Goal: Task Accomplishment & Management: Manage account settings

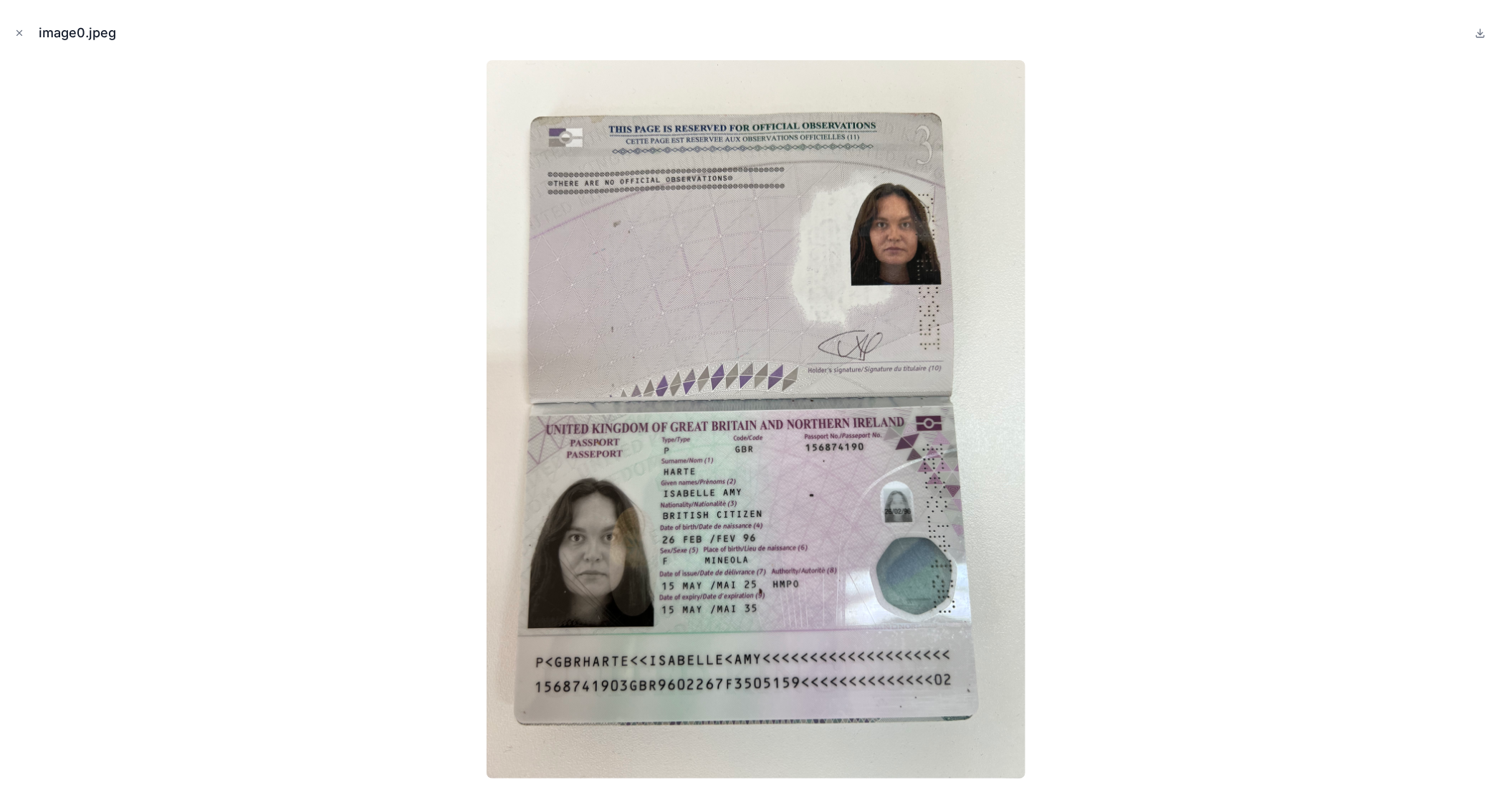
click at [22, 31] on icon "Close modal" at bounding box center [19, 33] width 10 height 10
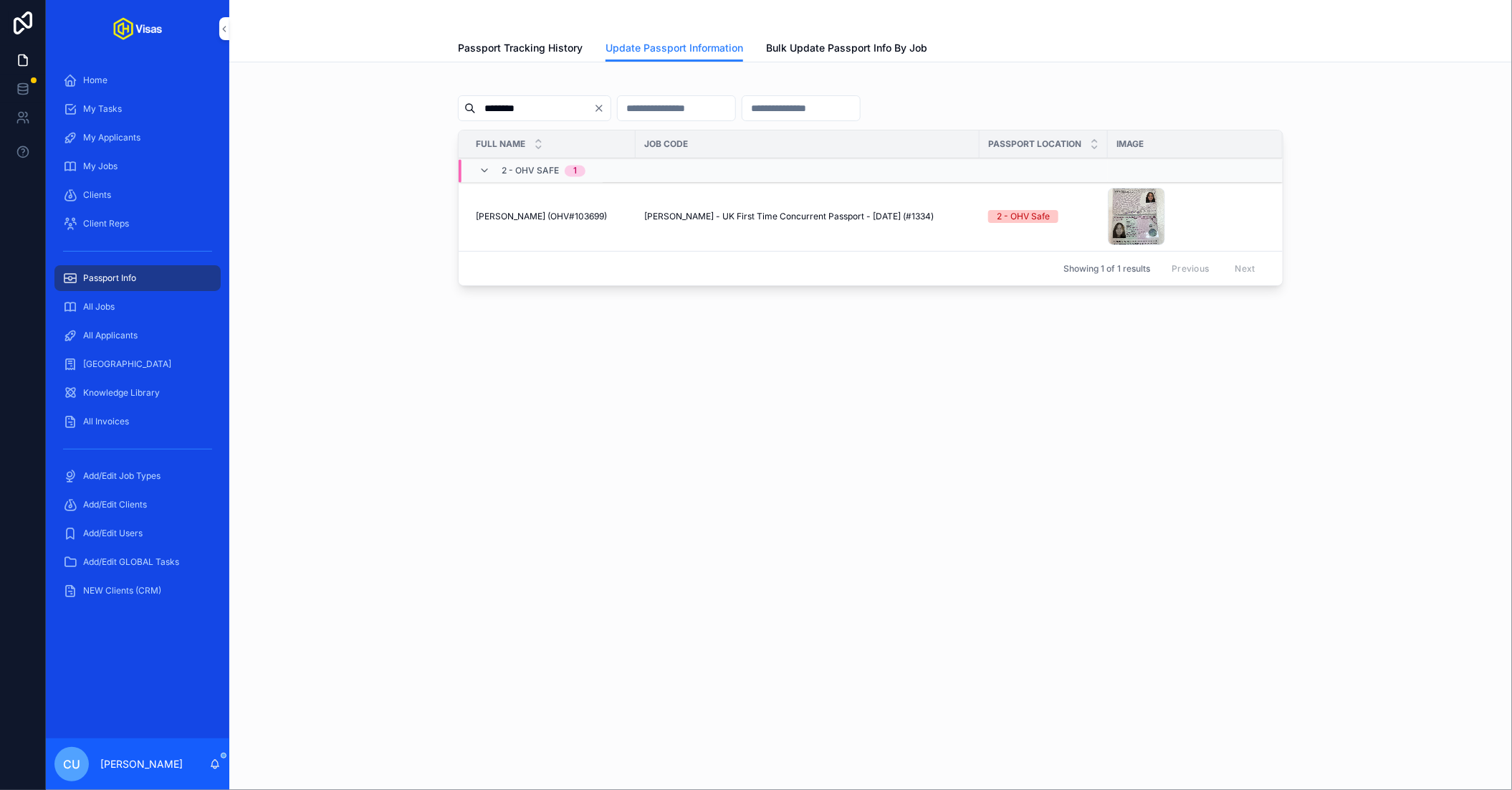
click at [145, 308] on div "All Jobs" at bounding box center [138, 307] width 149 height 23
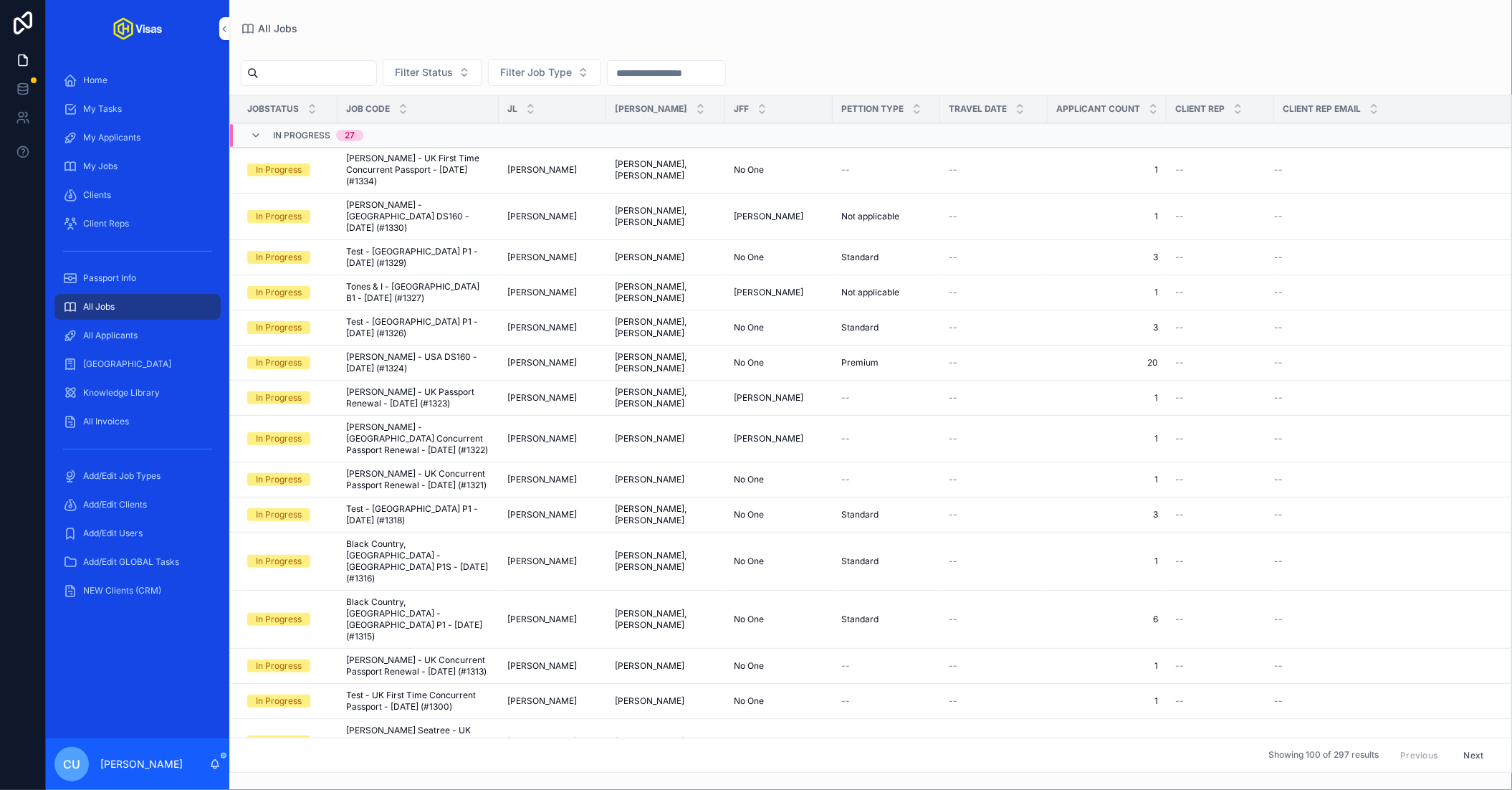
click at [134, 328] on div "All Applicants" at bounding box center [138, 336] width 149 height 23
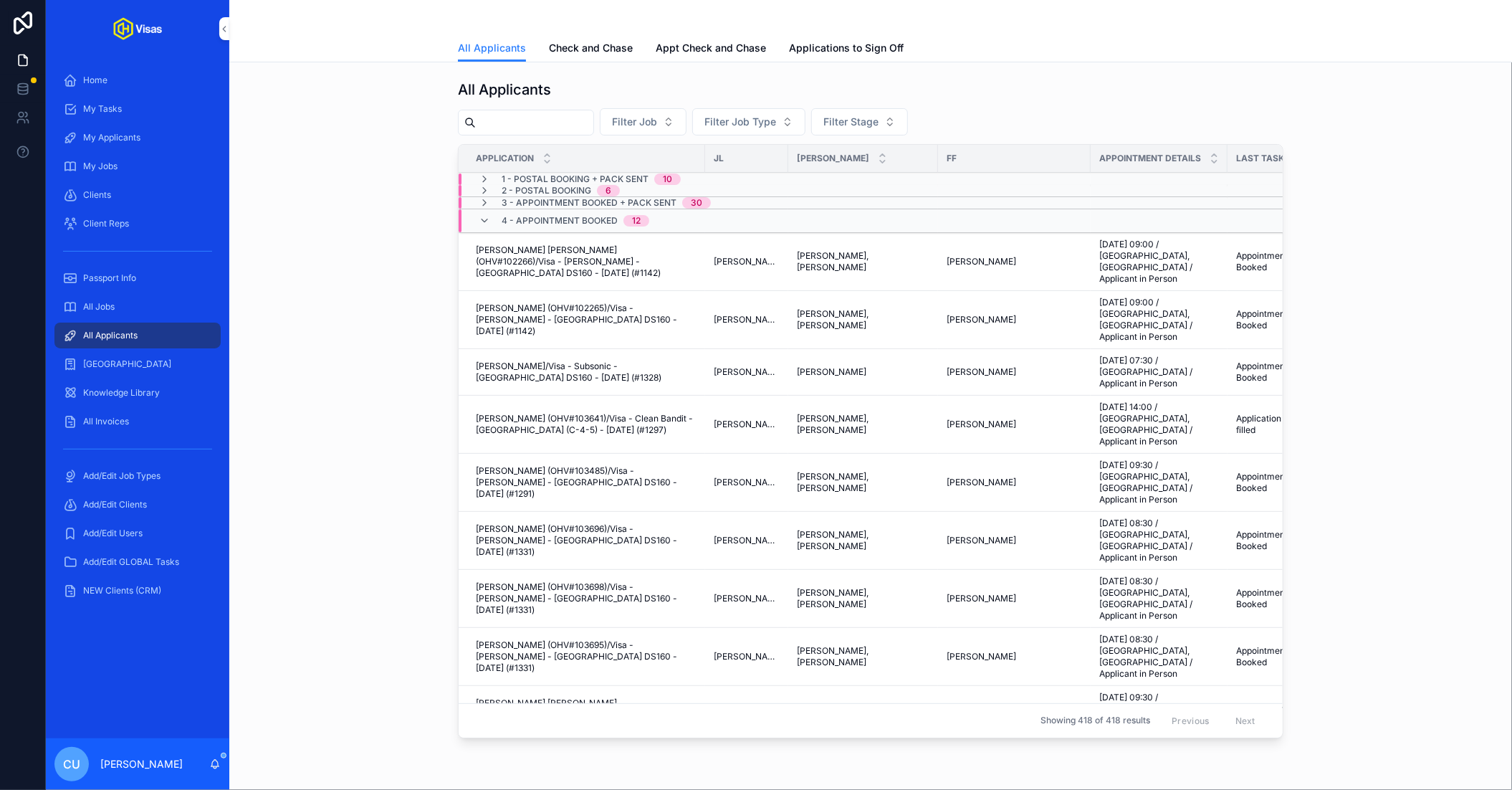
click at [609, 46] on span "Check and Chase" at bounding box center [591, 48] width 84 height 14
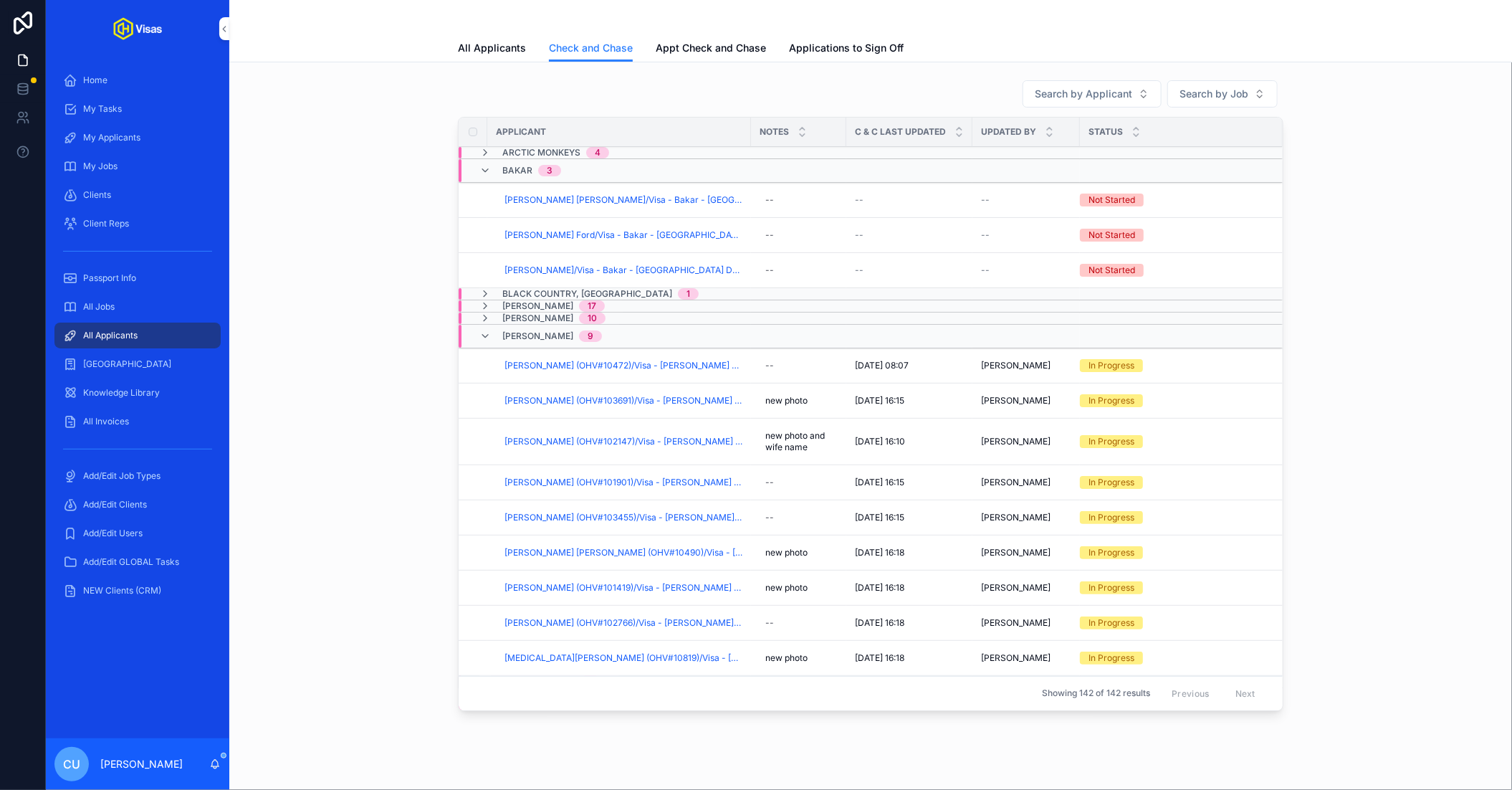
click at [572, 173] on div "Bakar 3" at bounding box center [528, 170] width 99 height 23
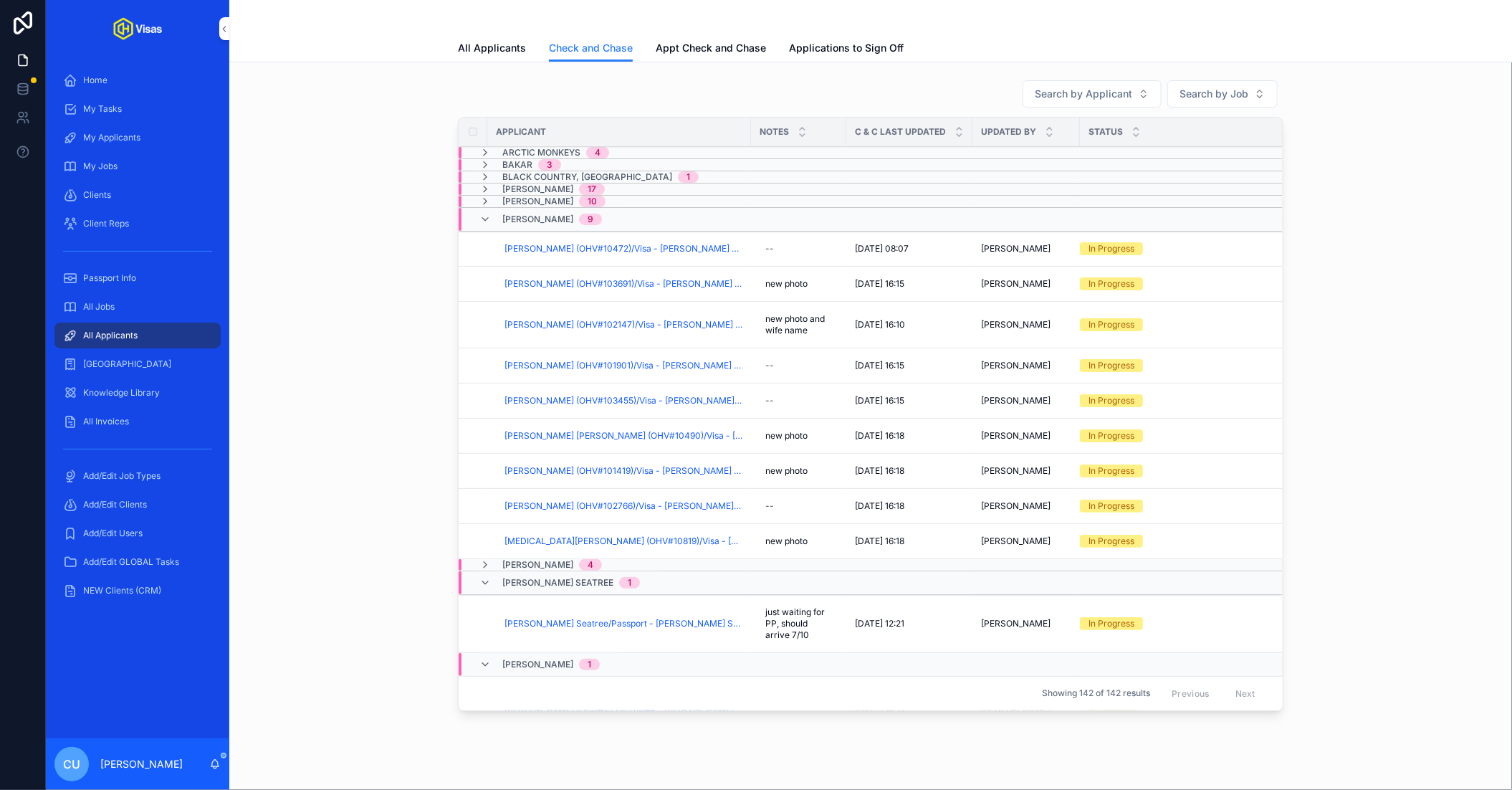
click at [535, 159] on div "Bakar 3" at bounding box center [531, 165] width 58 height 11
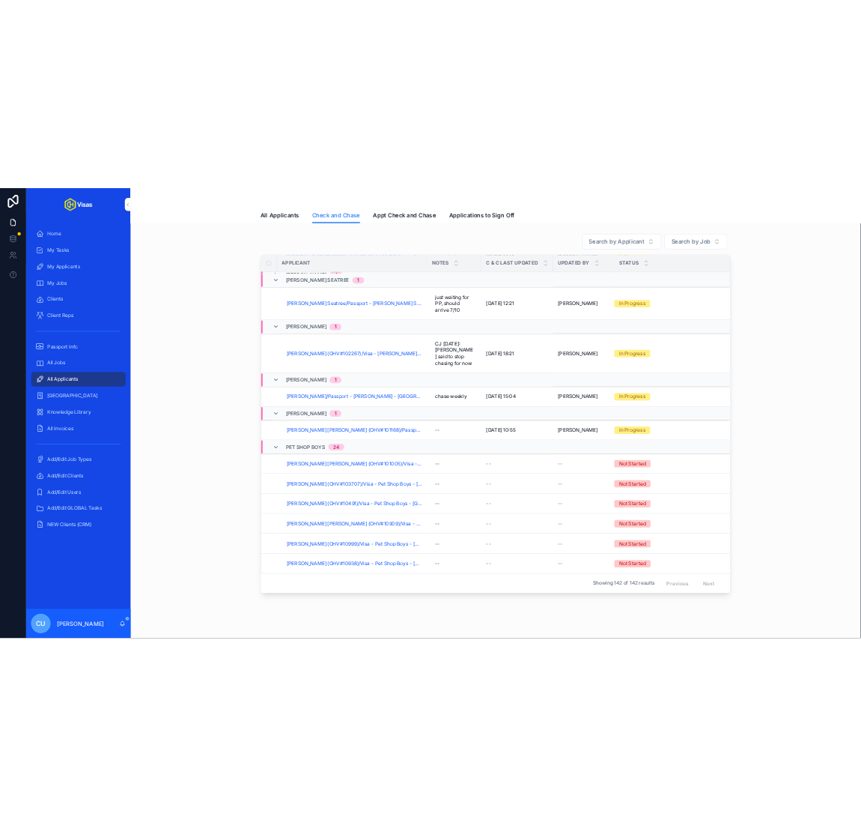
scroll to position [549, 0]
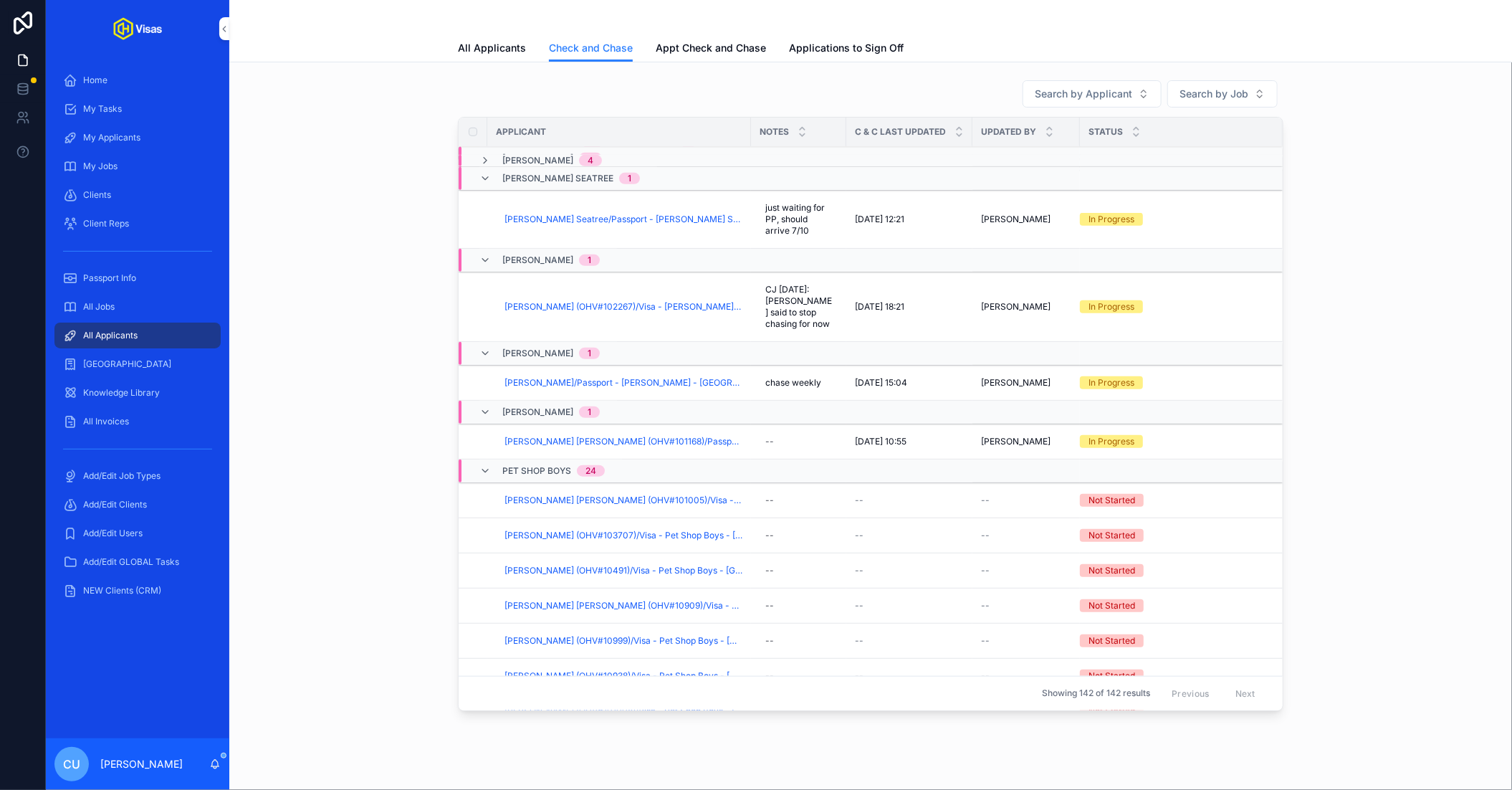
click at [565, 173] on span "Morgan Seatree" at bounding box center [558, 179] width 111 height 11
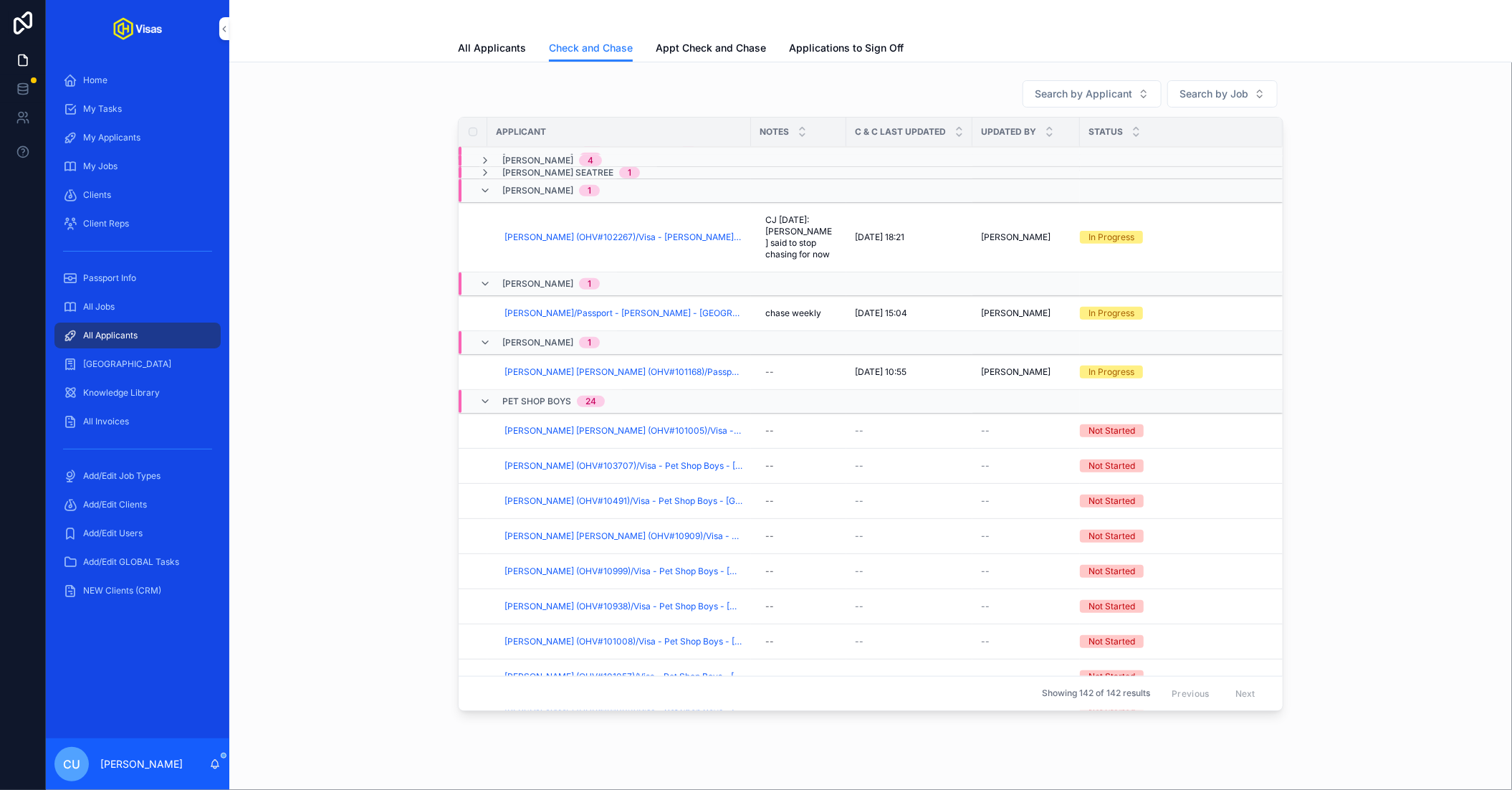
click at [559, 188] on span "Niall Horan" at bounding box center [537, 190] width 71 height 11
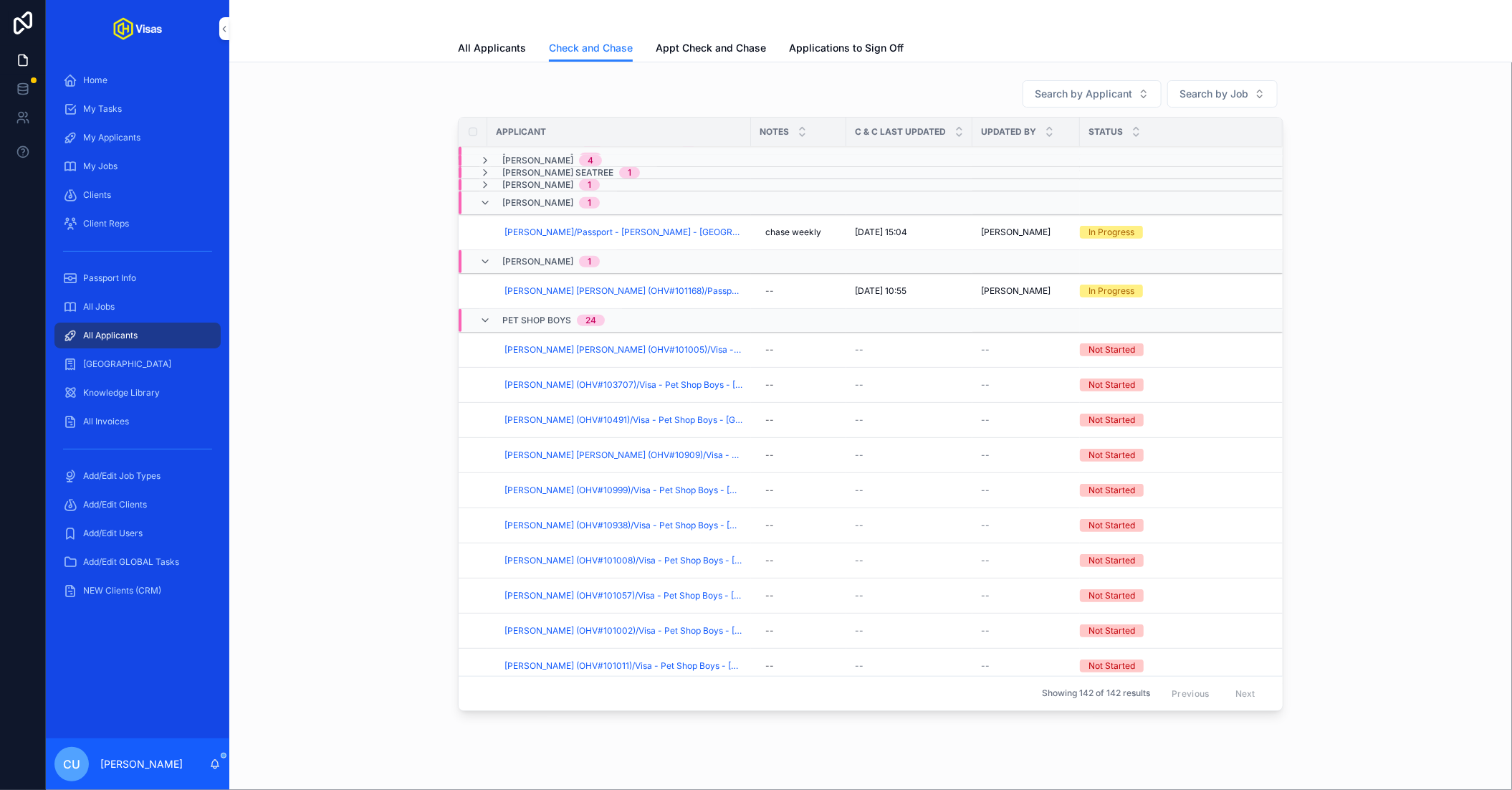
click at [548, 206] on div "Noah Jones 1" at bounding box center [551, 203] width 98 height 23
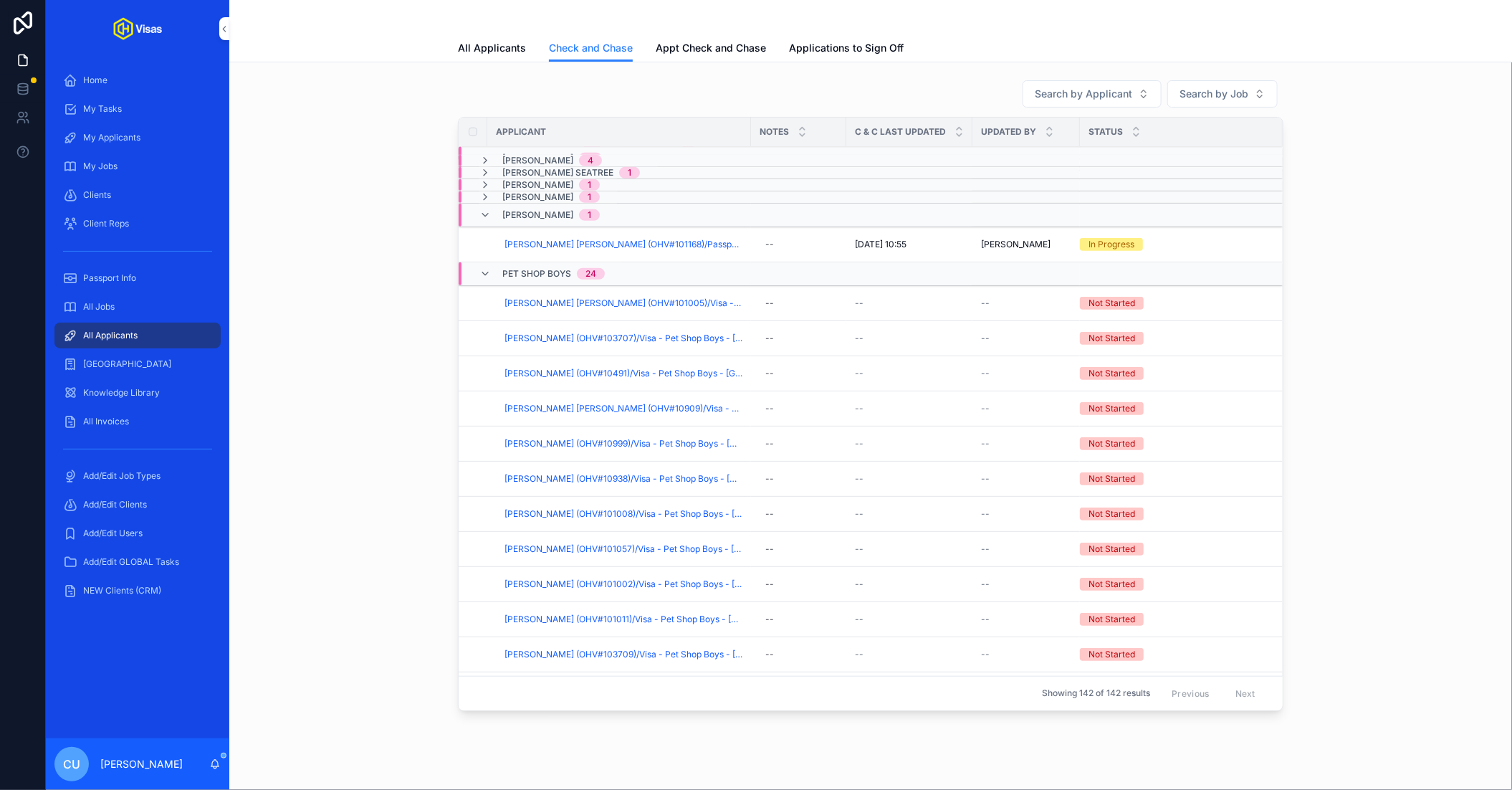
click at [547, 212] on span "Ollie Van Gent" at bounding box center [537, 215] width 71 height 11
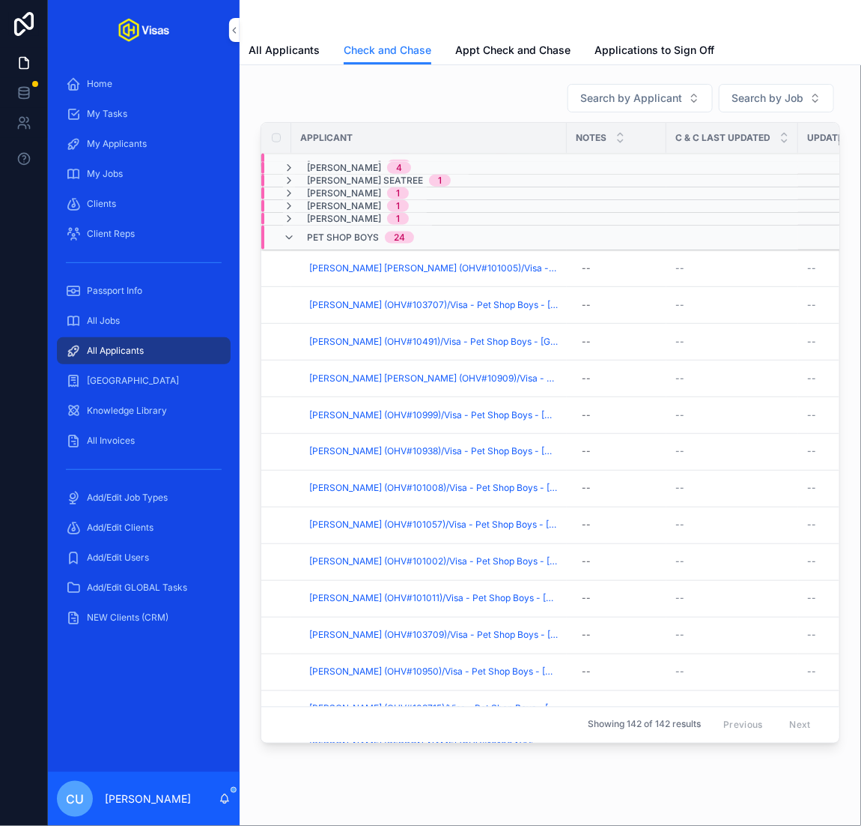
click at [0, 0] on span "Checked And Chased" at bounding box center [0, 0] width 0 height 0
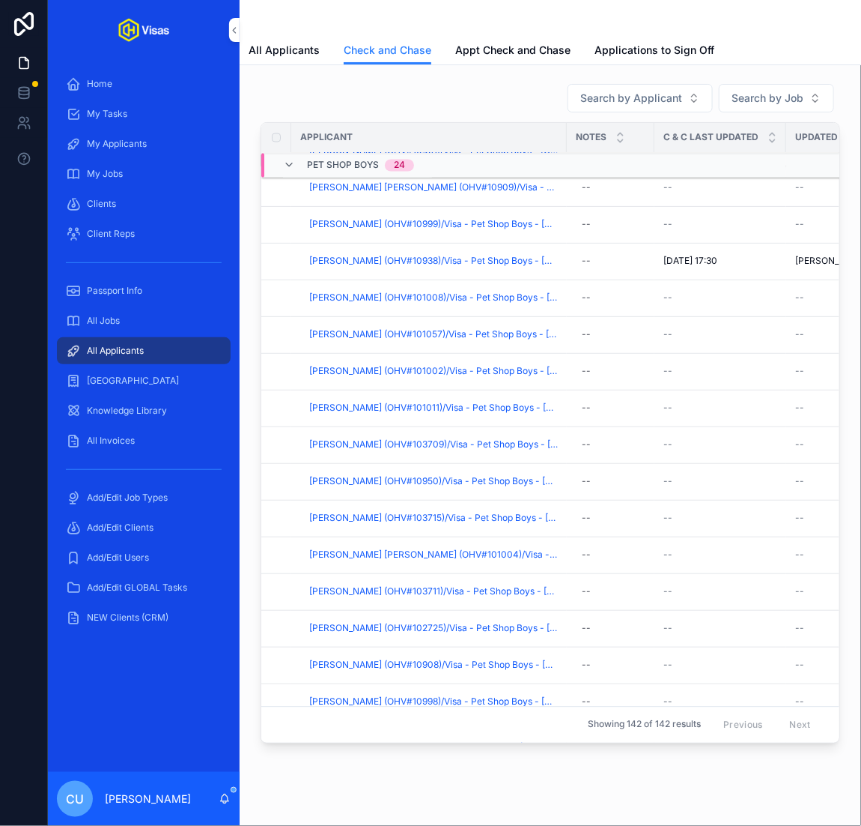
scroll to position [858, 0]
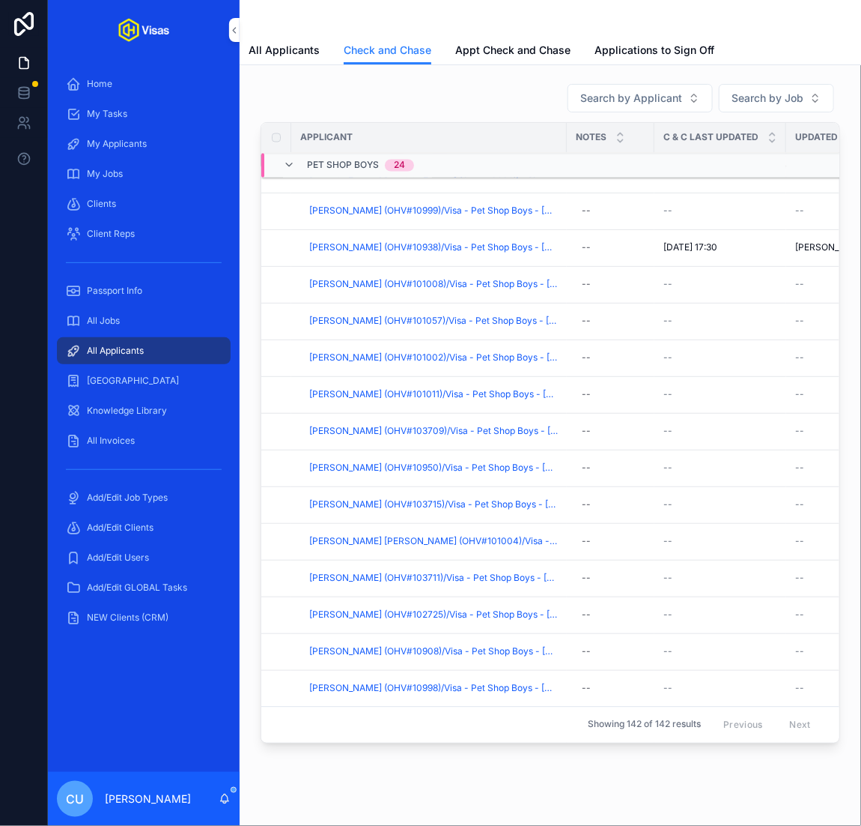
click at [0, 0] on span "Checked And Chased" at bounding box center [0, 0] width 0 height 0
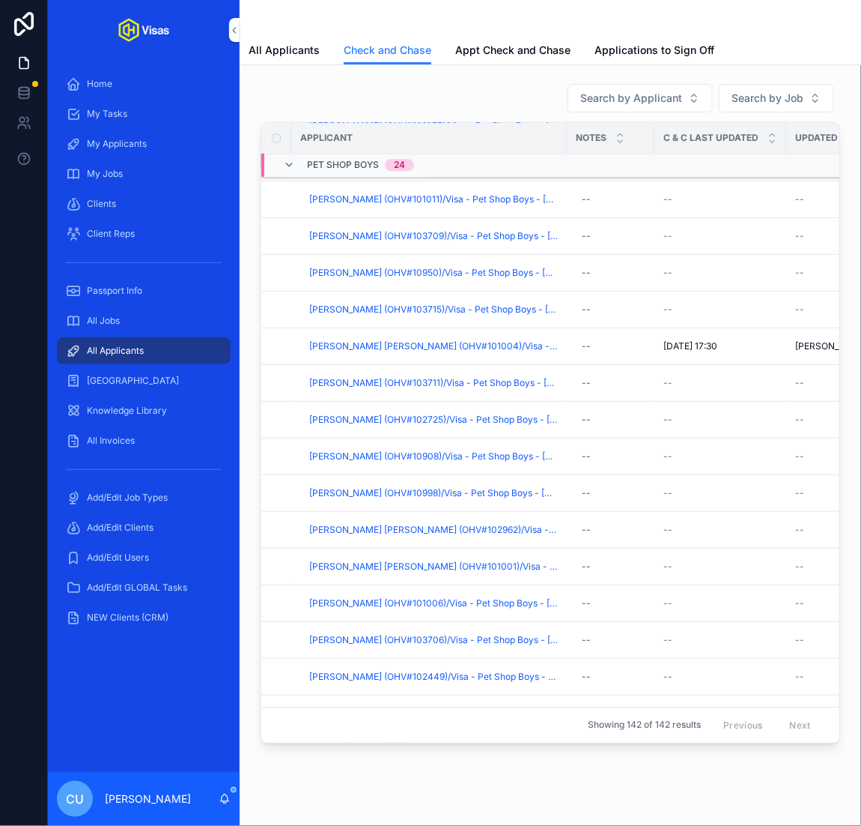
scroll to position [1052, 0]
click at [0, 0] on span "Checked And Chased" at bounding box center [0, 0] width 0 height 0
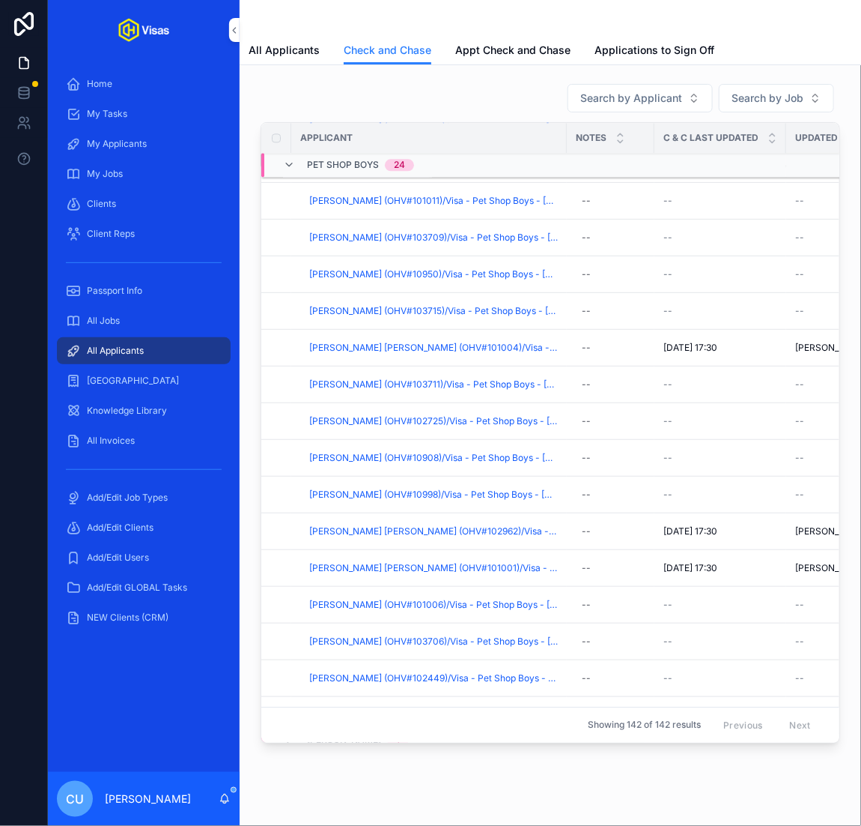
click at [0, 0] on span "Checked And Chased" at bounding box center [0, 0] width 0 height 0
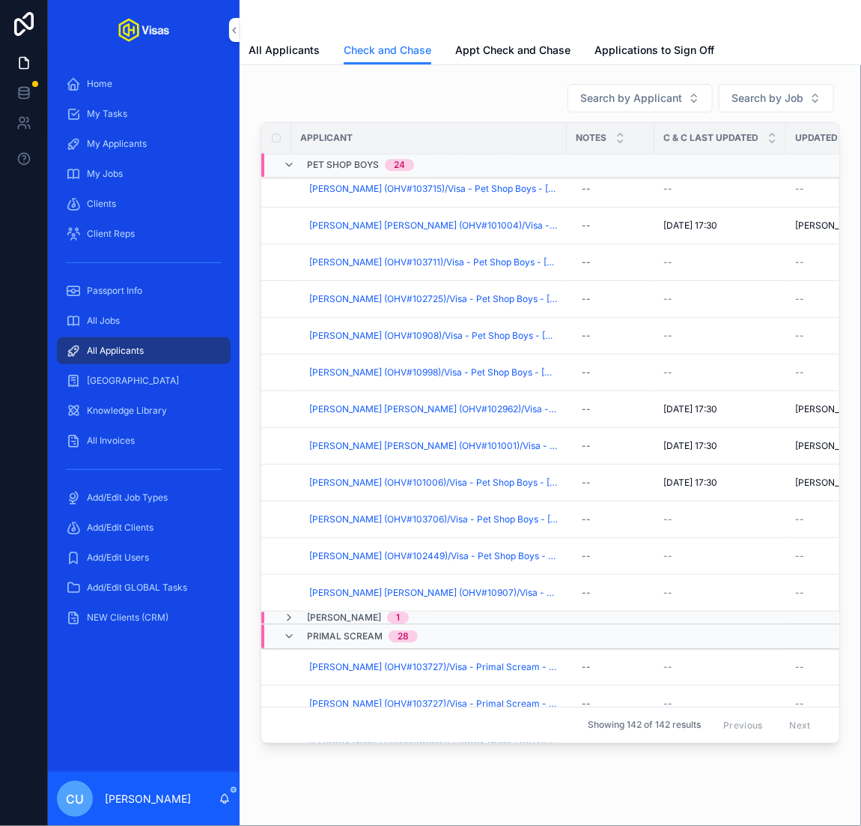
scroll to position [1362, 0]
click at [485, 587] on span "Thomas William Stone (OHV#10907)/Visa - Pet Shop Boys - Japan (Work) - Oct/25 (…" at bounding box center [433, 593] width 249 height 12
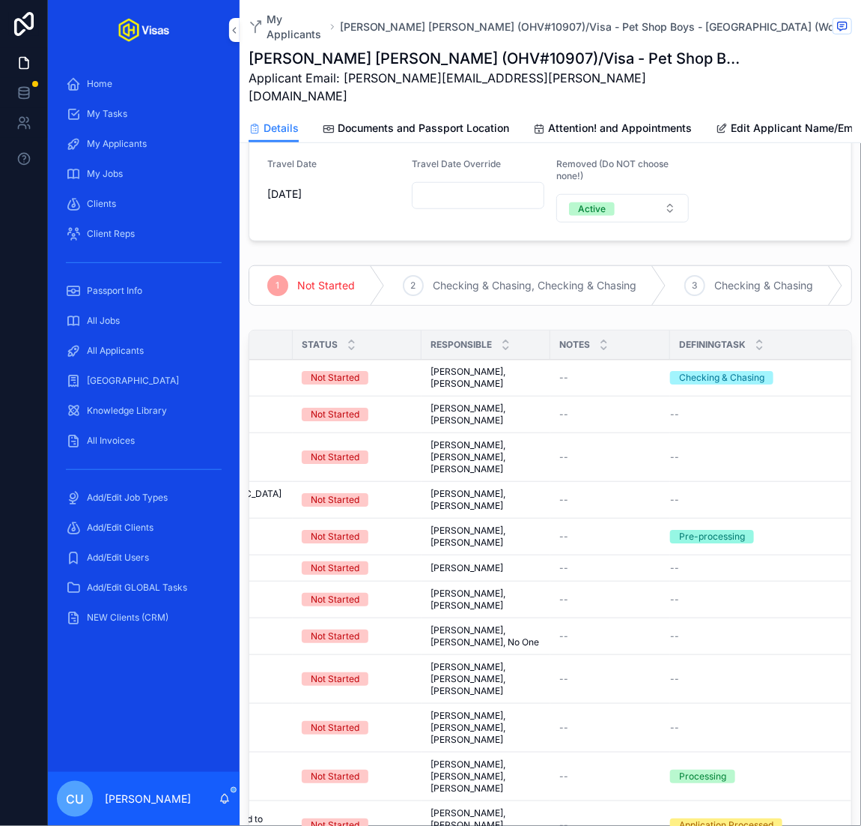
scroll to position [0, 177]
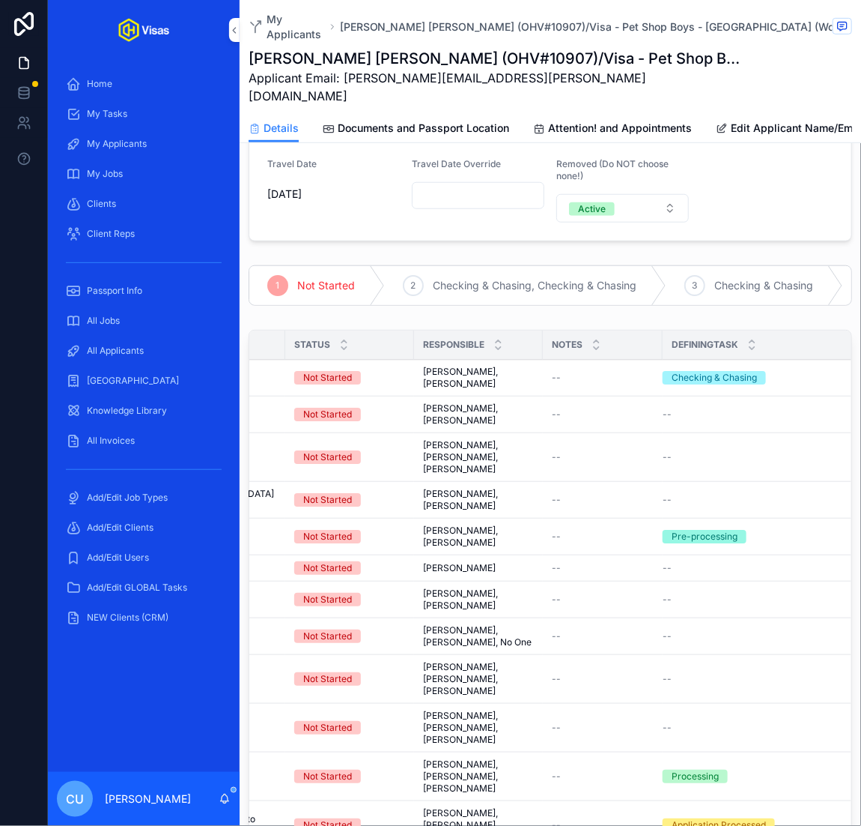
click at [0, 0] on span "Complete all tasks above!" at bounding box center [0, 0] width 0 height 0
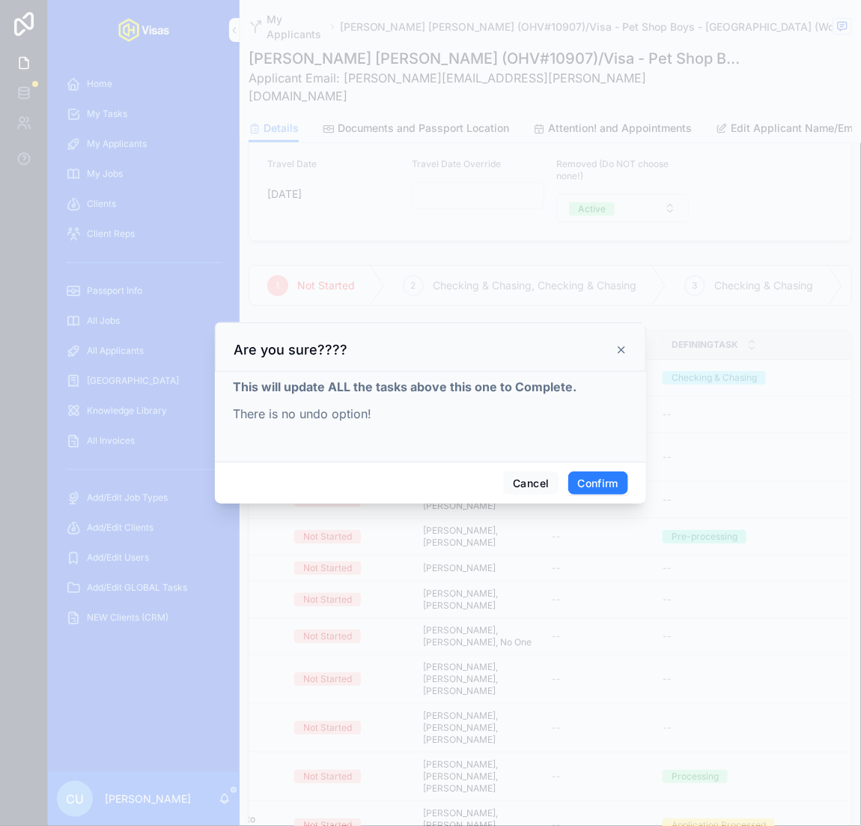
click at [614, 486] on button "Confirm" at bounding box center [599, 483] width 60 height 24
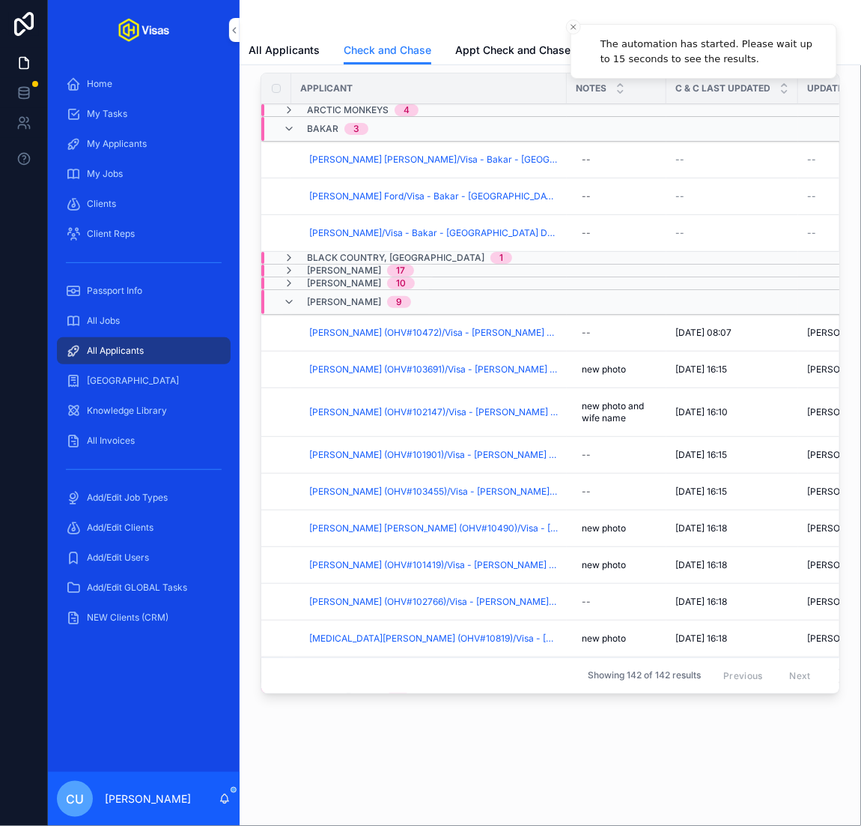
scroll to position [47, 0]
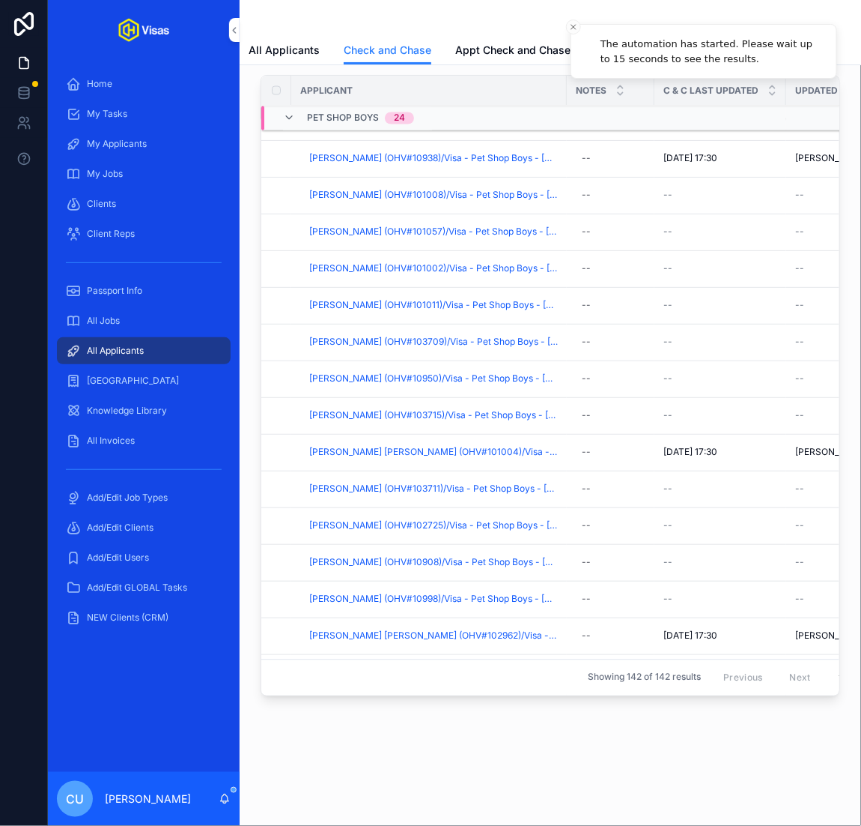
click at [430, 434] on td "Jonathan Geoffrey Giles Barker (OHV#101004)/Visa - Pet Shop Boys - Japan (Work)…" at bounding box center [429, 452] width 276 height 37
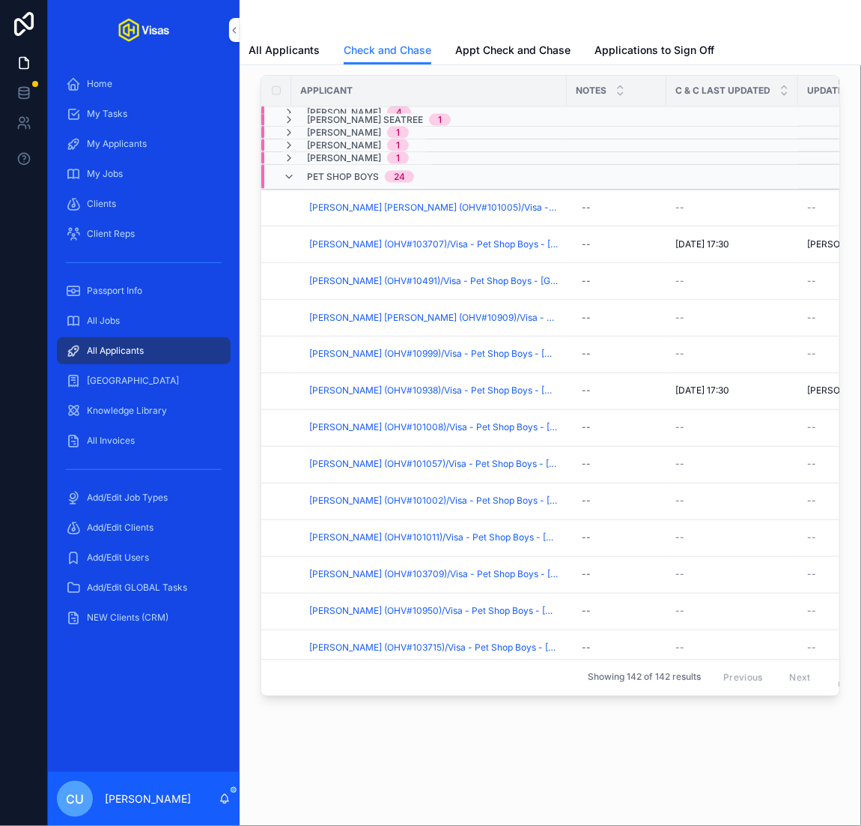
scroll to position [607, 0]
click at [397, 208] on span "Alan Michael Pollard (OHV#101005)/Visa - Pet Shop Boys - Japan (Work) - Oct/25 …" at bounding box center [433, 209] width 249 height 12
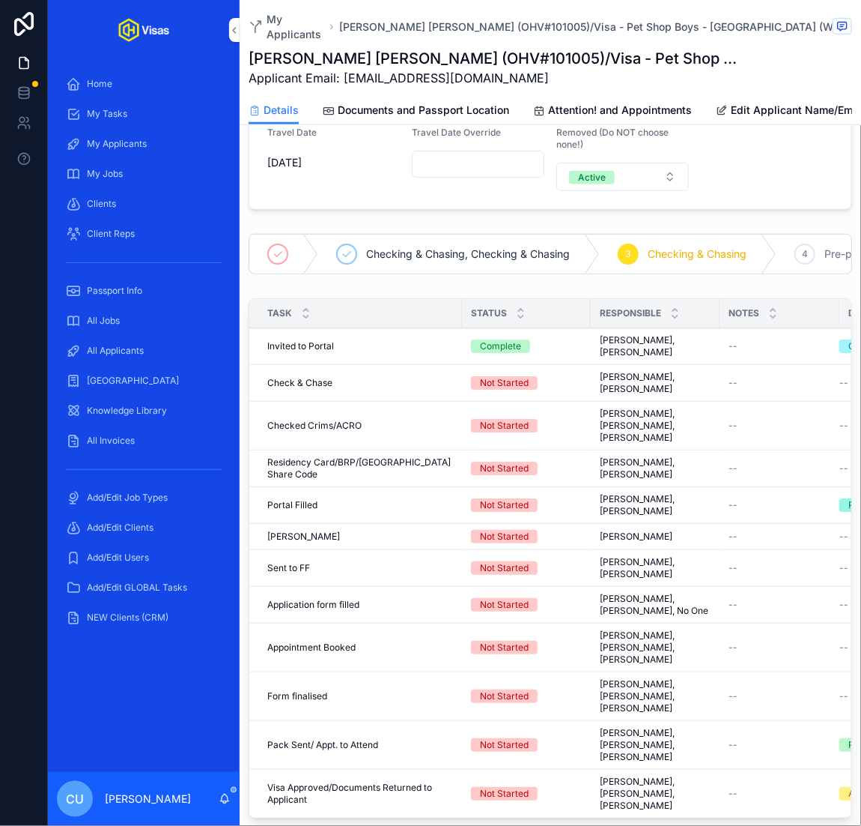
scroll to position [279, 0]
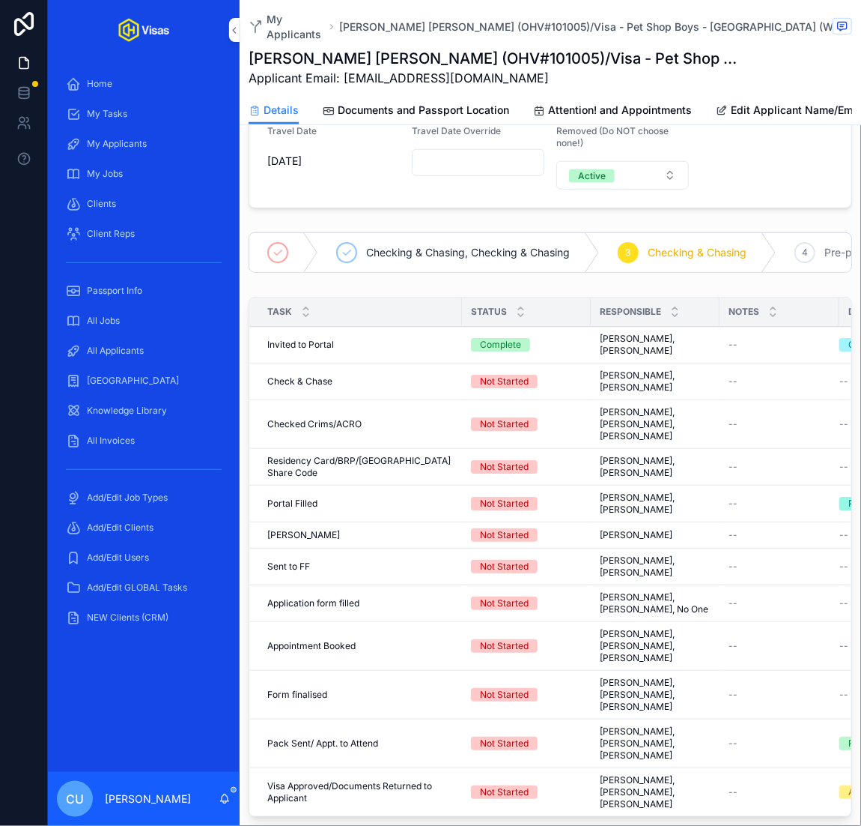
click at [0, 0] on span "Complete all tasks above!" at bounding box center [0, 0] width 0 height 0
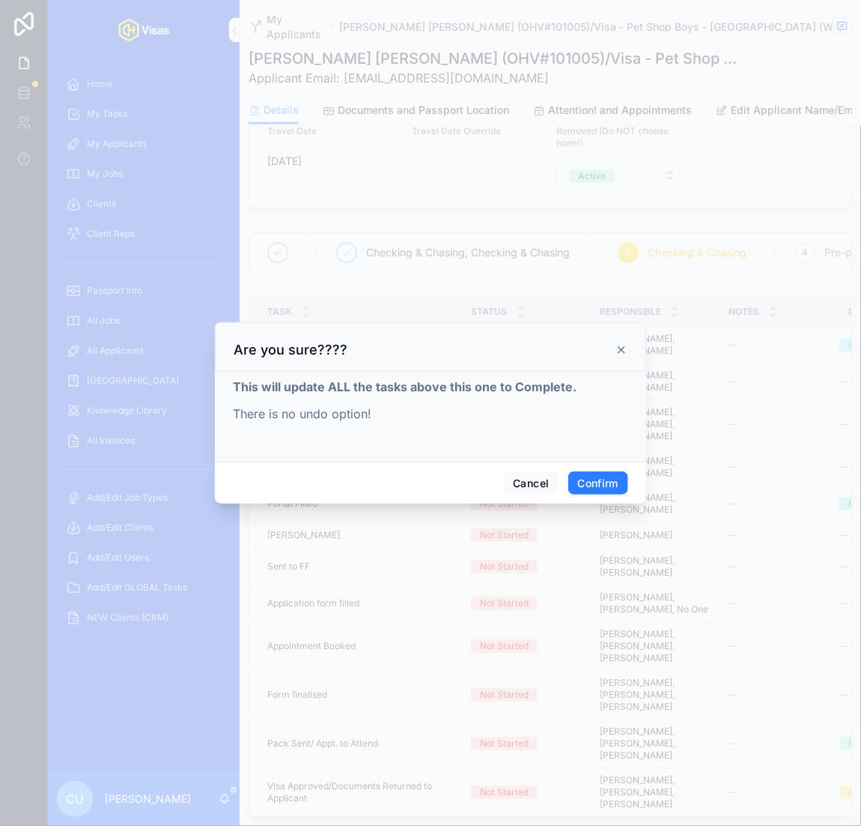
click at [614, 482] on button "Confirm" at bounding box center [599, 483] width 60 height 24
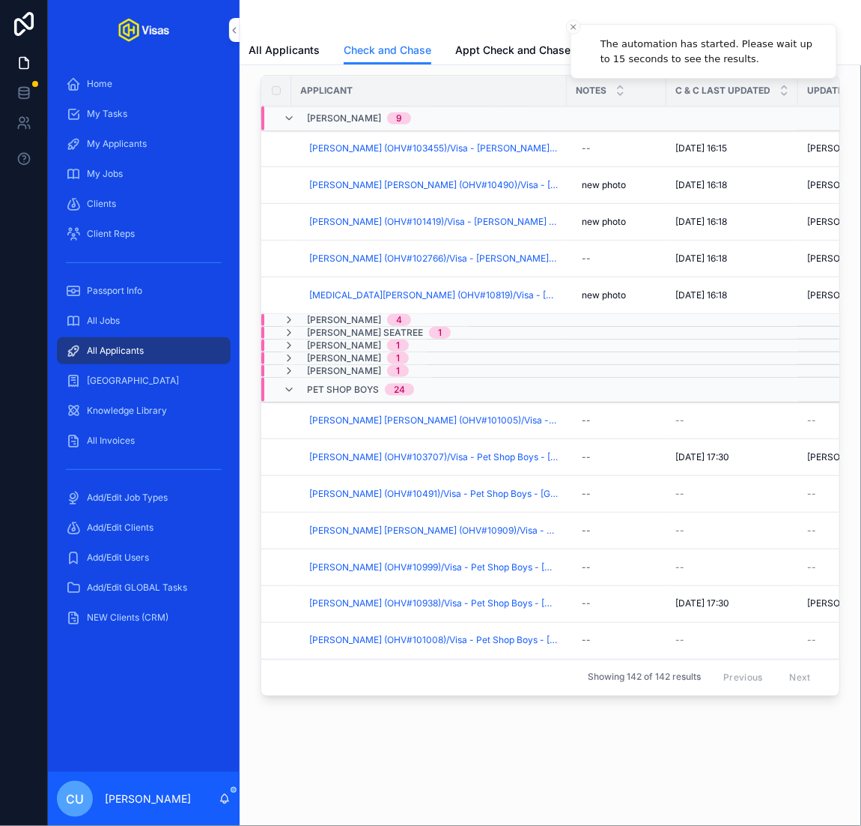
scroll to position [535, 0]
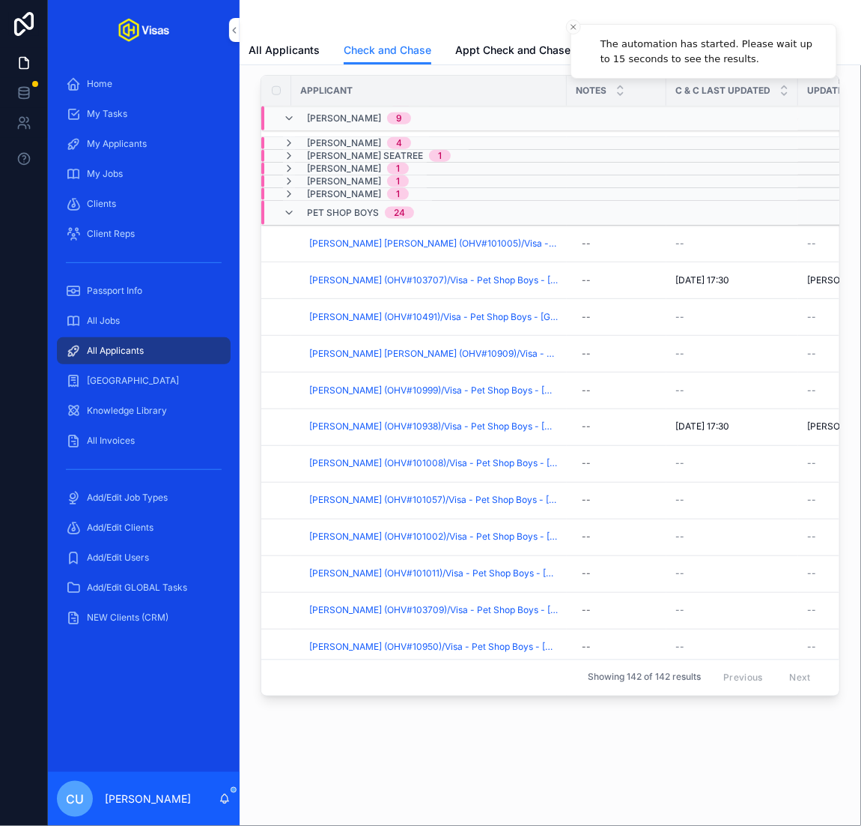
click at [354, 311] on span "Andrew Williamson (OHV#10491)/Visa - Pet Shop Boys - Japan (Work) - Oct/25 (#13…" at bounding box center [433, 317] width 249 height 12
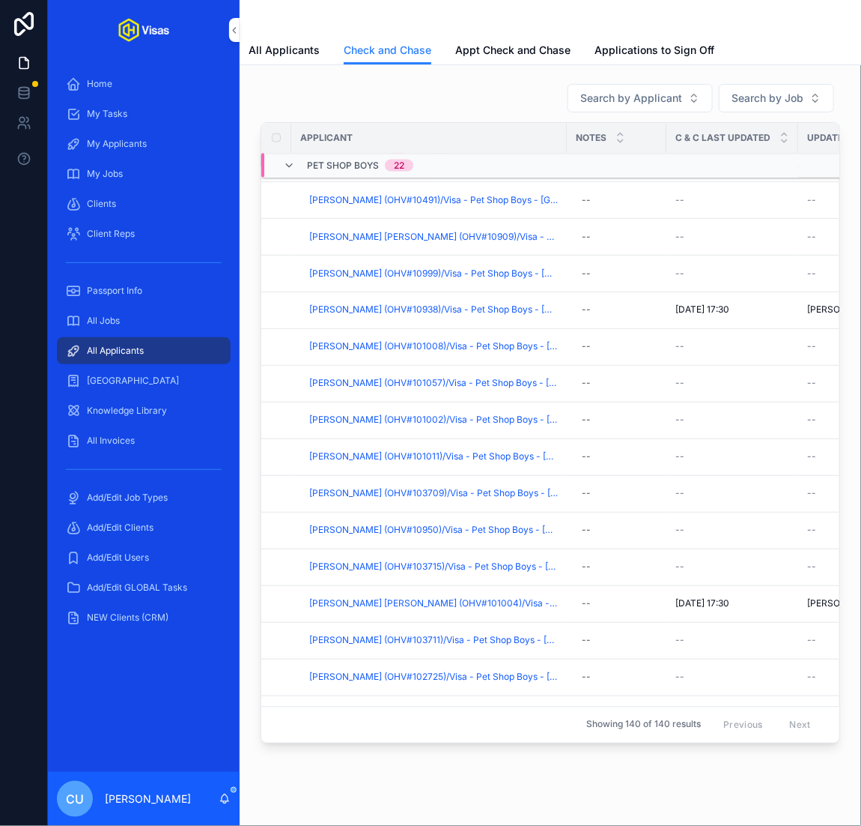
scroll to position [530, 0]
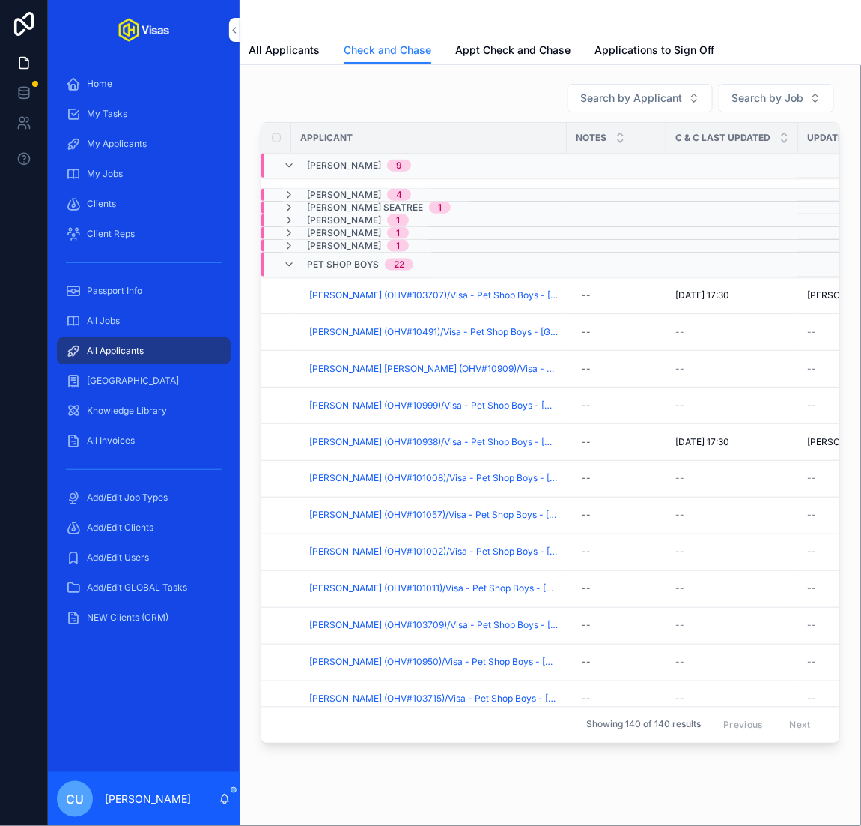
click at [0, 0] on span "Checked And Chased" at bounding box center [0, 0] width 0 height 0
click at [418, 291] on span "Andrew Russell (OHV#103707)/Visa - Pet Shop Boys - Japan (Work) - Oct/25 (#1340)" at bounding box center [433, 295] width 249 height 12
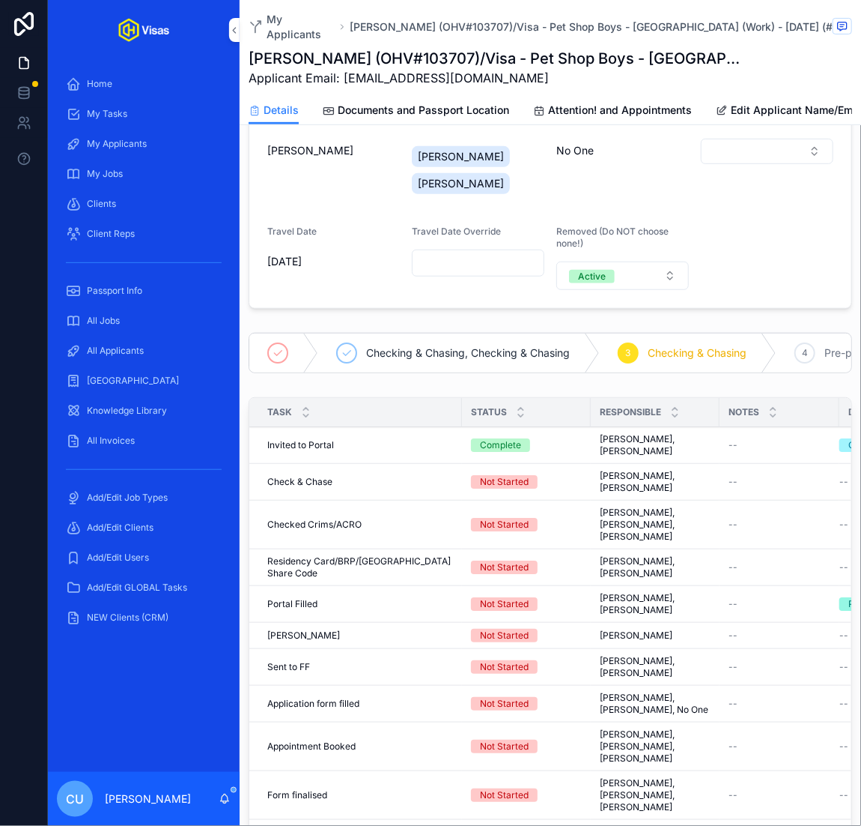
scroll to position [178, 0]
click at [0, 0] on span "Complete all tasks above!" at bounding box center [0, 0] width 0 height 0
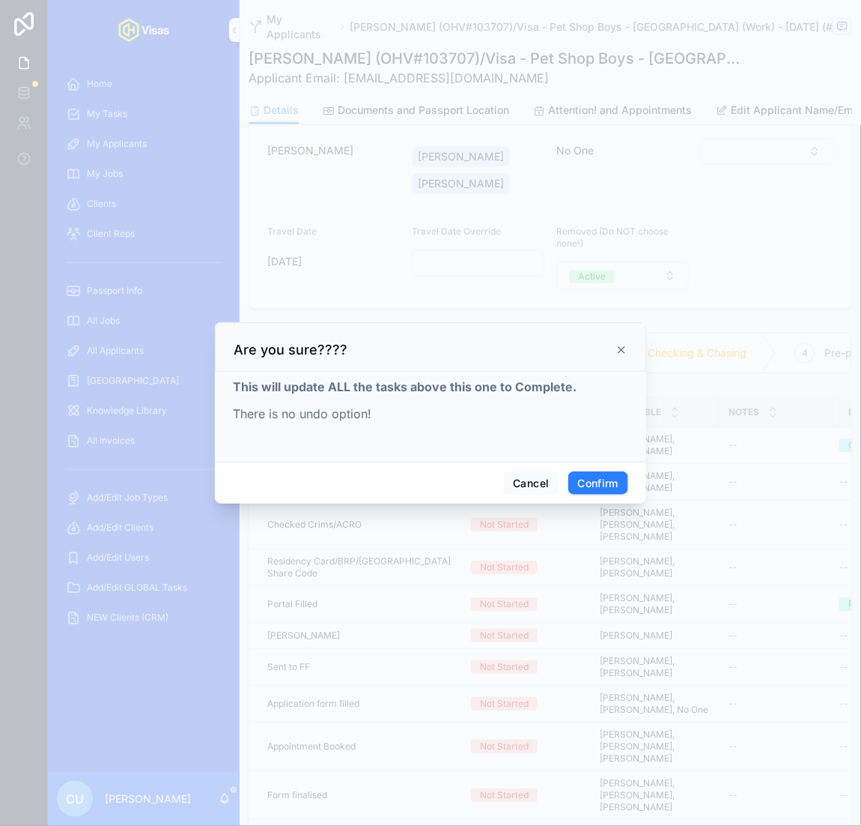
click at [614, 491] on button "Confirm" at bounding box center [599, 483] width 60 height 24
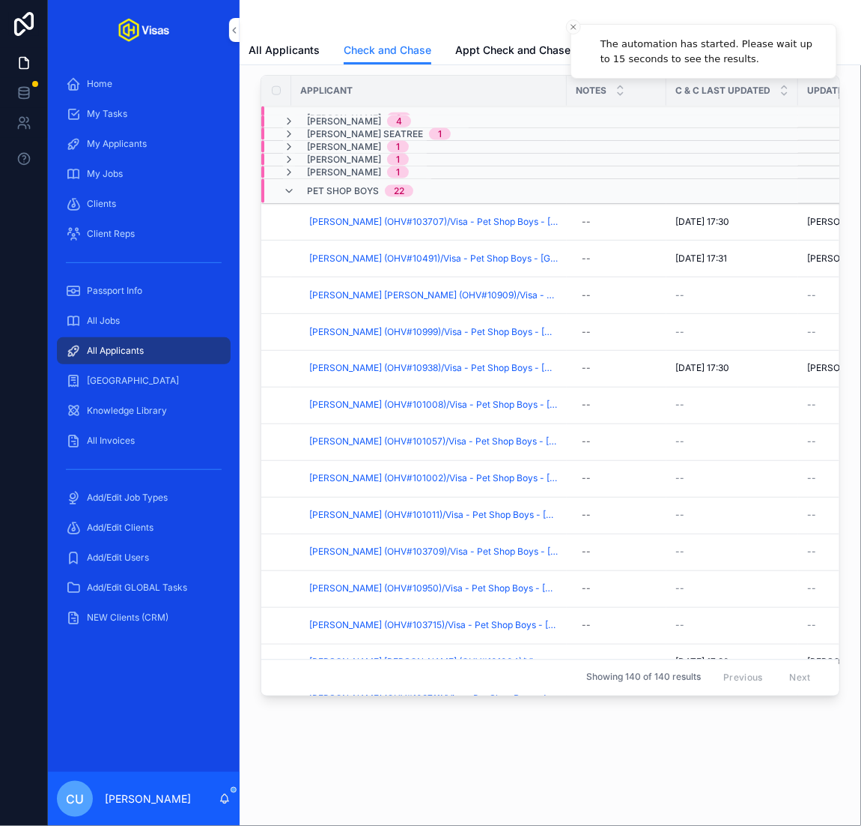
scroll to position [621, 0]
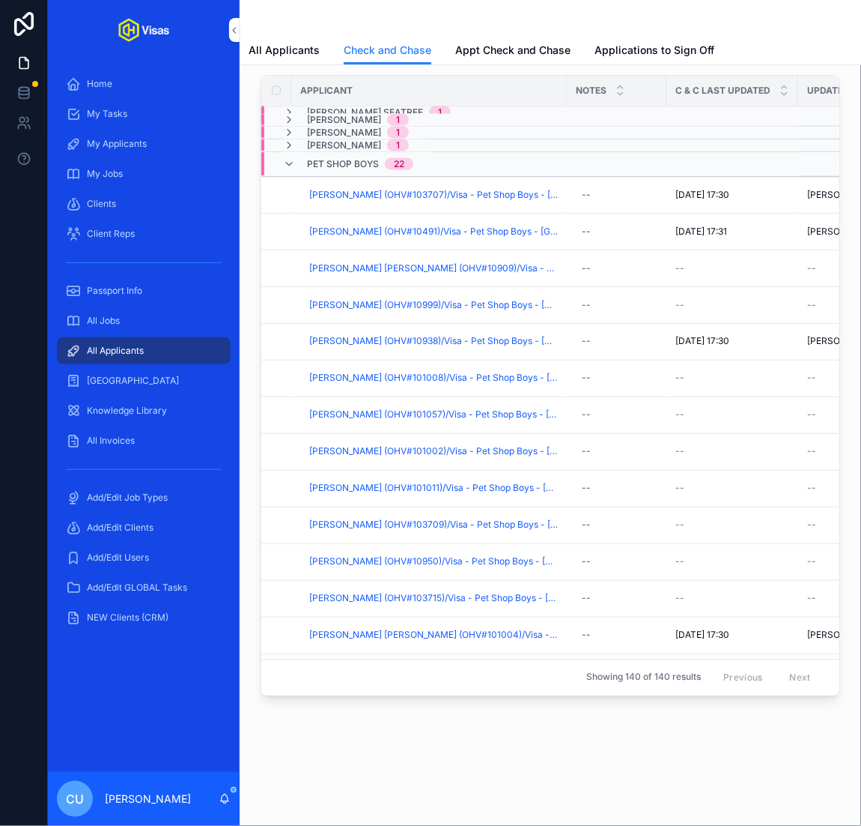
click at [368, 265] on span "Christopher Sean Lowe (OHV#10909)/Visa - Pet Shop Boys - Japan (Work) - Oct/25 …" at bounding box center [433, 268] width 249 height 12
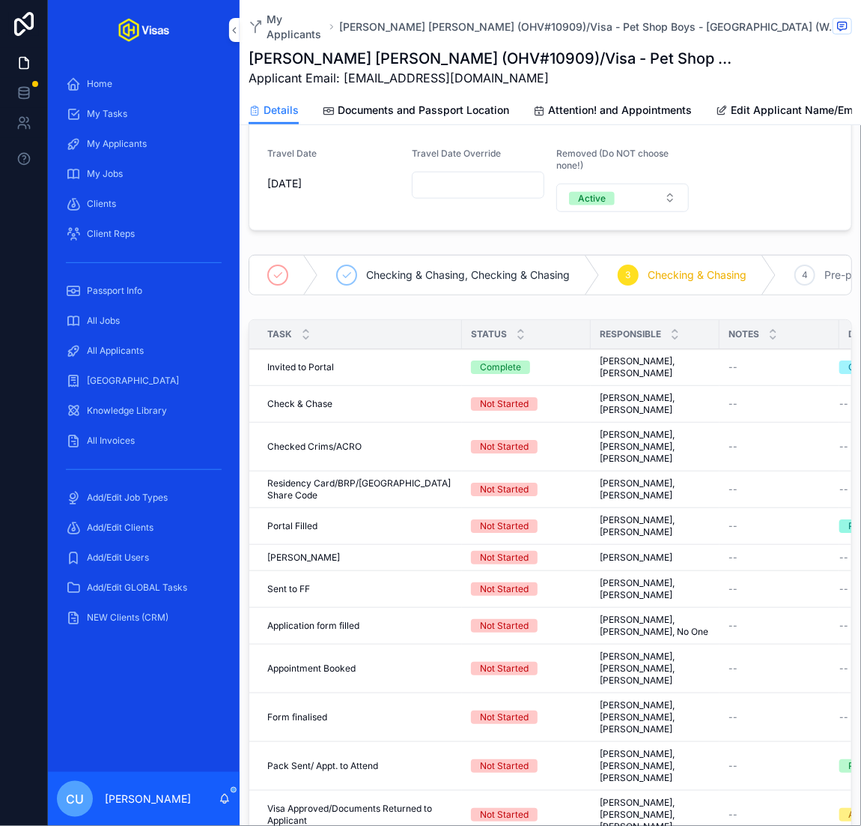
scroll to position [298, 0]
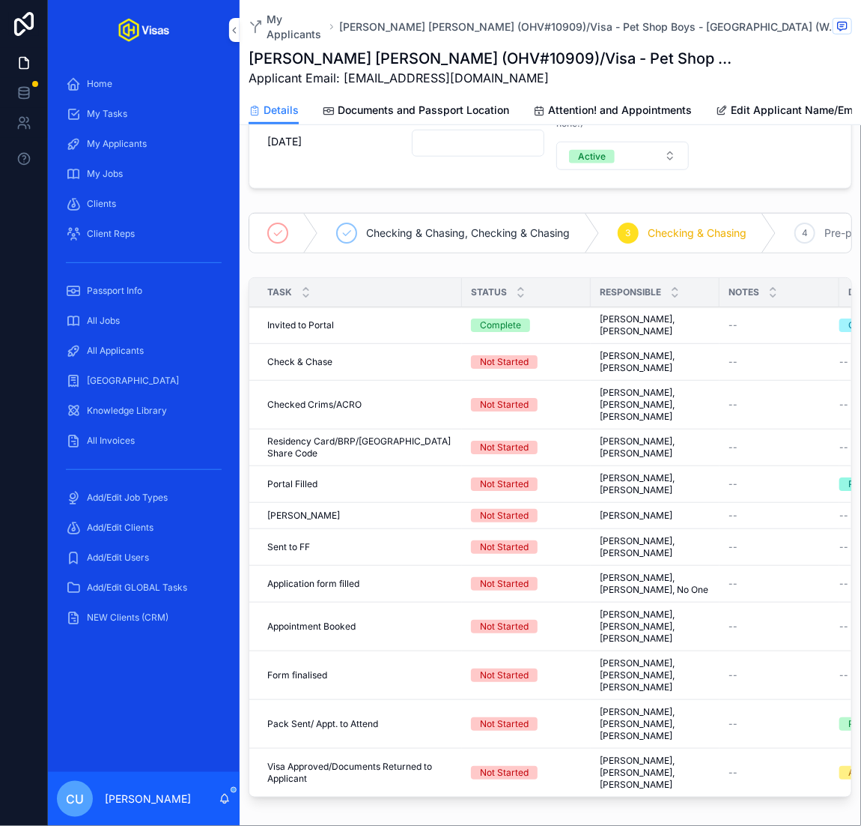
click at [0, 0] on span "Complete all tasks above!" at bounding box center [0, 0] width 0 height 0
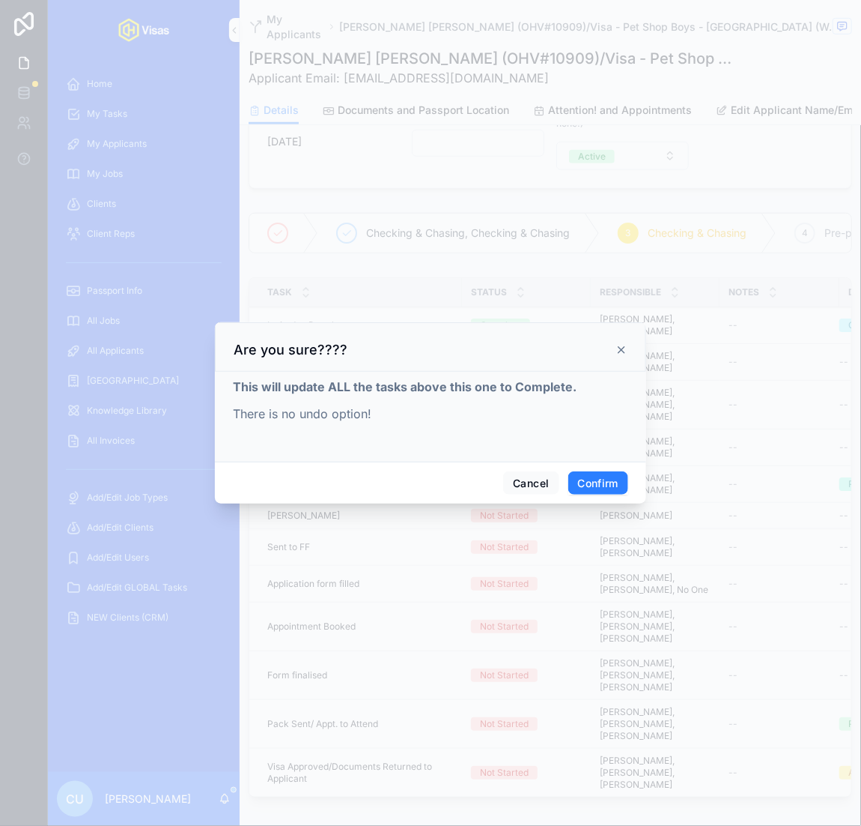
click at [599, 476] on button "Confirm" at bounding box center [599, 483] width 60 height 24
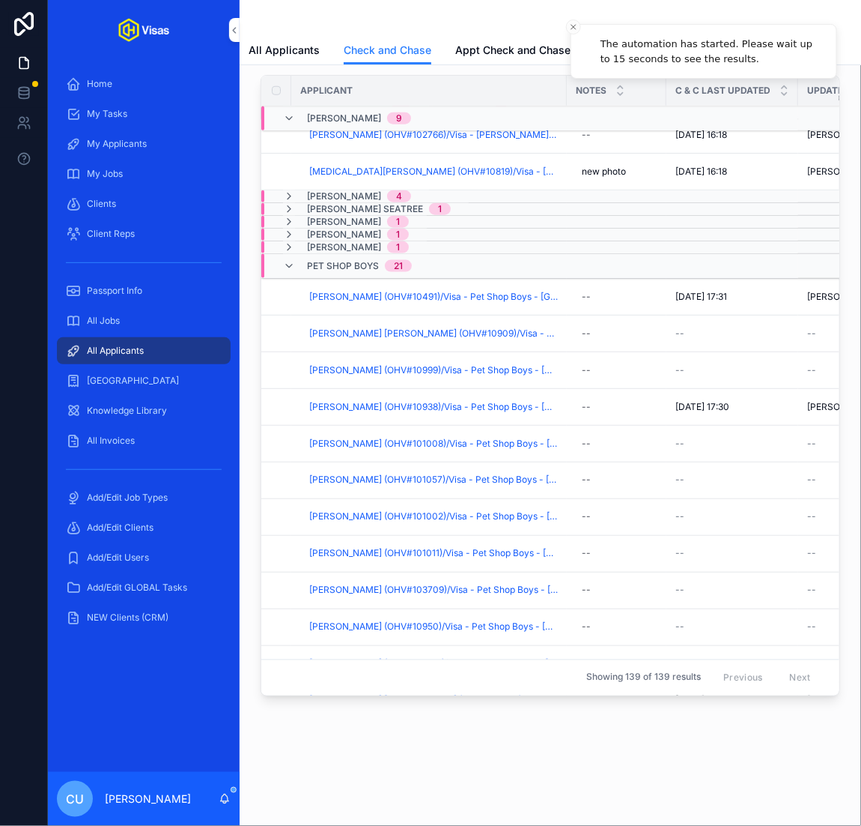
scroll to position [522, 0]
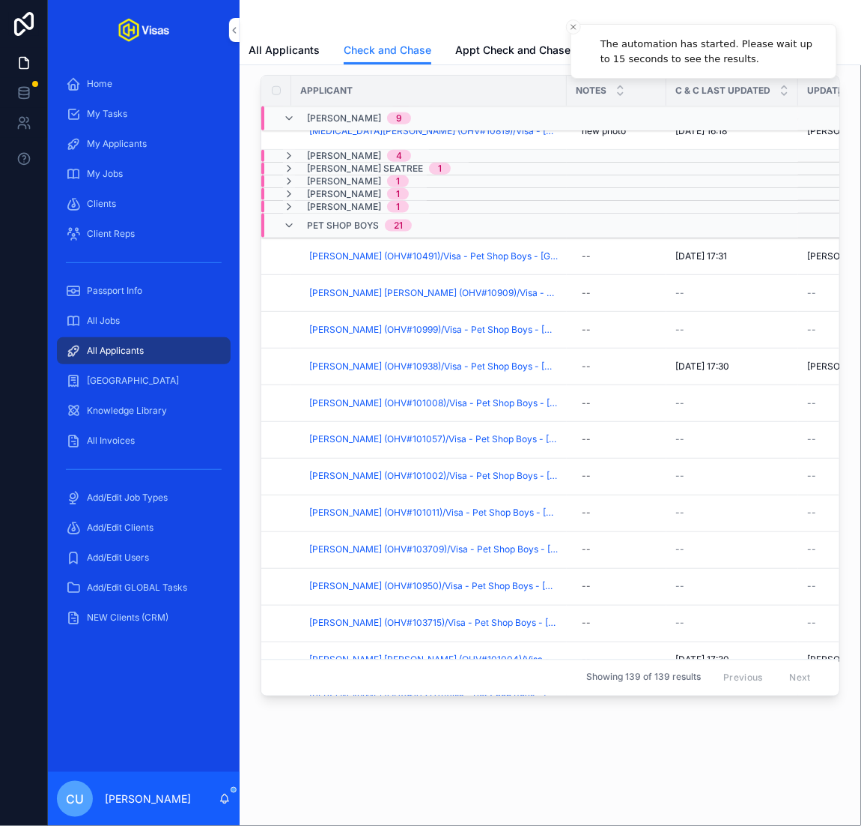
click at [402, 324] on span "Clare Uchima (OHV#10999)/Visa - Pet Shop Boys - Japan (Work) - Oct/25 (#1340)" at bounding box center [433, 330] width 249 height 12
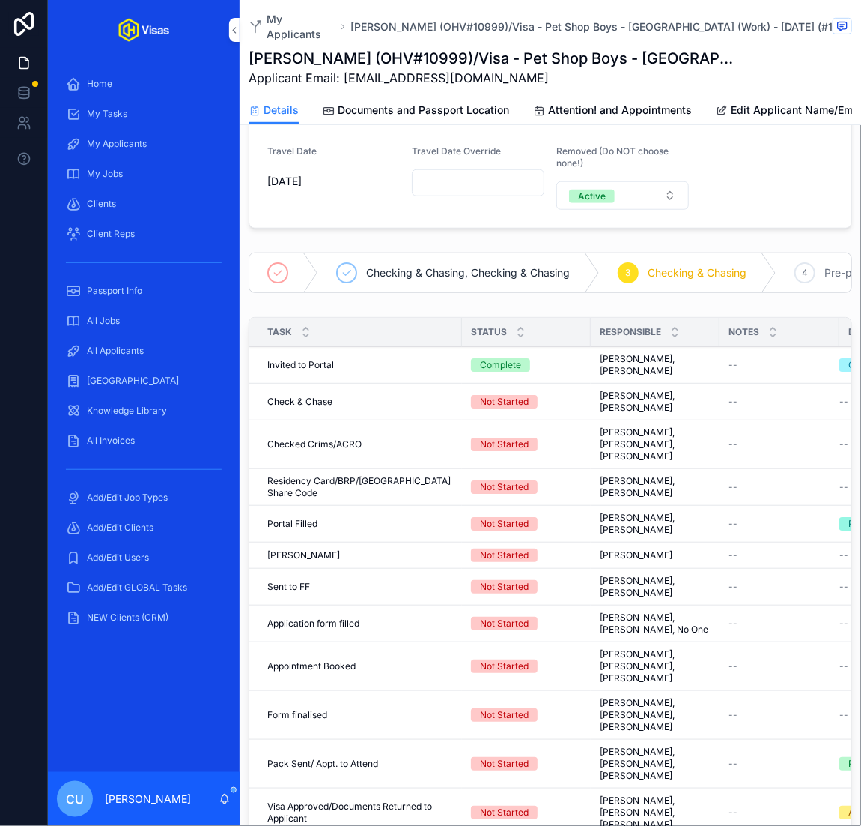
scroll to position [264, 0]
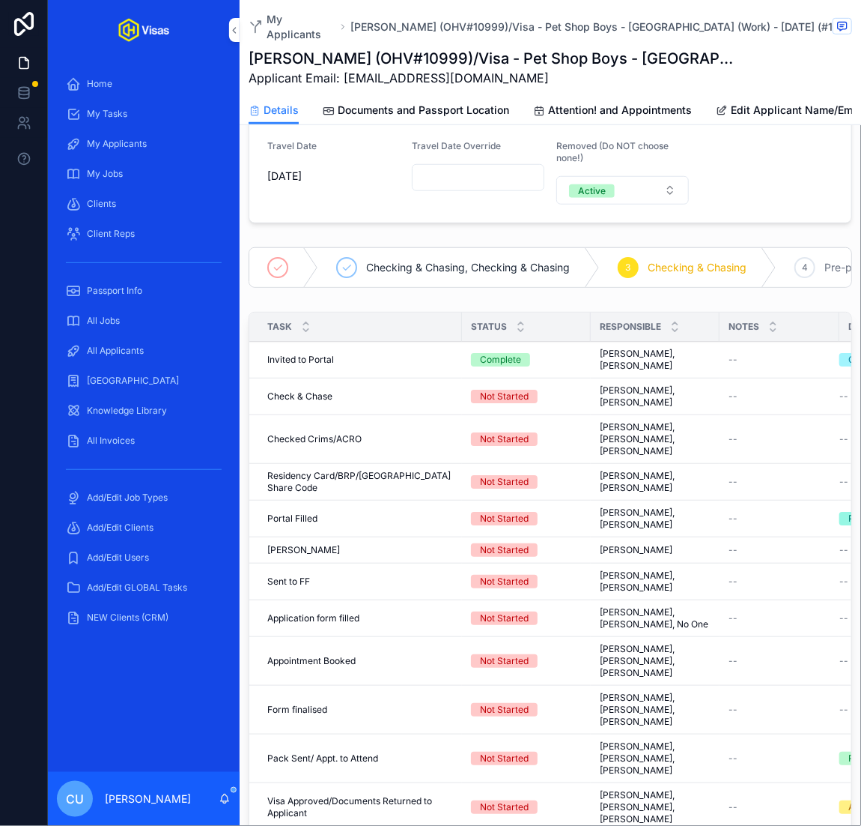
click at [0, 0] on span "Complete all tasks above!" at bounding box center [0, 0] width 0 height 0
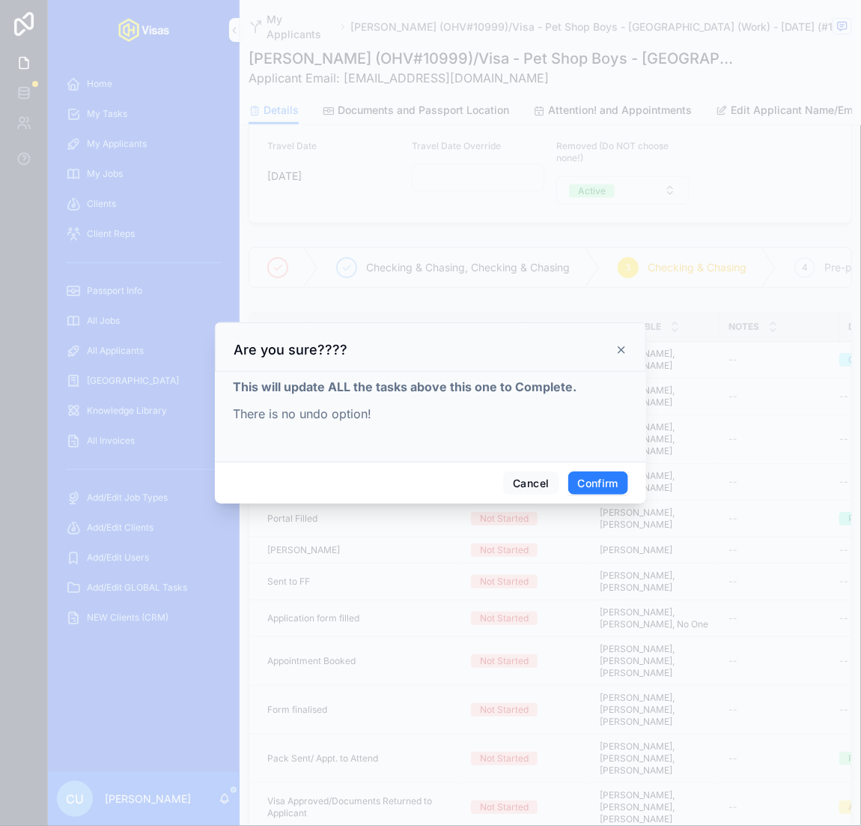
click at [596, 485] on button "Confirm" at bounding box center [599, 483] width 60 height 24
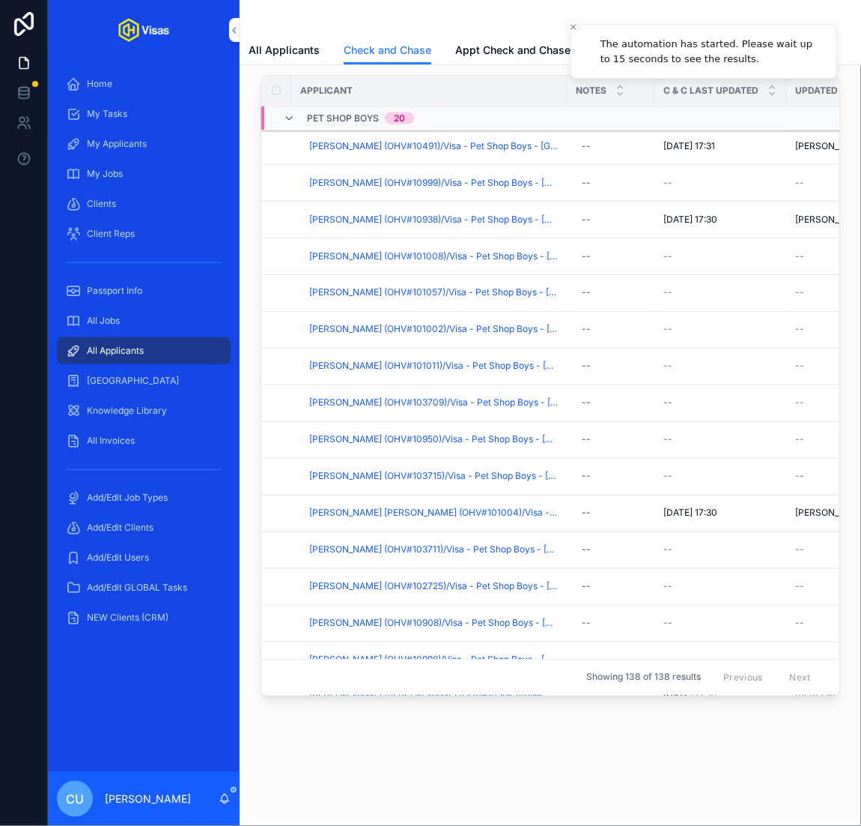
scroll to position [691, 0]
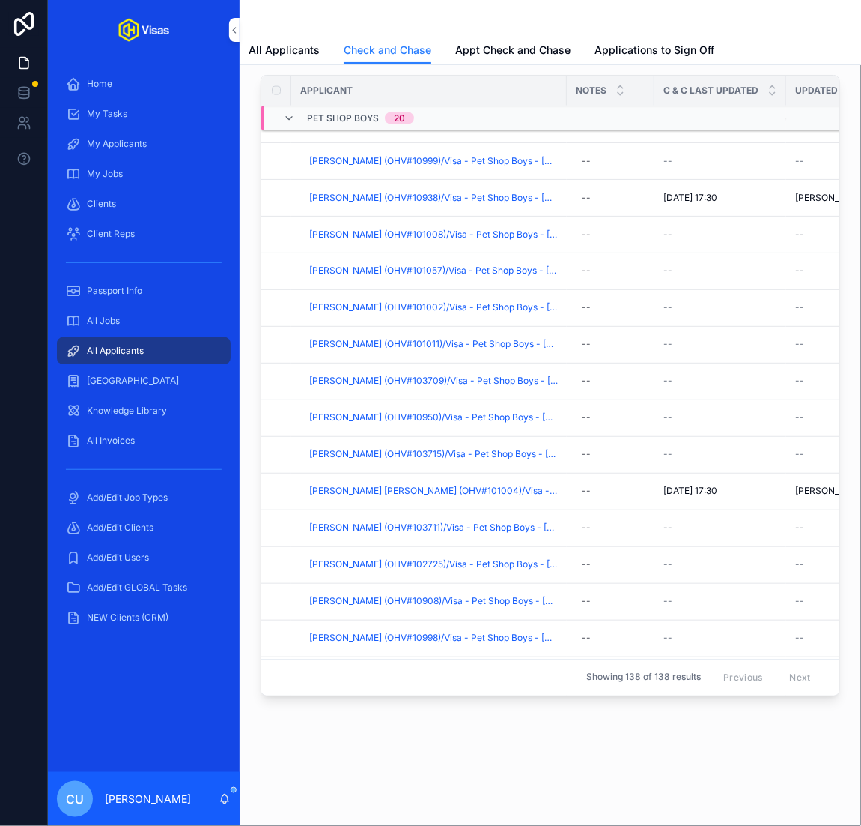
click at [410, 265] on span "Glenn Nicholas Binley (OHV#101057)/Visa - Pet Shop Boys - Japan (Work) - Oct/25…" at bounding box center [433, 271] width 249 height 12
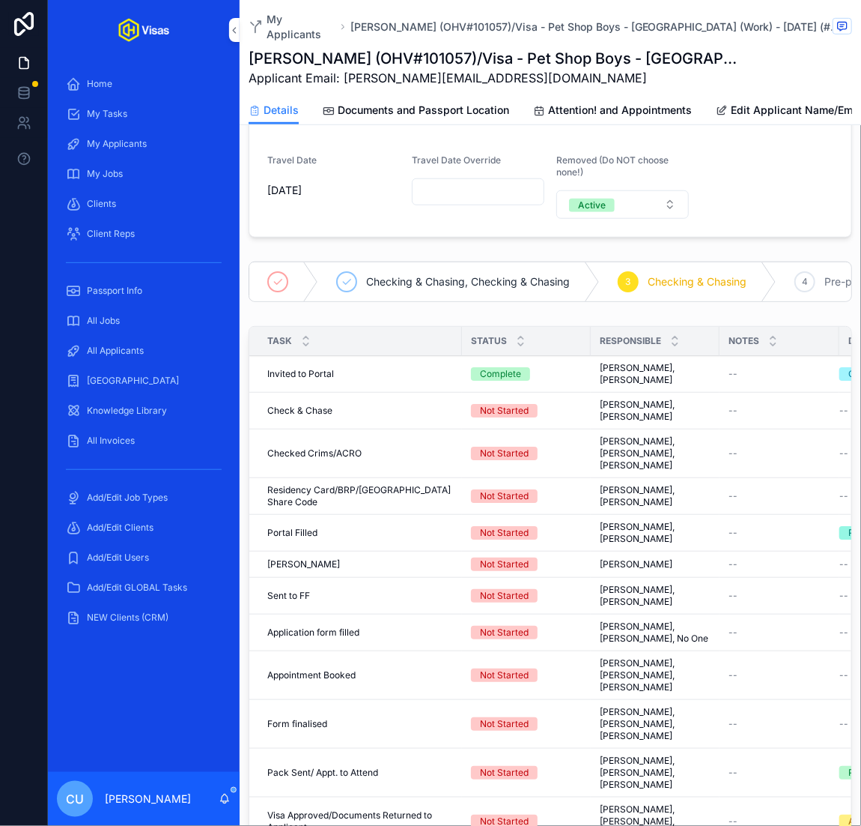
scroll to position [256, 0]
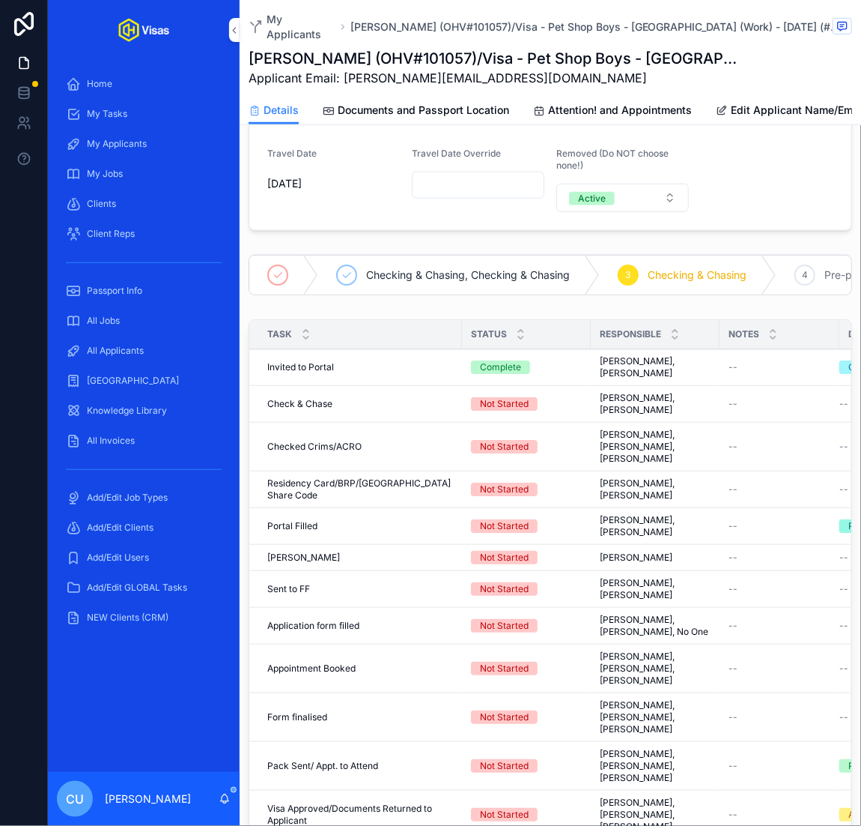
click at [776, 480] on td "--" at bounding box center [780, 489] width 120 height 37
click at [0, 0] on span "Complete all tasks above!" at bounding box center [0, 0] width 0 height 0
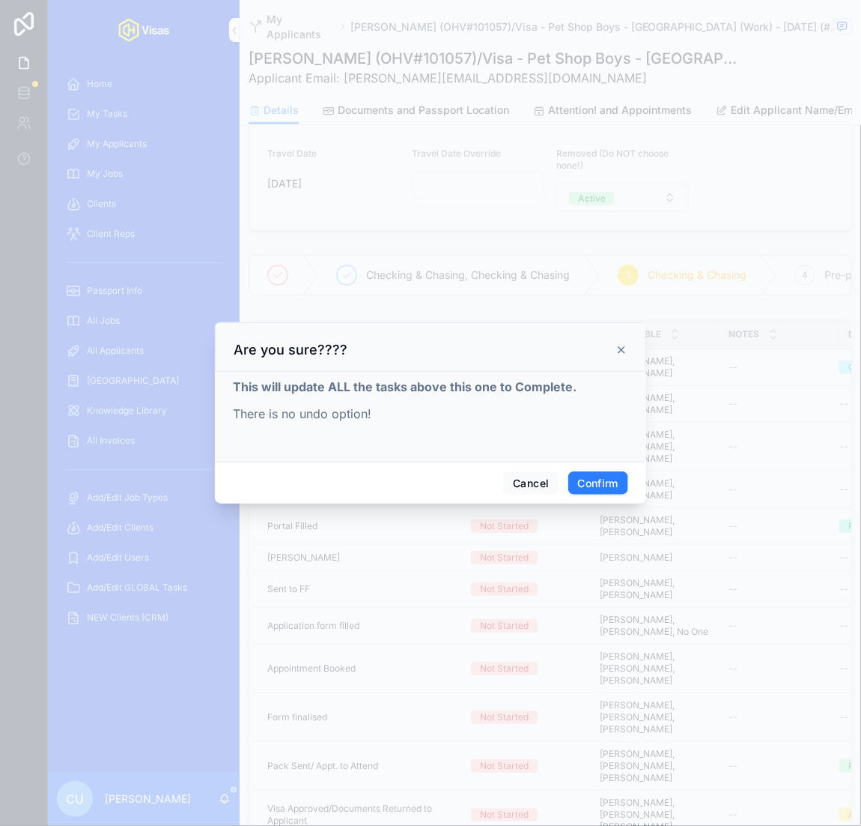
click at [571, 473] on button "Confirm" at bounding box center [599, 483] width 60 height 24
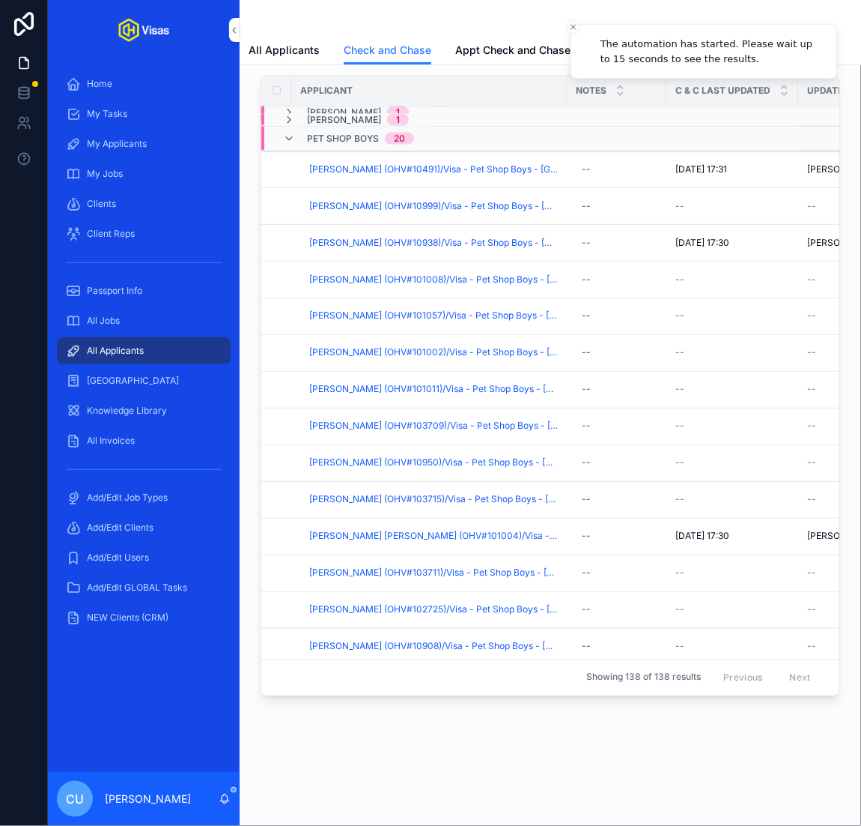
scroll to position [655, 0]
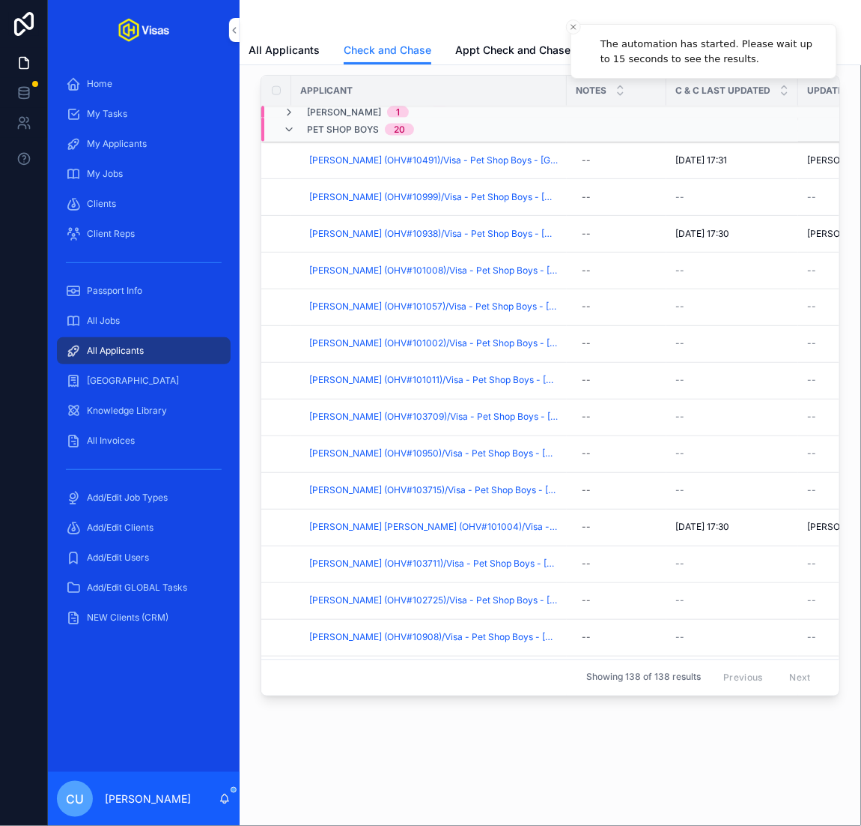
click at [383, 338] on span "Holger Jürgen Schwark (OHV#101002)/Visa - Pet Shop Boys - Japan (Work) - Oct/25…" at bounding box center [433, 344] width 249 height 12
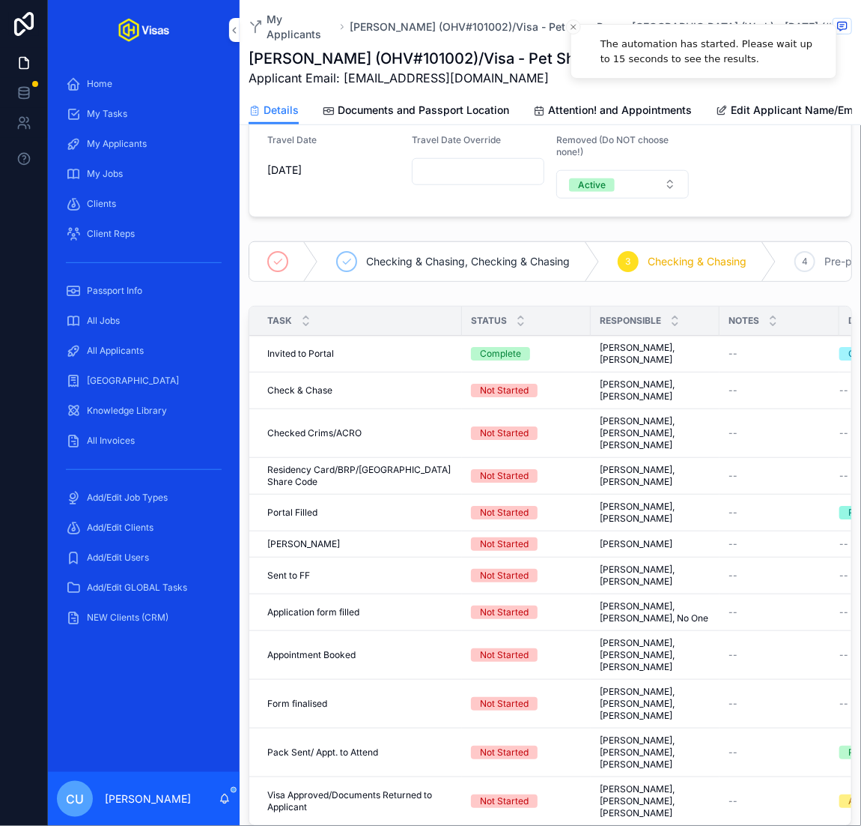
scroll to position [281, 0]
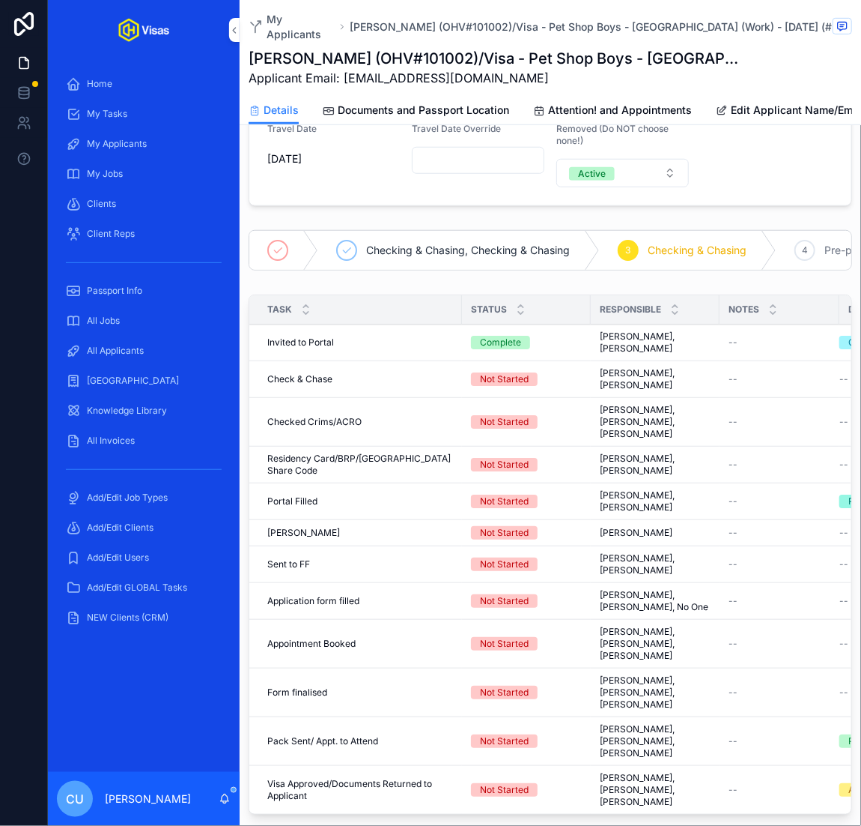
click at [0, 0] on button "Complete all tasks above!" at bounding box center [0, 0] width 0 height 0
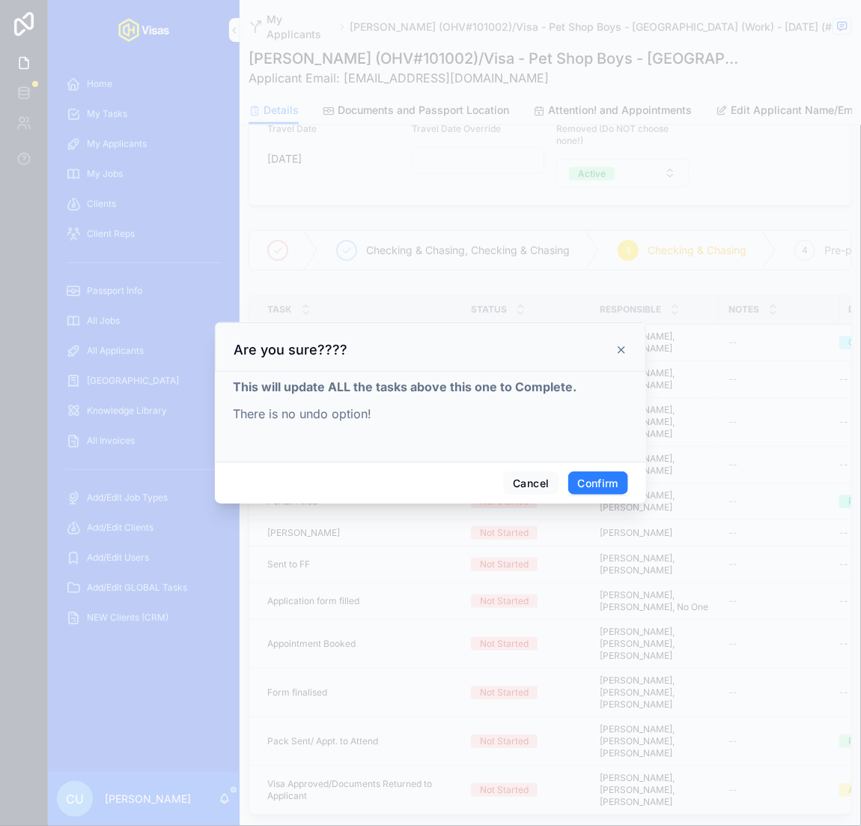
click at [590, 477] on button "Confirm" at bounding box center [599, 483] width 60 height 24
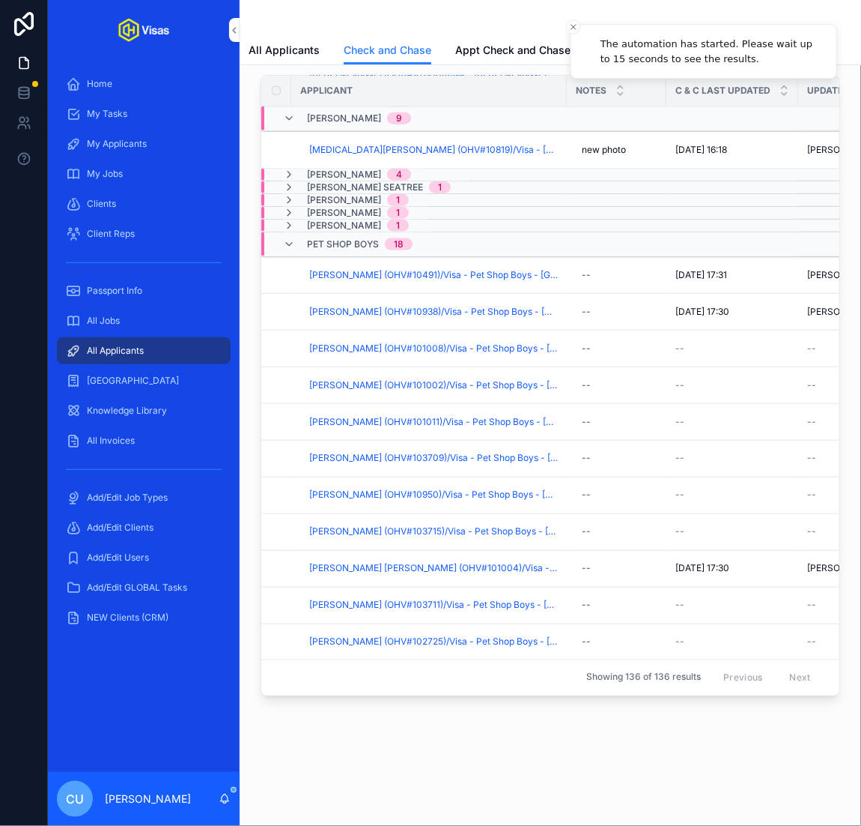
scroll to position [515, 0]
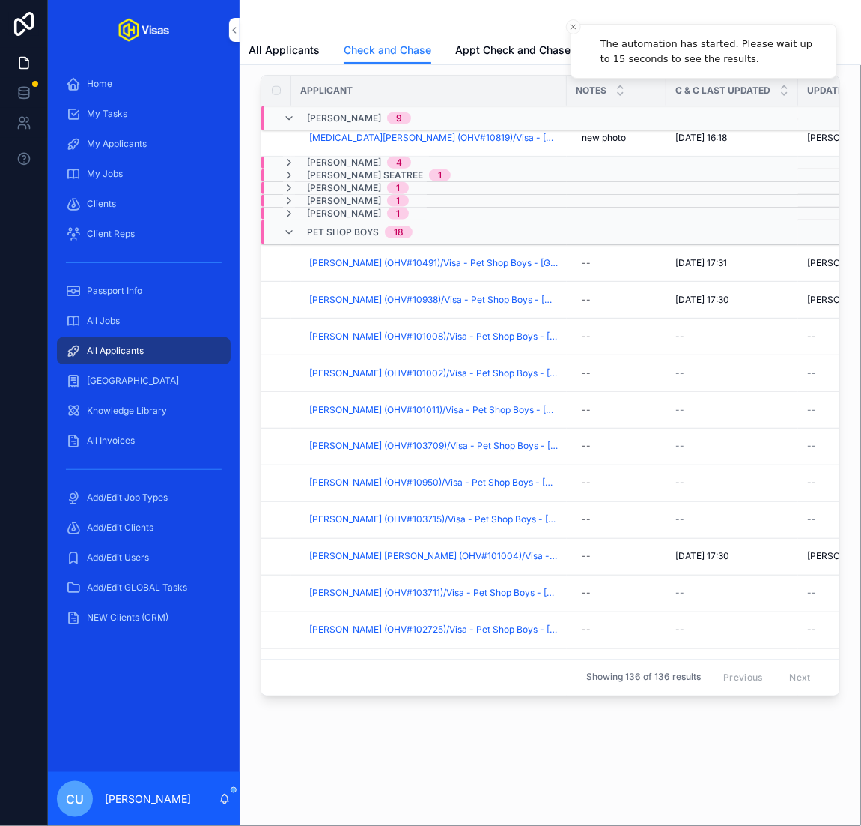
click at [464, 406] on span "Iain Oliver Harvey (OHV#101011)/Visa - Pet Shop Boys - Japan (Work) - Oct/25 (#…" at bounding box center [433, 410] width 249 height 12
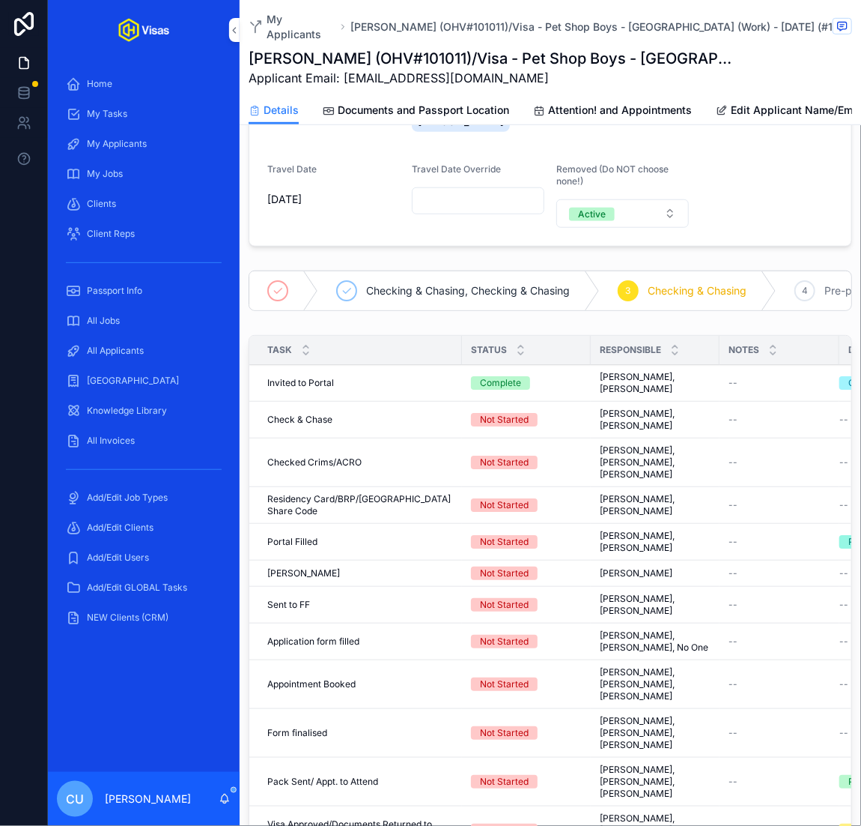
scroll to position [250, 0]
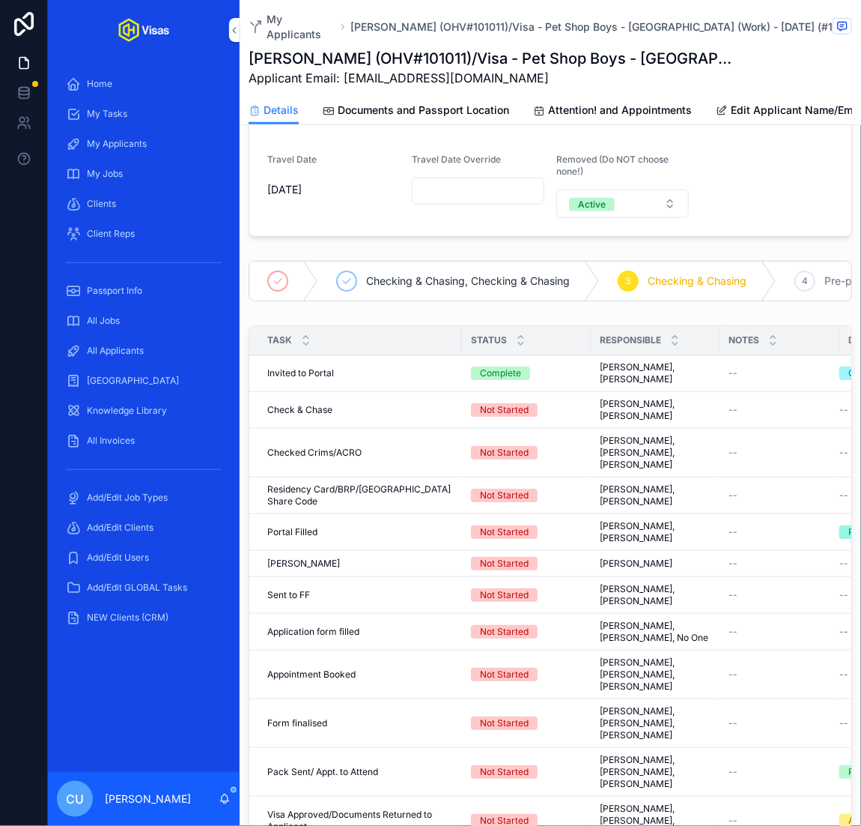
click at [0, 0] on span "Complete all tasks above!" at bounding box center [0, 0] width 0 height 0
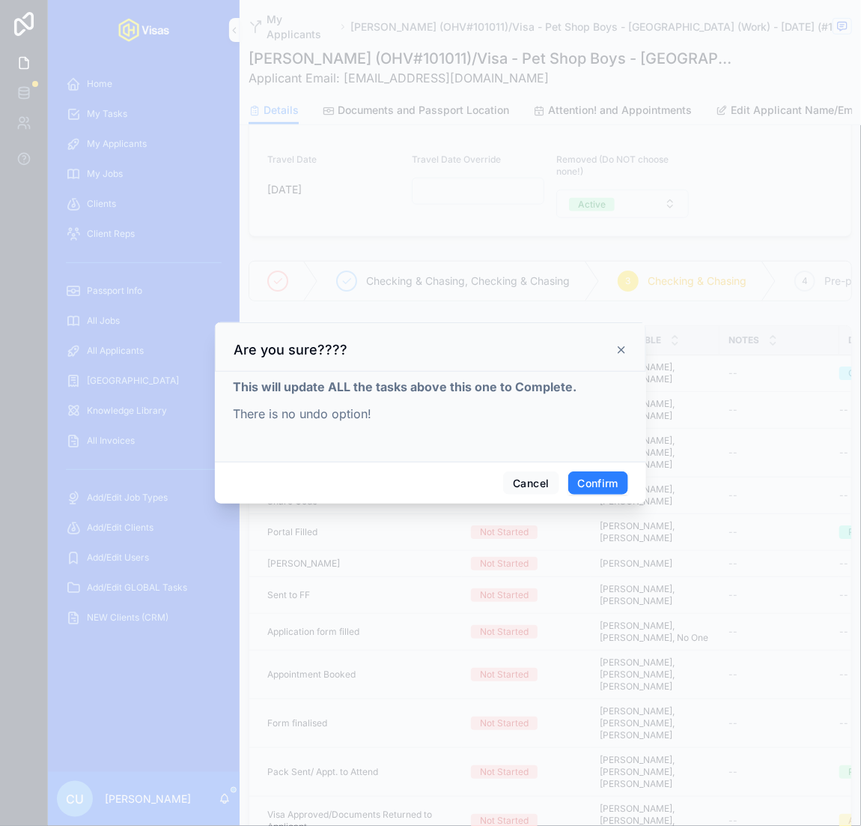
click at [584, 479] on button "Confirm" at bounding box center [599, 483] width 60 height 24
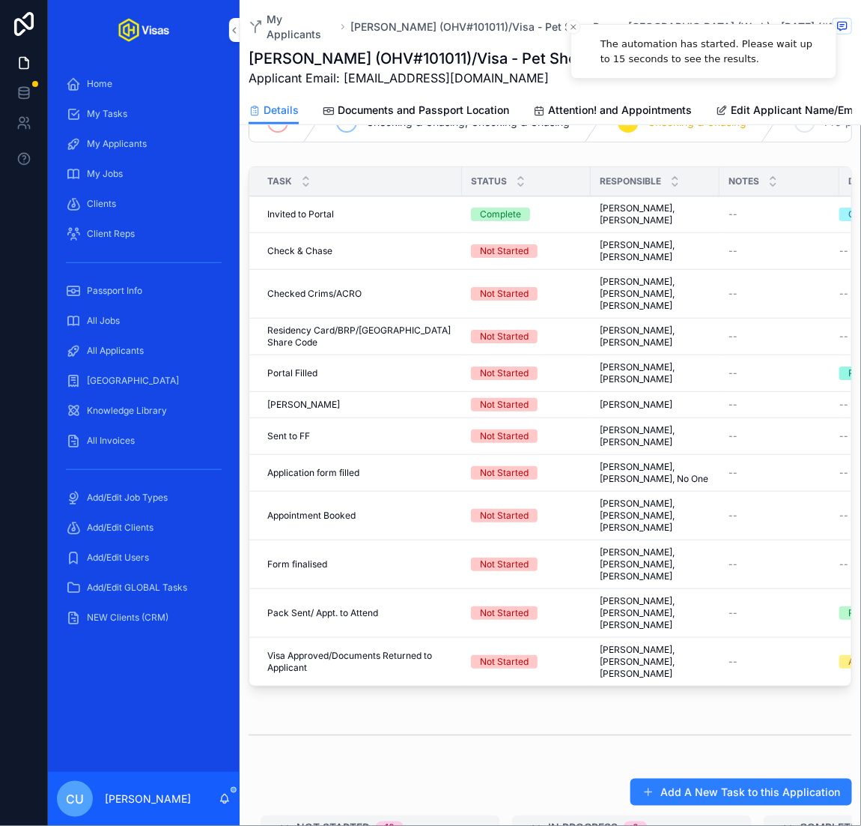
scroll to position [422, 0]
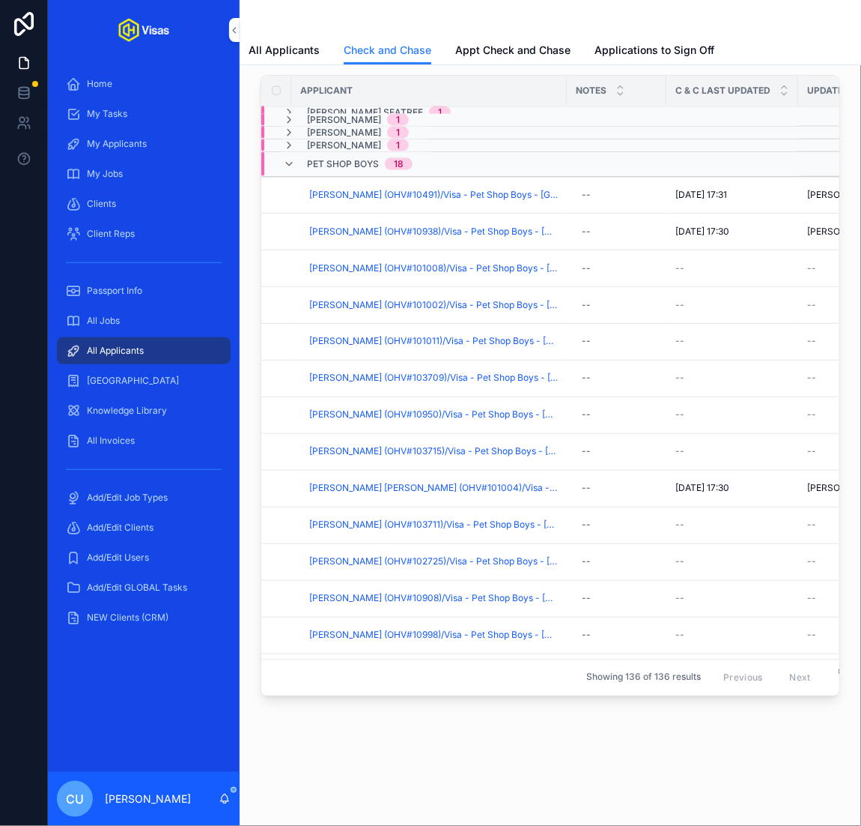
scroll to position [621, 0]
click at [412, 375] on span "Jake Stebbings (OHV#103709)/Visa - Pet Shop Boys - Japan (Work) - Oct/25 (#1340)" at bounding box center [433, 378] width 249 height 12
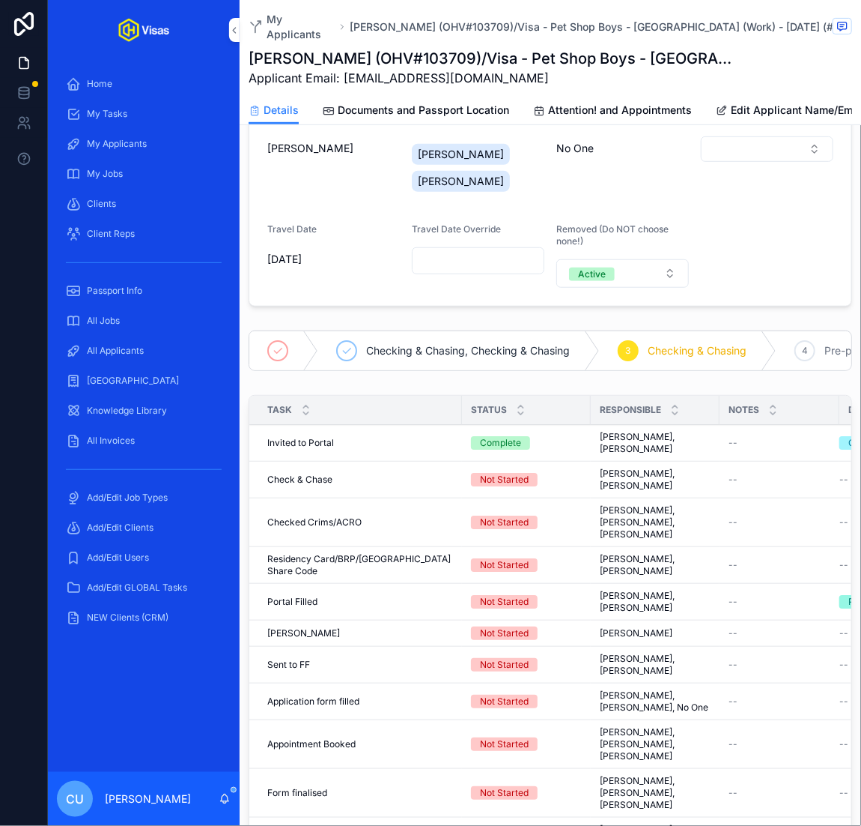
scroll to position [194, 0]
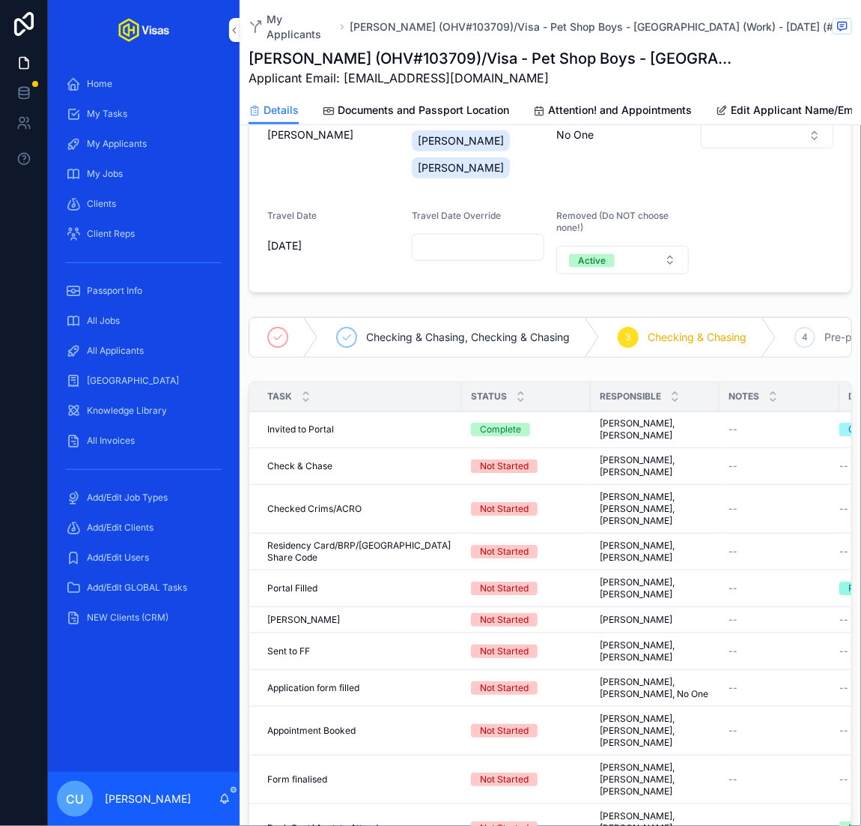
click at [0, 0] on span "Complete all tasks above!" at bounding box center [0, 0] width 0 height 0
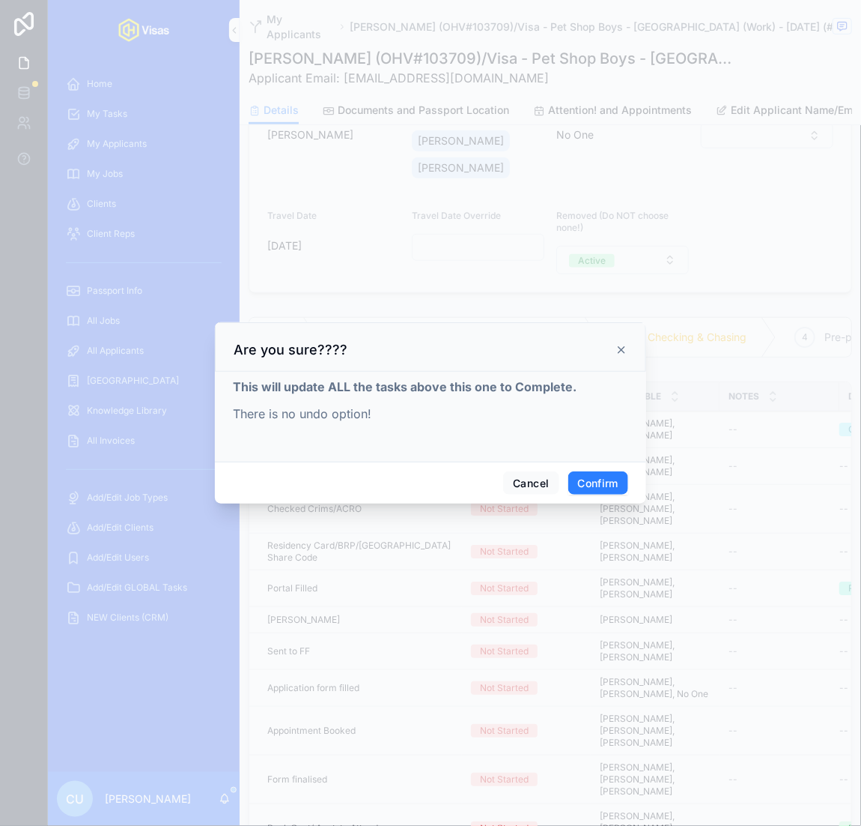
click at [585, 477] on button "Confirm" at bounding box center [599, 483] width 60 height 24
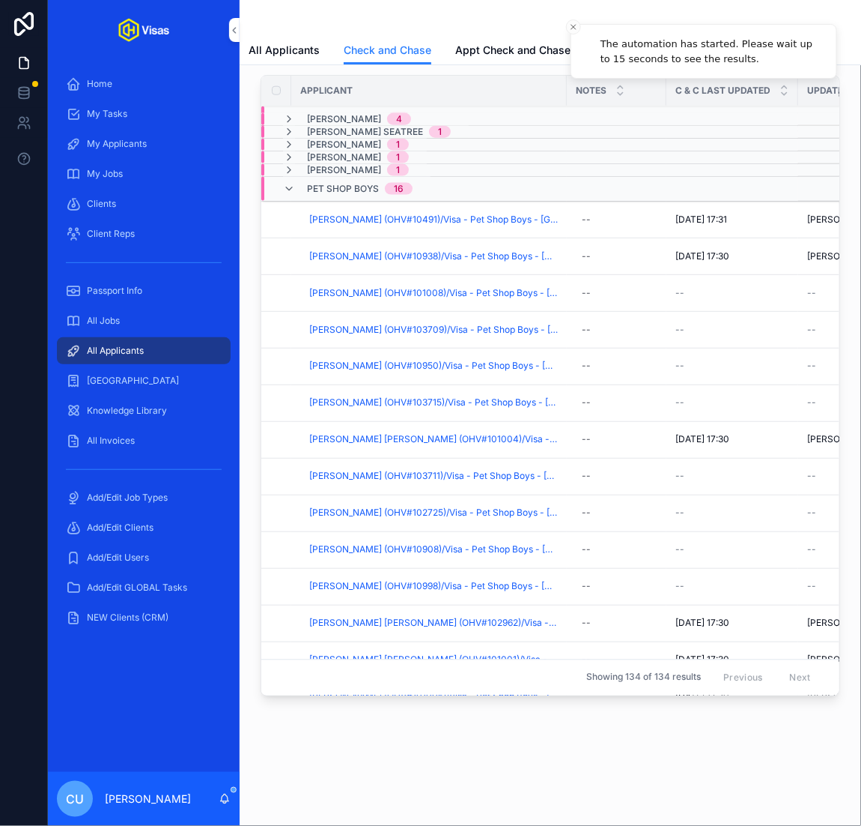
scroll to position [595, 0]
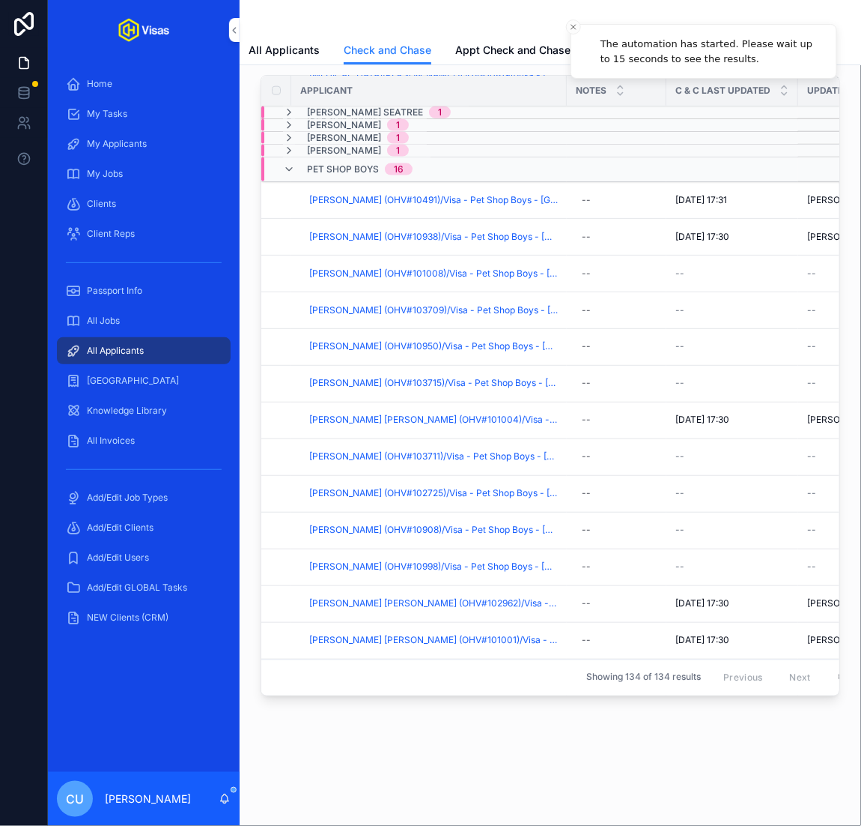
click at [371, 343] on span "James Mark Cowlin (OHV#10950)/Visa - Pet Shop Boys - Japan (Work) - Oct/25 (#13…" at bounding box center [433, 347] width 249 height 12
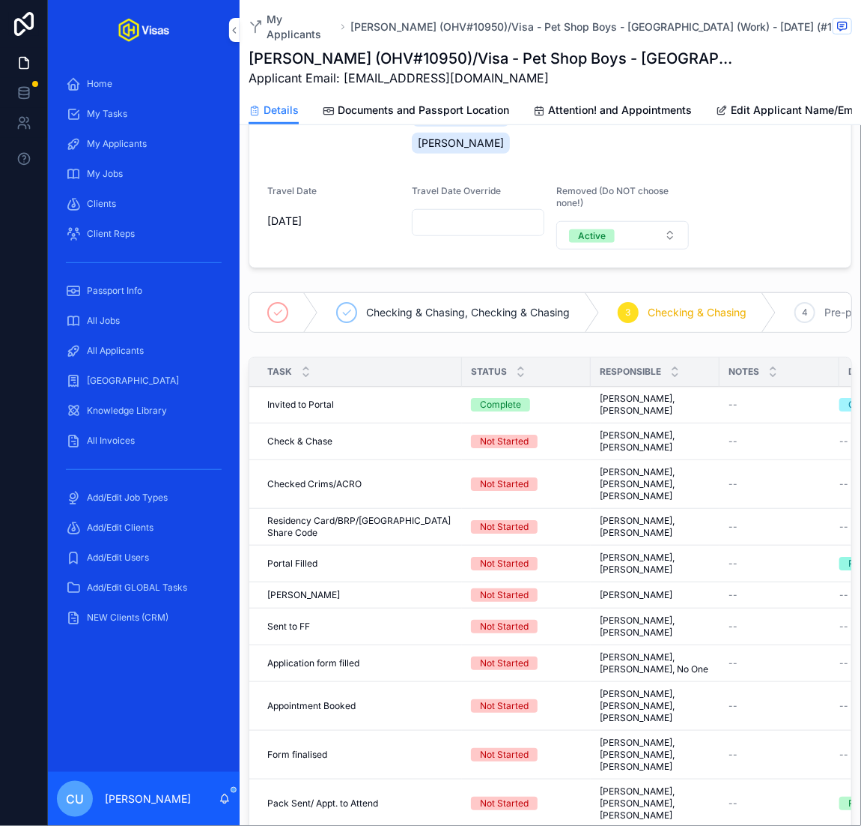
scroll to position [245, 0]
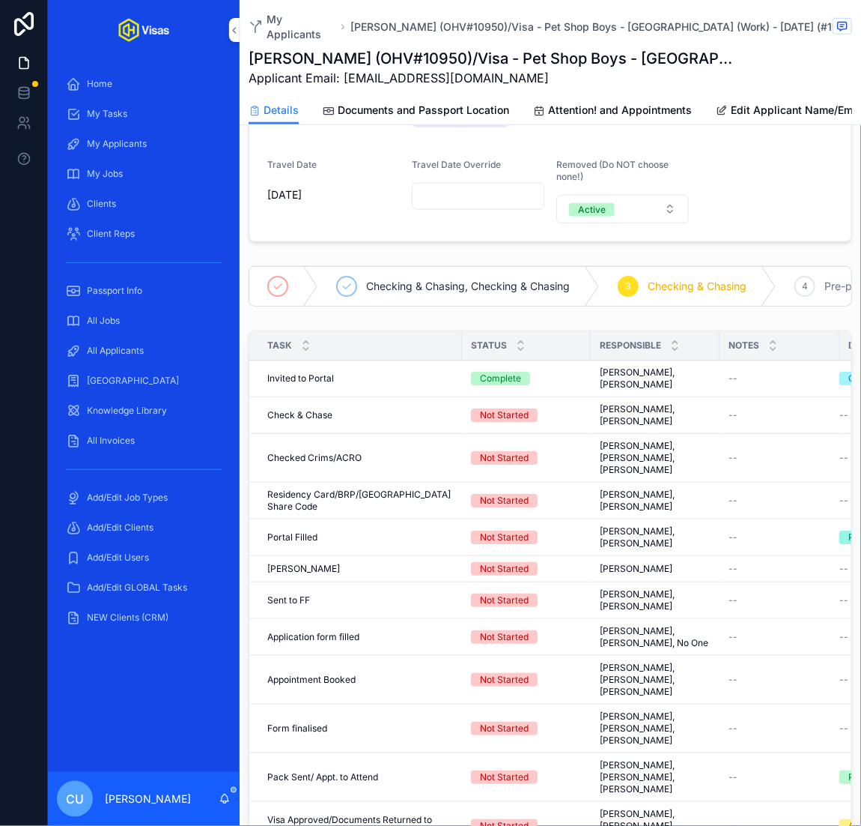
click at [0, 0] on span "Complete all tasks above!" at bounding box center [0, 0] width 0 height 0
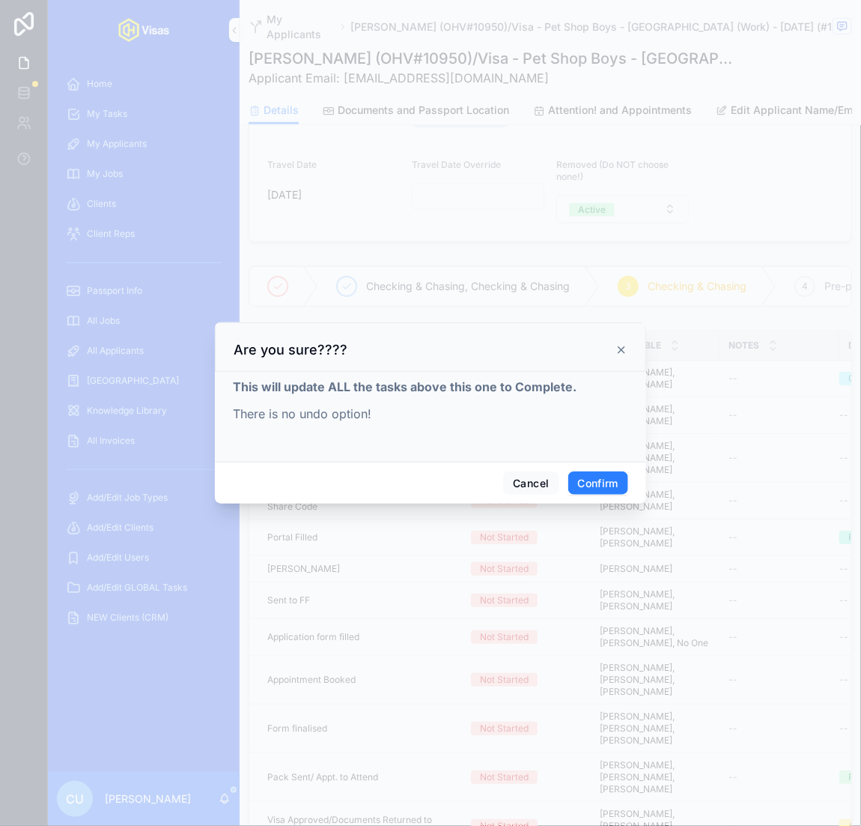
click at [623, 486] on button "Confirm" at bounding box center [599, 483] width 60 height 24
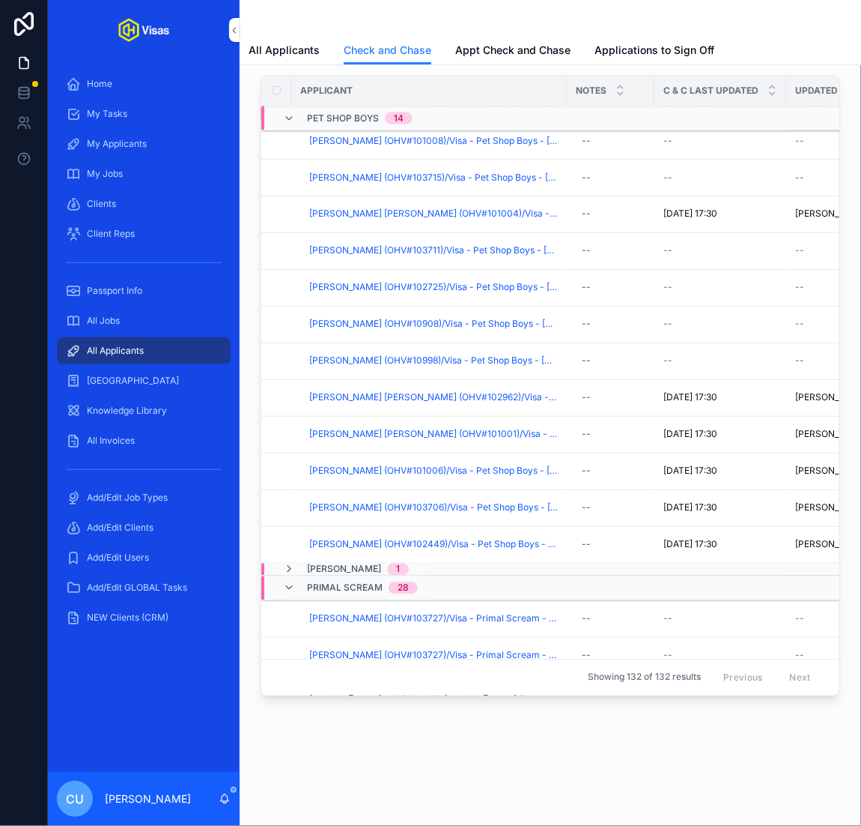
scroll to position [745, 0]
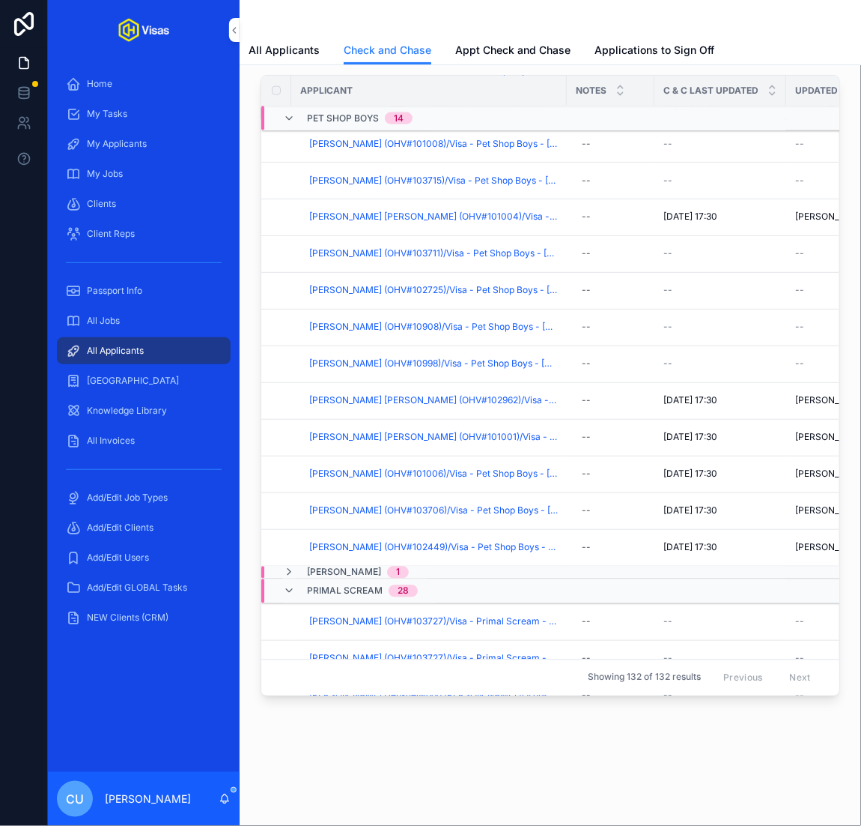
click at [0, 0] on span "Checked And Chased" at bounding box center [0, 0] width 0 height 0
click at [377, 175] on span "Joe Byrne (OHV#103715)/Visa - Pet Shop Boys - Japan (Work) - Oct/25 (#1340)" at bounding box center [433, 181] width 249 height 12
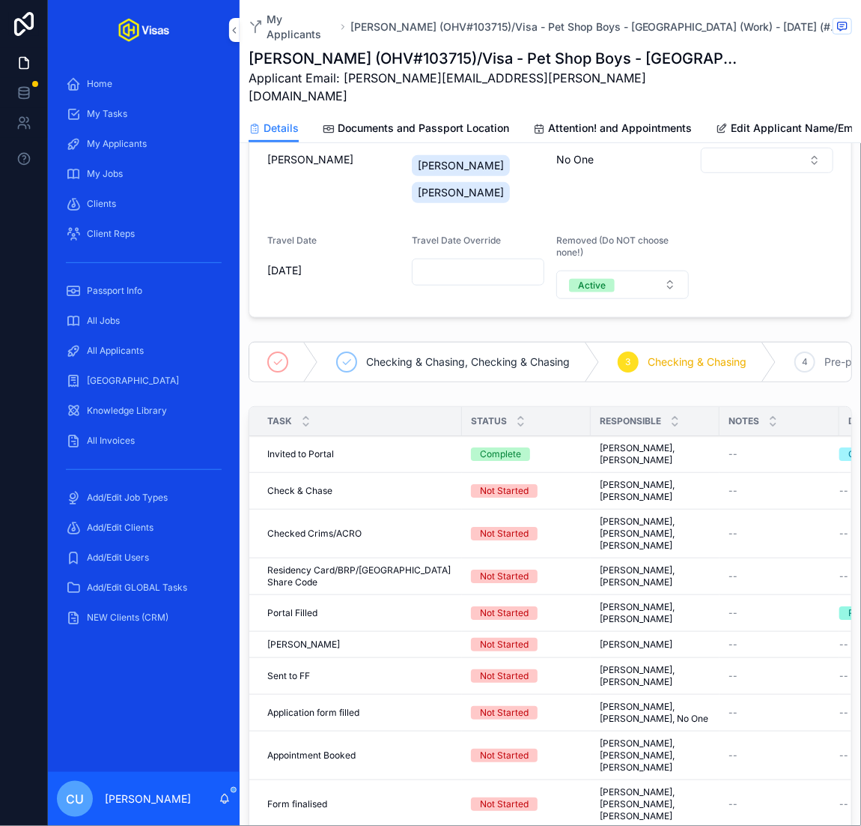
scroll to position [192, 0]
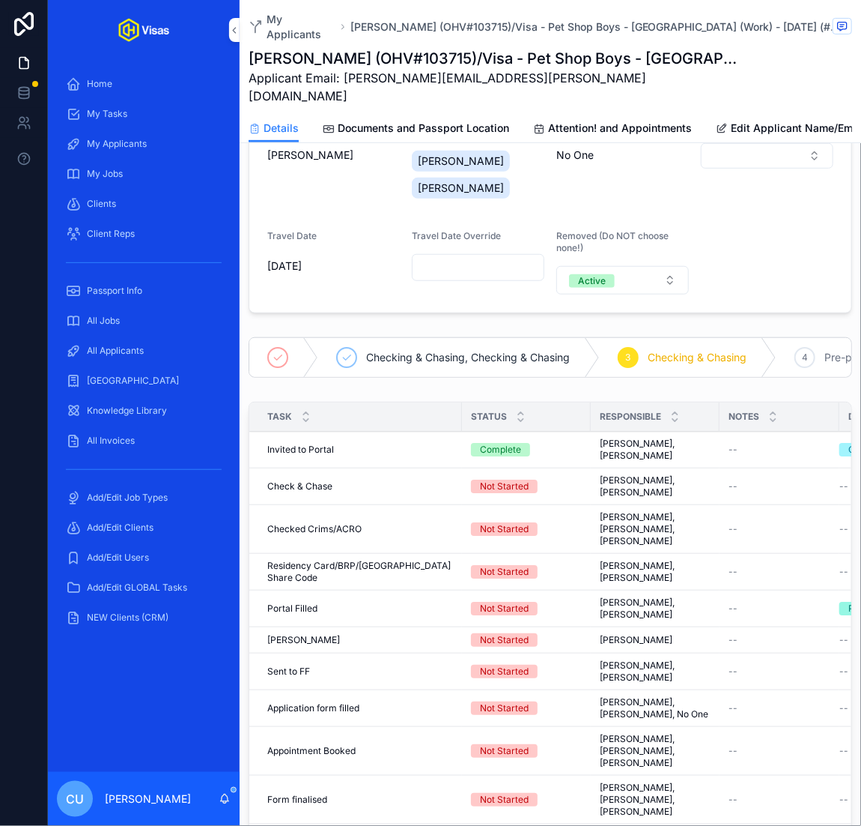
click at [0, 0] on span "Complete all tasks above!" at bounding box center [0, 0] width 0 height 0
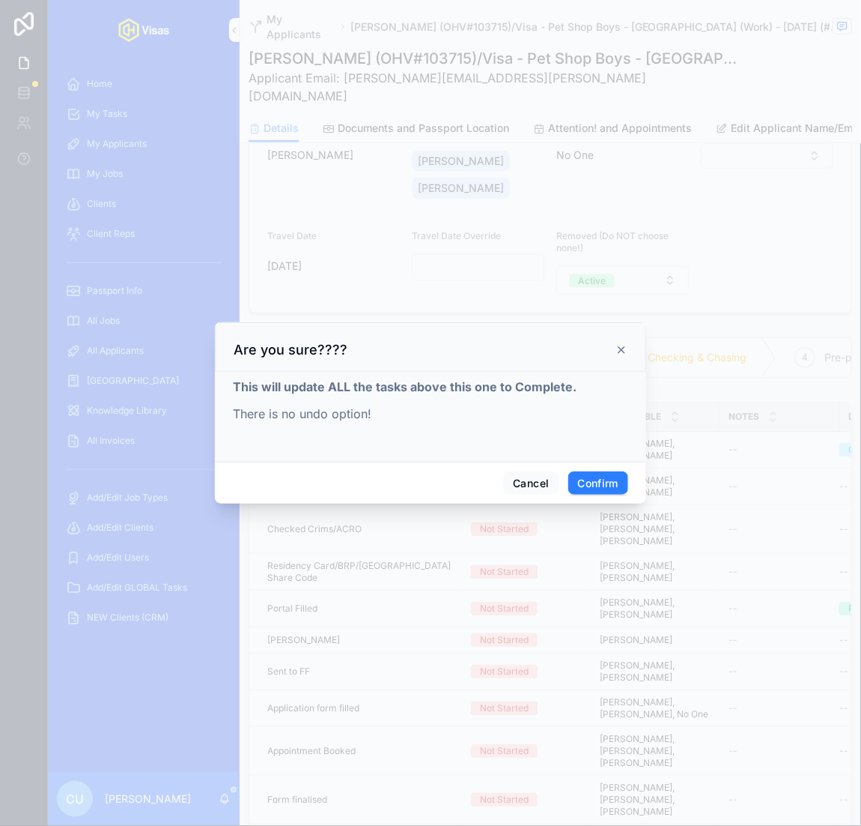
click at [600, 464] on div "Cancel Confirm" at bounding box center [430, 482] width 431 height 43
click at [593, 481] on button "Confirm" at bounding box center [599, 483] width 60 height 24
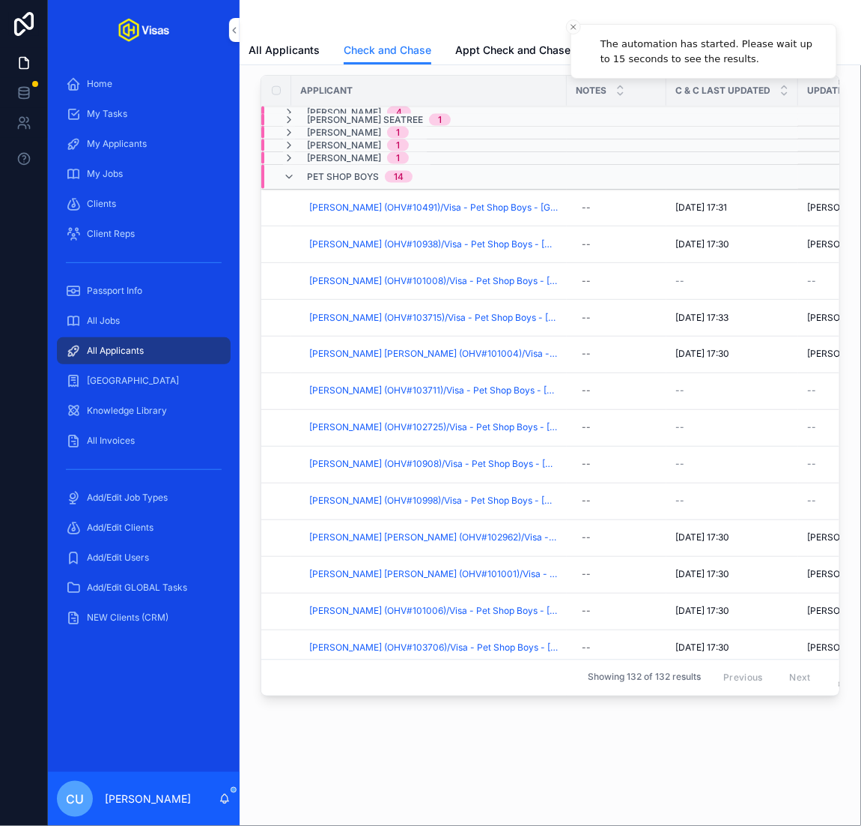
scroll to position [647, 0]
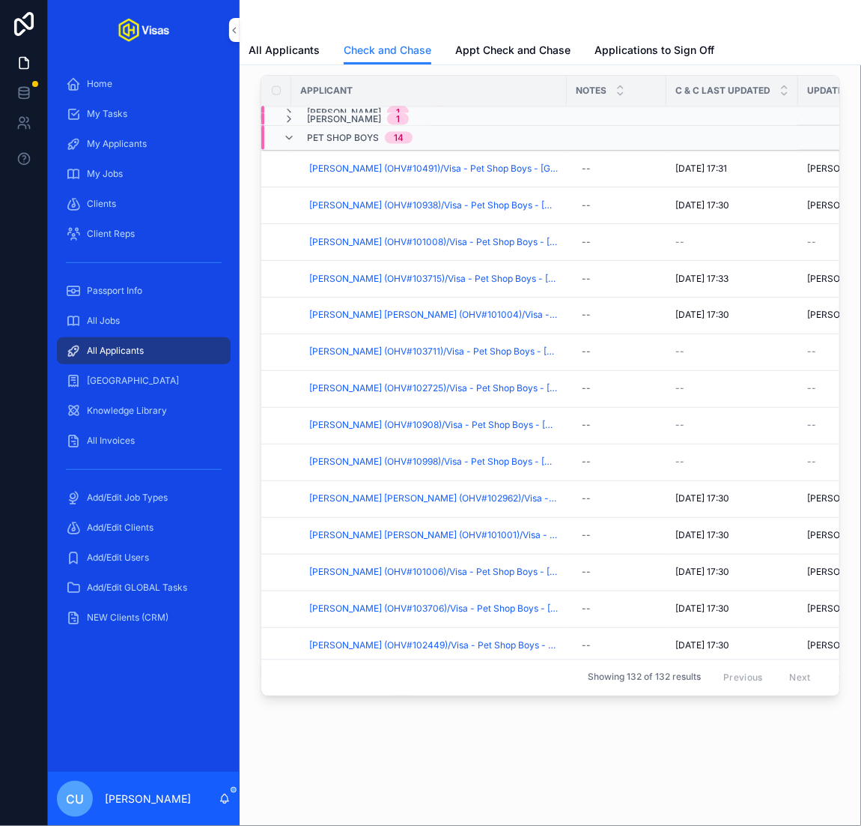
click at [430, 346] on span "Luca Consonni (OHV#103711)/Visa - Pet Shop Boys - Japan (Work) - Oct/25 (#1340)" at bounding box center [433, 352] width 249 height 12
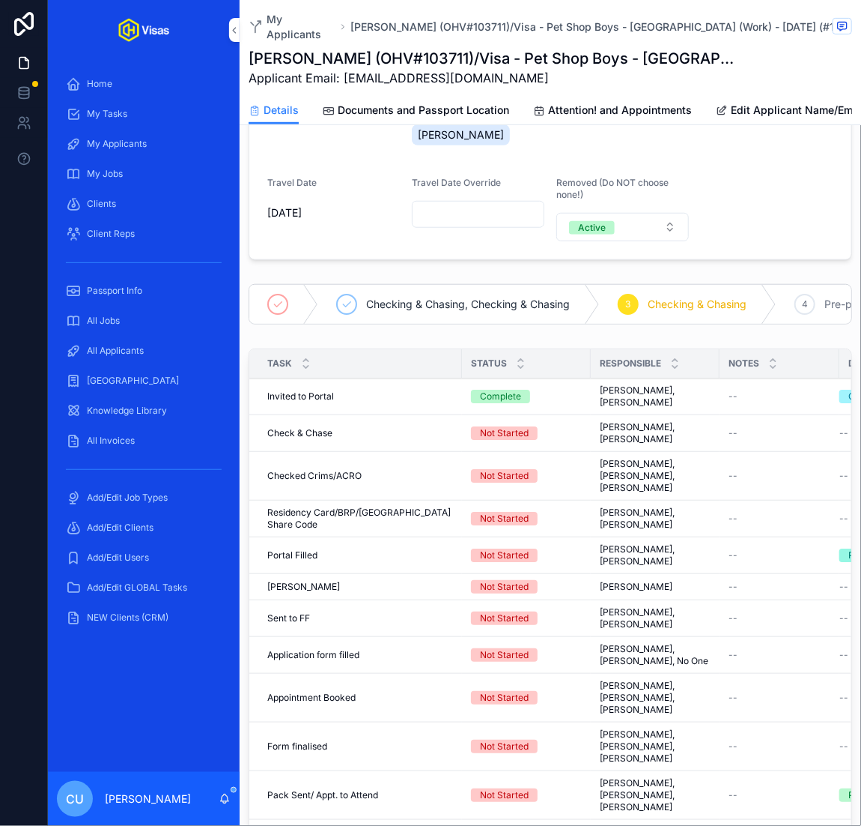
scroll to position [228, 0]
click at [0, 0] on button "Complete all tasks above!" at bounding box center [0, 0] width 0 height 0
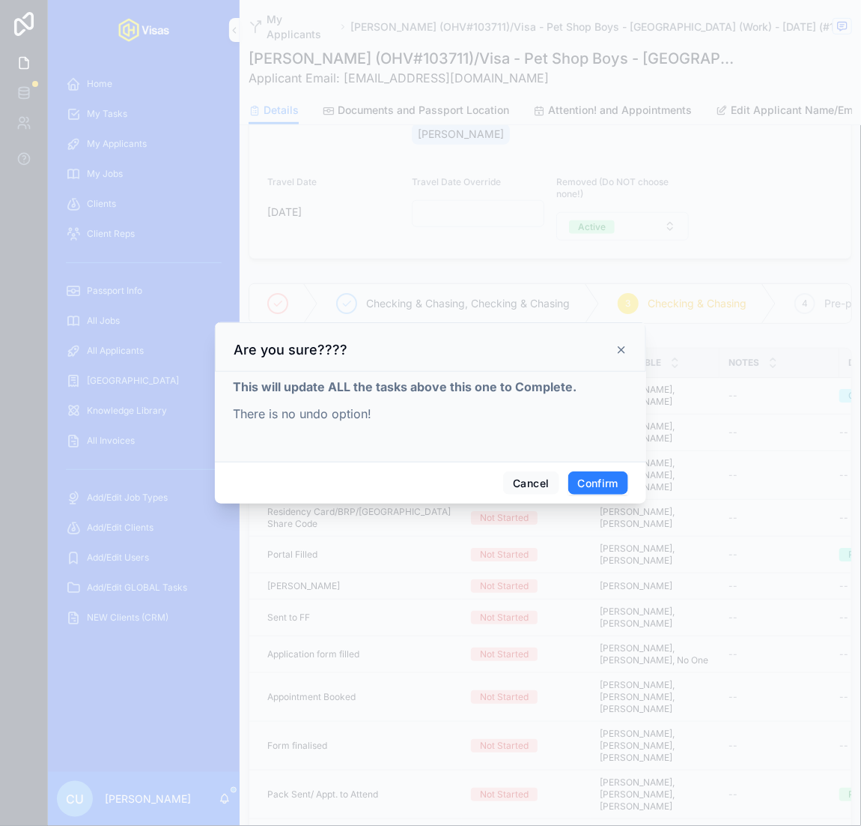
click at [598, 485] on button "Confirm" at bounding box center [599, 483] width 60 height 24
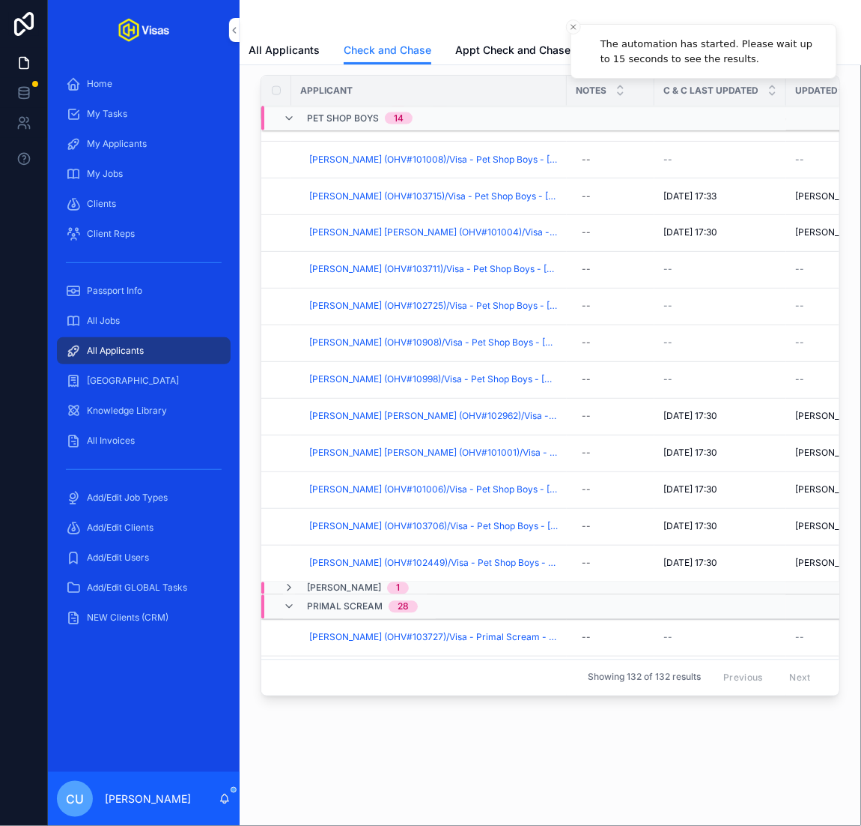
scroll to position [754, 0]
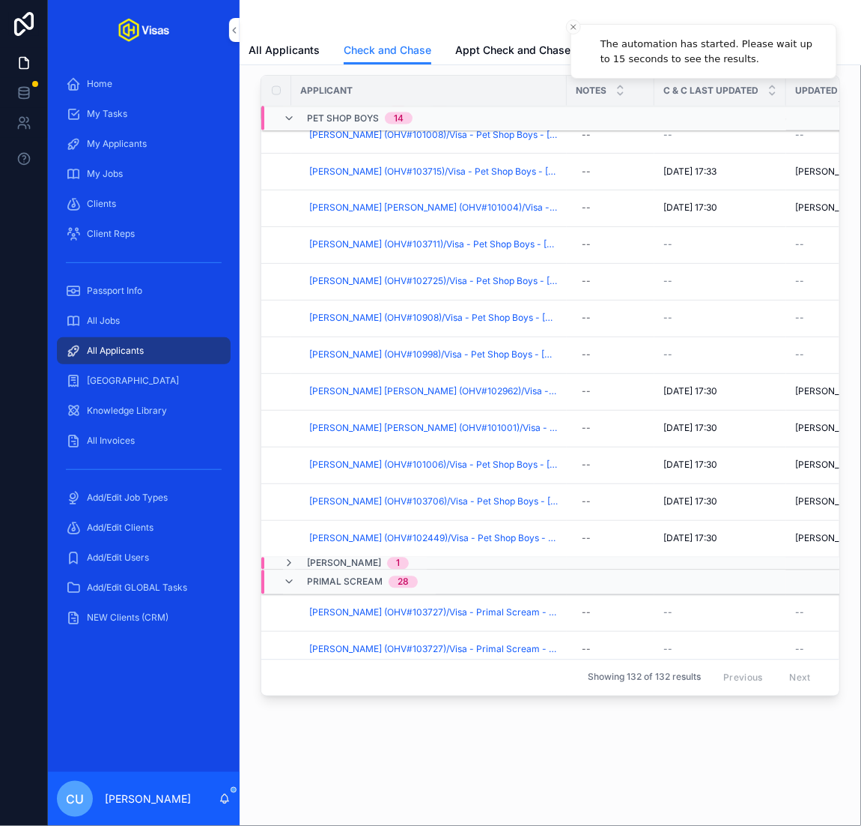
click at [392, 276] on span "Malcolm Charis McCarthy (OHV#102725)/Visa - Pet Shop Boys - Japan (Work) - Oct/…" at bounding box center [433, 282] width 249 height 12
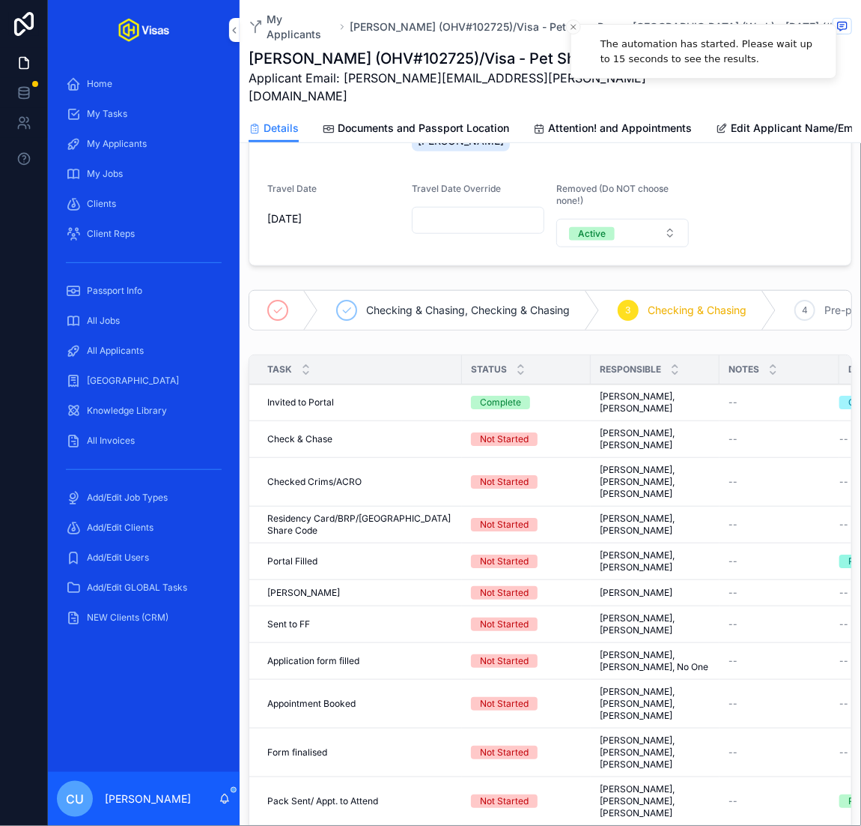
scroll to position [249, 0]
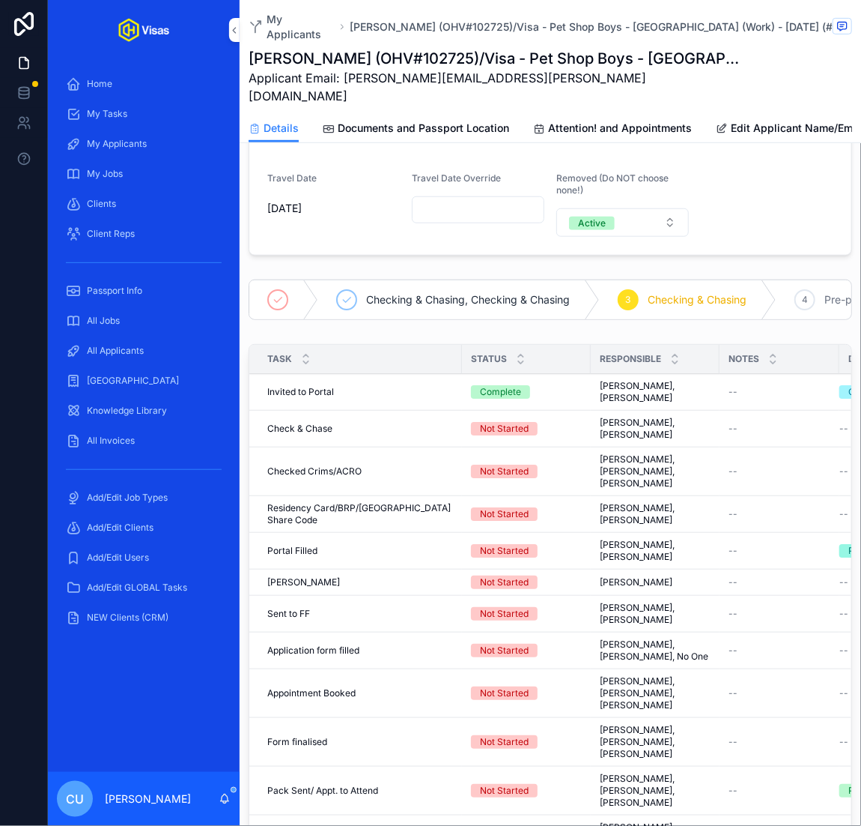
click at [0, 0] on span "Complete all tasks above!" at bounding box center [0, 0] width 0 height 0
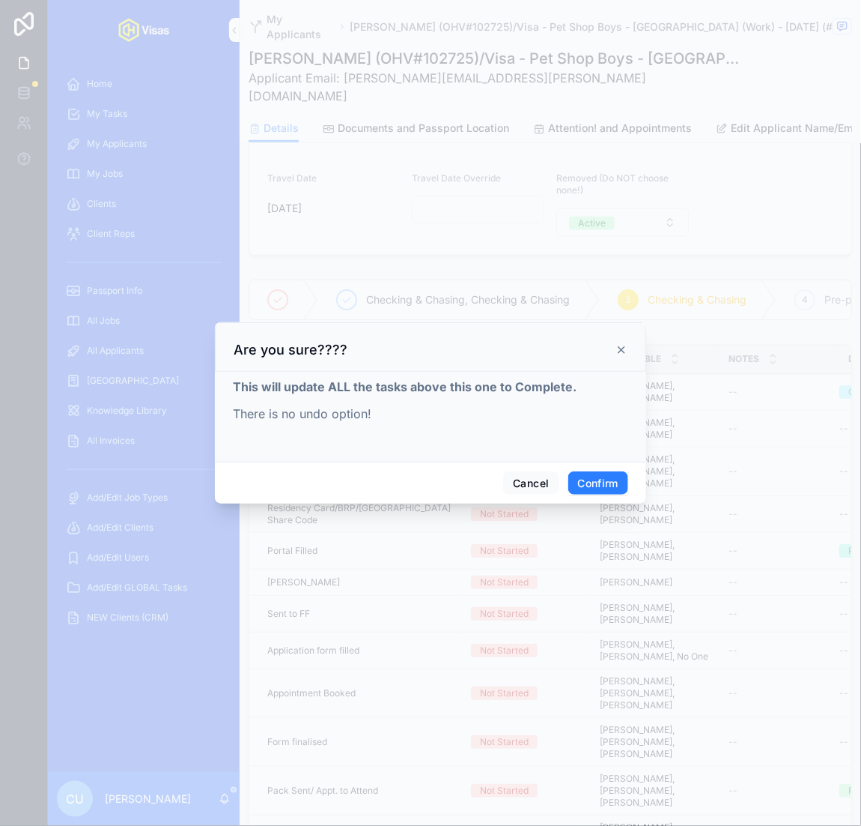
click at [604, 474] on button "Confirm" at bounding box center [599, 483] width 60 height 24
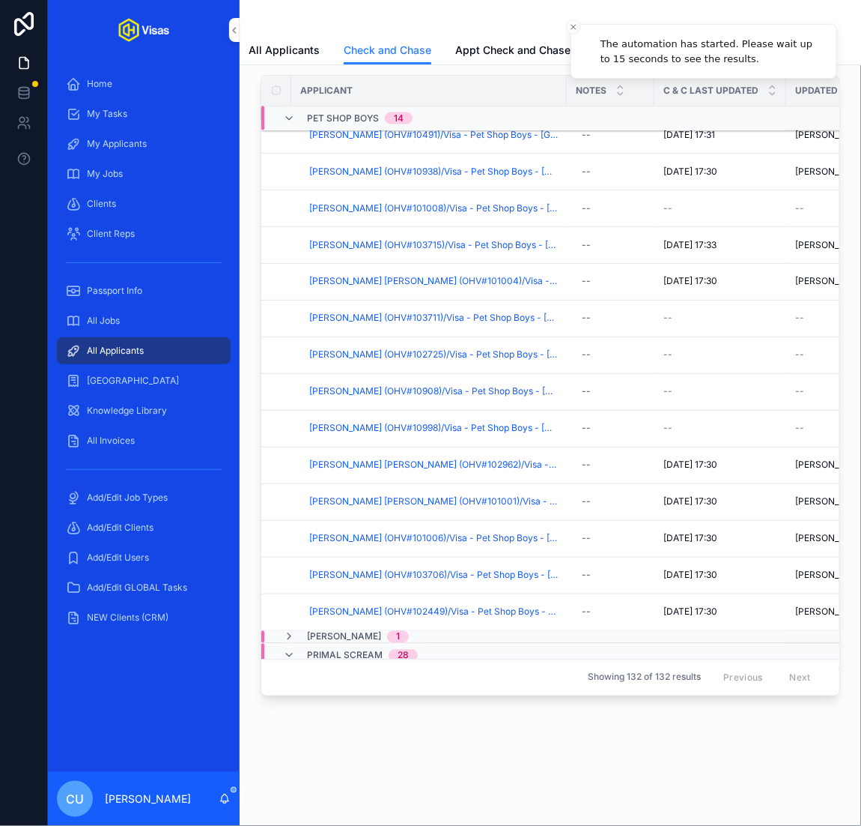
scroll to position [814, 0]
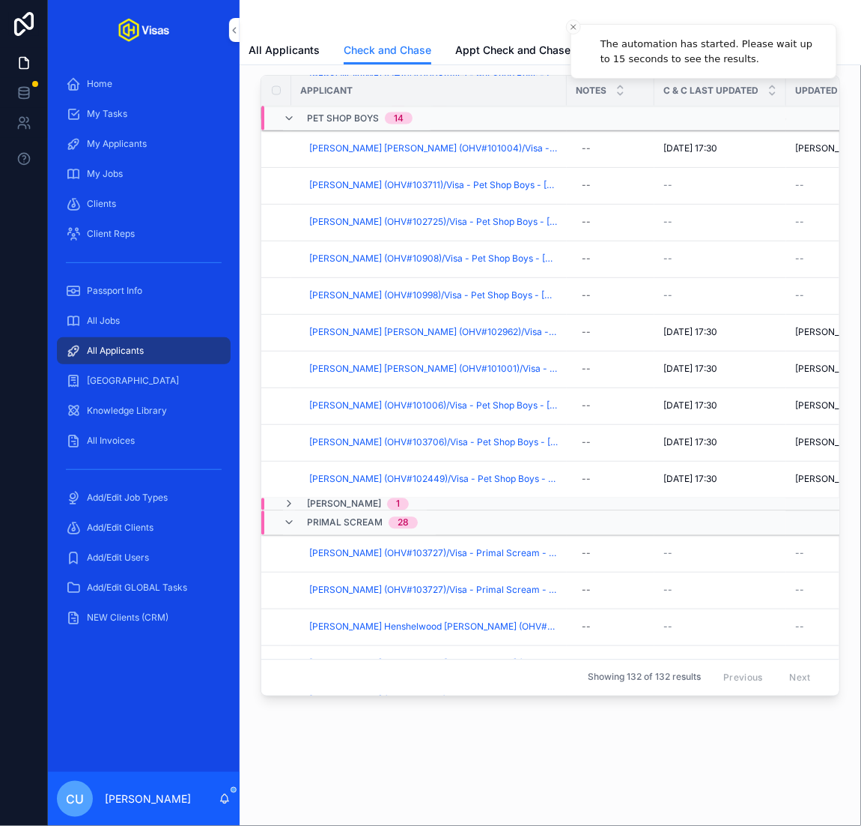
click at [374, 255] on span "Neil Francis Tennant (OHV#10908)/Visa - Pet Shop Boys - Japan (Work) - Oct/25 (…" at bounding box center [433, 259] width 249 height 12
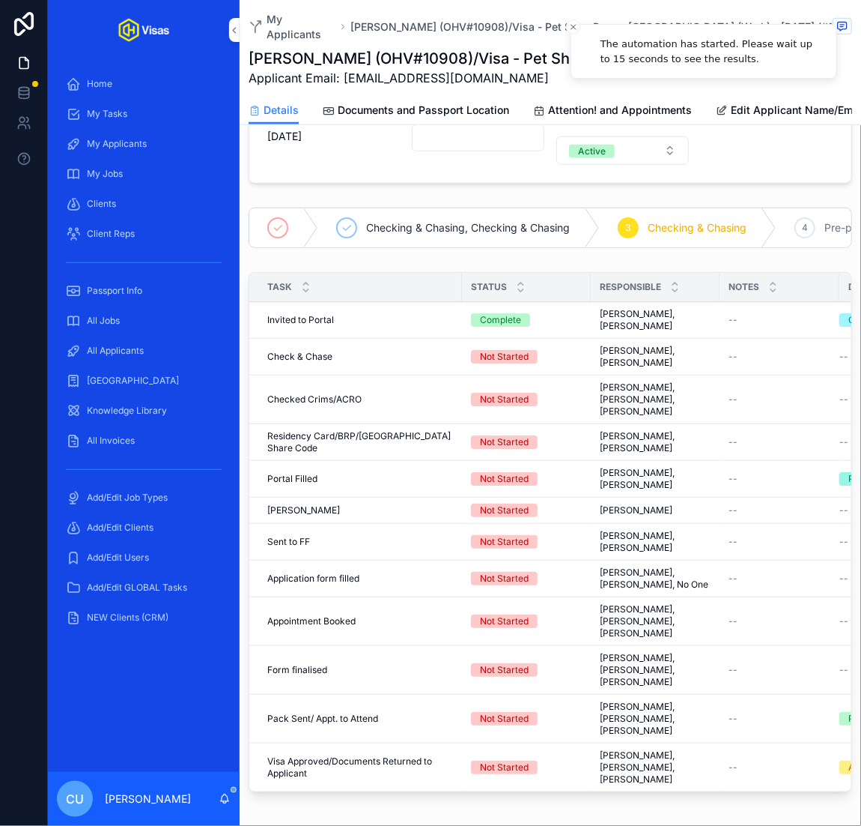
scroll to position [378, 0]
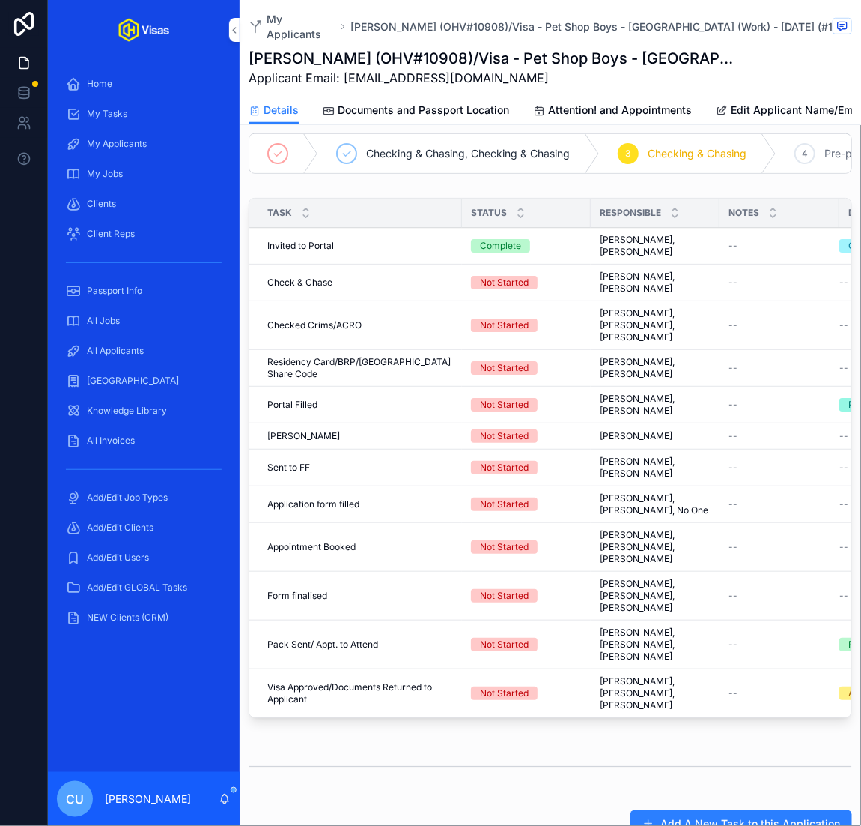
click at [0, 0] on span "Complete all tasks above!" at bounding box center [0, 0] width 0 height 0
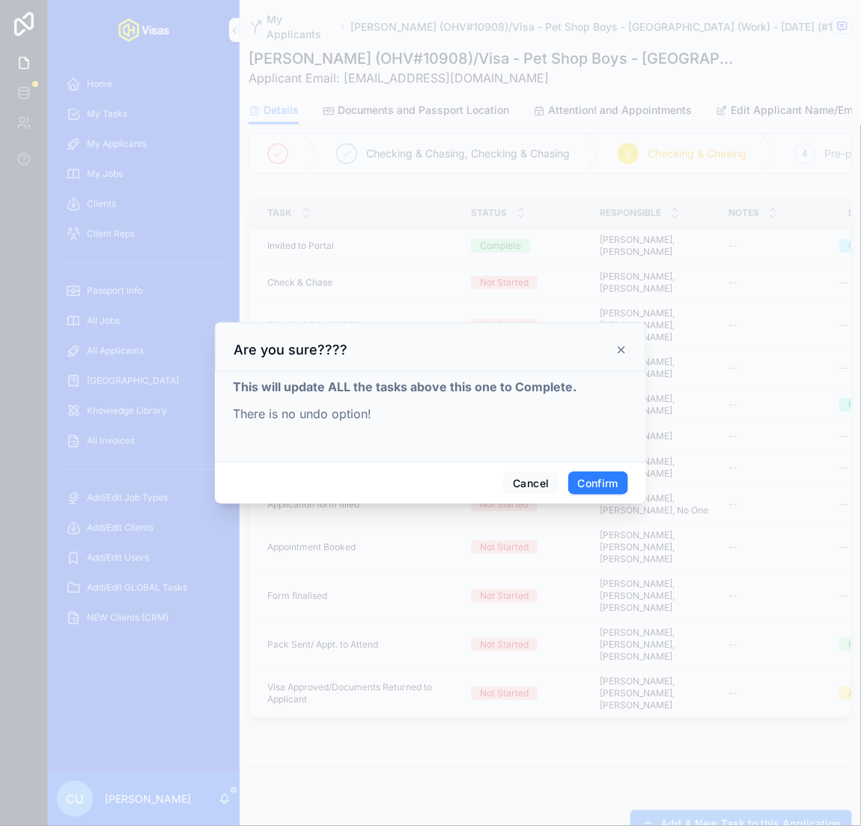
click at [584, 475] on button "Confirm" at bounding box center [599, 483] width 60 height 24
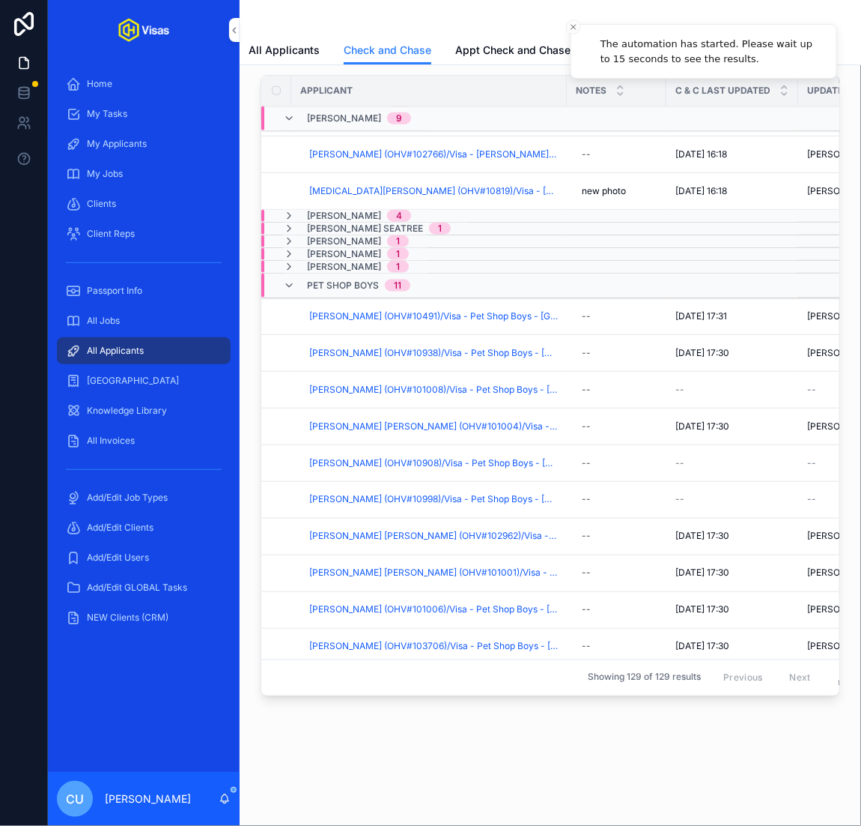
scroll to position [667, 0]
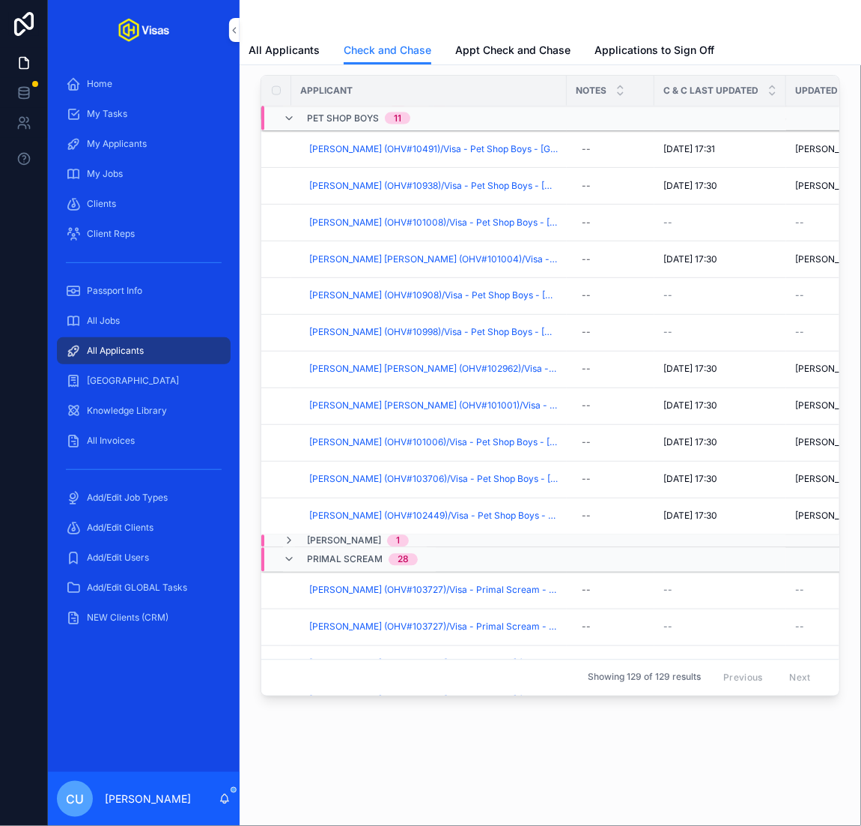
click at [462, 327] on span "Peter Gleadall (OHV#10998)/Visa - Pet Shop Boys - Japan (Work) - Oct/25 (#1340)" at bounding box center [433, 333] width 249 height 12
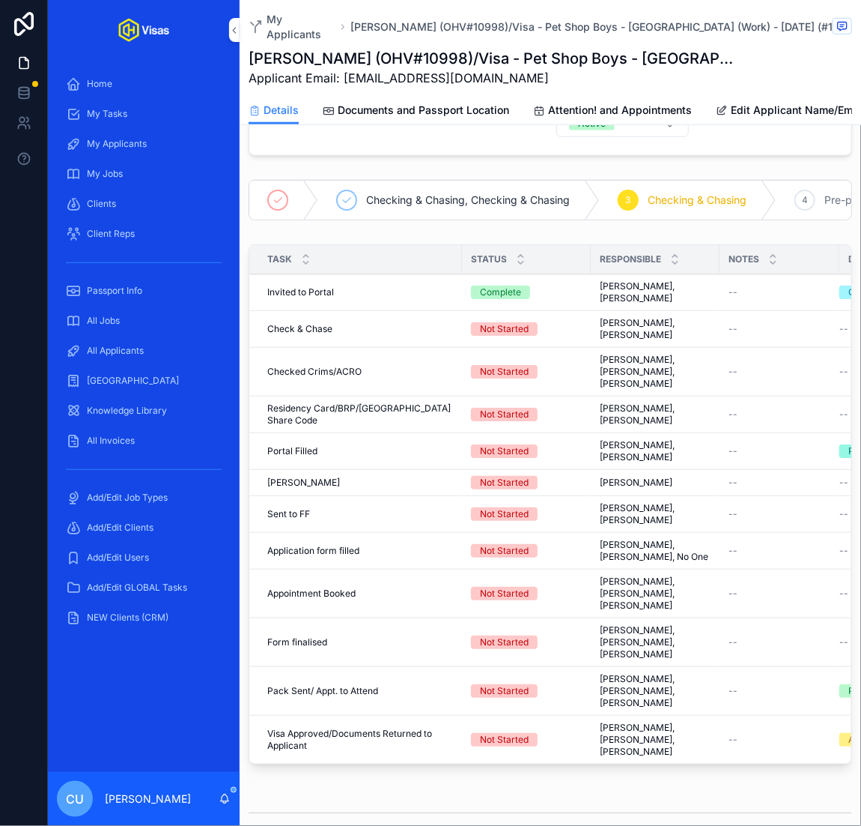
scroll to position [486, 0]
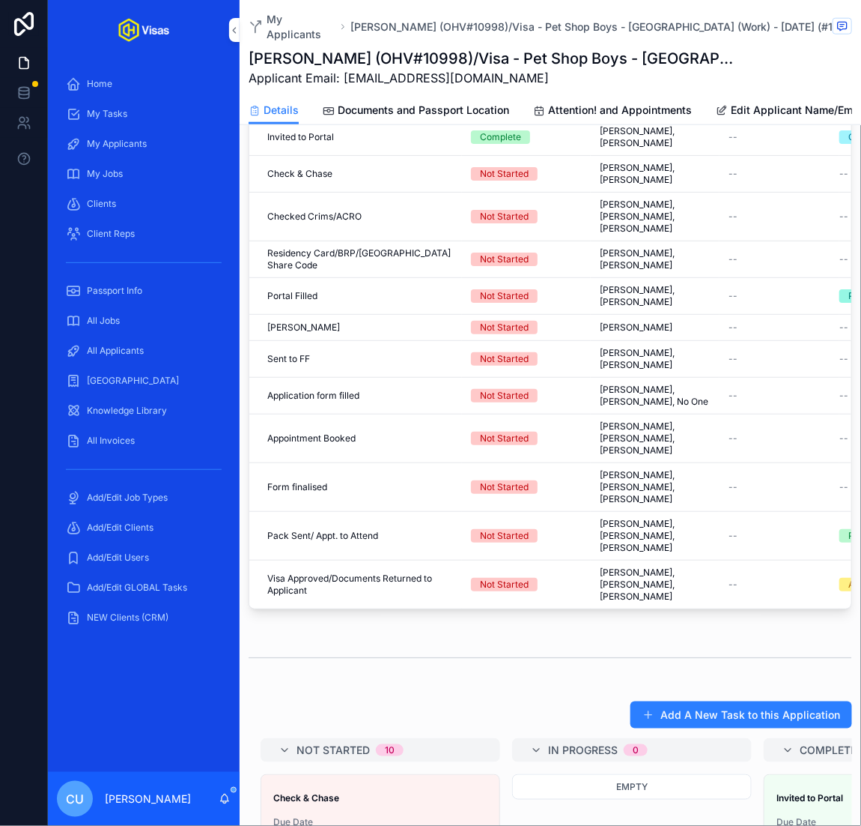
click at [0, 0] on span "Complete all tasks above!" at bounding box center [0, 0] width 0 height 0
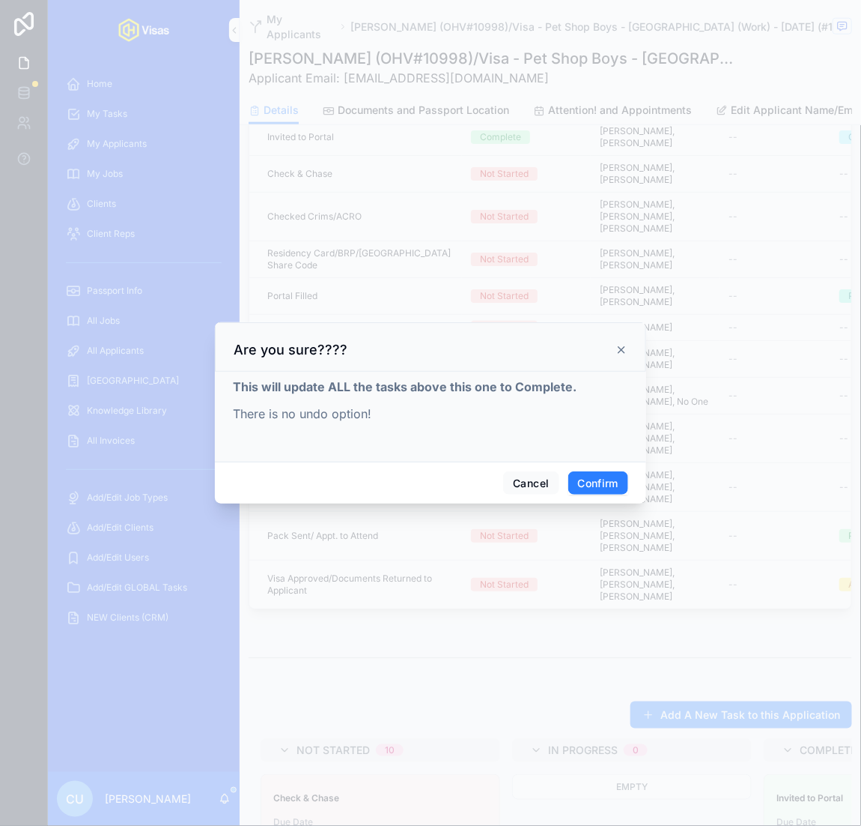
click at [587, 482] on button "Confirm" at bounding box center [599, 483] width 60 height 24
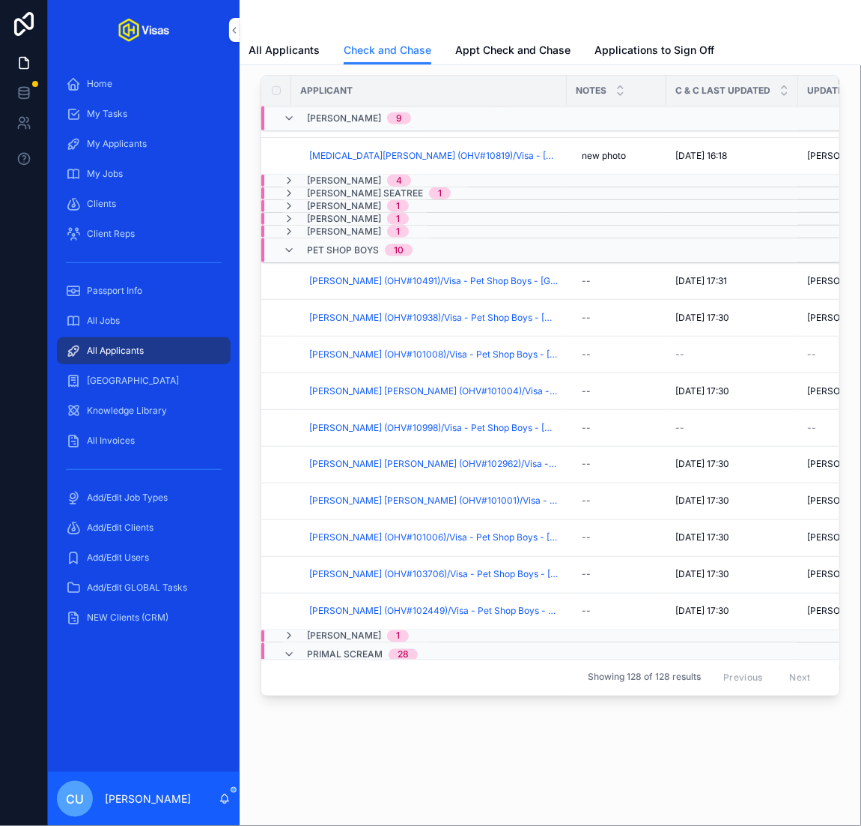
scroll to position [501, 0]
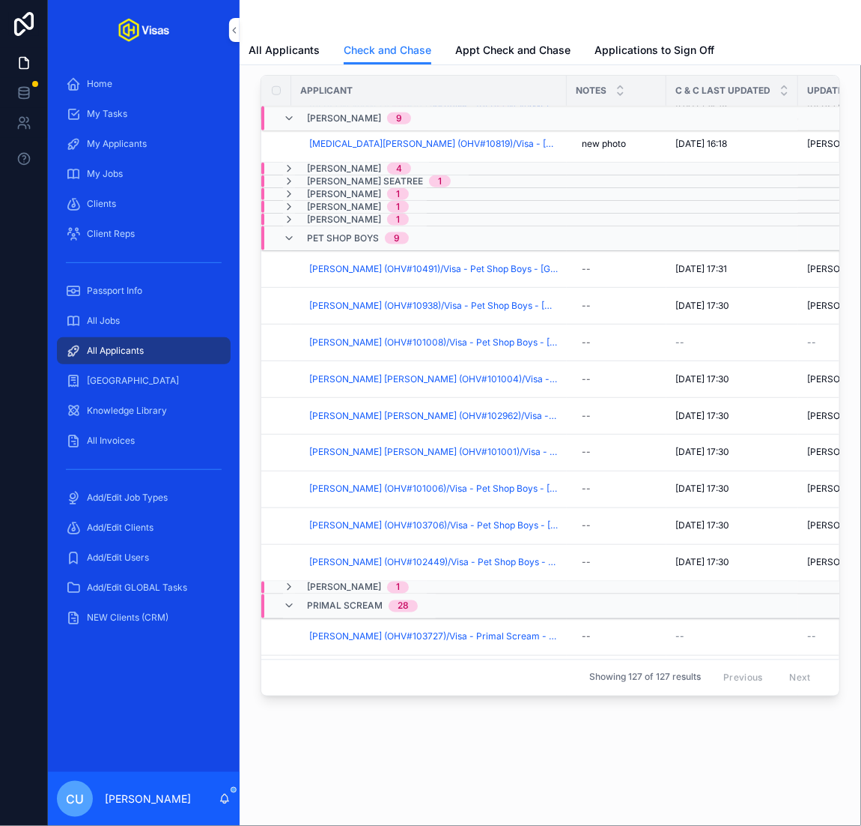
click at [0, 0] on span "Checked And Chased" at bounding box center [0, 0] width 0 height 0
click at [345, 232] on span "Pet Shop Boys" at bounding box center [343, 238] width 72 height 12
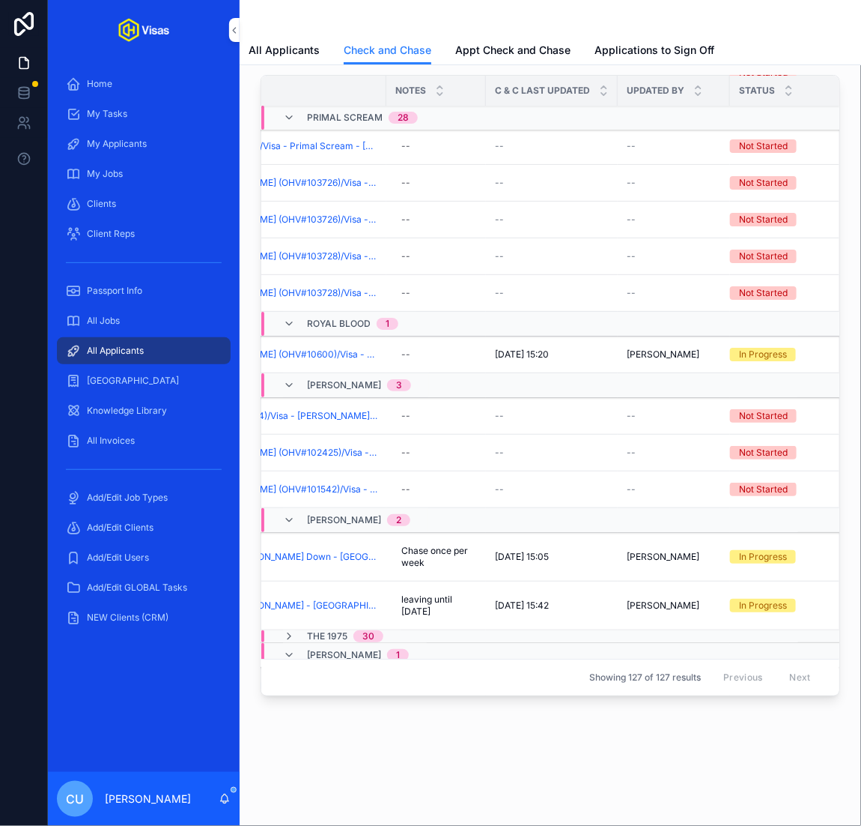
scroll to position [1625, 0]
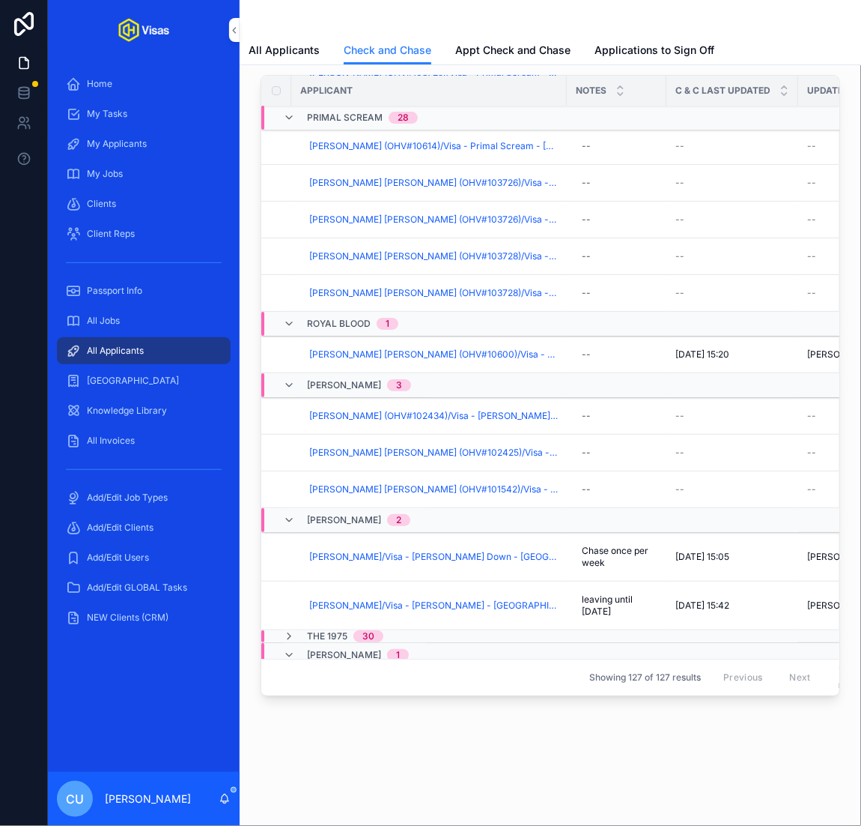
click at [446, 513] on div "Steven Down 2" at bounding box center [529, 520] width 537 height 24
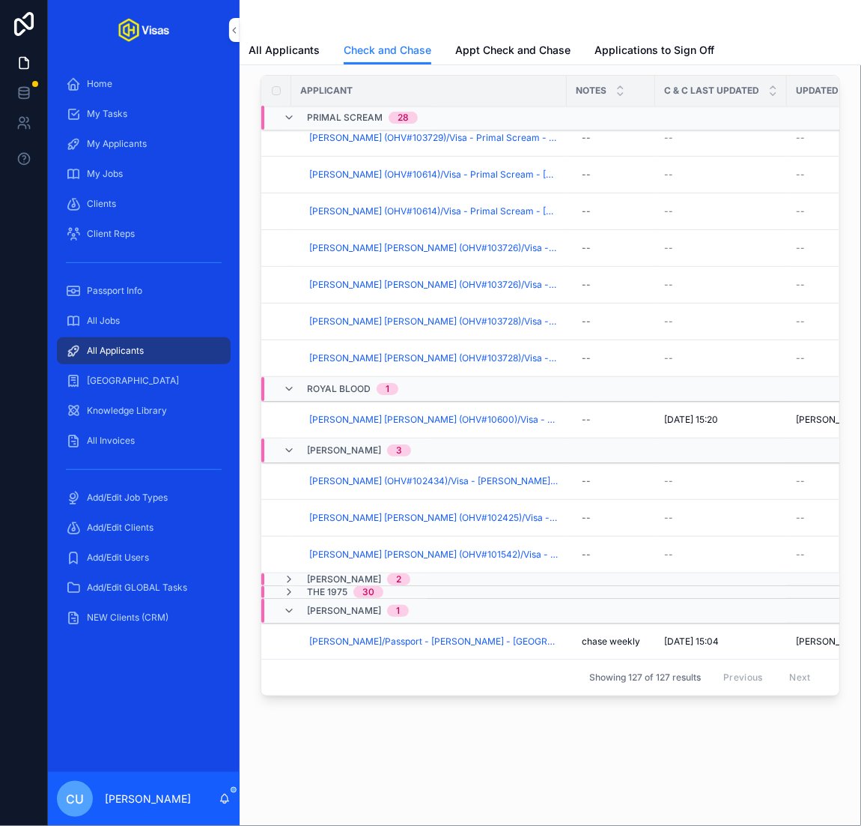
scroll to position [1553, 0]
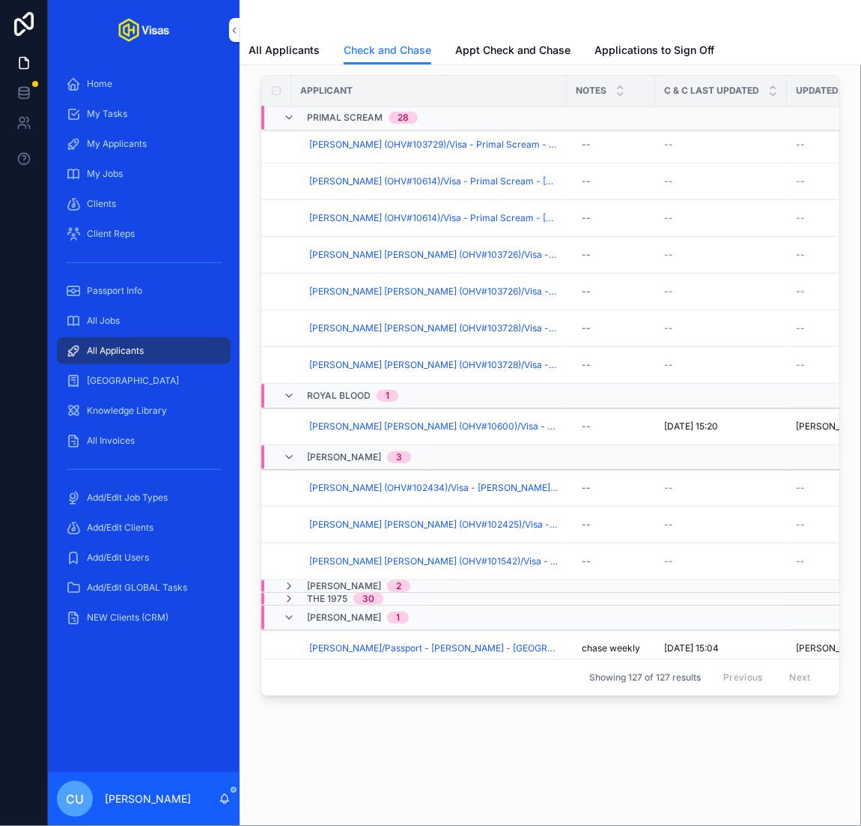
click at [396, 611] on div "1" at bounding box center [398, 617] width 4 height 12
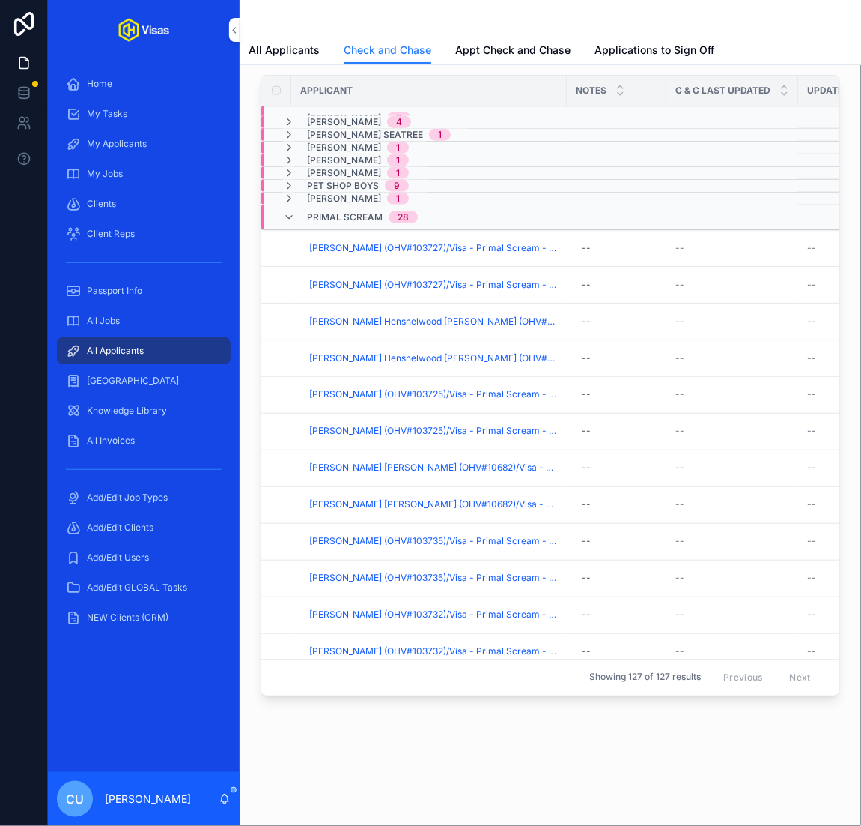
scroll to position [565, 0]
click at [543, 267] on td "Alexander White (OHV#103727)/Visa - Primal Scream - Peru (Work) - Oct/25 (#1339)" at bounding box center [429, 284] width 276 height 37
click at [410, 243] on span "Alexander White (OHV#103727)/Visa - Primal Scream - Peru (Work) - Oct/25 (#1339)" at bounding box center [433, 247] width 249 height 12
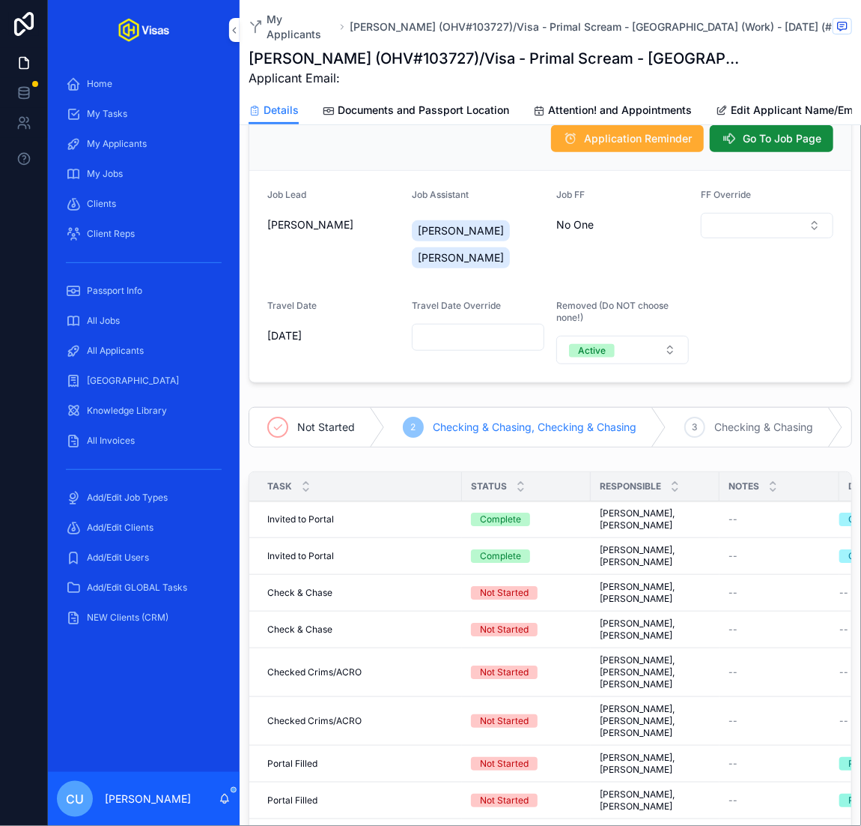
scroll to position [106, 0]
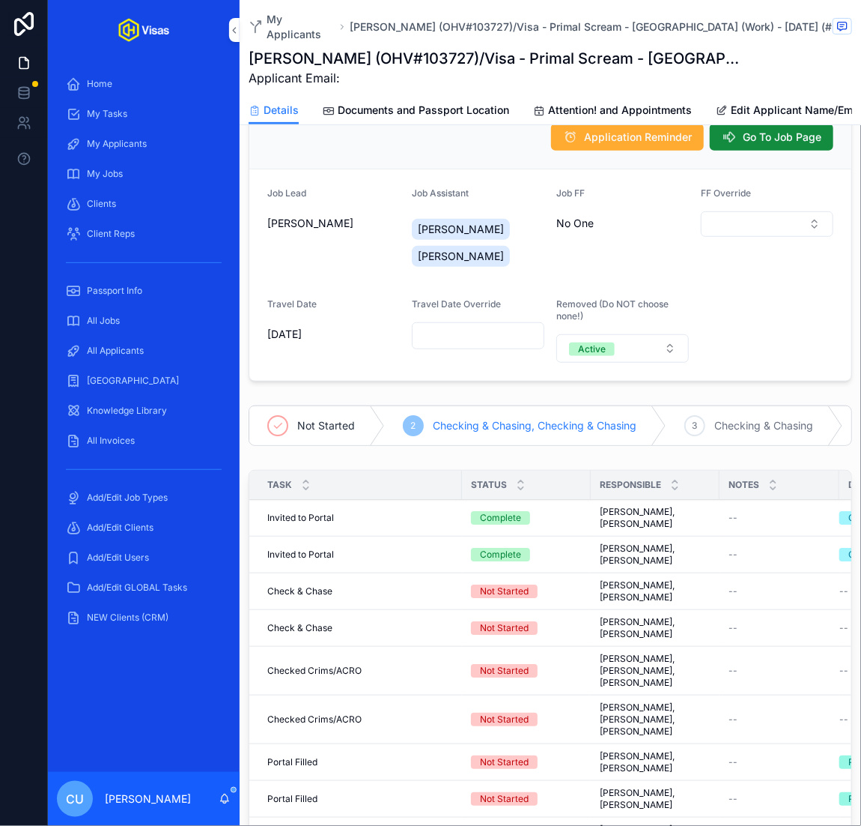
click at [795, 130] on span "Go To Job Page" at bounding box center [782, 137] width 79 height 15
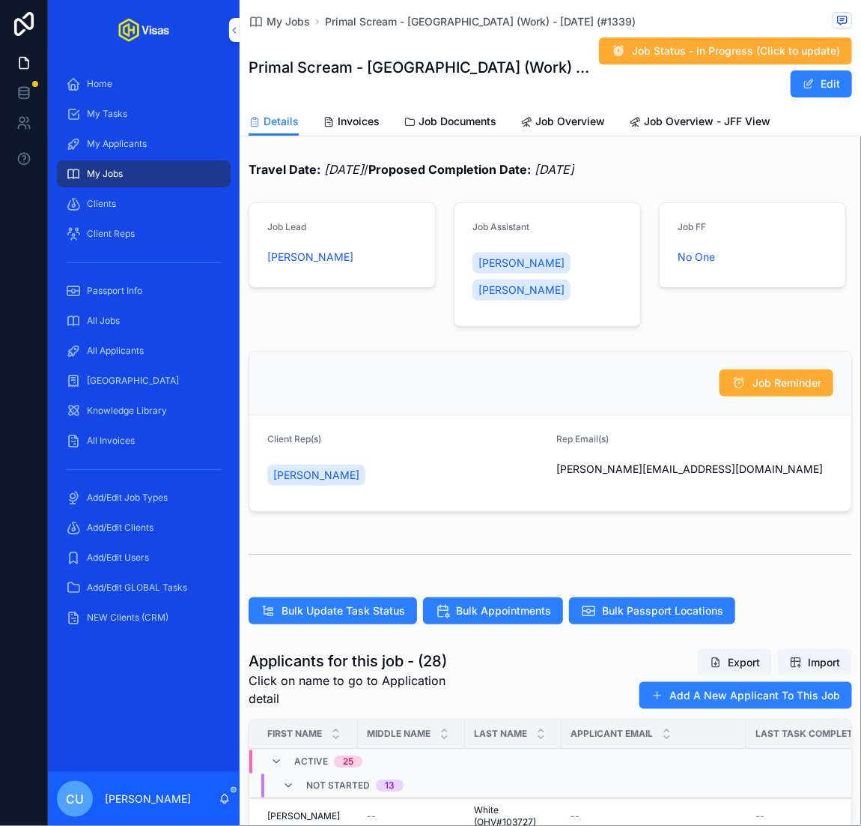
click at [346, 604] on span "Bulk Update Task Status" at bounding box center [344, 610] width 124 height 15
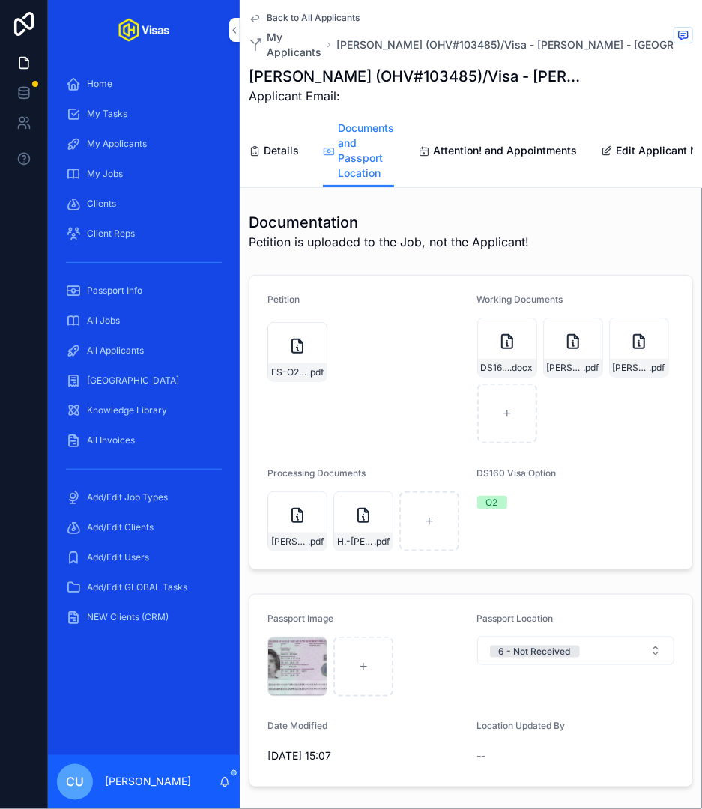
click at [121, 297] on div "Passport Info" at bounding box center [144, 291] width 156 height 24
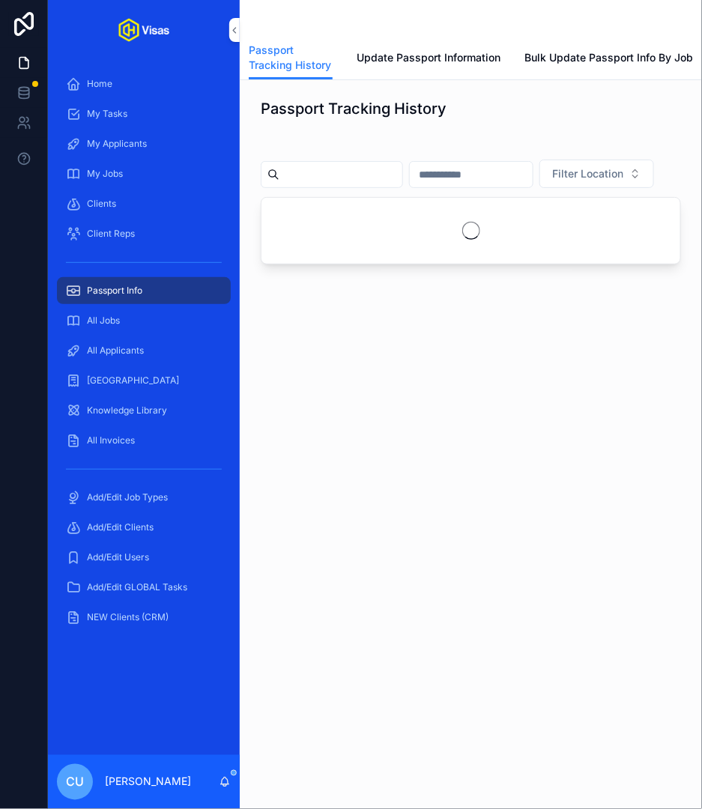
click at [396, 53] on span "Update Passport Information" at bounding box center [429, 57] width 144 height 15
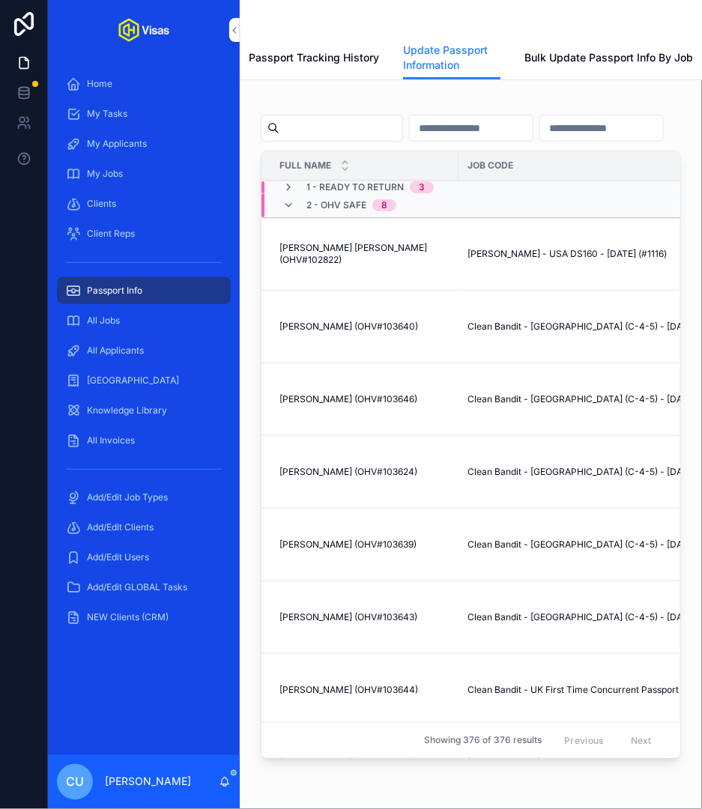
click at [332, 126] on input "scrollable content" at bounding box center [340, 128] width 123 height 21
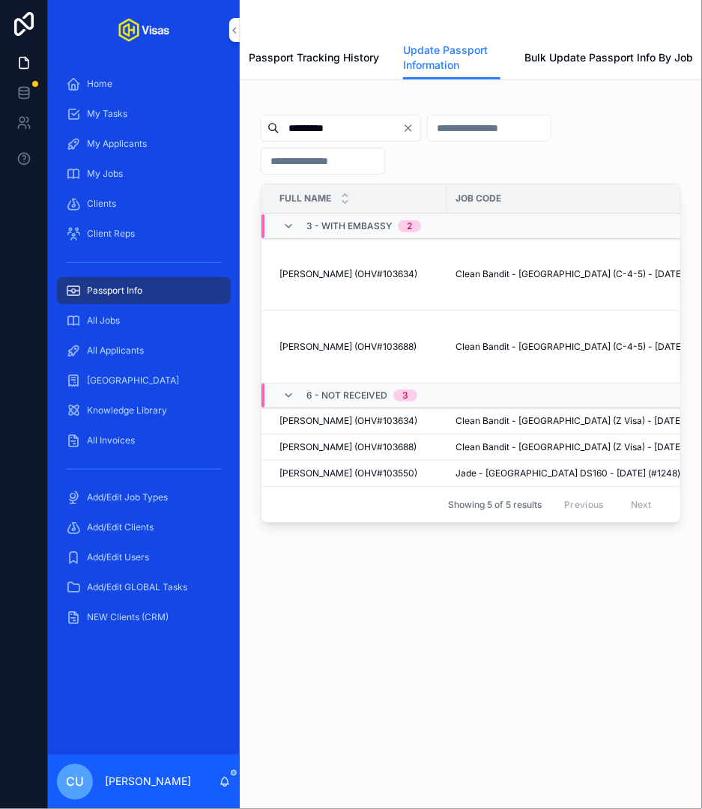
type input "*********"
click at [373, 342] on span "Jack Patterson (OHV#103688)" at bounding box center [347, 347] width 137 height 12
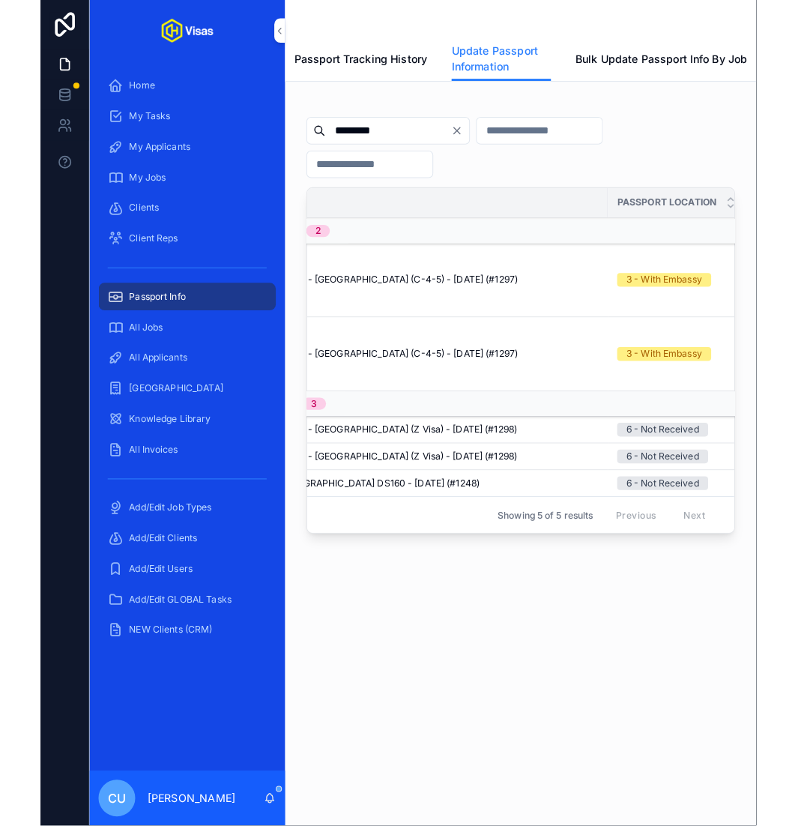
scroll to position [0, 382]
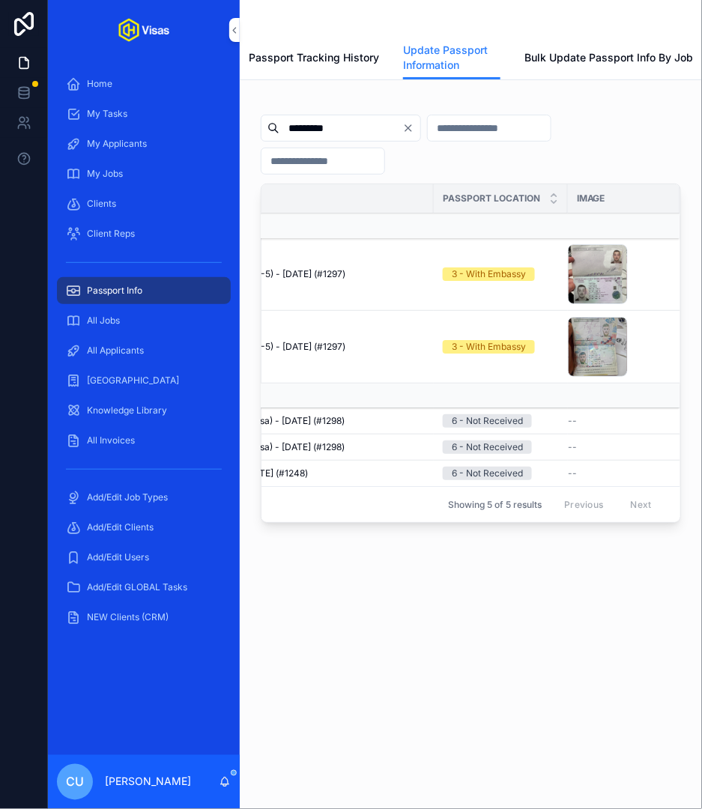
click at [581, 351] on div "IMG_20251002_132854 .jpg" at bounding box center [598, 347] width 60 height 60
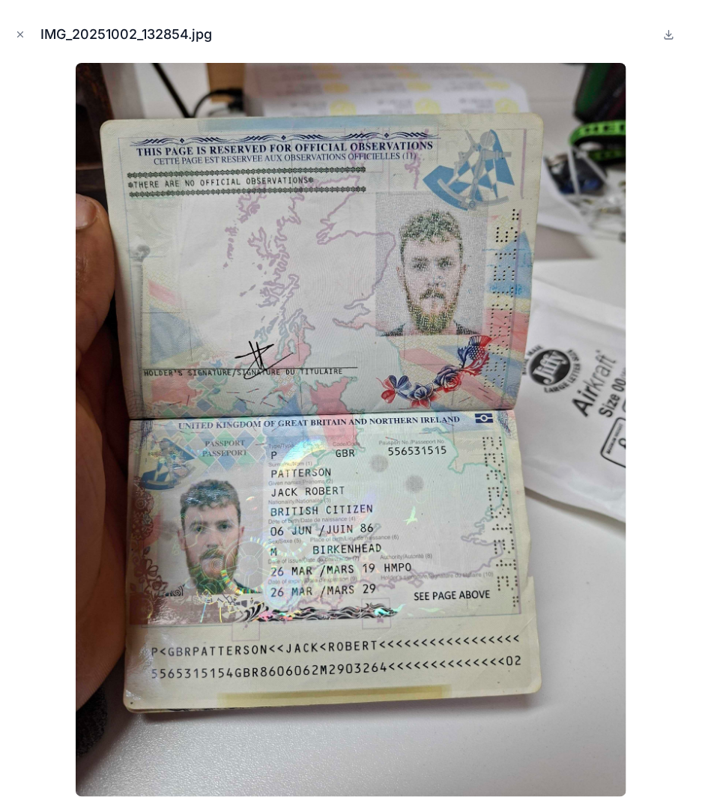
click at [22, 32] on icon "Close modal" at bounding box center [20, 34] width 10 height 10
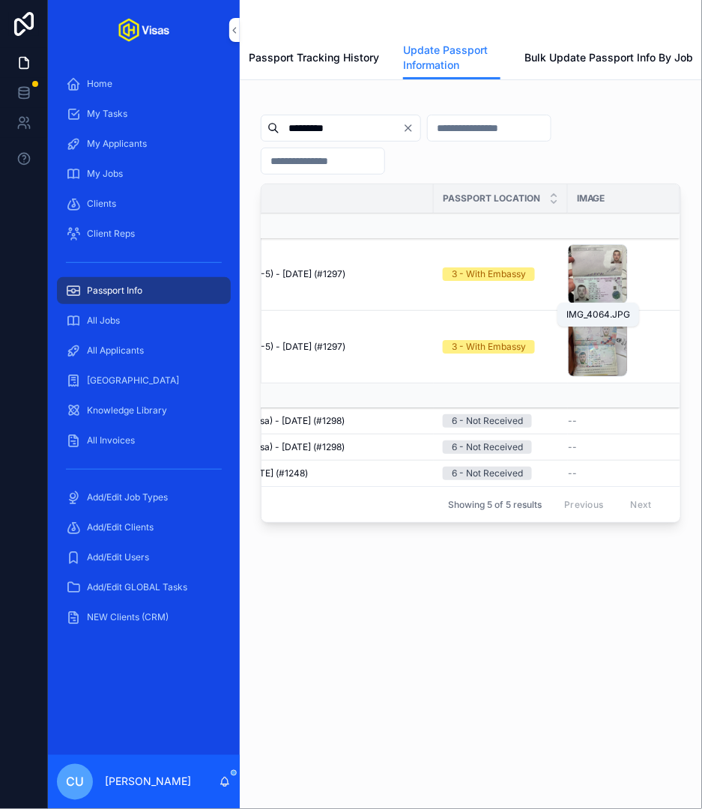
click at [0, 0] on span ".JPG" at bounding box center [0, 0] width 0 height 0
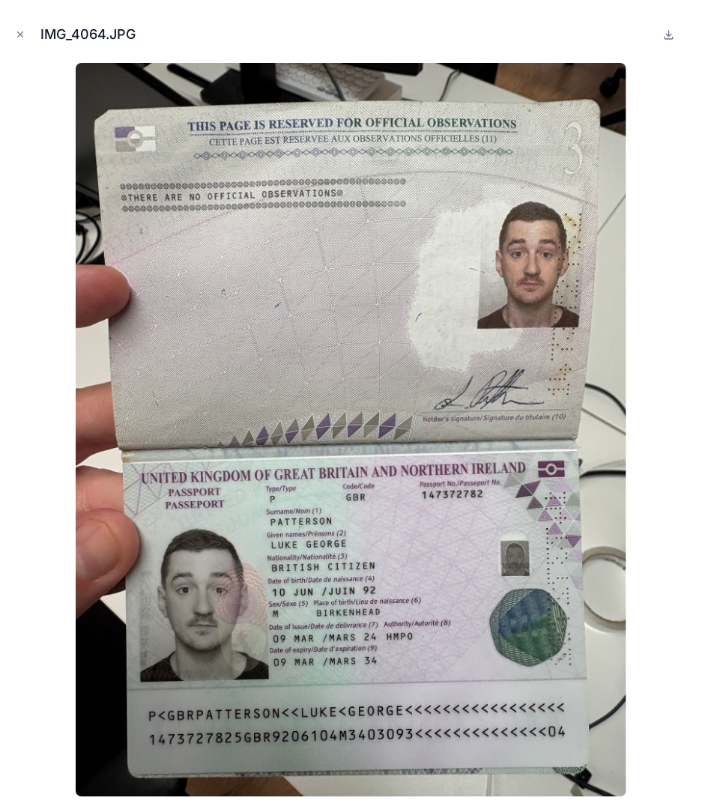
click at [17, 34] on icon "Close modal" at bounding box center [20, 34] width 10 height 10
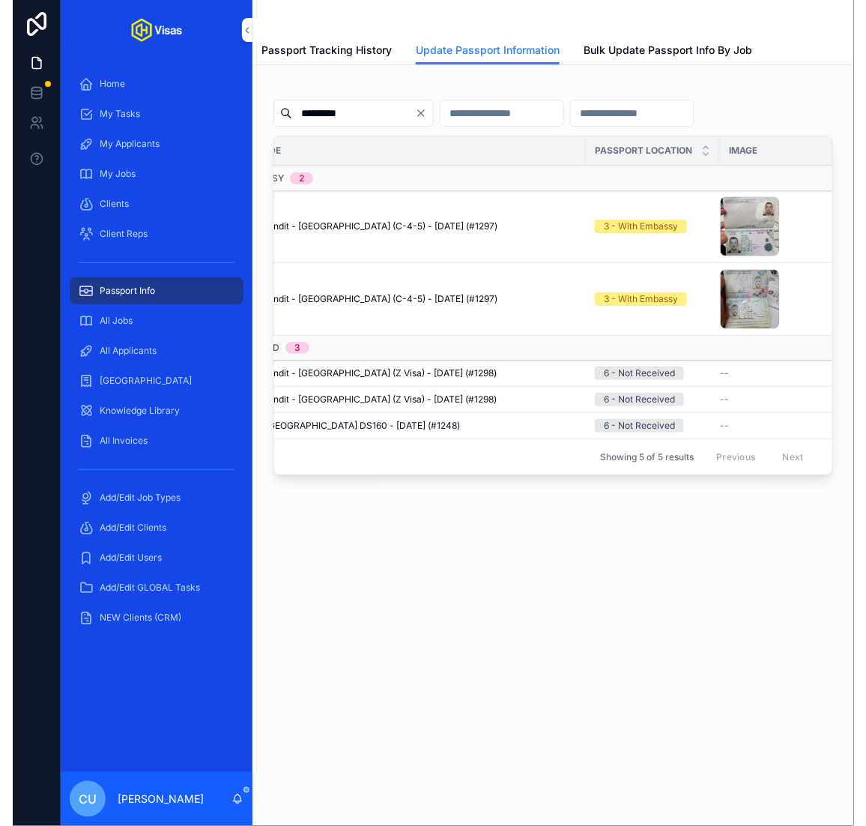
scroll to position [0, 218]
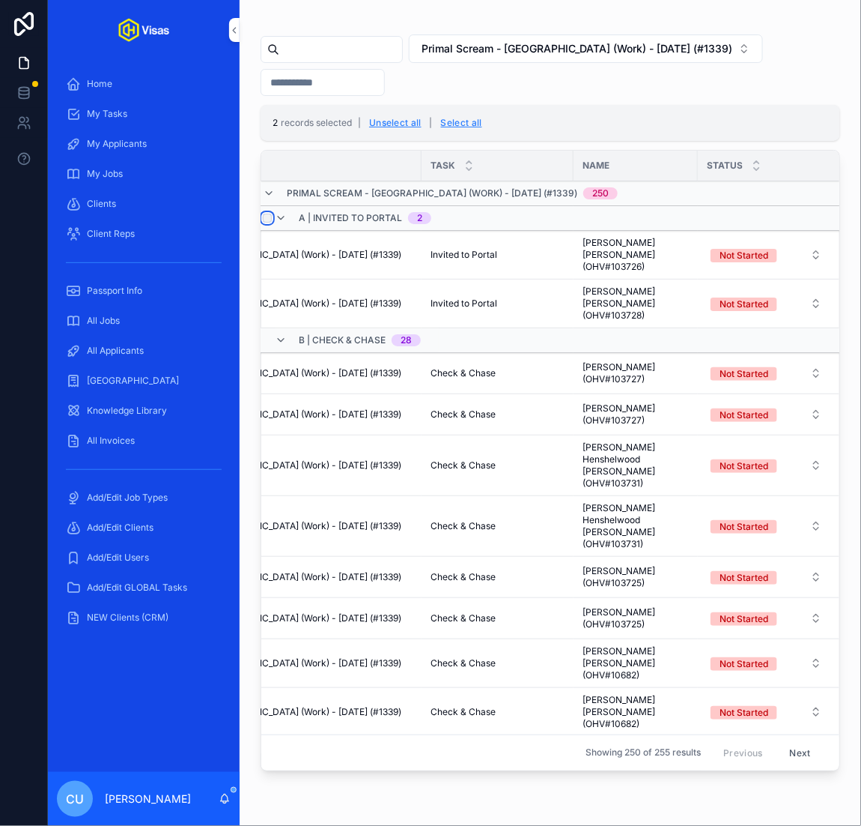
scroll to position [0, 187]
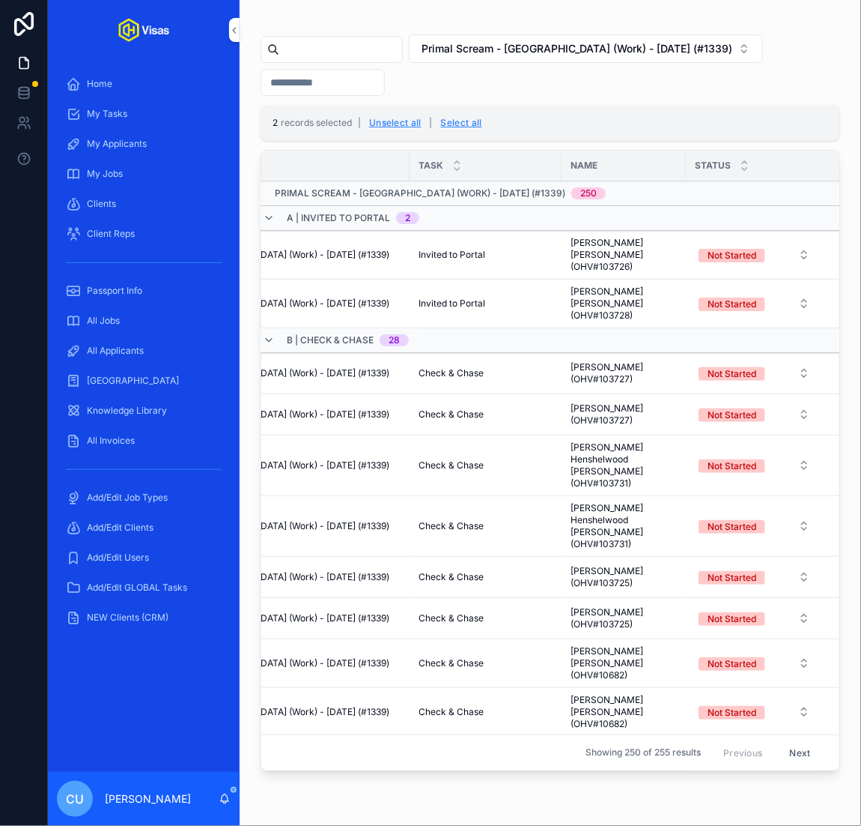
click at [763, 297] on span "Not Started" at bounding box center [732, 303] width 67 height 13
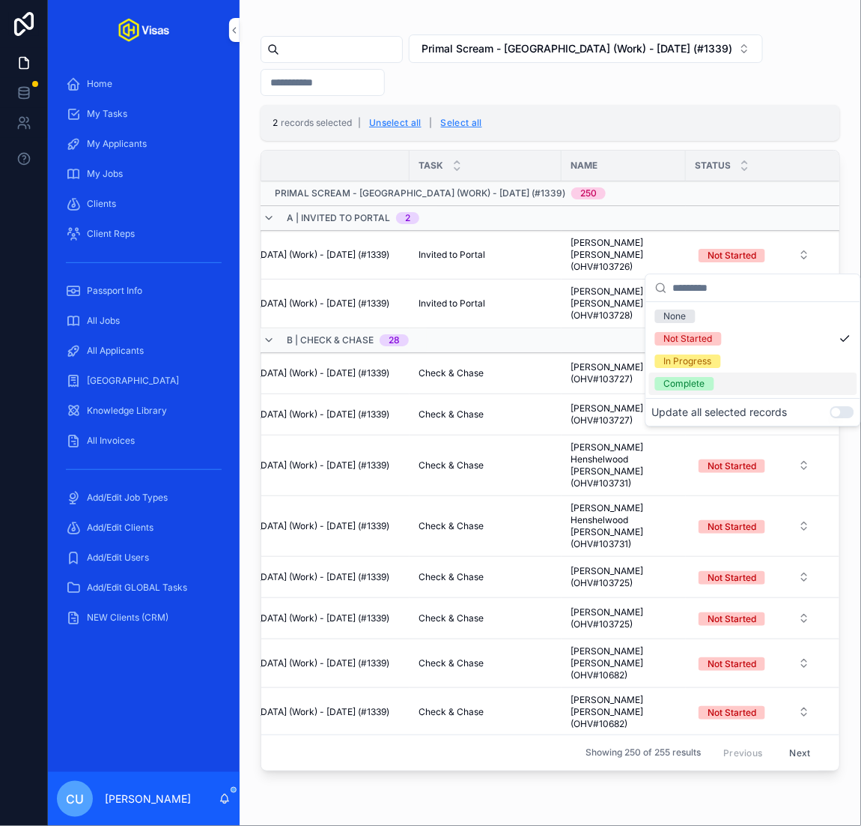
click at [846, 412] on button "Use setting" at bounding box center [843, 412] width 24 height 12
click at [778, 379] on div "Complete" at bounding box center [753, 383] width 208 height 22
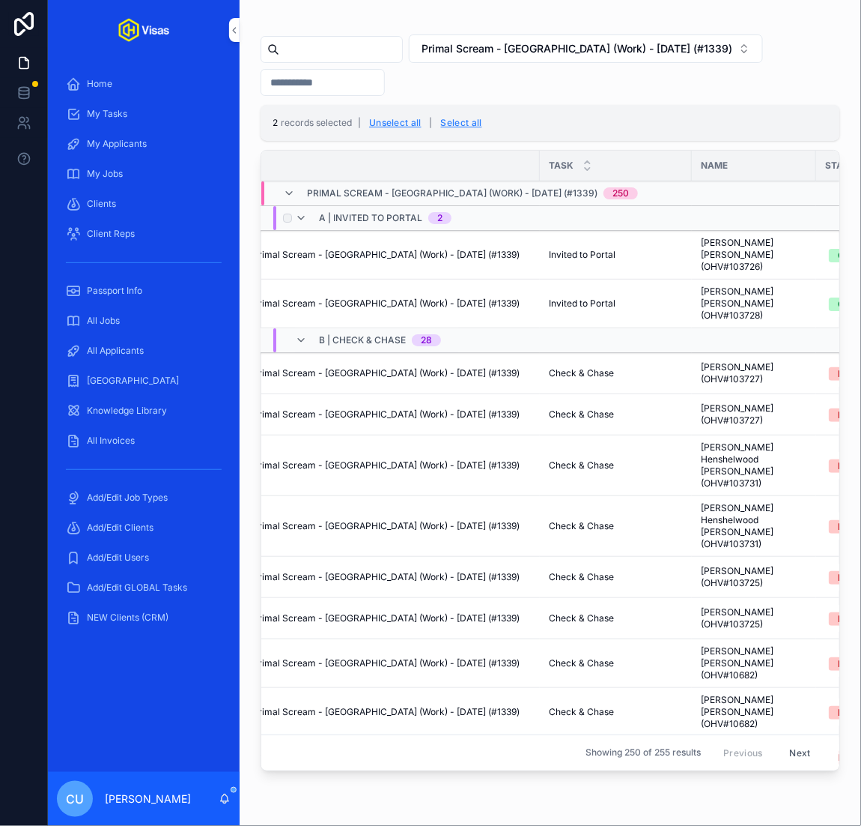
scroll to position [0, 0]
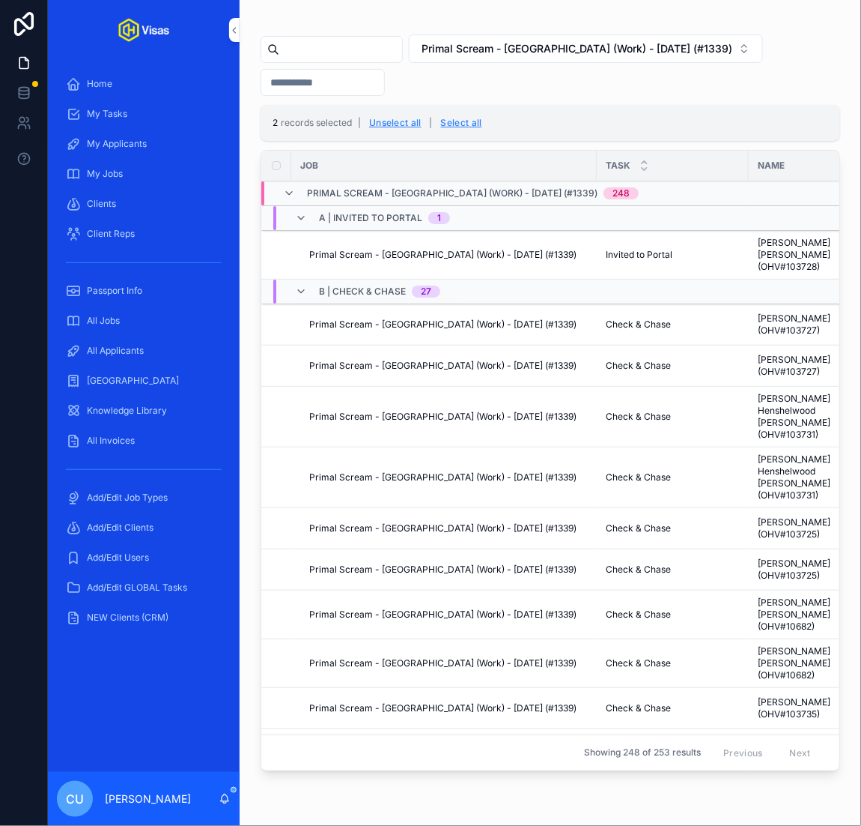
click at [406, 111] on button "Unselect all" at bounding box center [395, 123] width 63 height 24
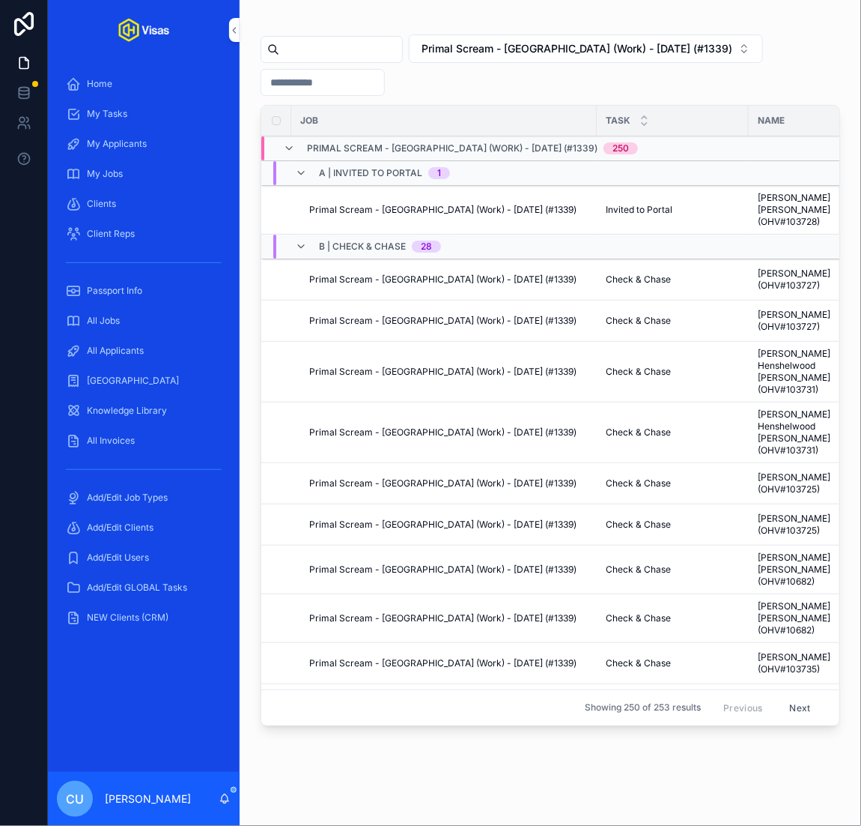
click at [288, 234] on div "scrollable content" at bounding box center [286, 246] width 18 height 24
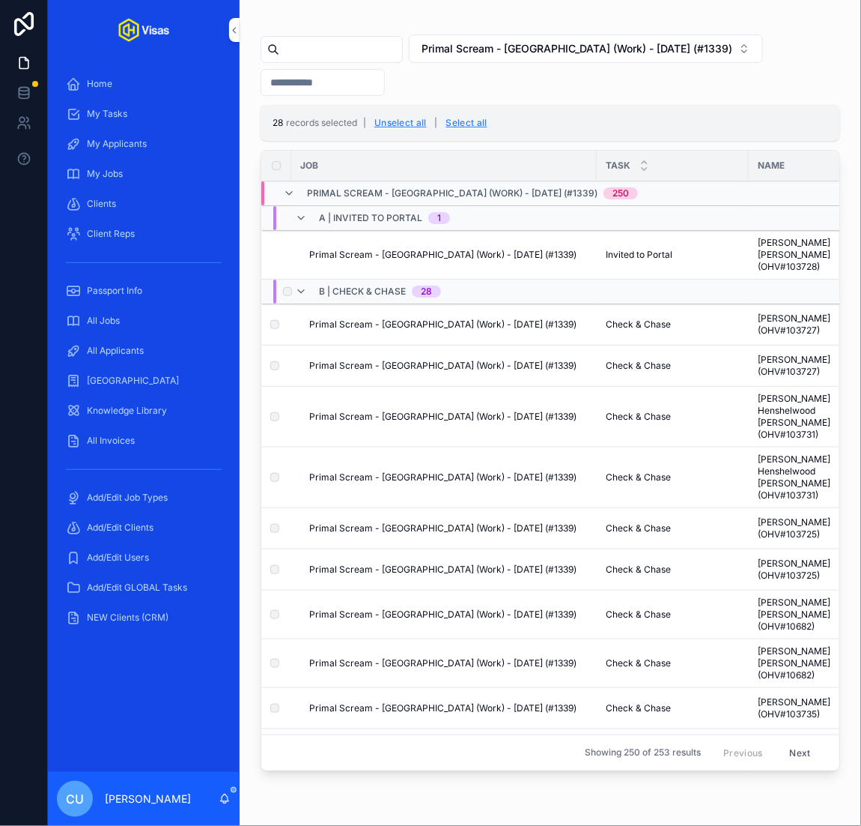
click at [351, 285] on span "B | Check & Chase" at bounding box center [362, 291] width 87 height 12
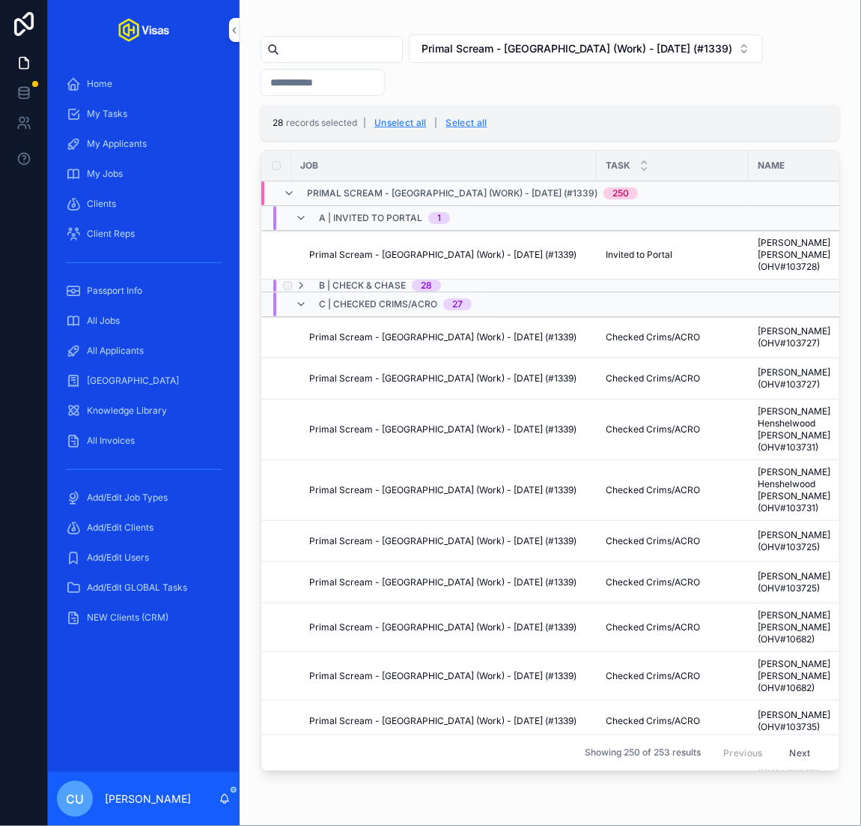
click at [378, 279] on span "B | Check & Chase" at bounding box center [362, 285] width 87 height 12
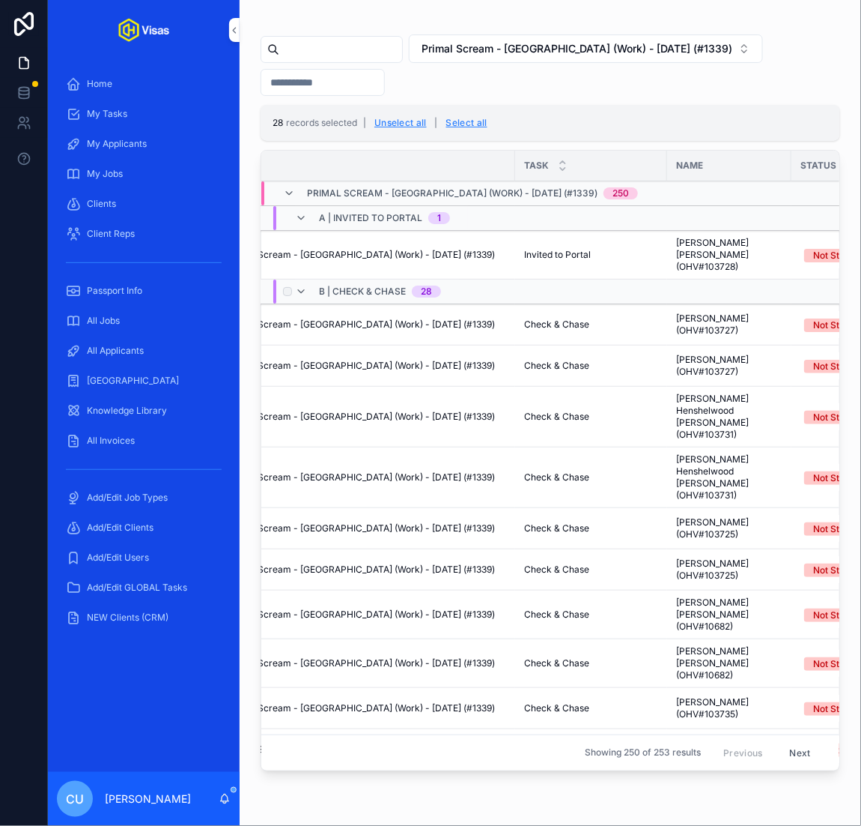
scroll to position [0, 187]
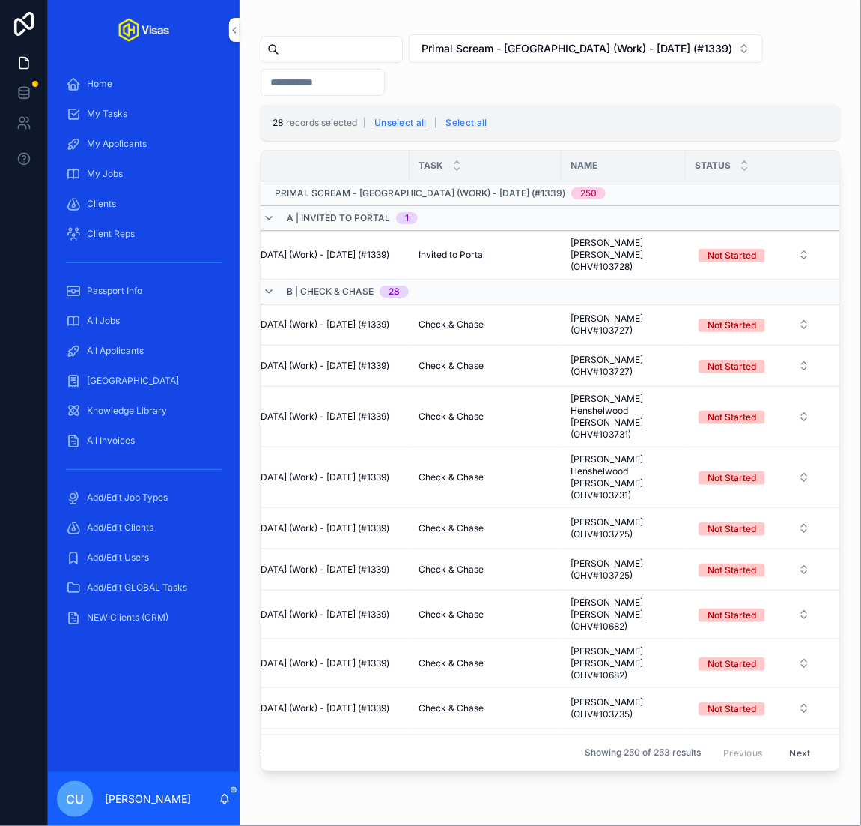
click at [769, 311] on button "Not Started" at bounding box center [755, 324] width 136 height 27
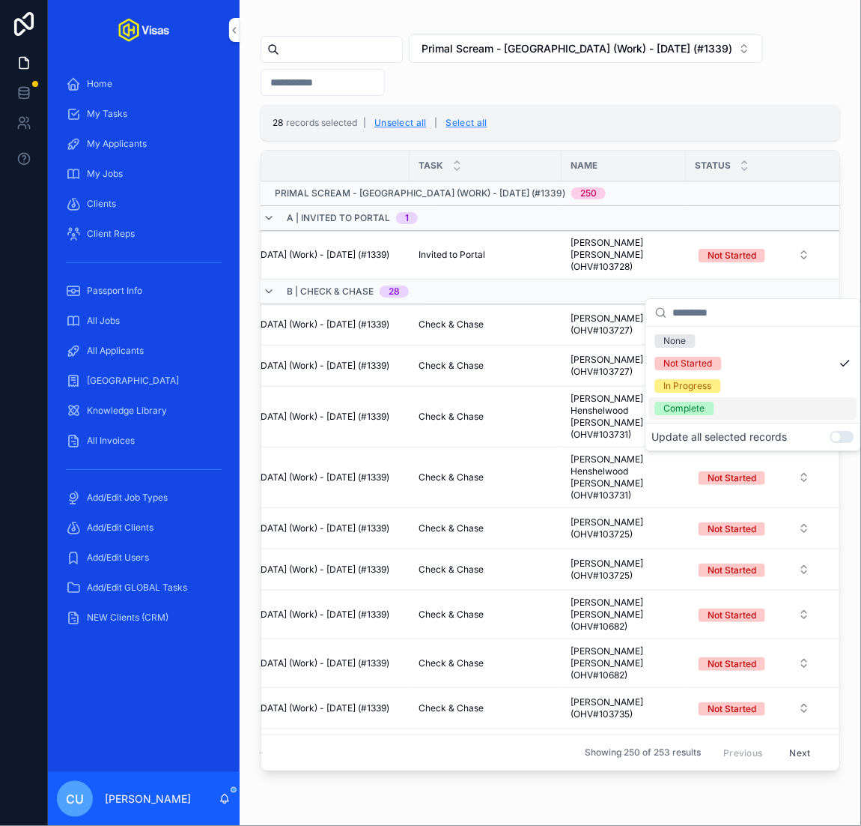
click at [840, 440] on button "Use setting" at bounding box center [843, 437] width 24 height 12
click at [769, 384] on div "In Progress" at bounding box center [753, 386] width 208 height 22
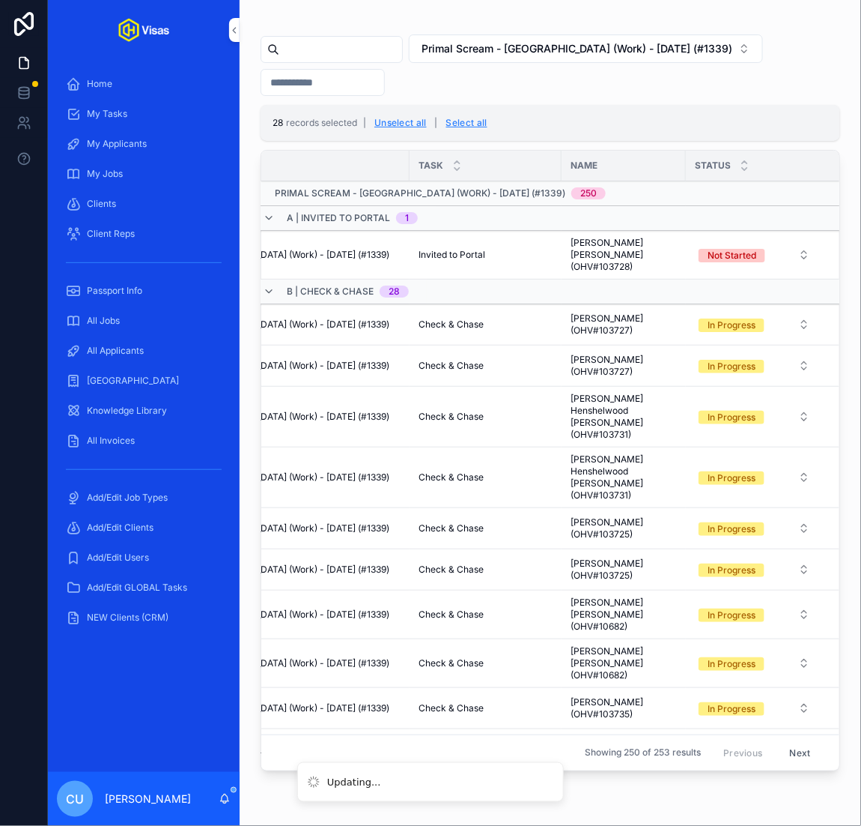
click at [171, 357] on div "All Applicants" at bounding box center [144, 351] width 156 height 24
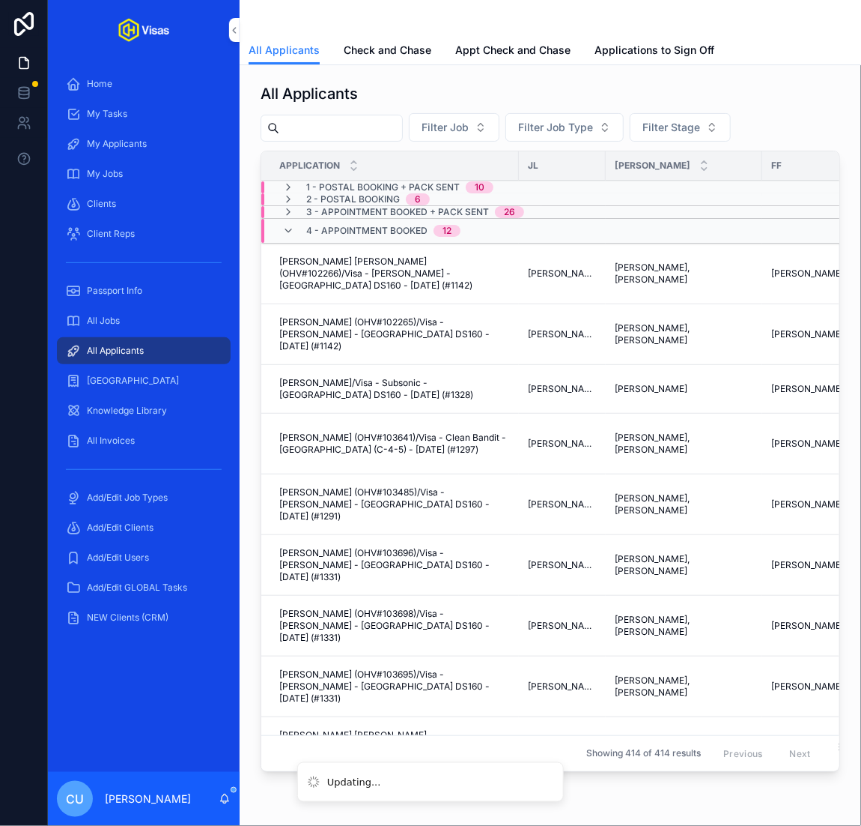
click at [370, 36] on div "All Applicants Check and Chase Appt Check and Chase Applications to Sign Off" at bounding box center [551, 50] width 604 height 28
click at [365, 54] on span "Check and Chase" at bounding box center [388, 50] width 88 height 15
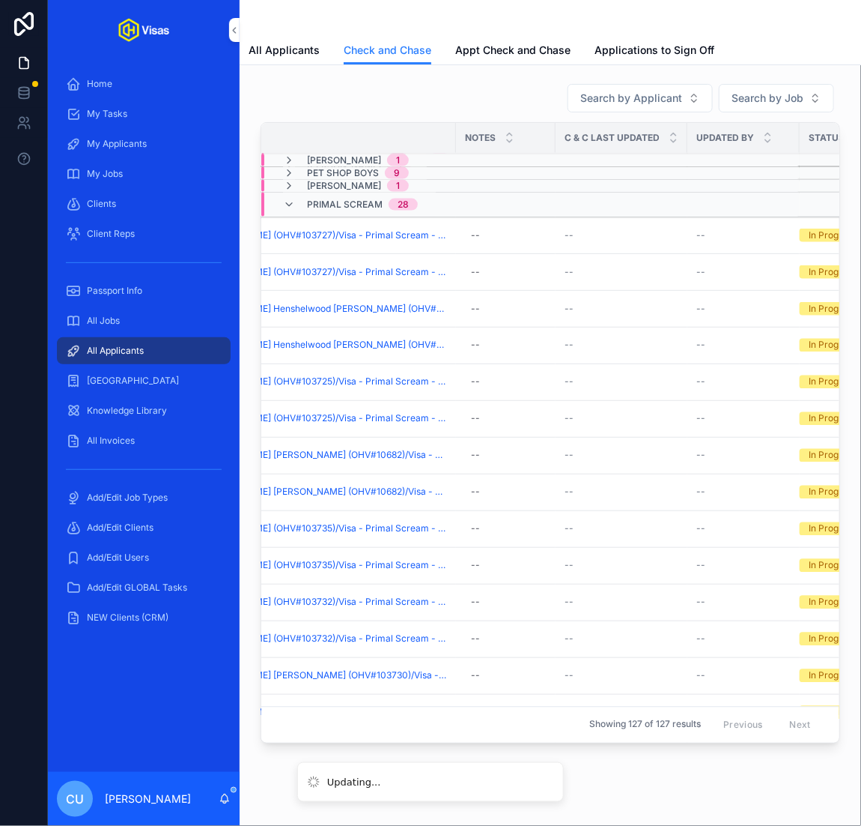
scroll to position [652, 181]
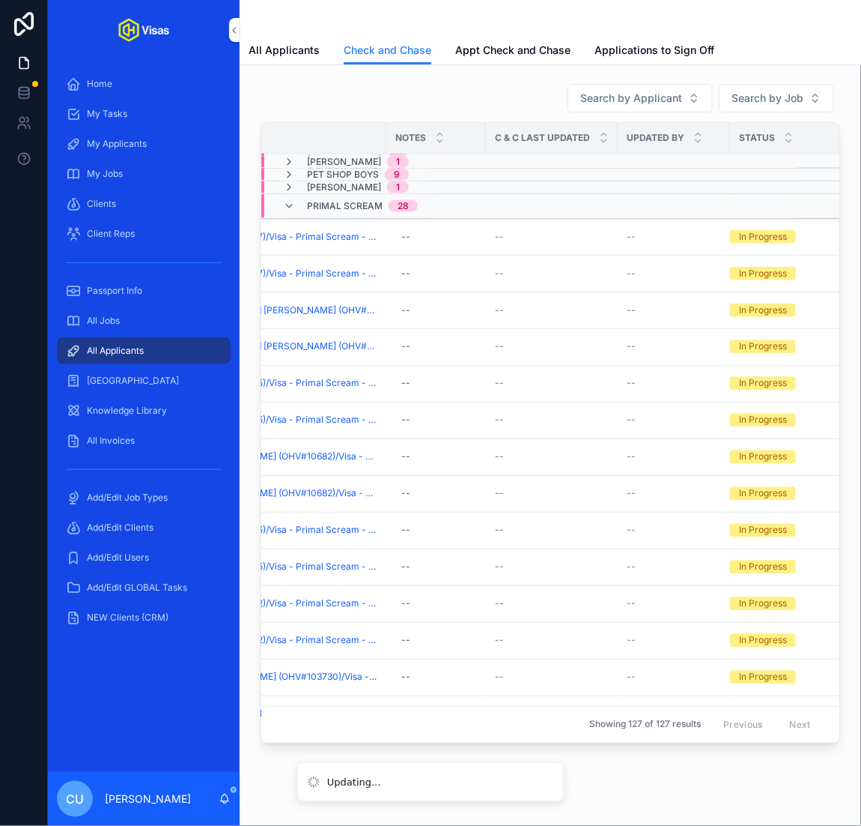
click at [0, 0] on span "Checked And Chased" at bounding box center [0, 0] width 0 height 0
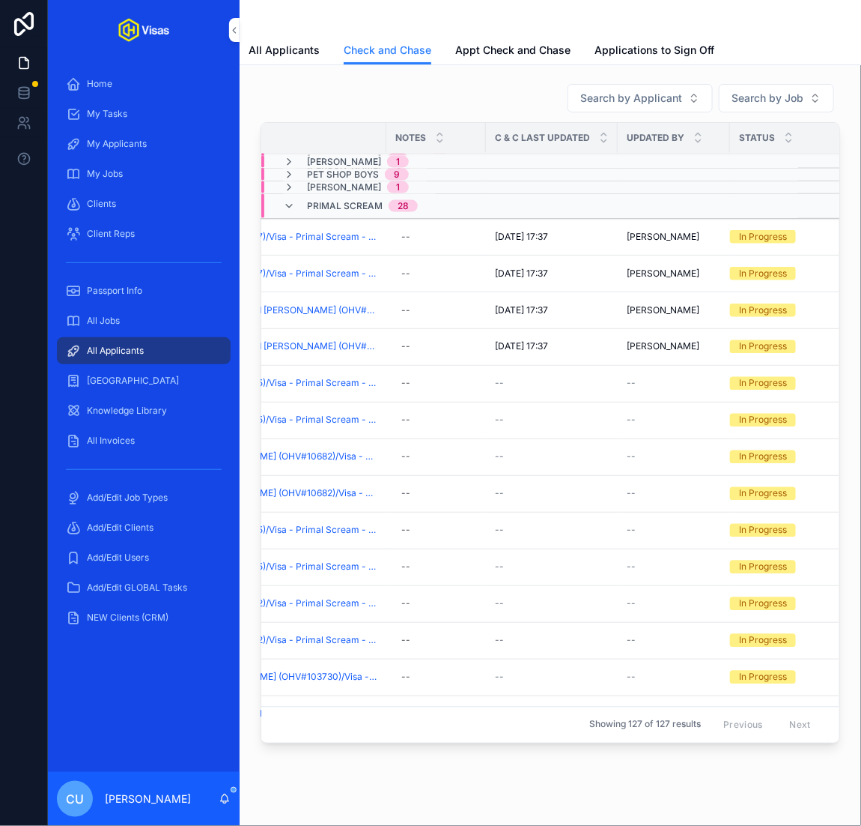
click at [0, 0] on span "Checked And Chased" at bounding box center [0, 0] width 0 height 0
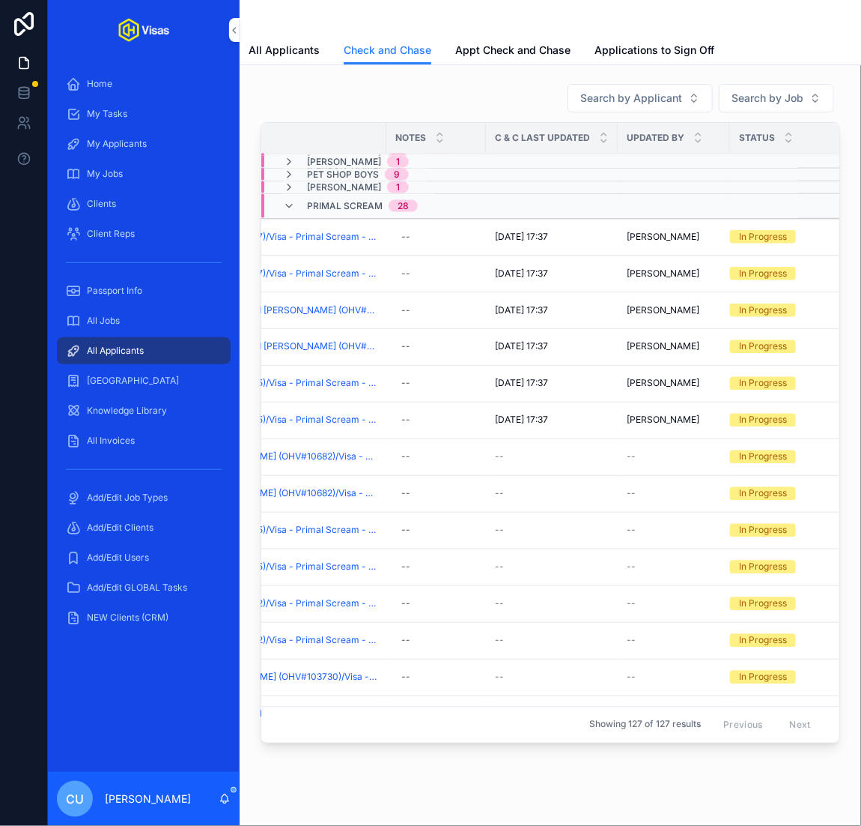
click at [0, 0] on button "Checked And Chased" at bounding box center [0, 0] width 0 height 0
click at [0, 0] on span "Checked And Chased" at bounding box center [0, 0] width 0 height 0
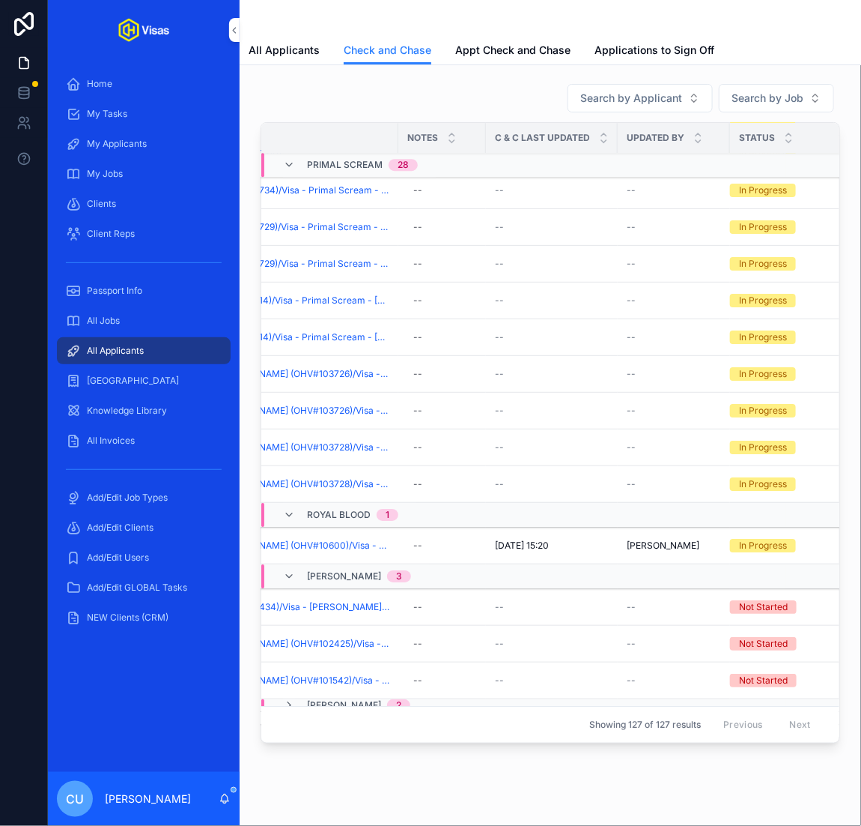
scroll to position [1473, 169]
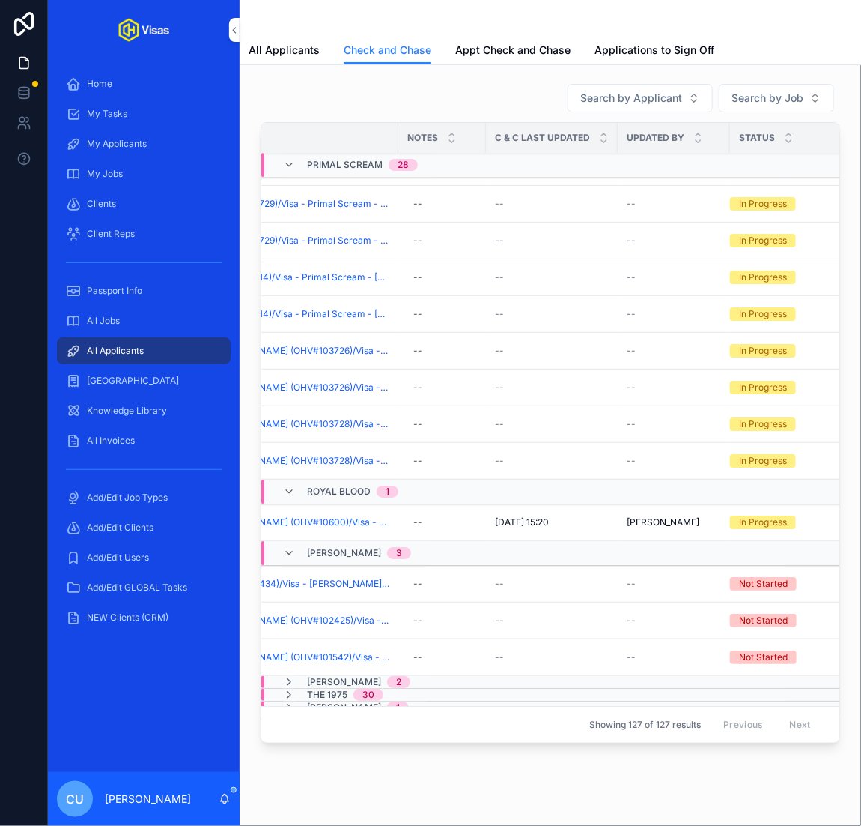
click at [0, 0] on span "Checked And Chased" at bounding box center [0, 0] width 0 height 0
click at [0, 0] on button "Checked And Chased" at bounding box center [0, 0] width 0 height 0
click at [760, 288] on td "In Progress" at bounding box center [786, 277] width 112 height 37
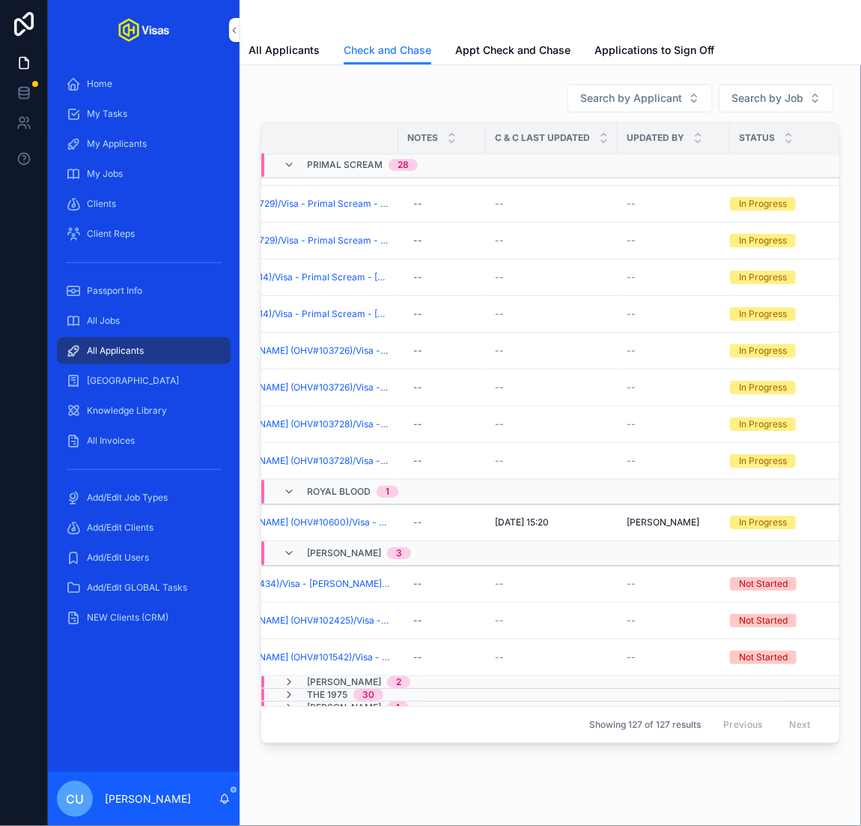
click at [0, 0] on span "Checked And Chased" at bounding box center [0, 0] width 0 height 0
click at [0, 0] on button "Checked And Chased" at bounding box center [0, 0] width 0 height 0
click at [758, 222] on tr "Roslyn Adonteng (OHV#103729)/Visa - Primal Scream - Peru (Work) - Oct/25 (#1339…" at bounding box center [468, 240] width 750 height 37
click at [0, 0] on button "Checked And Chased" at bounding box center [0, 0] width 0 height 0
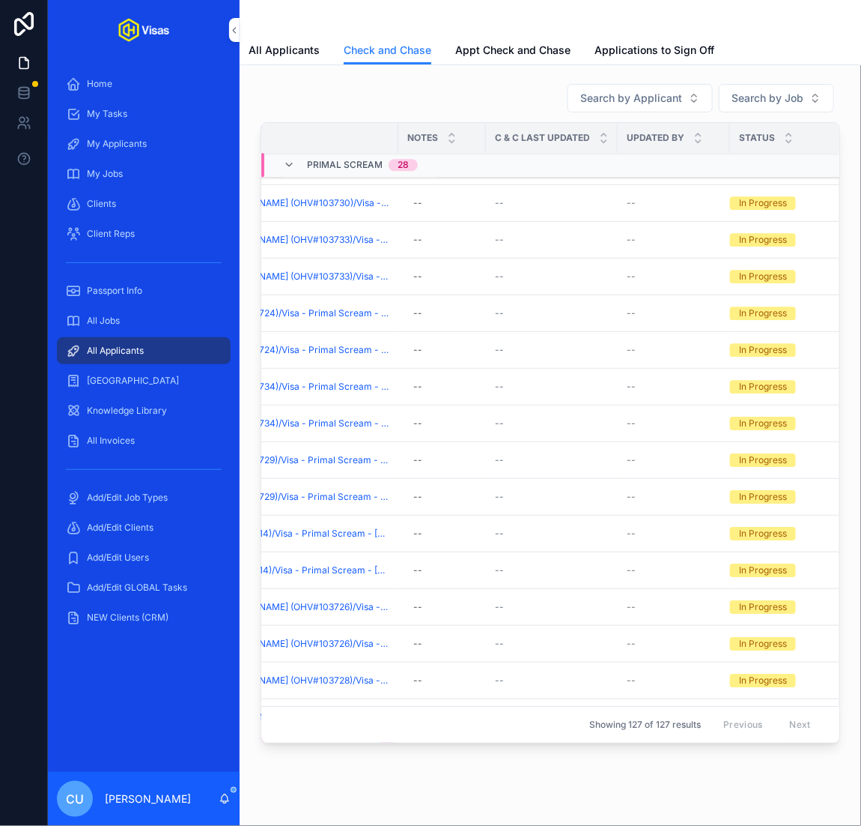
scroll to position [979, 169]
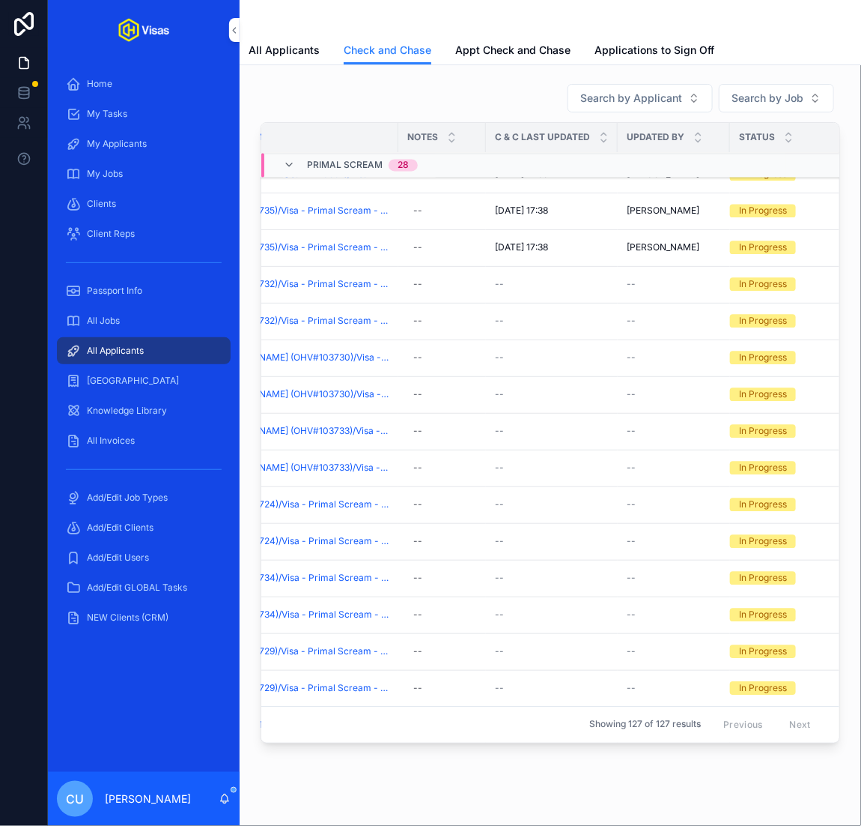
click at [0, 0] on span "Checked And Chased" at bounding box center [0, 0] width 0 height 0
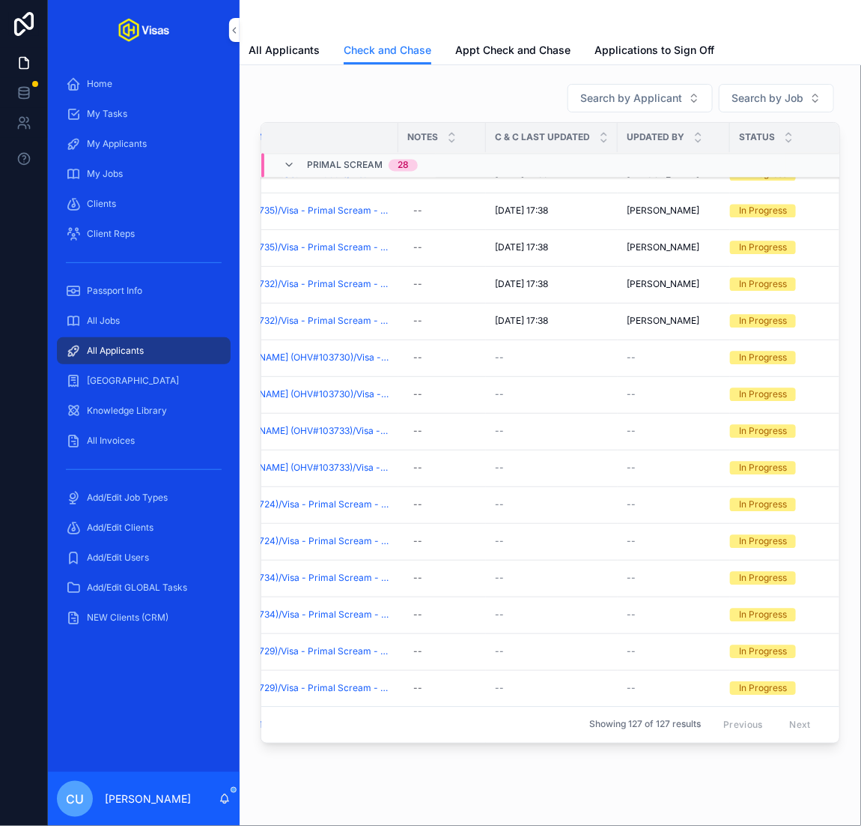
click at [0, 0] on span "Checked And Chased" at bounding box center [0, 0] width 0 height 0
click at [0, 0] on button "Checked And Chased" at bounding box center [0, 0] width 0 height 0
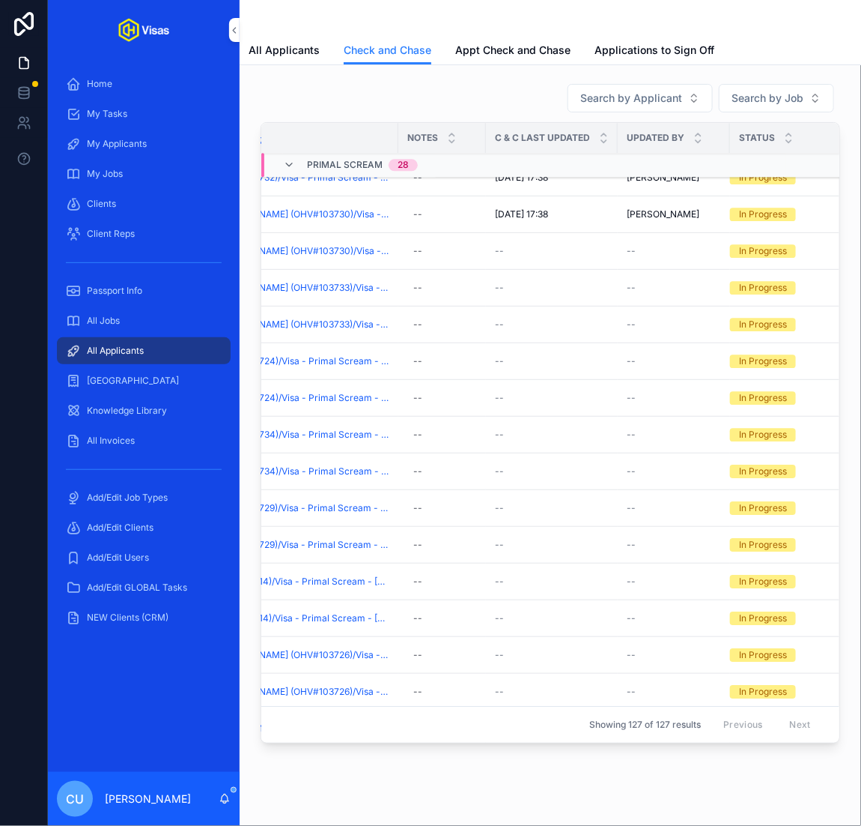
scroll to position [1171, 169]
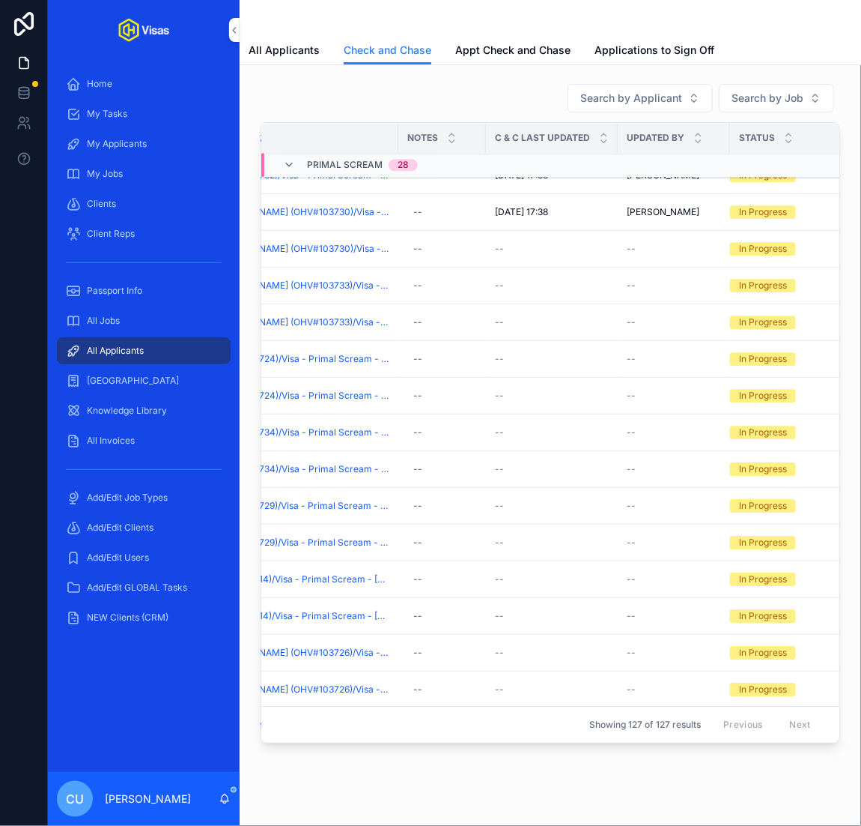
click at [0, 0] on span "Checked And Chased" at bounding box center [0, 0] width 0 height 0
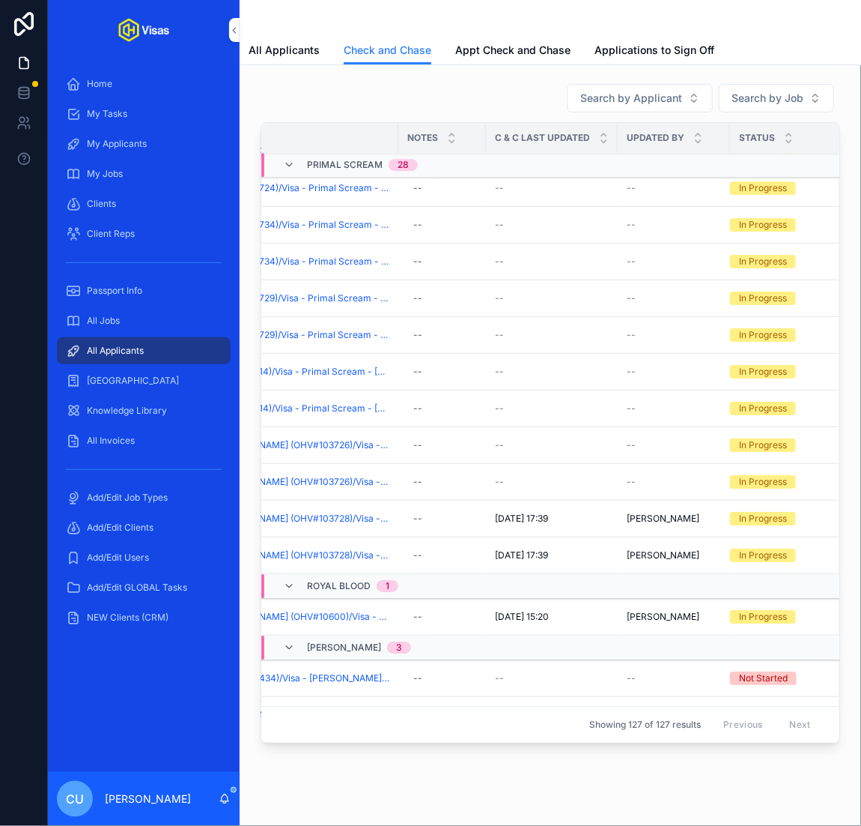
scroll to position [1381, 169]
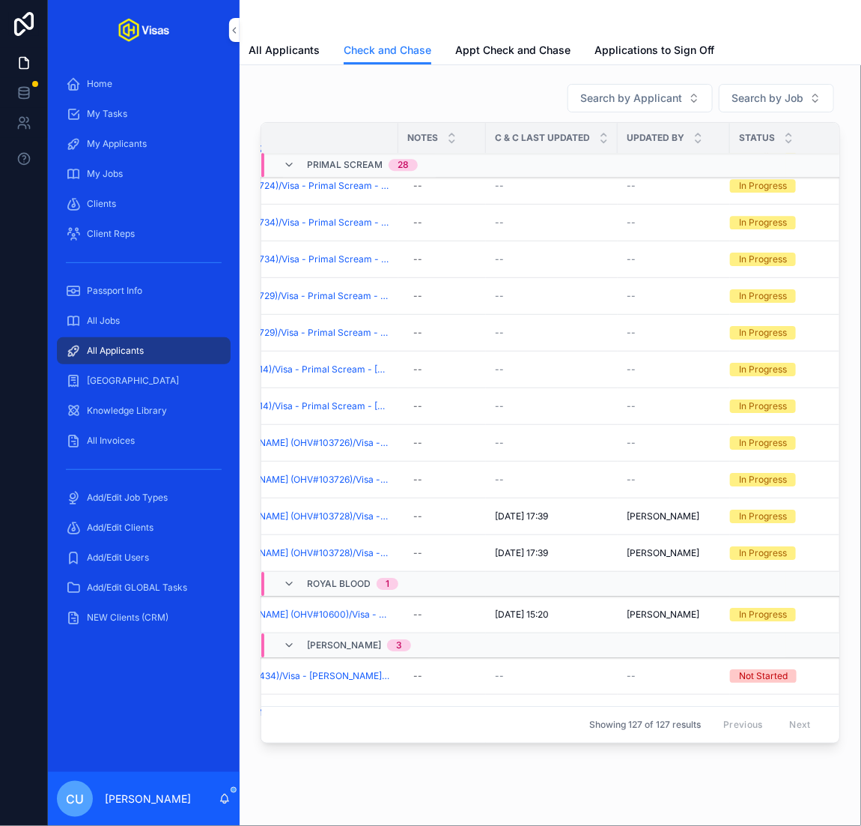
click at [0, 0] on span "Checked And Chased" at bounding box center [0, 0] width 0 height 0
click at [0, 0] on button "Checked And Chased" at bounding box center [0, 0] width 0 height 0
click at [0, 0] on span "Checked And Chased" at bounding box center [0, 0] width 0 height 0
click at [0, 0] on button "Checked And Chased" at bounding box center [0, 0] width 0 height 0
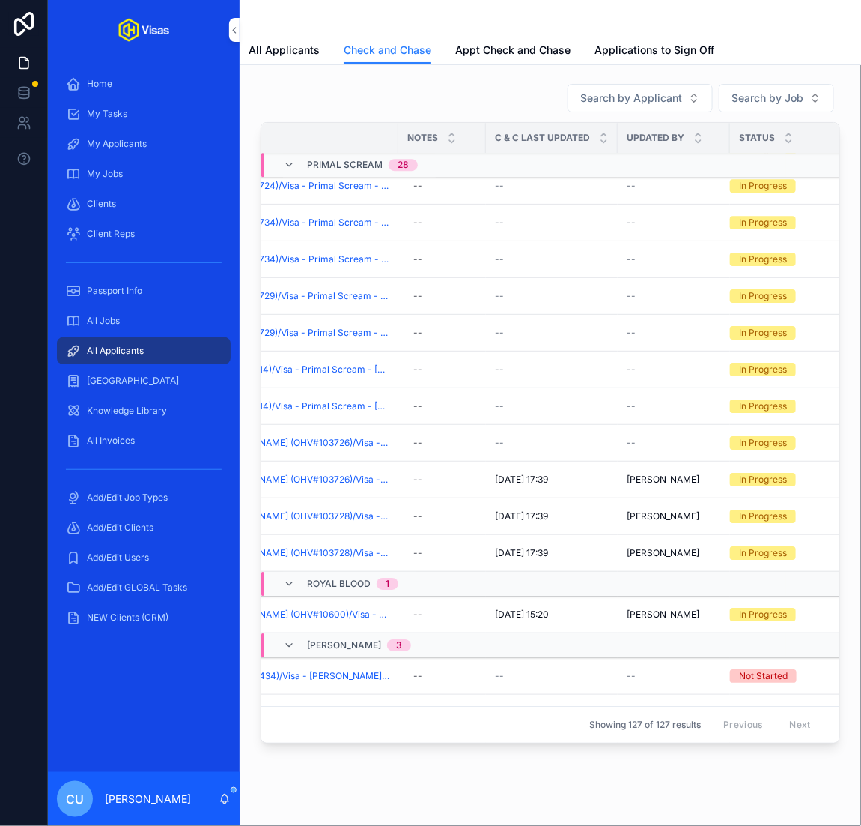
click at [0, 0] on span "Checked And Chased" at bounding box center [0, 0] width 0 height 0
click at [0, 0] on button "Checked And Chased" at bounding box center [0, 0] width 0 height 0
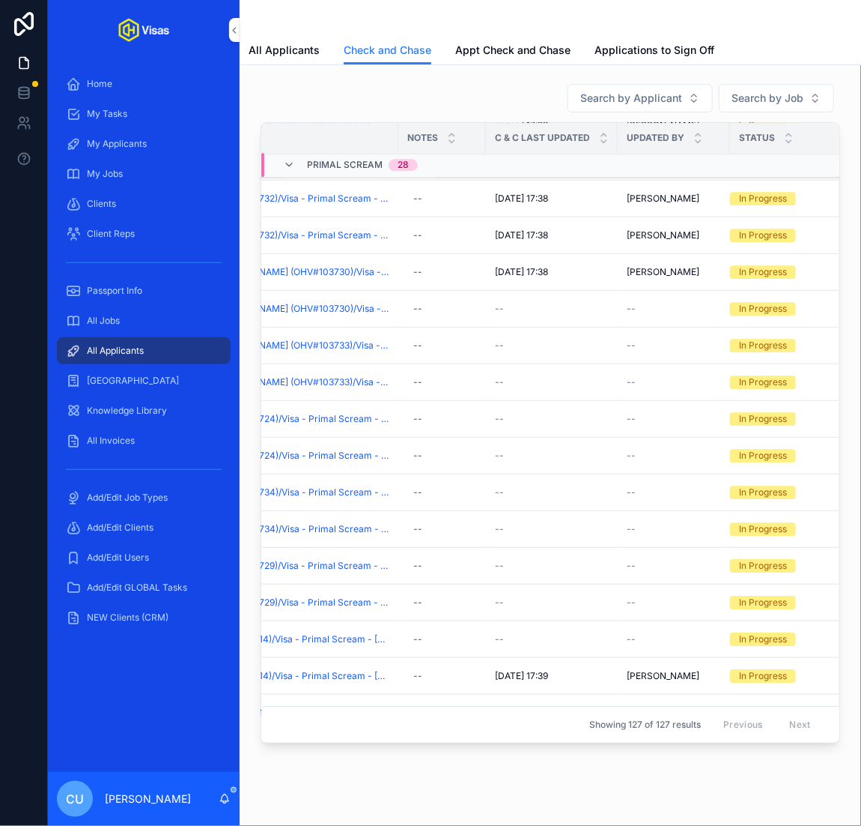
scroll to position [1025, 169]
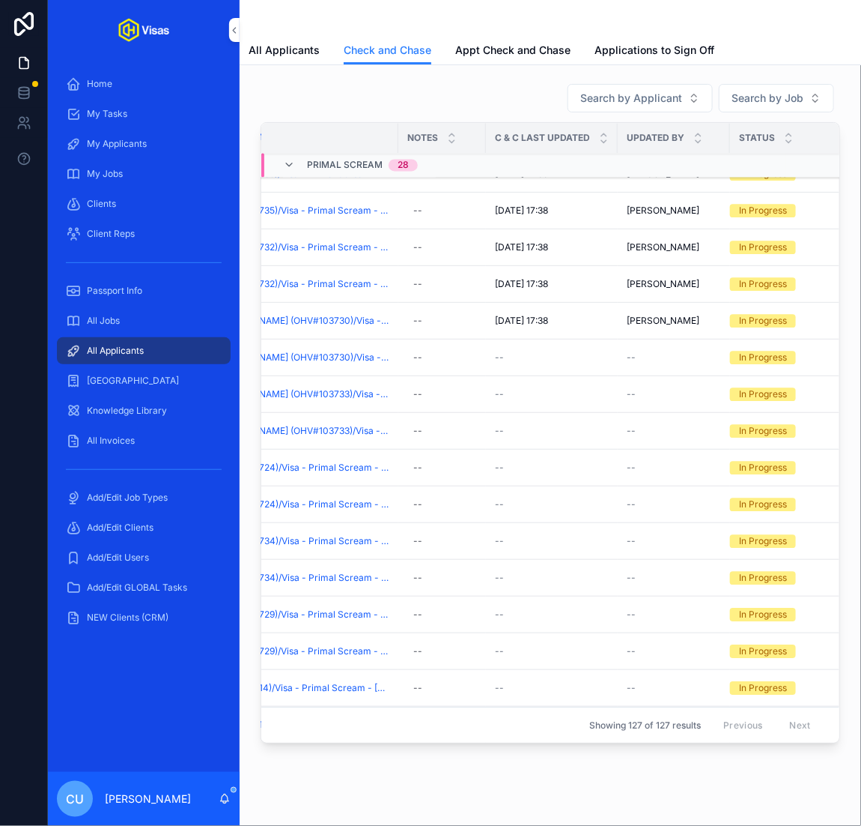
click at [0, 0] on span "Checked And Chased" at bounding box center [0, 0] width 0 height 0
click at [0, 0] on button "Checked And Chased" at bounding box center [0, 0] width 0 height 0
click at [0, 0] on span "Checked And Chased" at bounding box center [0, 0] width 0 height 0
click at [0, 0] on button "Checked And Chased" at bounding box center [0, 0] width 0 height 0
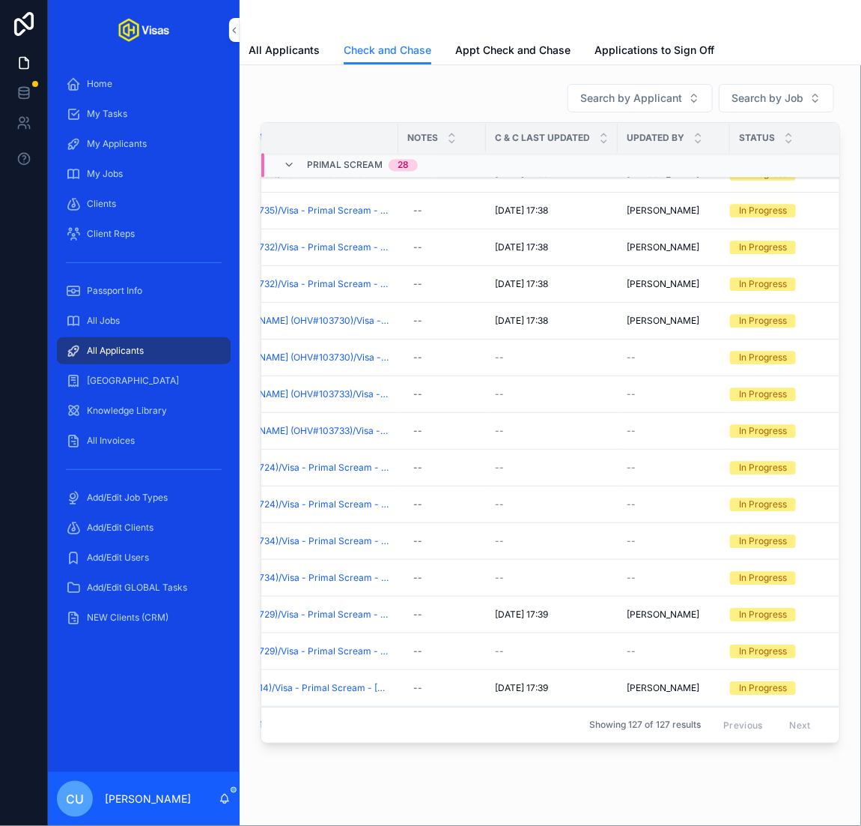
click at [0, 0] on span "Checked And Chased" at bounding box center [0, 0] width 0 height 0
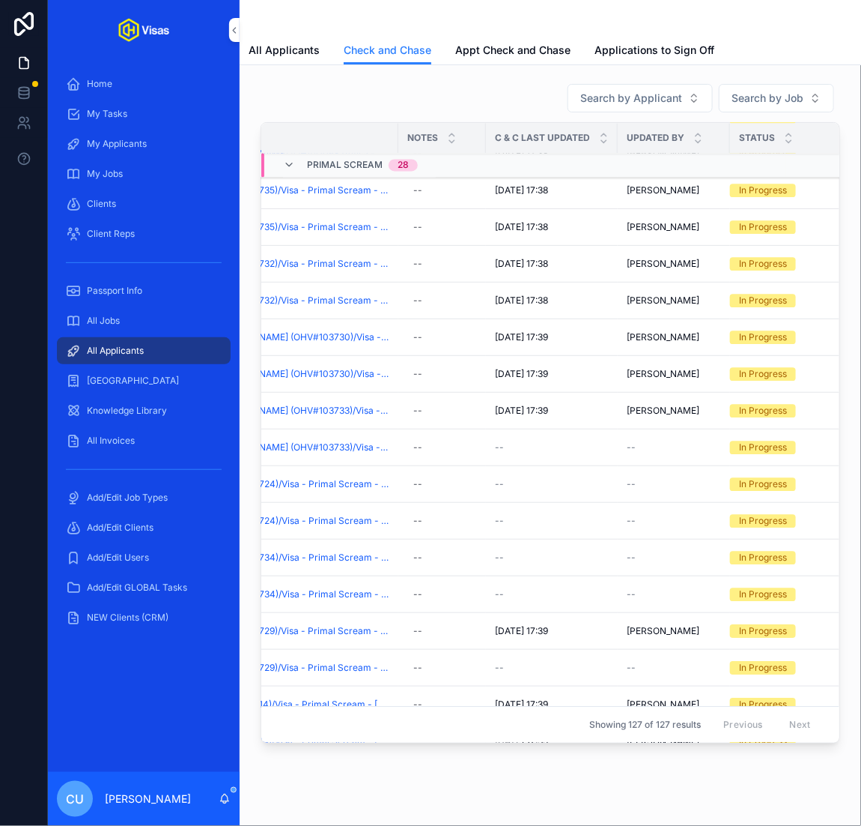
scroll to position [1110, 169]
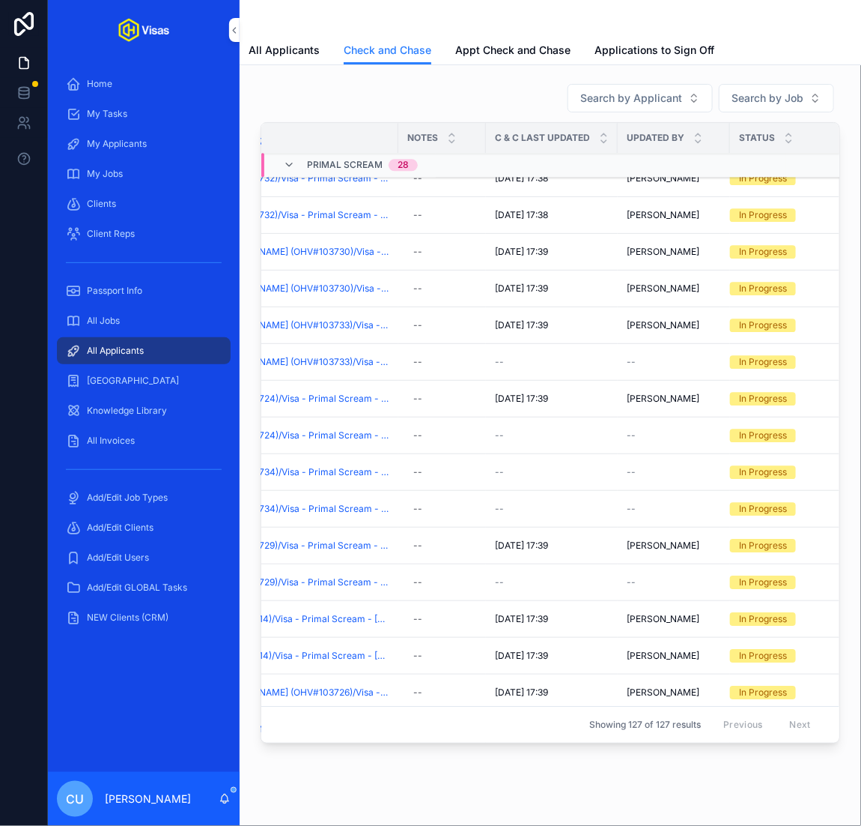
click at [0, 0] on button "Checked And Chased" at bounding box center [0, 0] width 0 height 0
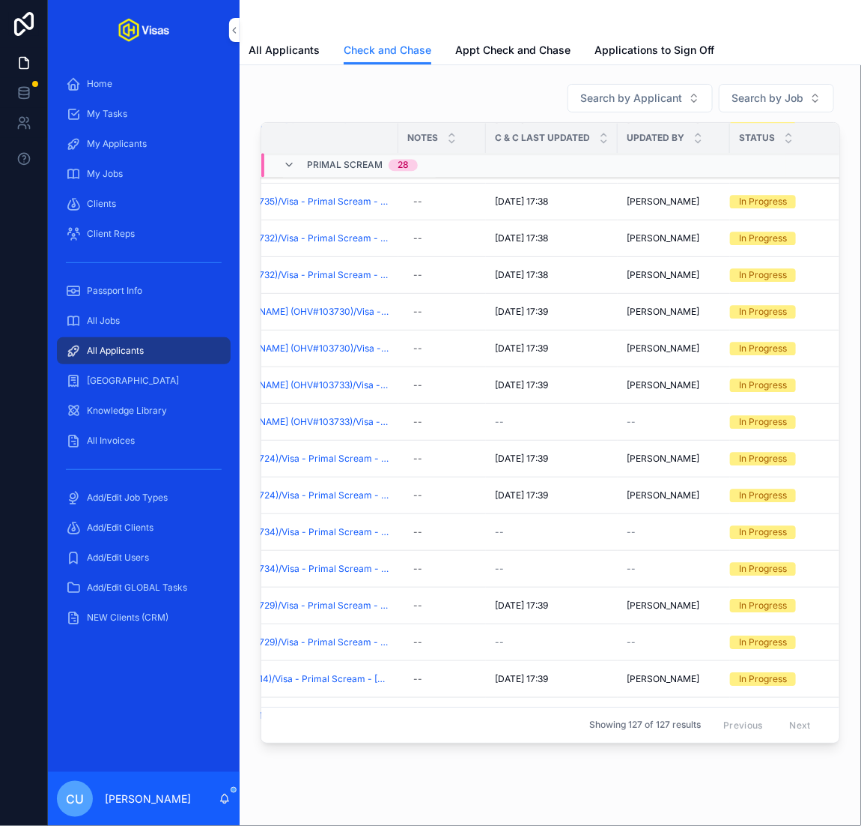
scroll to position [1020, 169]
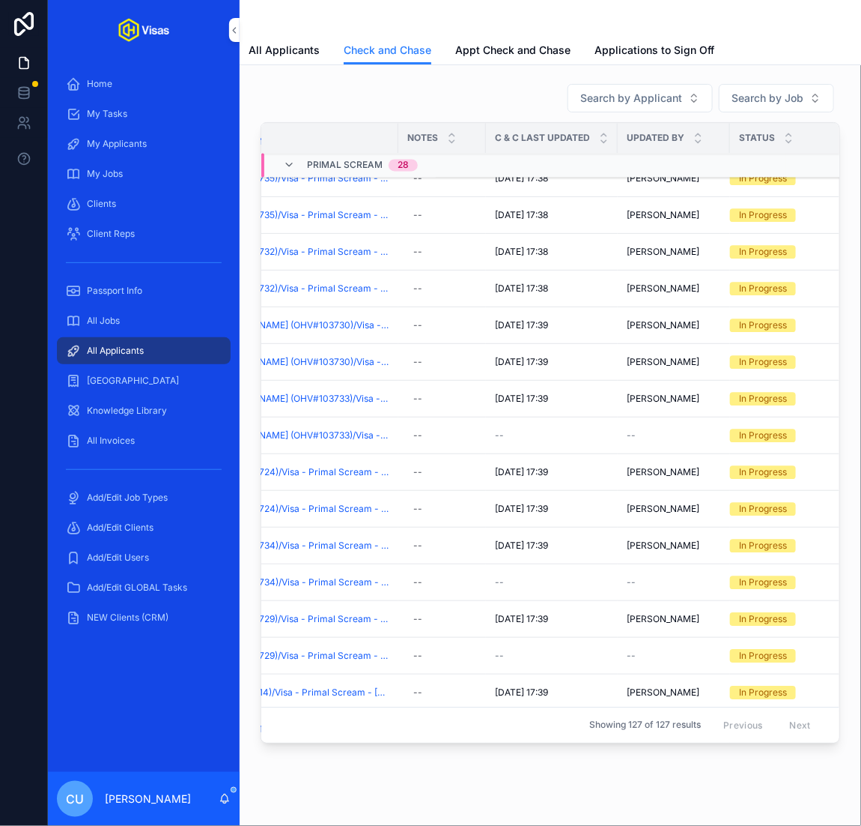
click at [0, 0] on button "Checked And Chased" at bounding box center [0, 0] width 0 height 0
click at [0, 0] on span "Checked And Chased" at bounding box center [0, 0] width 0 height 0
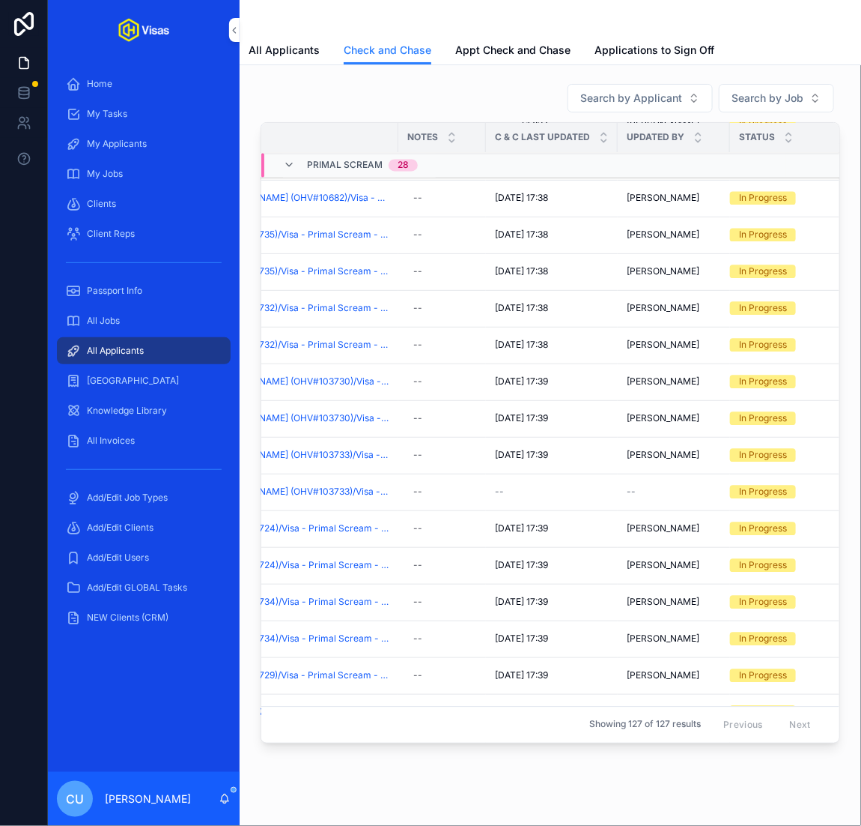
scroll to position [949, 169]
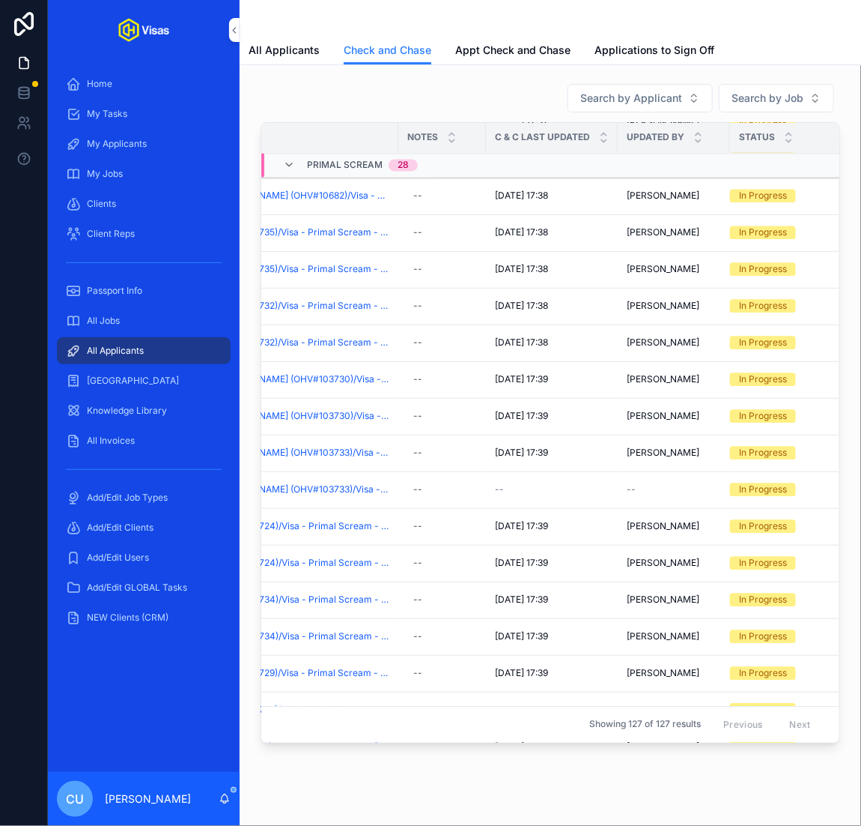
click at [0, 0] on span "Checked And Chased" at bounding box center [0, 0] width 0 height 0
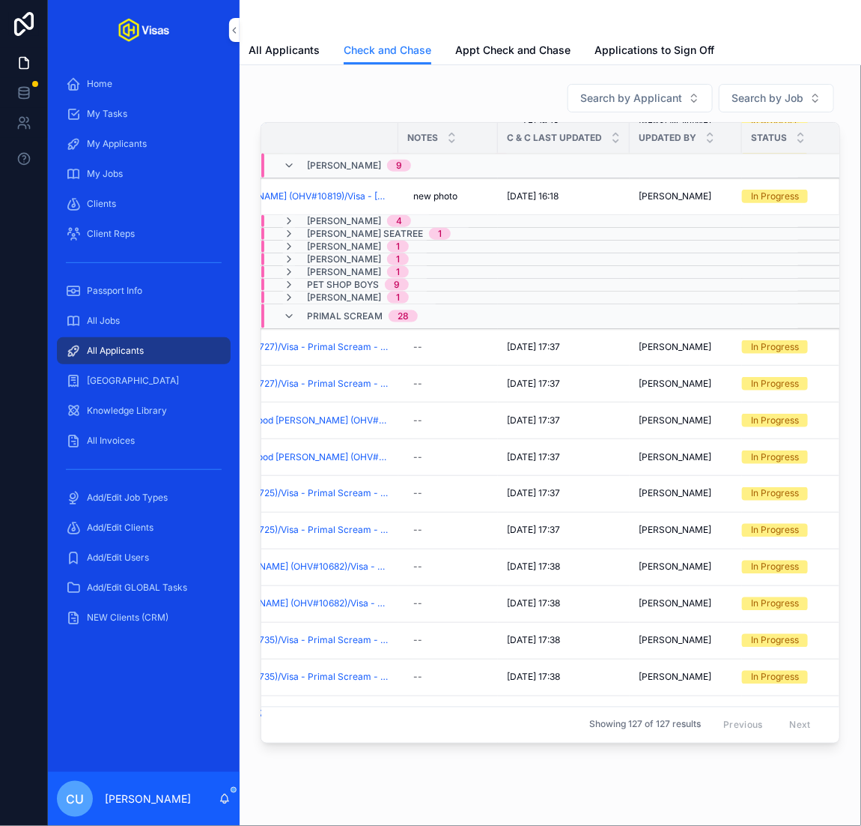
scroll to position [496, 169]
click at [371, 318] on div "Primal Scream 28" at bounding box center [362, 316] width 111 height 24
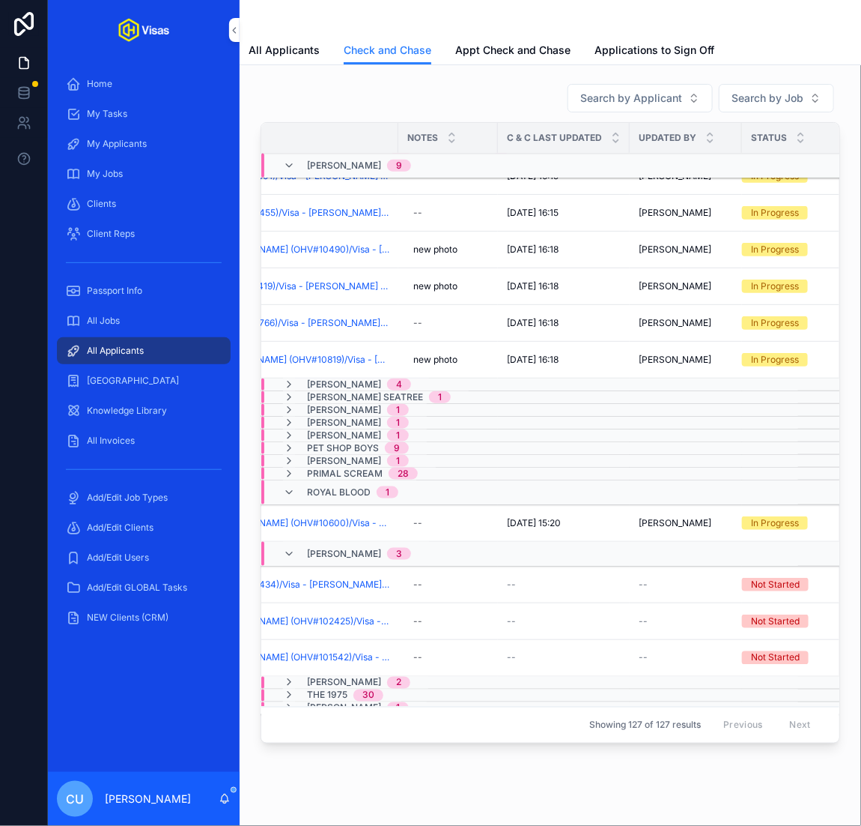
scroll to position [336, 0]
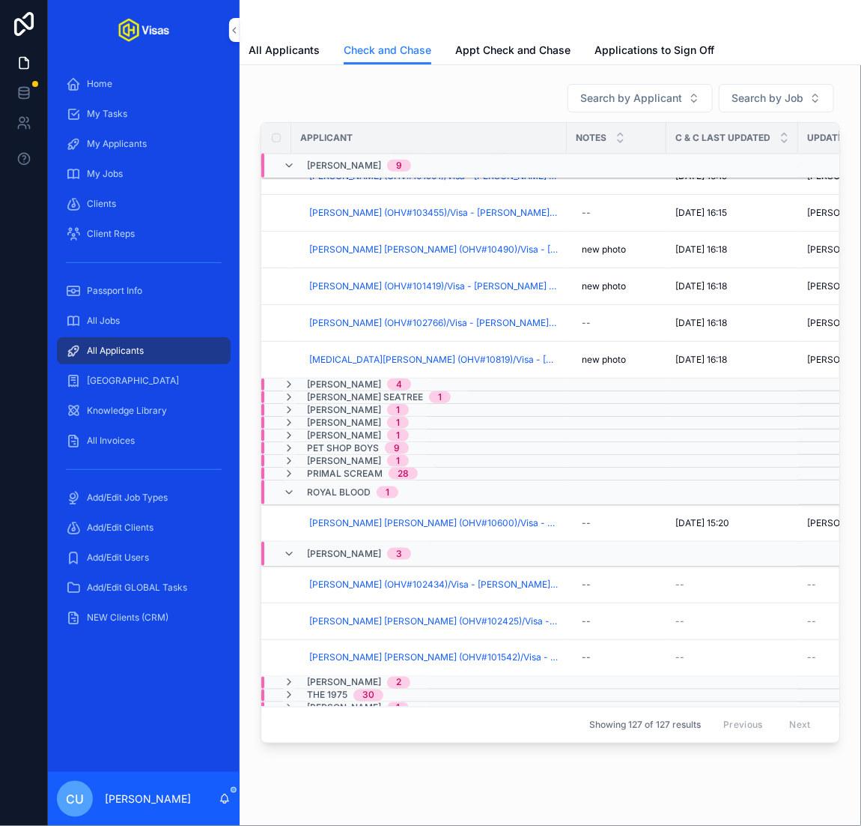
click at [360, 517] on span "Philip David Jones (OHV#10600)/Visa - Royal Blood - USA O2 - Sep/25 (#1333)" at bounding box center [433, 523] width 249 height 12
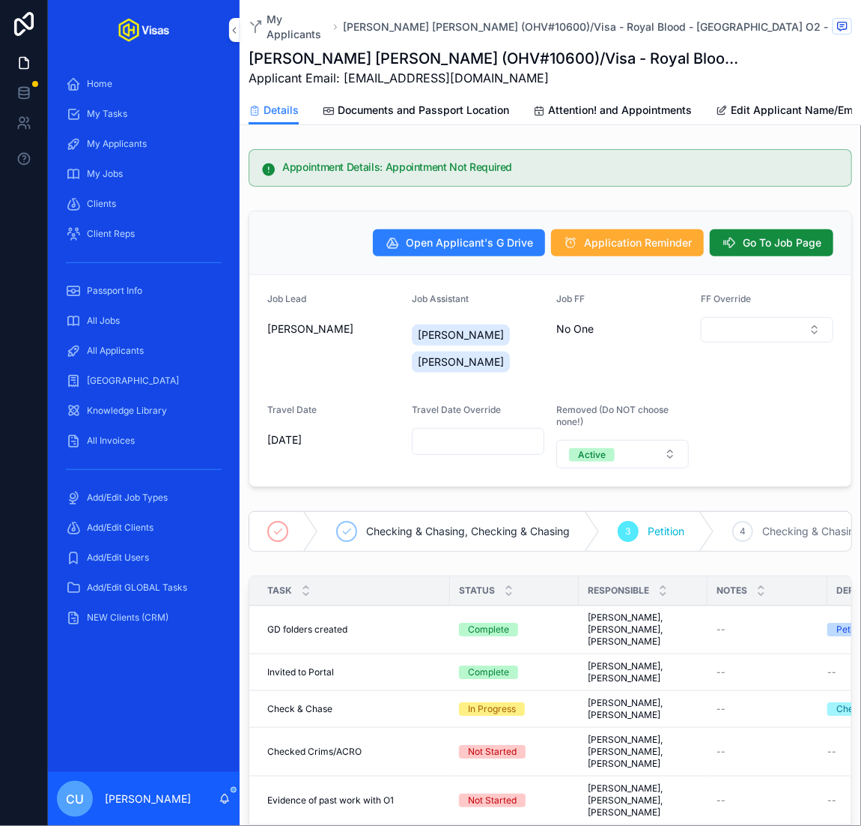
click at [802, 240] on button "Go To Job Page" at bounding box center [772, 242] width 124 height 27
click at [763, 235] on span "Go To Job Page" at bounding box center [782, 242] width 79 height 15
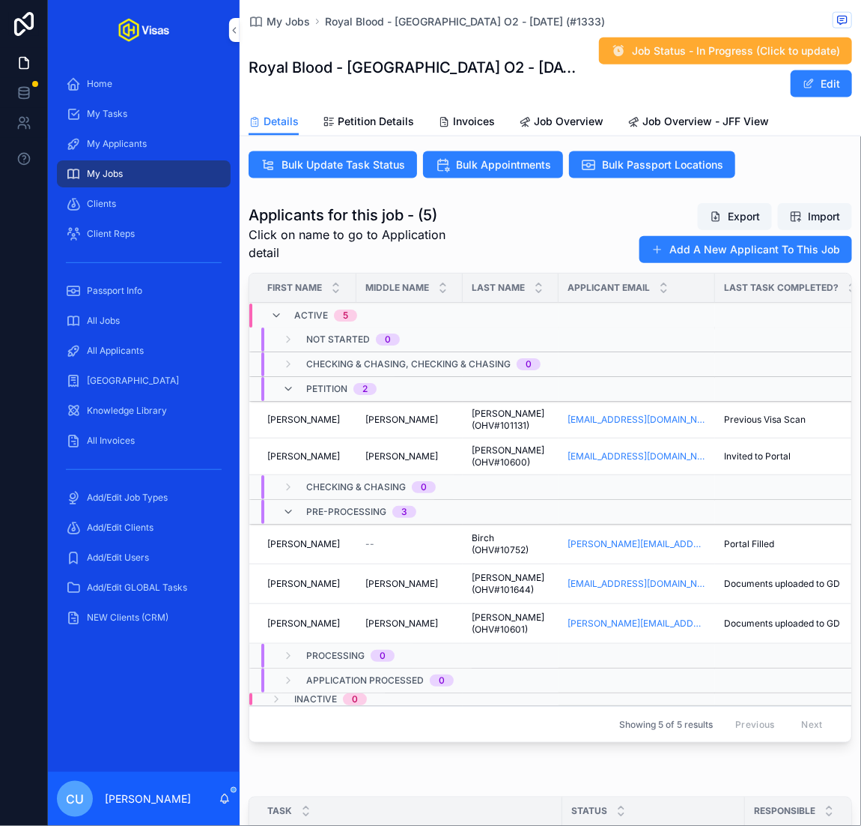
scroll to position [587, 0]
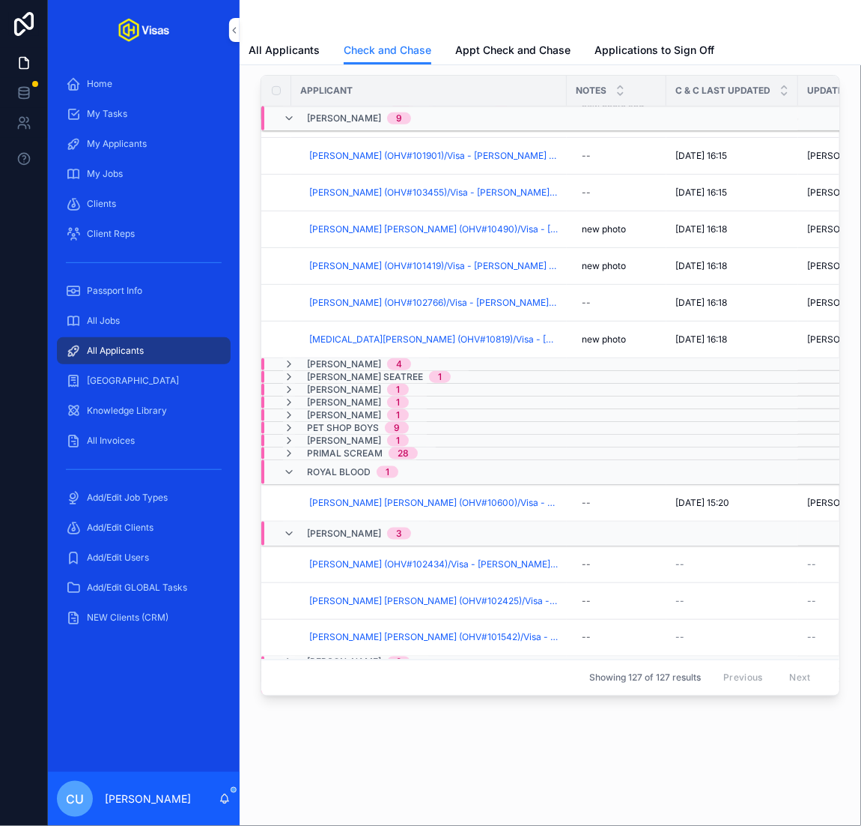
scroll to position [336, 0]
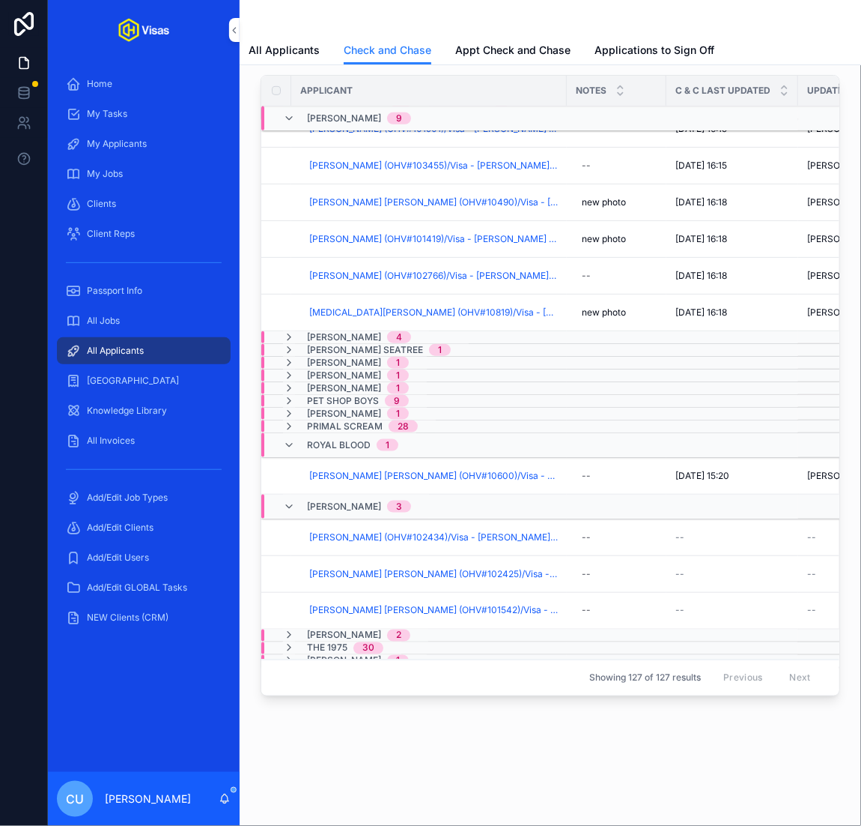
click at [0, 0] on button "Checked And Chased" at bounding box center [0, 0] width 0 height 0
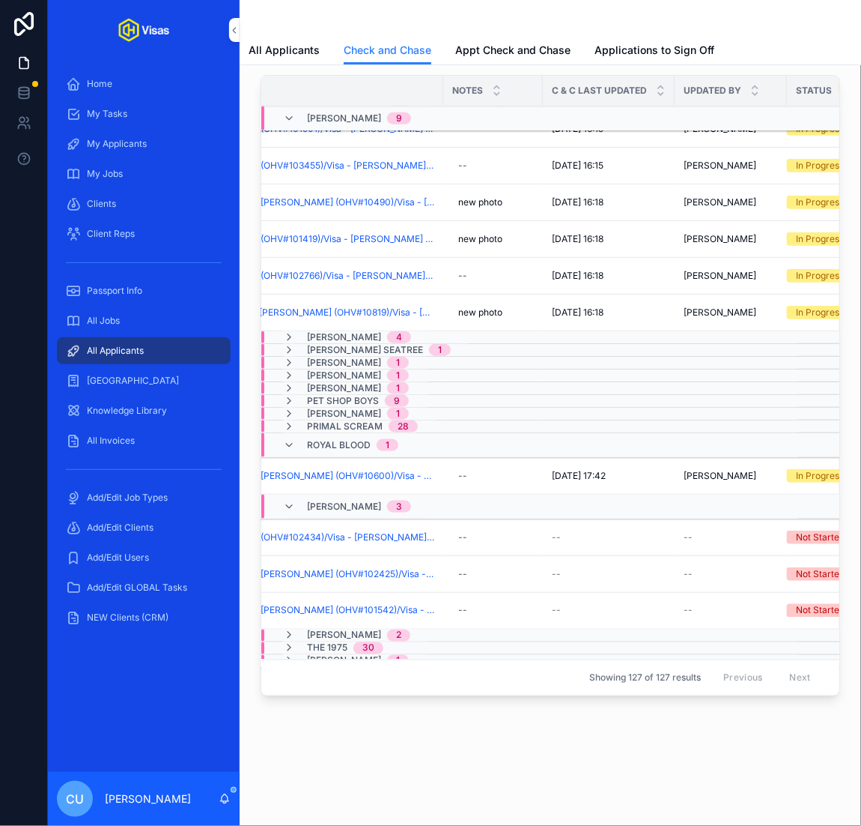
scroll to position [336, 181]
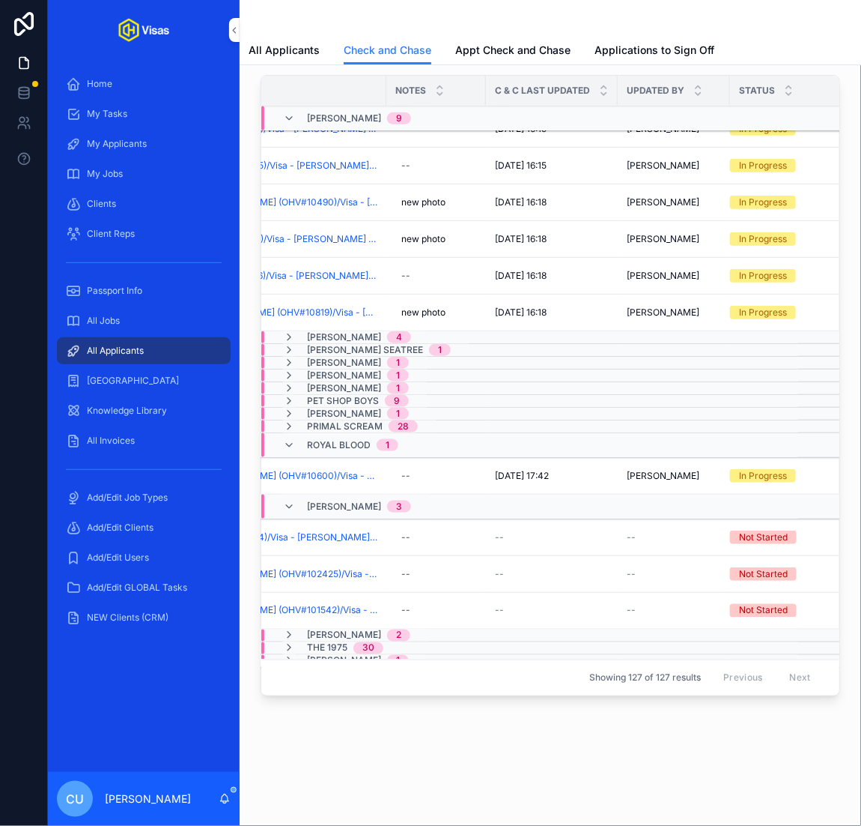
click at [0, 0] on button "Checked And Chased" at bounding box center [0, 0] width 0 height 0
click at [0, 0] on span "Checked And Chased" at bounding box center [0, 0] width 0 height 0
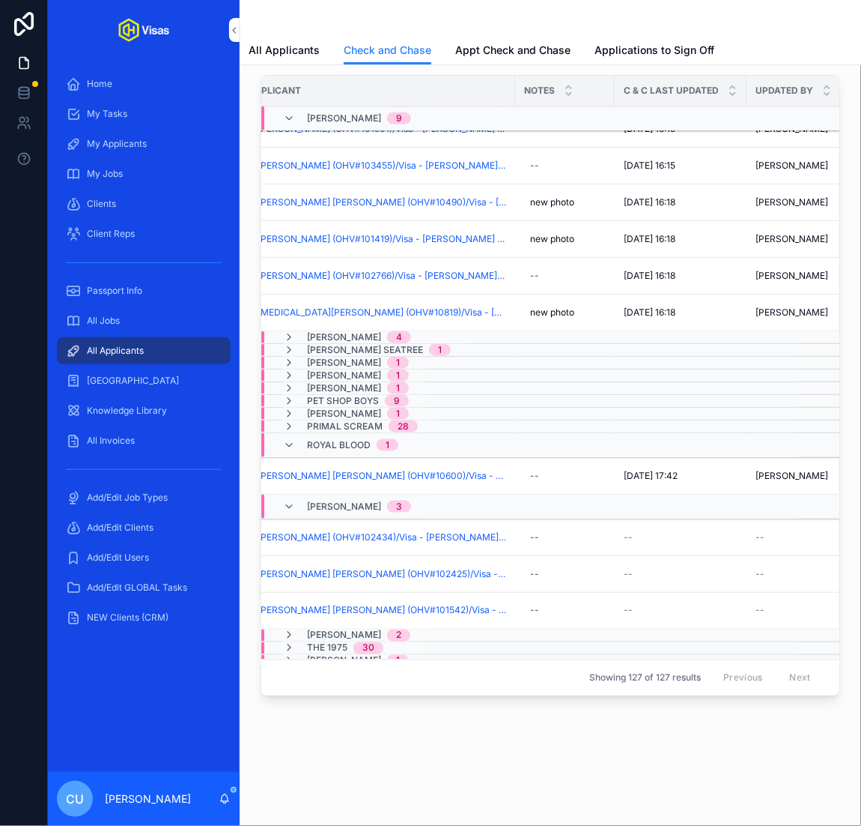
scroll to position [336, 0]
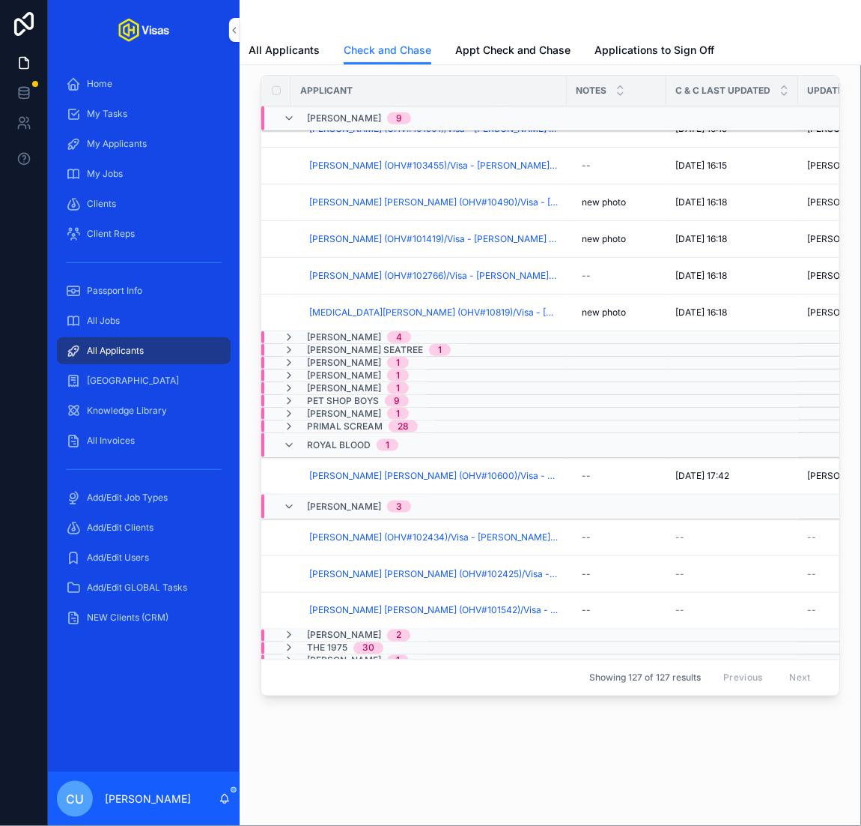
click at [388, 531] on span "Isaac Charles Reeder (OHV#102434)/Visa - Sammy Virji - Japan (Work) - Oct/25 (#…" at bounding box center [433, 537] width 249 height 12
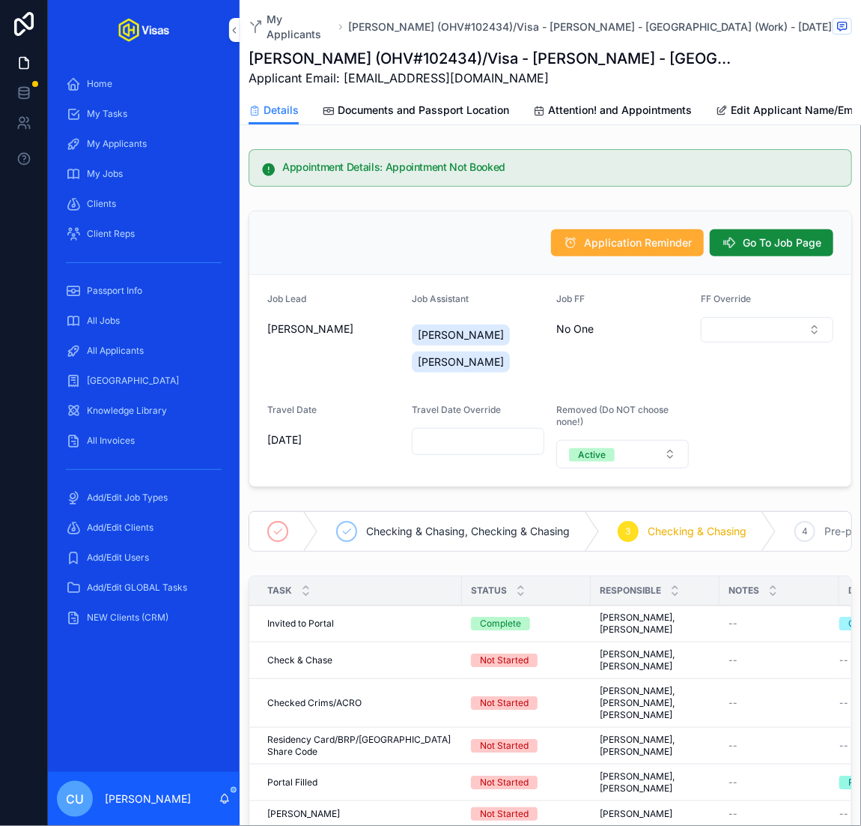
click at [788, 235] on span "Go To Job Page" at bounding box center [782, 242] width 79 height 15
click at [763, 235] on span "Go To Job Page" at bounding box center [782, 242] width 79 height 15
click at [739, 236] on button "Go To Job Page" at bounding box center [772, 242] width 124 height 27
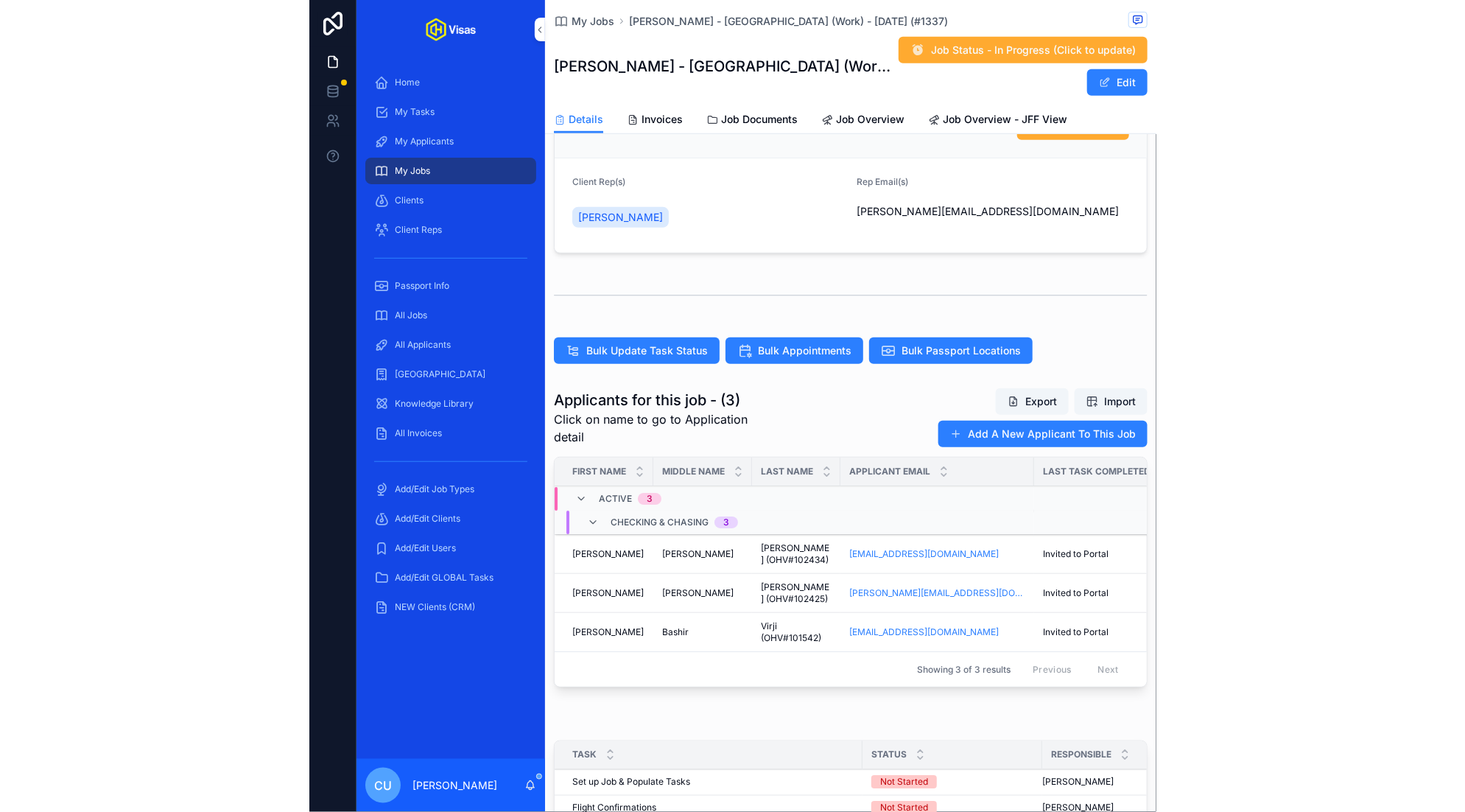
scroll to position [255, 0]
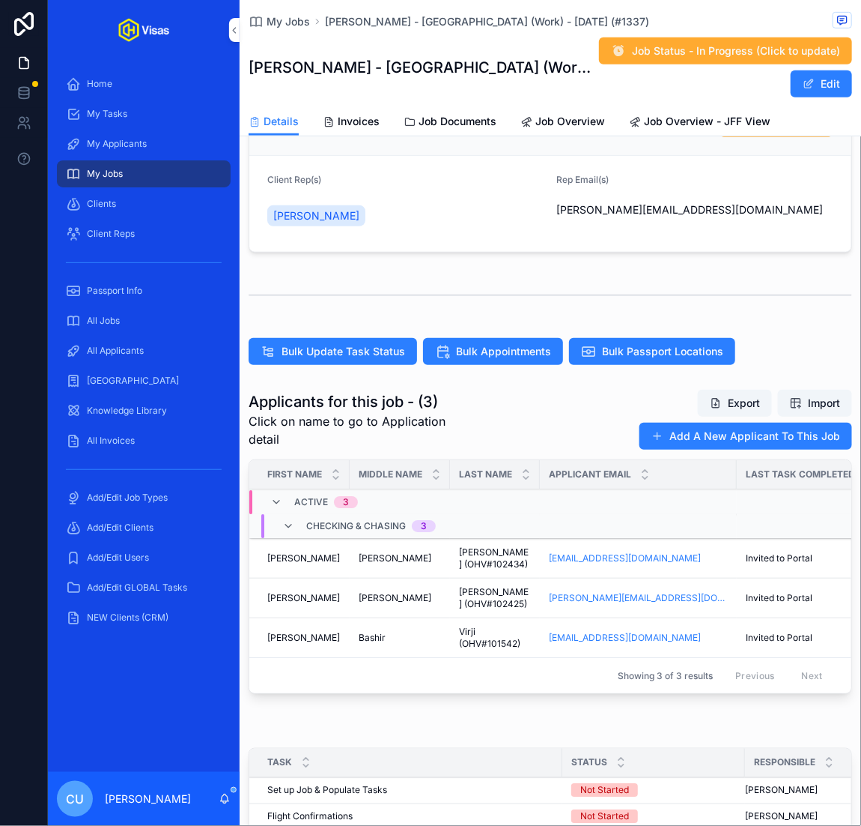
click at [350, 351] on span "Bulk Update Task Status" at bounding box center [344, 351] width 124 height 15
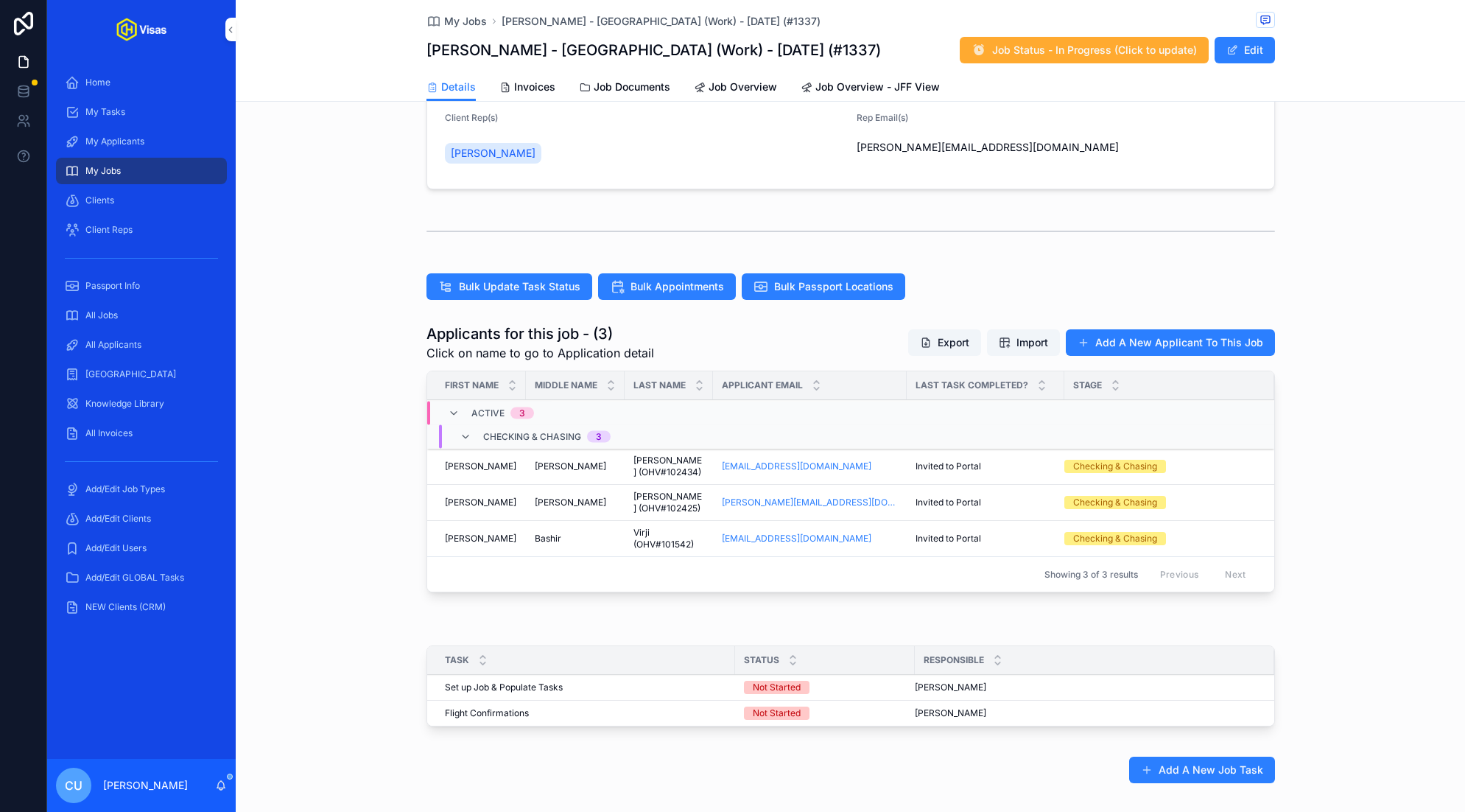
scroll to position [222, 0]
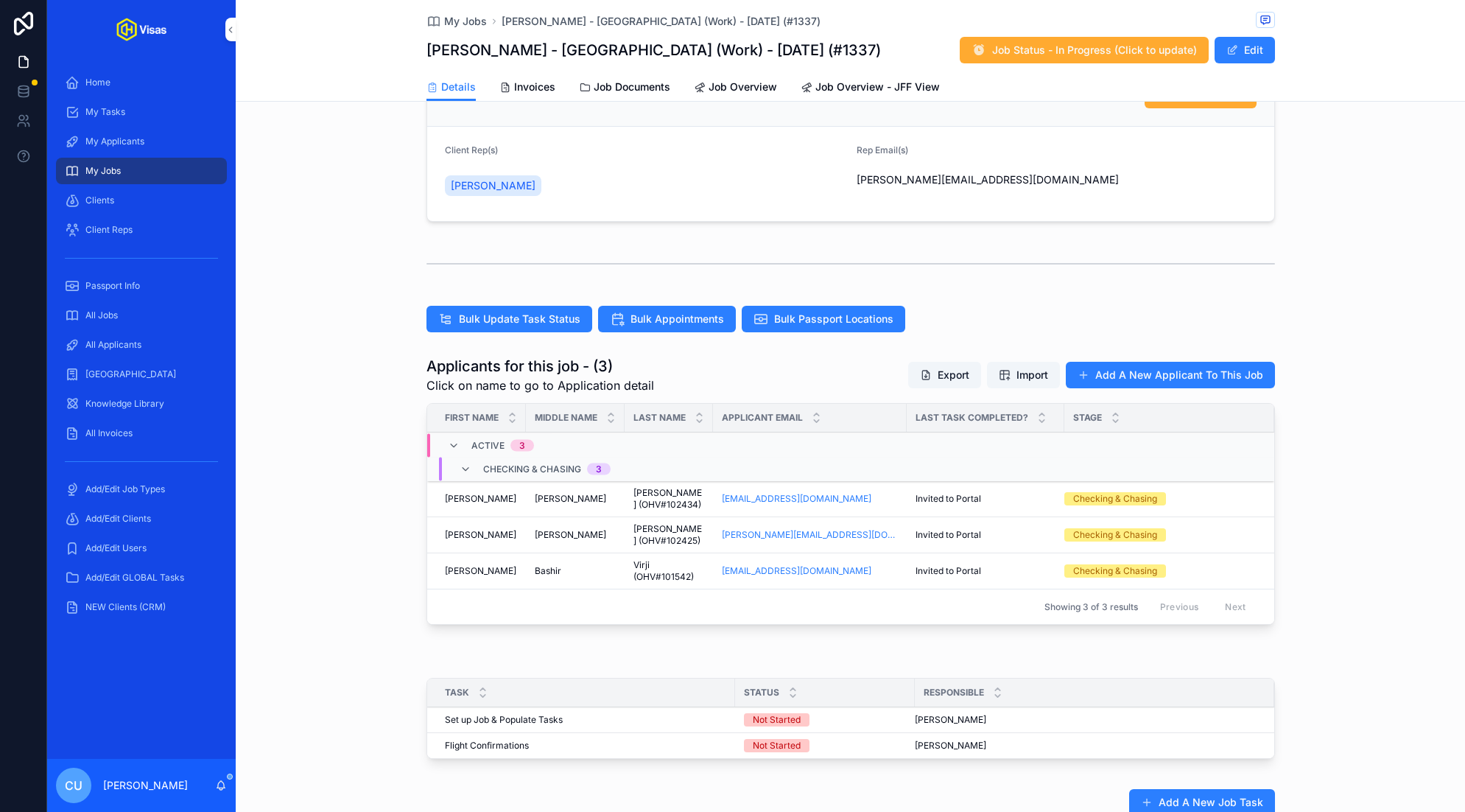
click at [481, 313] on span "Bulk Update Task Status" at bounding box center [520, 319] width 122 height 15
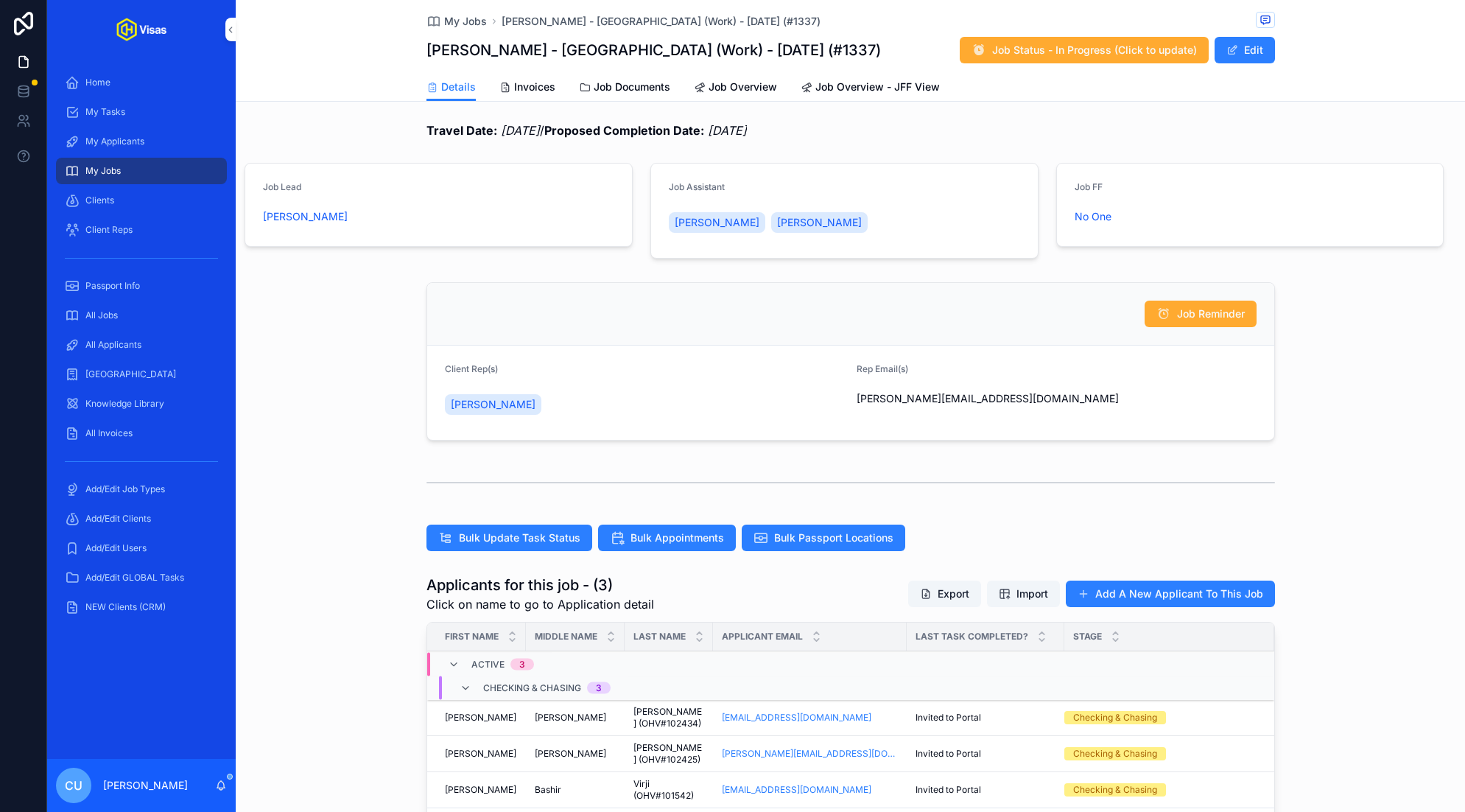
scroll to position [0, 0]
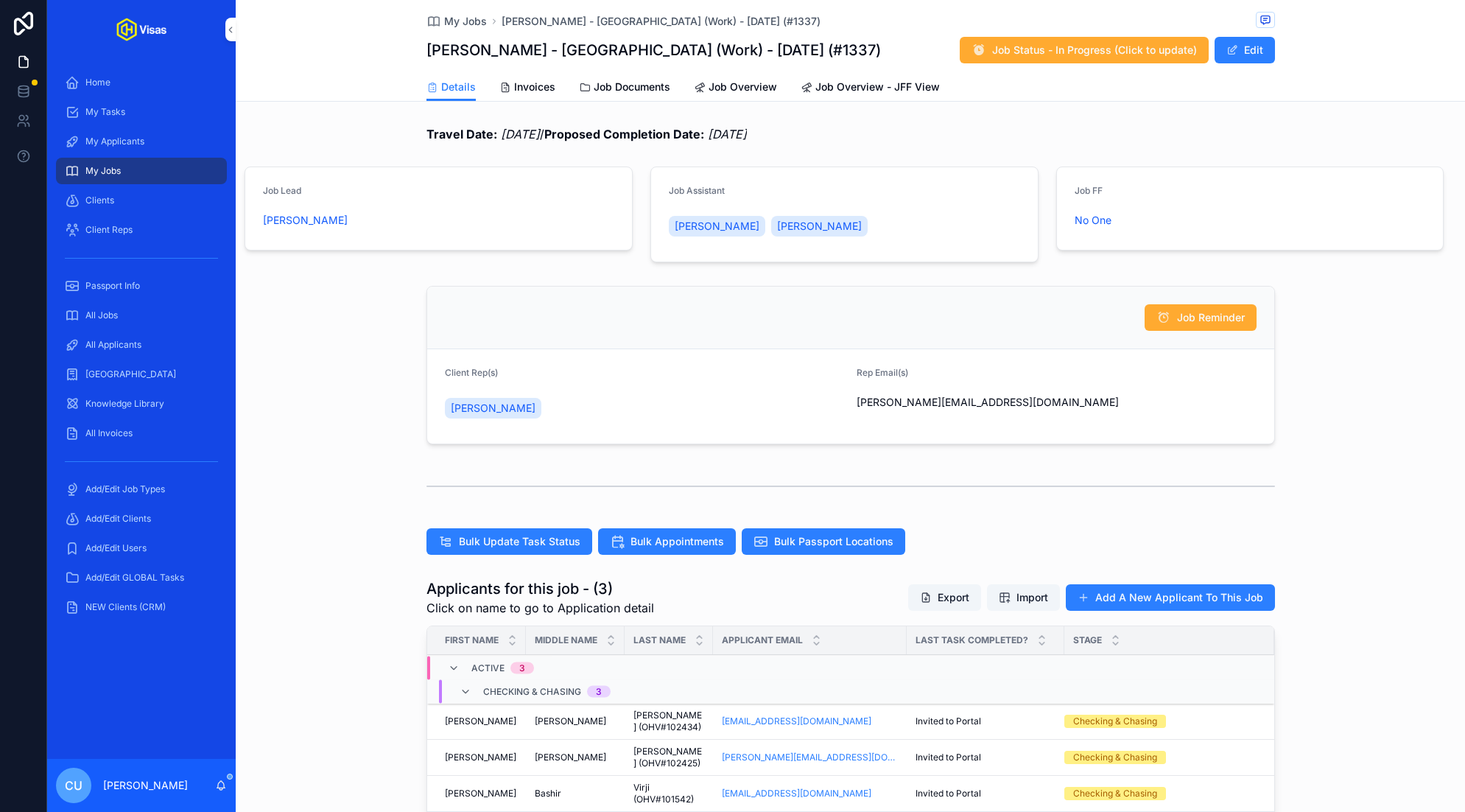
click at [847, 48] on button "Edit" at bounding box center [1244, 49] width 60 height 27
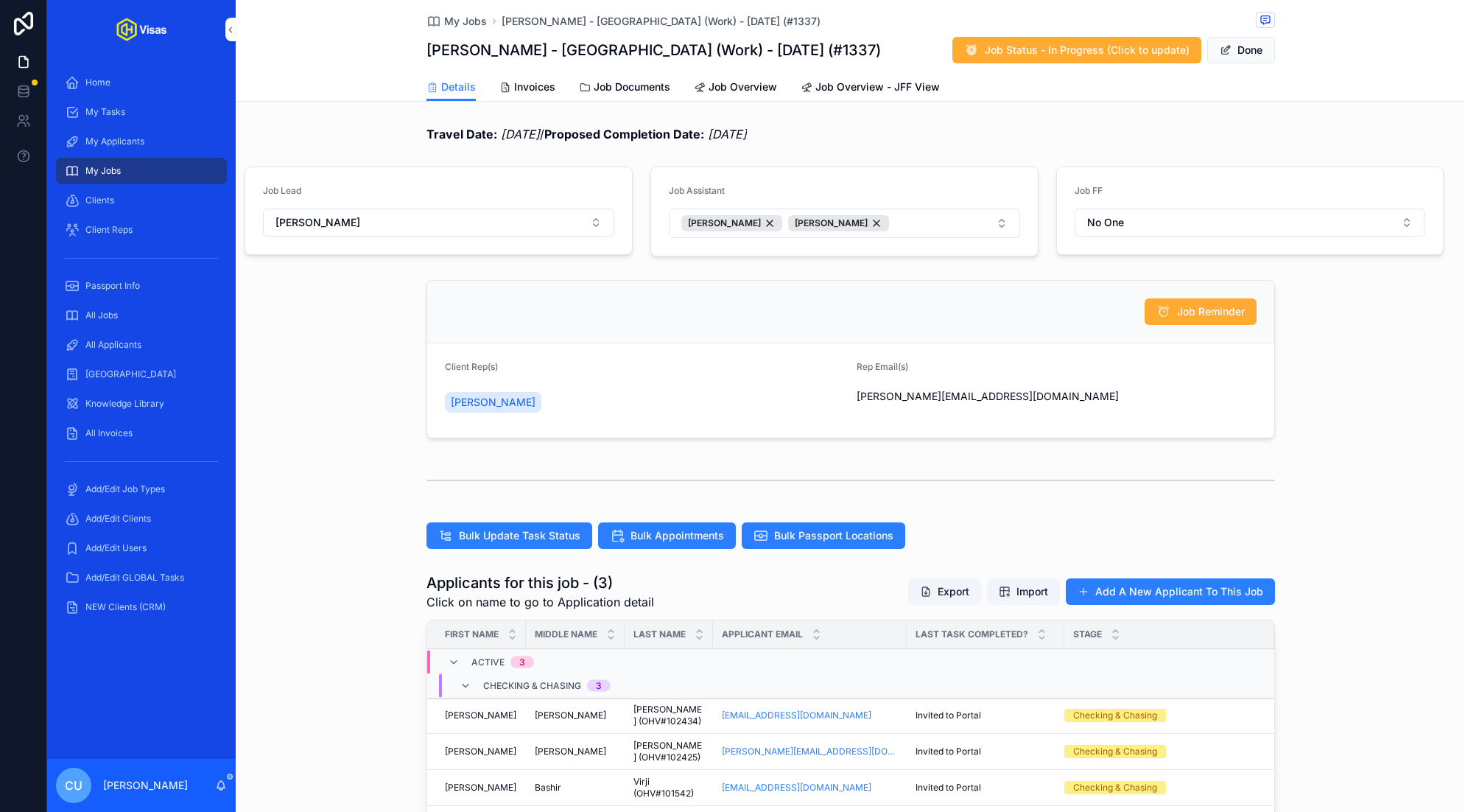
click at [847, 229] on button "Candra Johnson Rolly Muanji" at bounding box center [844, 223] width 351 height 29
click at [847, 293] on div "Job Reminder" at bounding box center [850, 312] width 847 height 63
click at [847, 218] on button "Candra Johnson Rolly Muanji" at bounding box center [844, 223] width 351 height 29
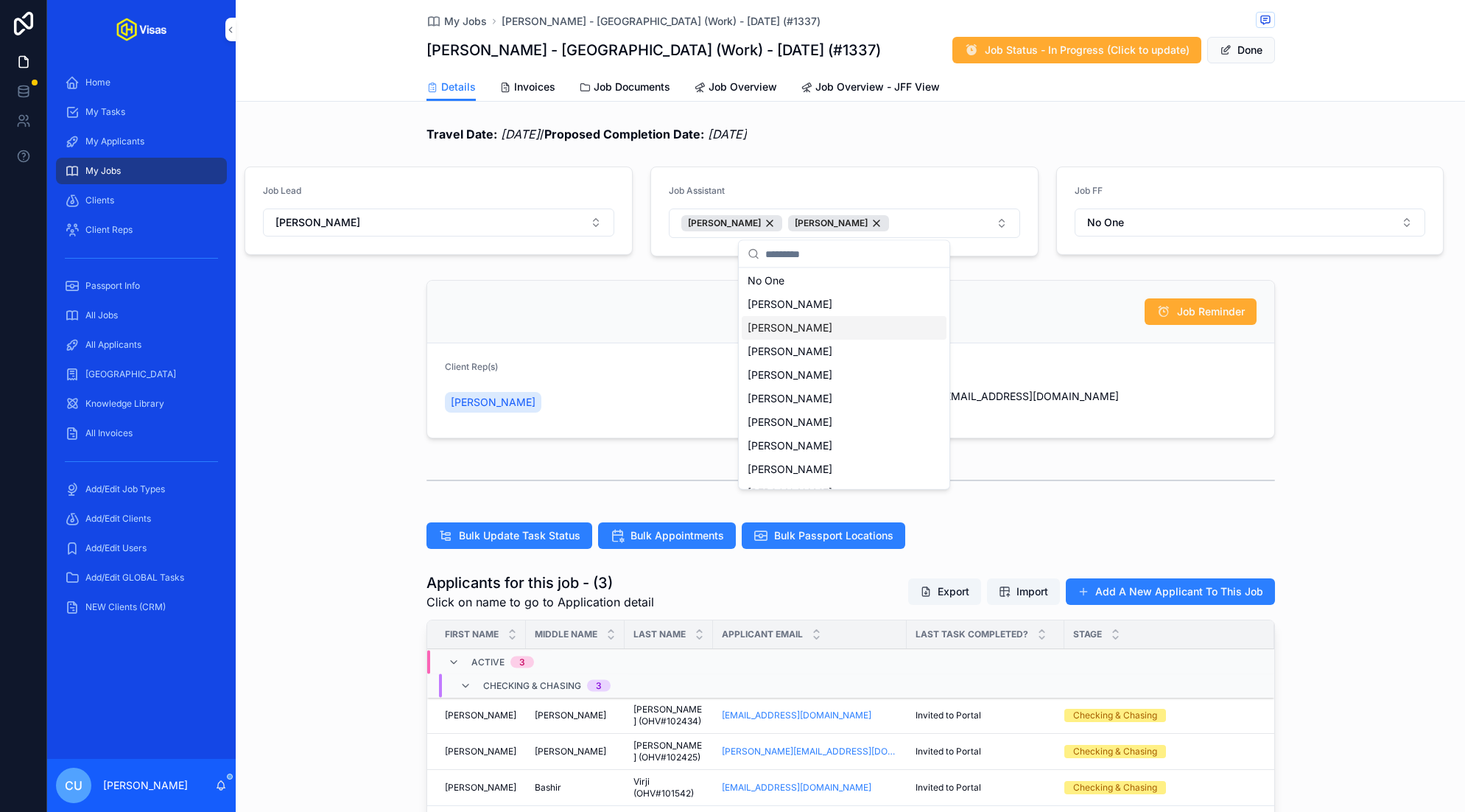
scroll to position [115, 0]
click at [803, 405] on span "[PERSON_NAME]" at bounding box center [790, 403] width 85 height 15
click at [847, 224] on div "Rolly Muanji" at bounding box center [839, 223] width 101 height 16
click at [847, 221] on div "Rolly Muanji" at bounding box center [839, 223] width 101 height 16
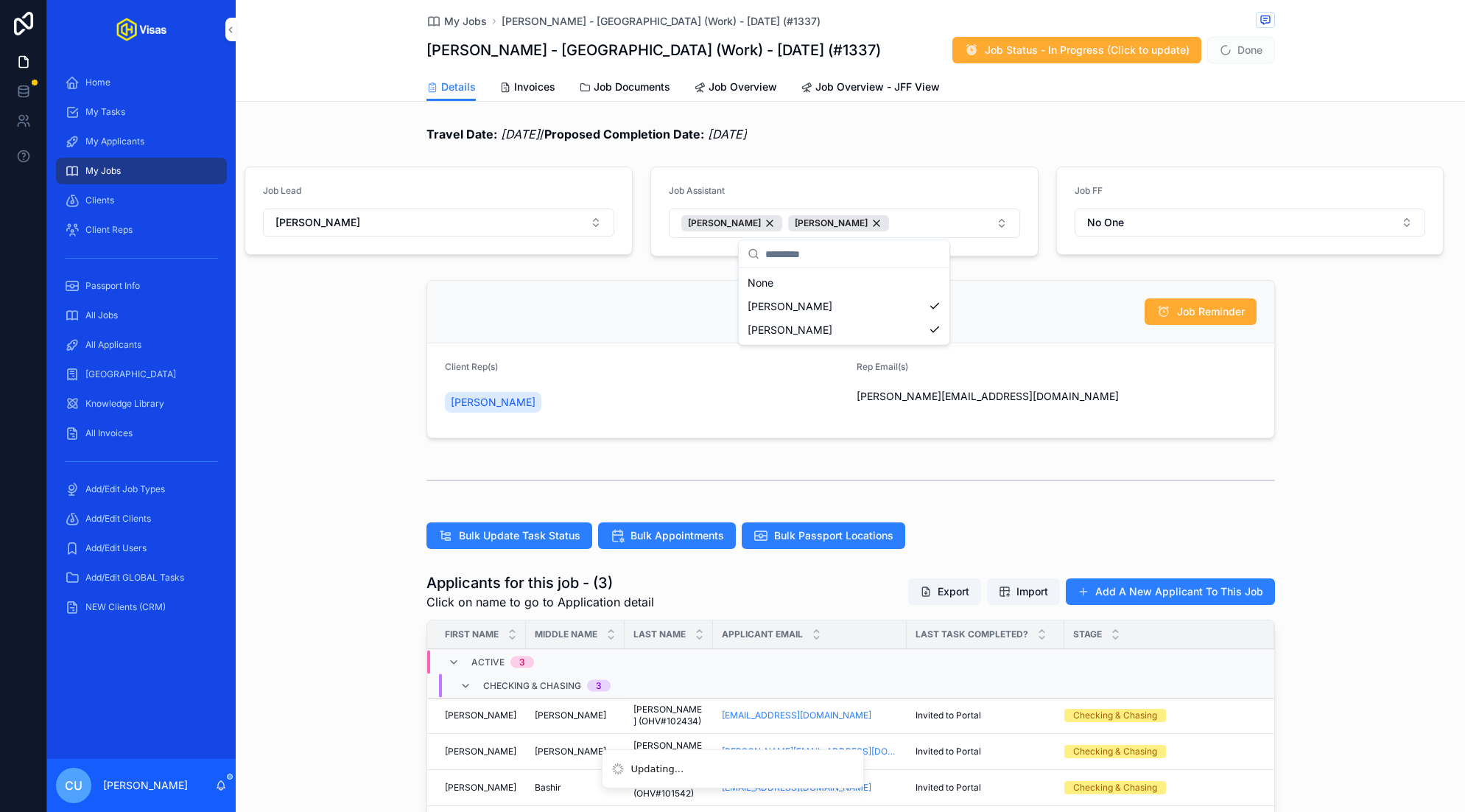
scroll to position [0, 0]
click at [847, 195] on div "Job Assistant" at bounding box center [844, 194] width 351 height 18
click at [847, 216] on button "Candra Johnson Rolly Muanji" at bounding box center [844, 223] width 351 height 29
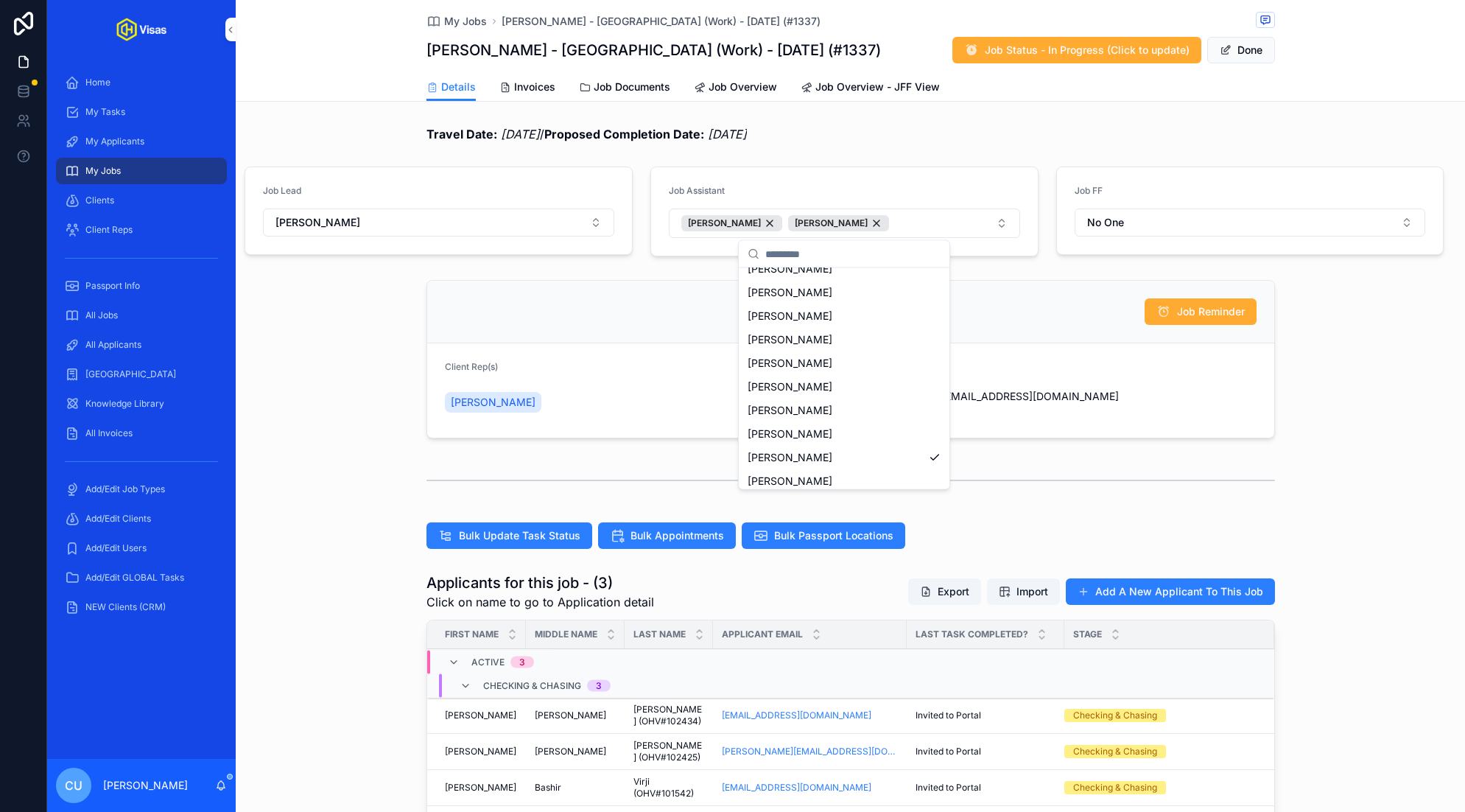
scroll to position [115, 0]
click at [780, 404] on span "[PERSON_NAME]" at bounding box center [790, 403] width 85 height 15
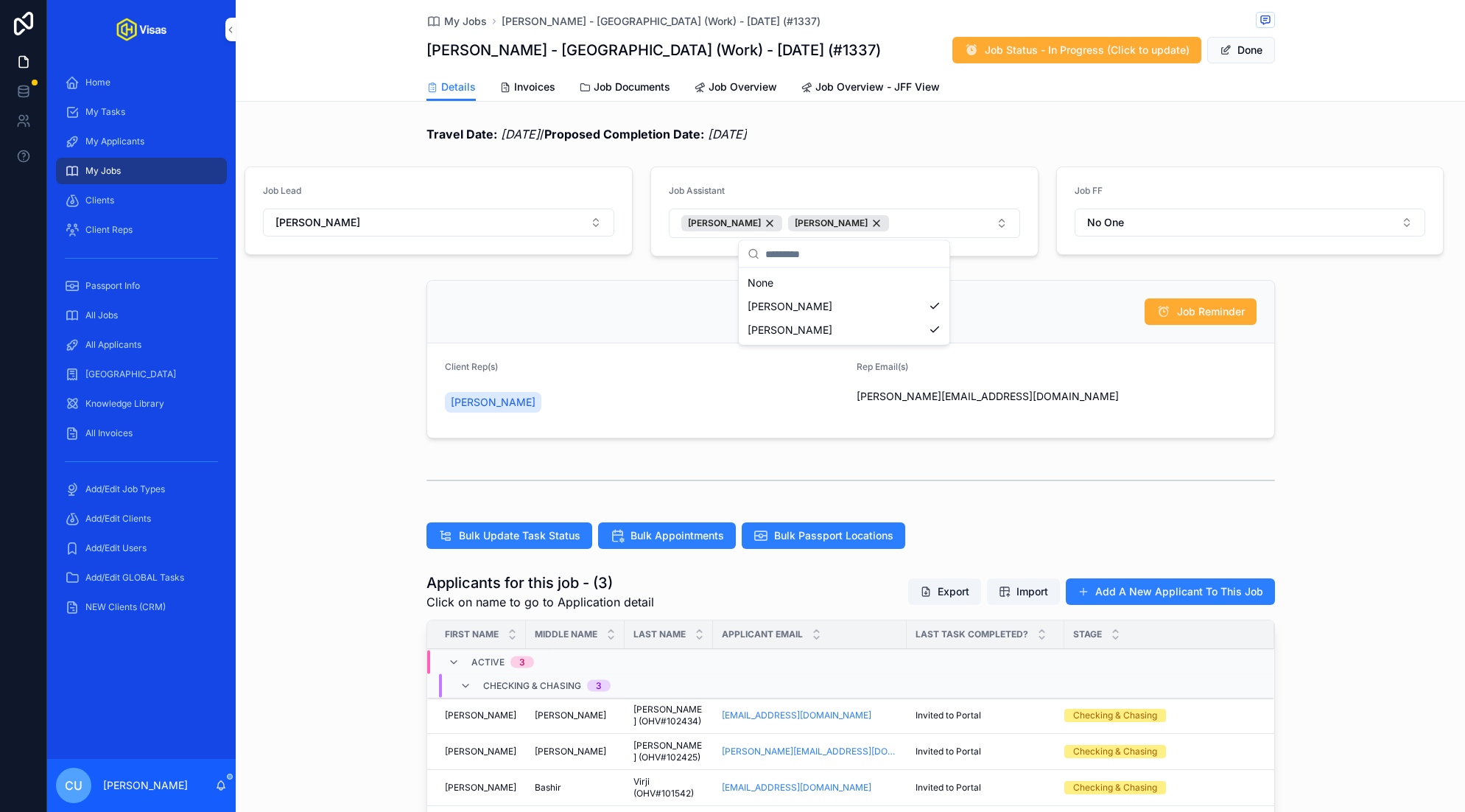
click at [847, 320] on div "Job Reminder" at bounding box center [850, 311] width 812 height 27
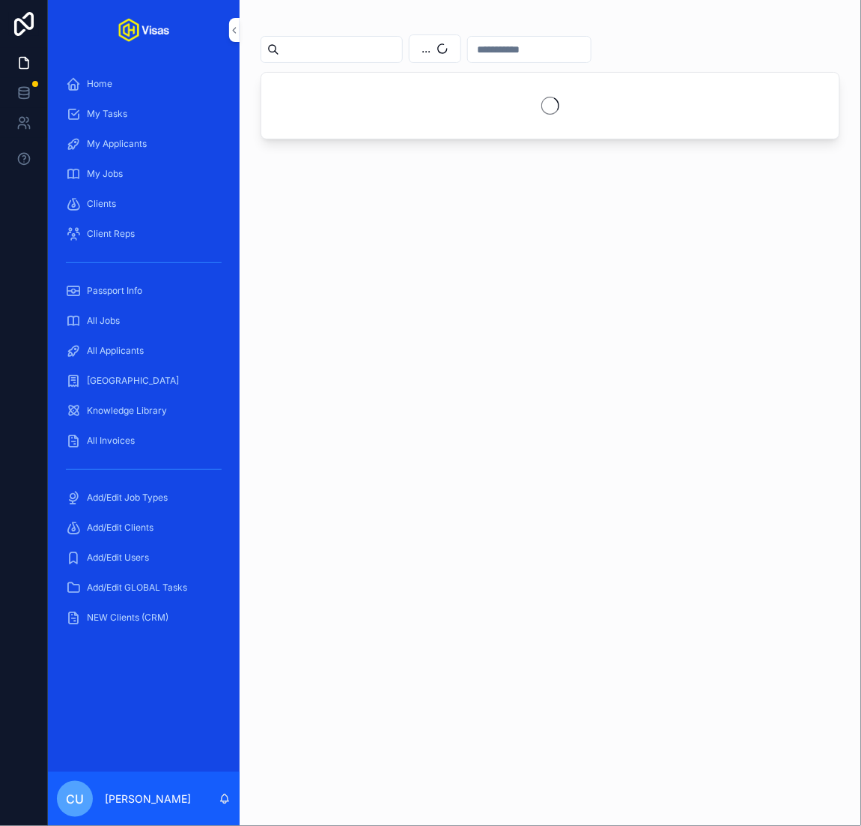
click at [28, 381] on div at bounding box center [24, 413] width 48 height 826
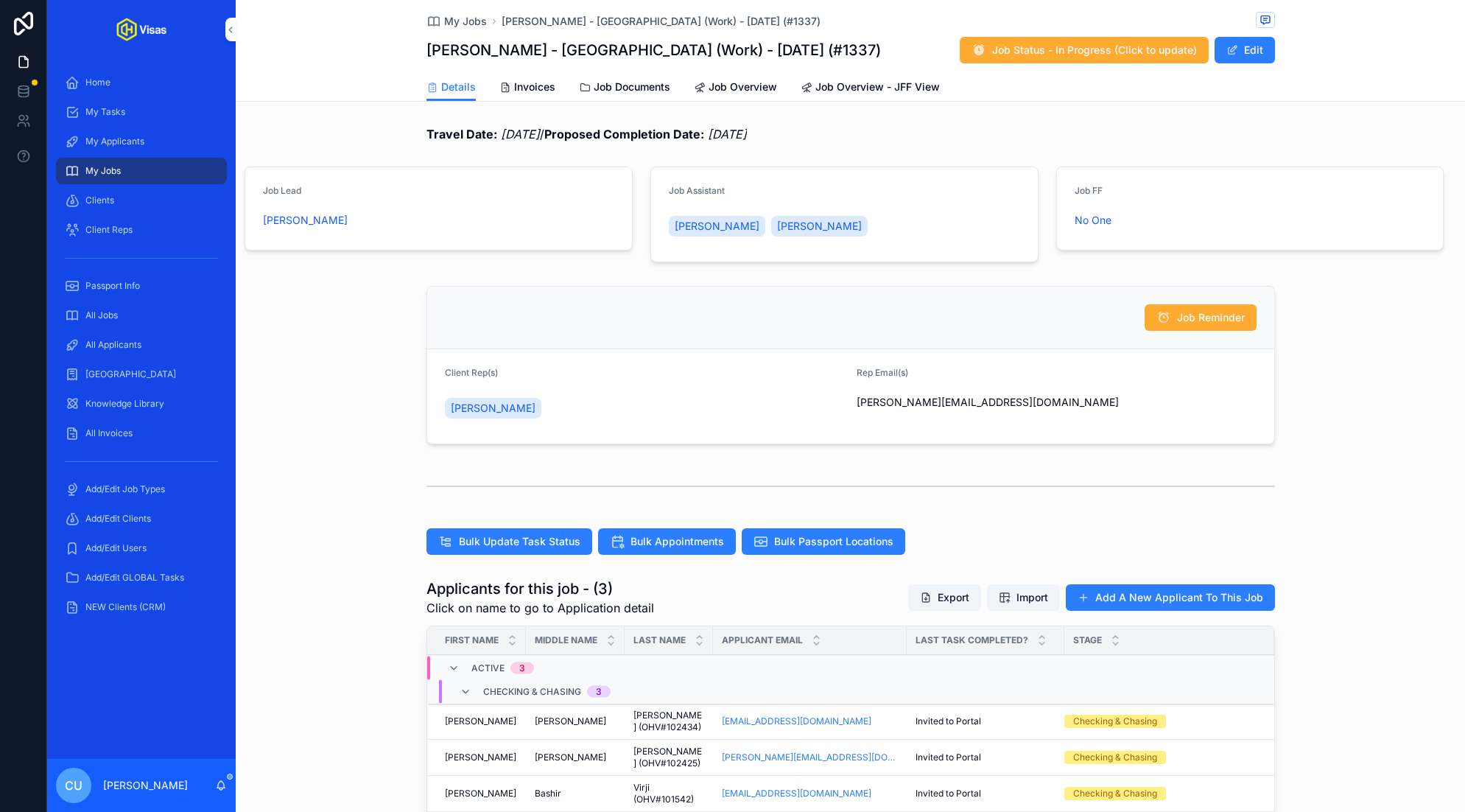
click at [1263, 51] on button "Edit" at bounding box center [1244, 49] width 60 height 27
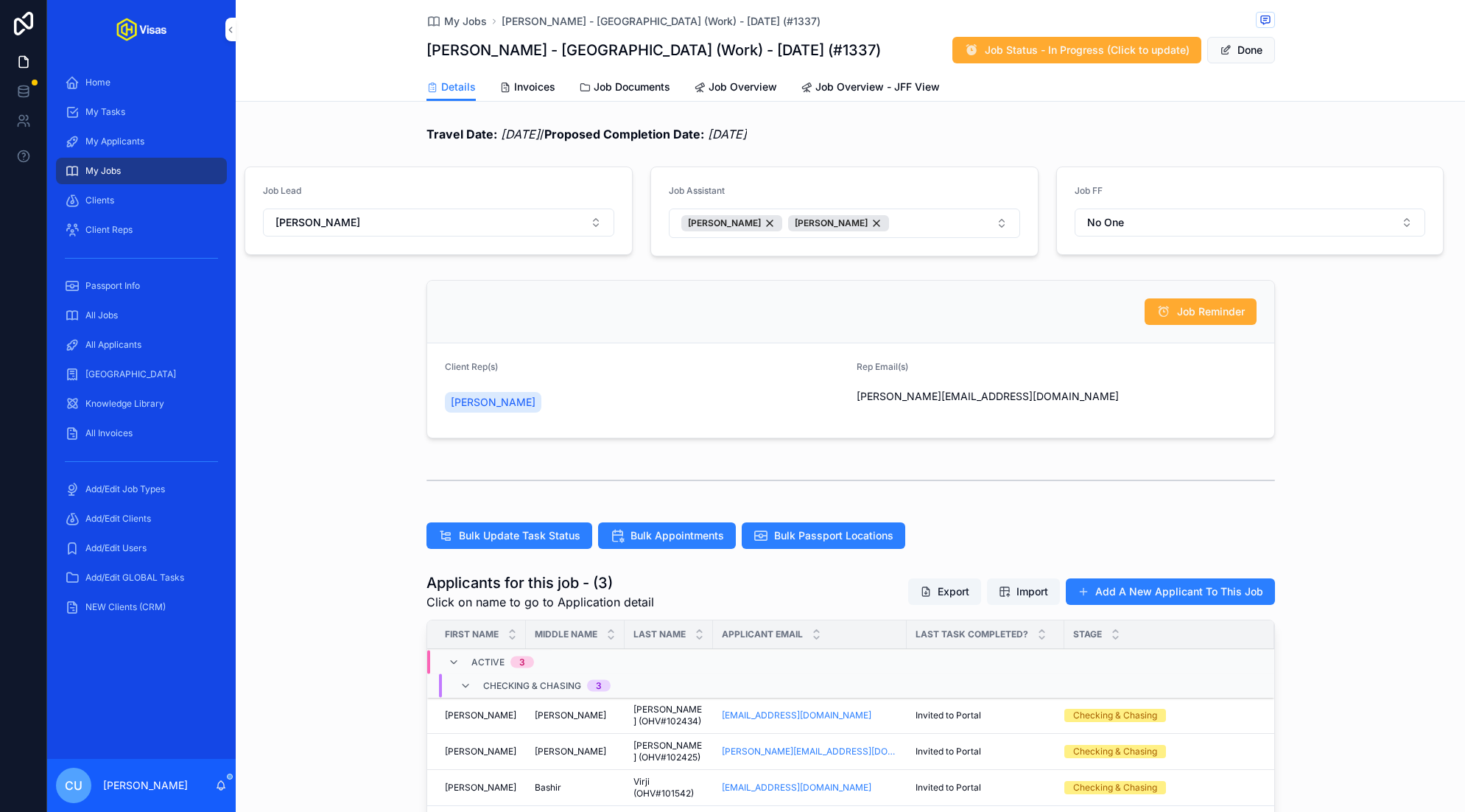
click at [910, 217] on button "[PERSON_NAME] [PERSON_NAME]" at bounding box center [844, 223] width 351 height 29
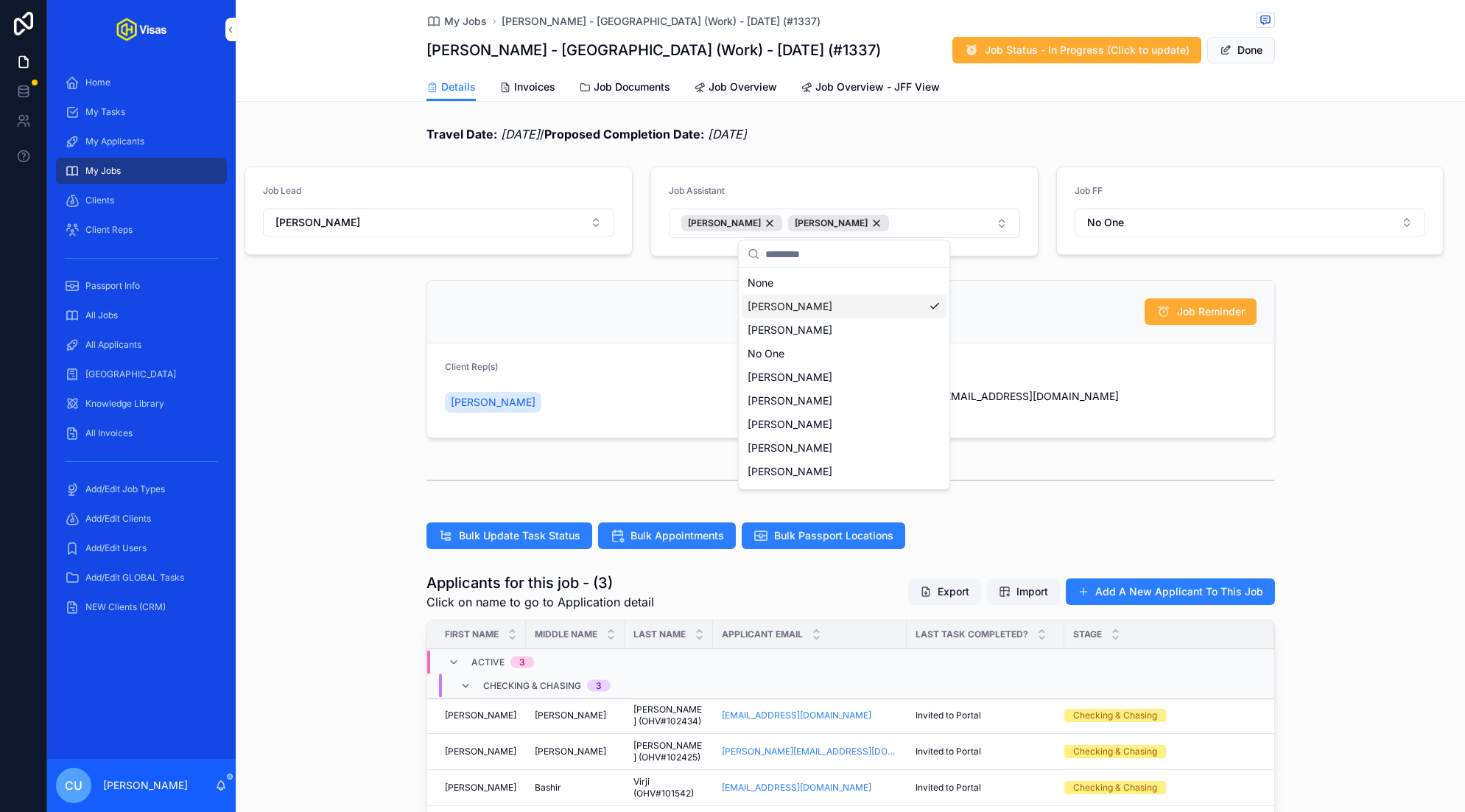
click at [894, 313] on div "[PERSON_NAME]" at bounding box center [844, 307] width 205 height 24
click at [790, 402] on span "[PERSON_NAME]" at bounding box center [790, 403] width 85 height 15
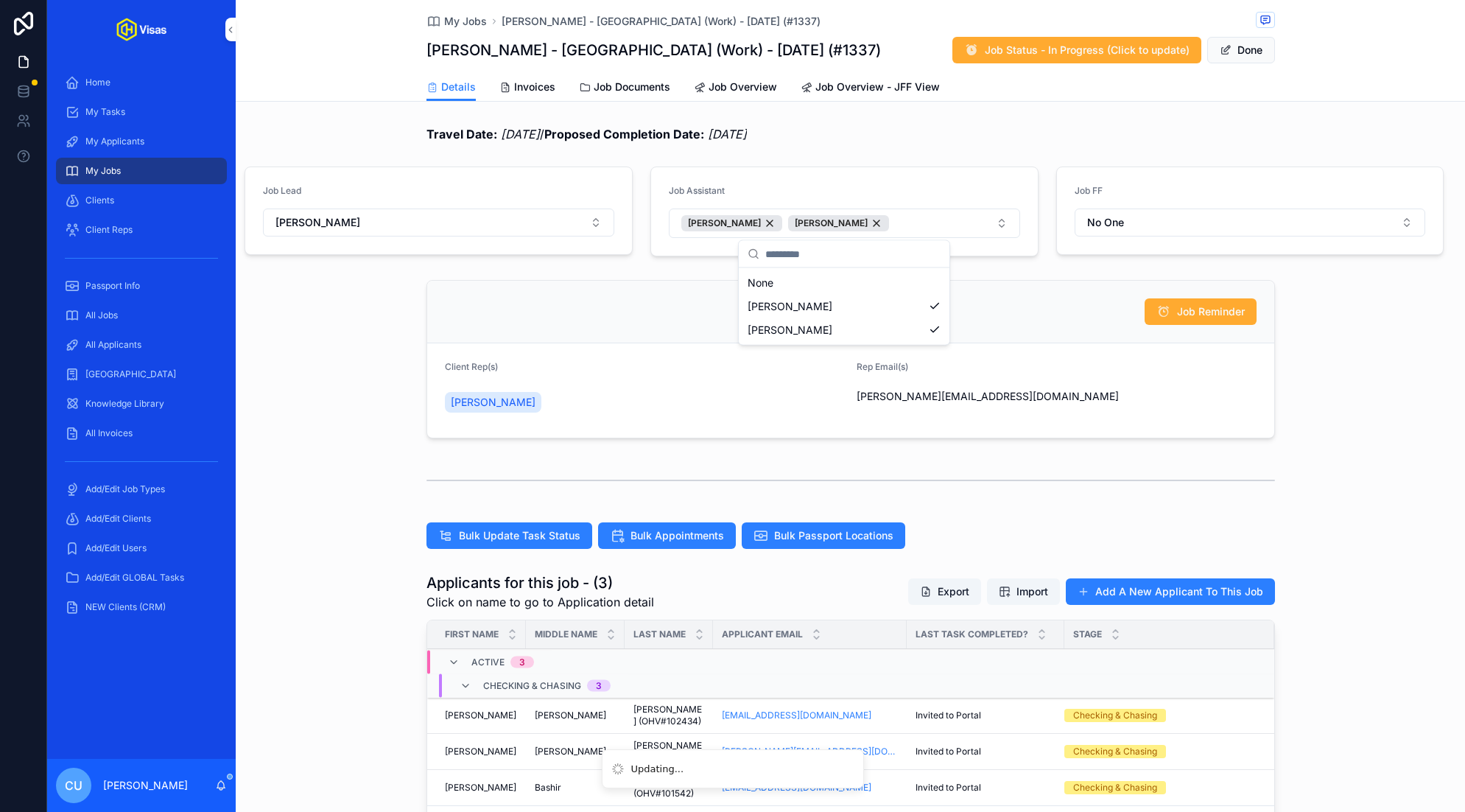
click at [1055, 321] on div "Job Reminder" at bounding box center [850, 311] width 812 height 27
click at [1236, 53] on button "Done" at bounding box center [1241, 49] width 68 height 27
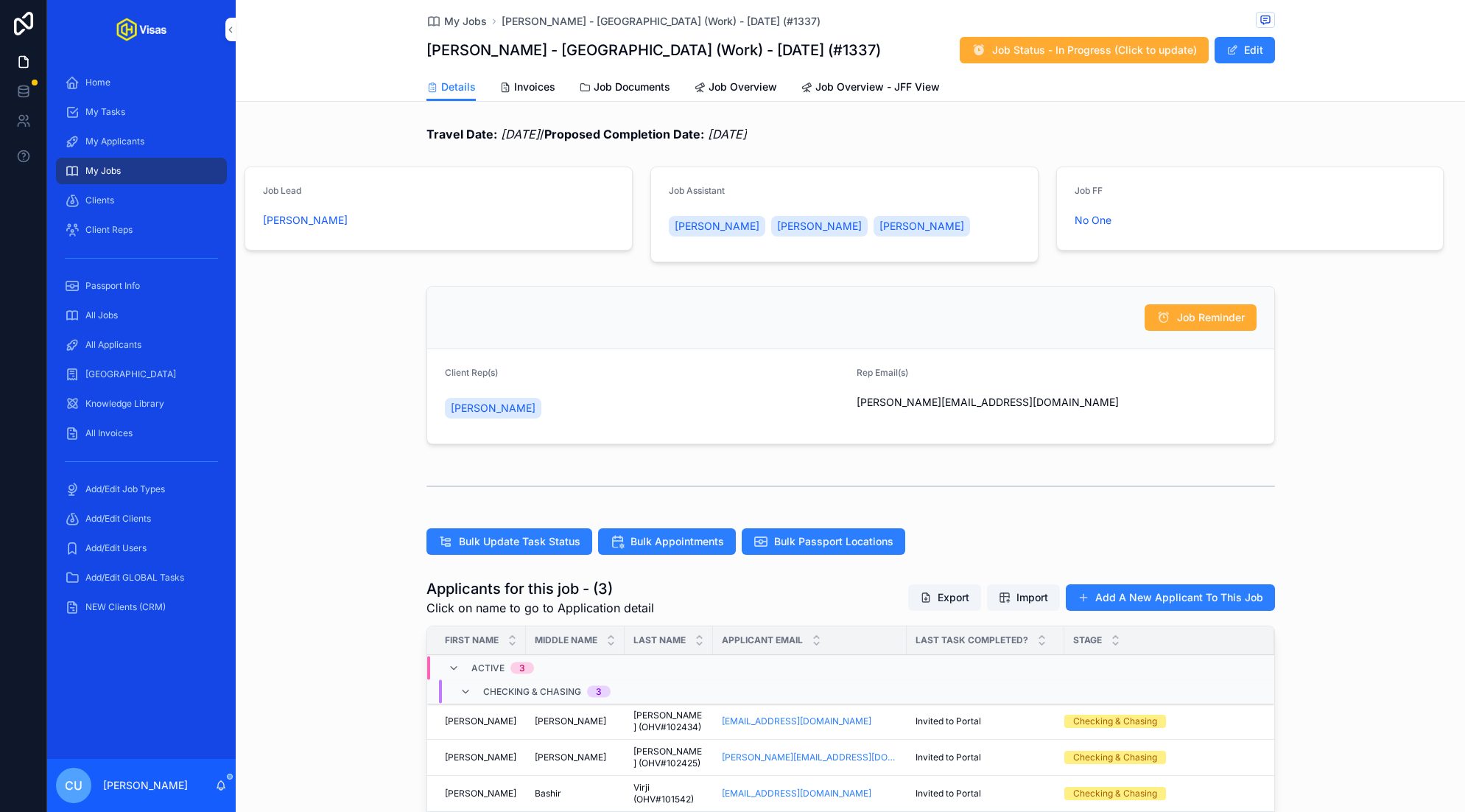
click at [1233, 60] on button "Edit" at bounding box center [1244, 49] width 60 height 27
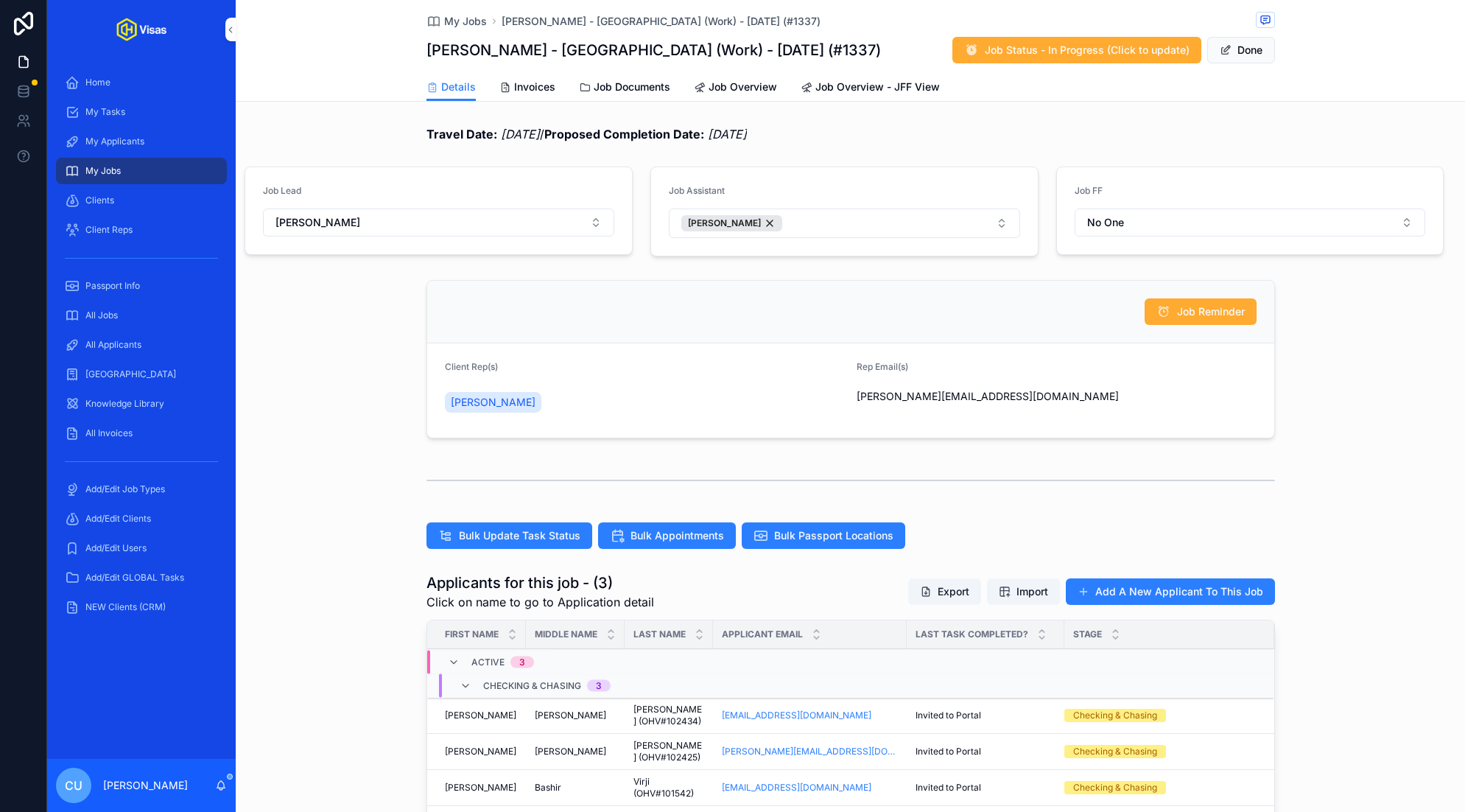
click at [965, 225] on button "[PERSON_NAME]" at bounding box center [844, 223] width 351 height 29
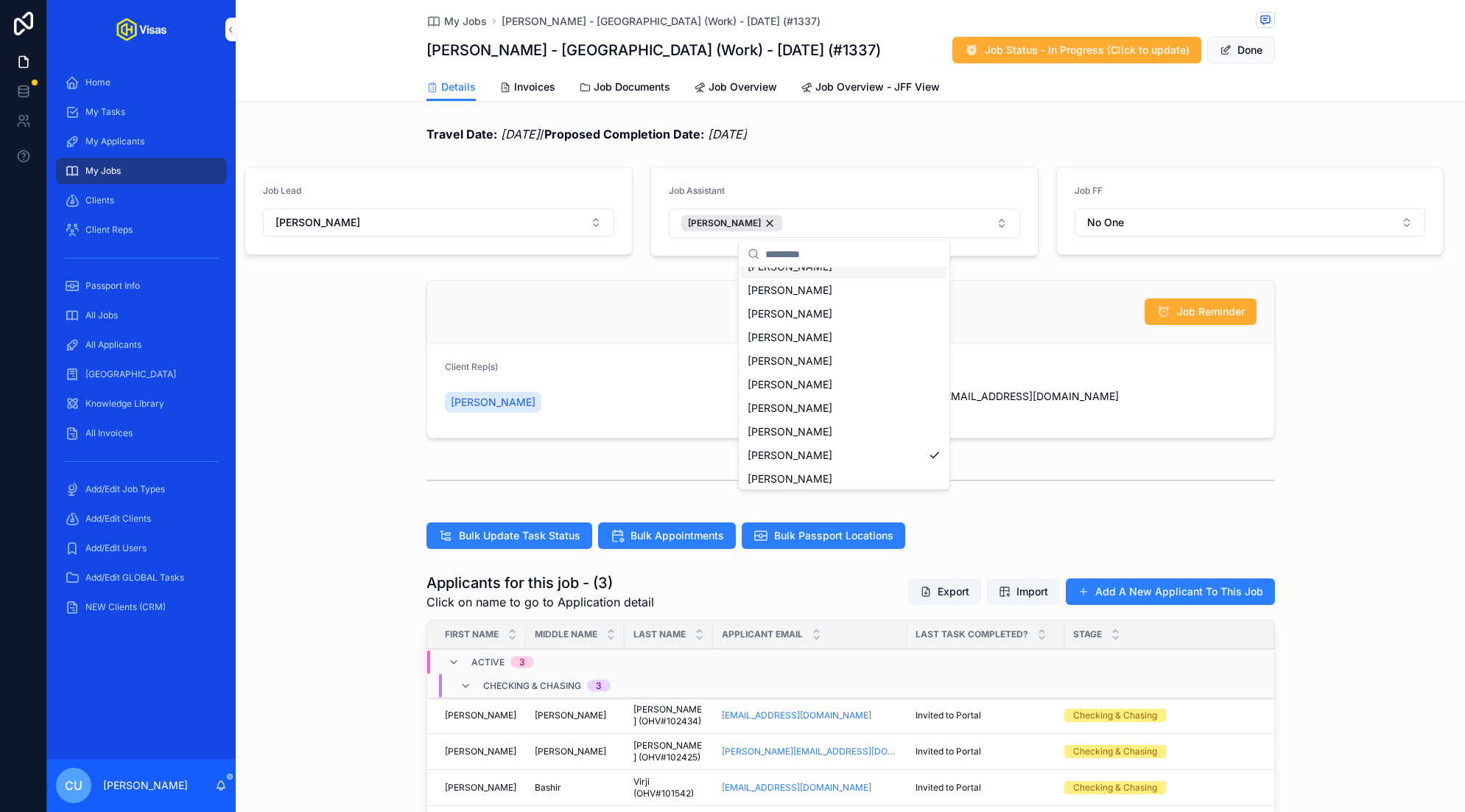
scroll to position [115, 0]
click at [845, 399] on div "[PERSON_NAME]" at bounding box center [844, 404] width 205 height 24
click at [1183, 121] on div "Travel Date: 30/10/2025 / Proposed Completion Date: 21/10/2025" at bounding box center [850, 134] width 1229 height 29
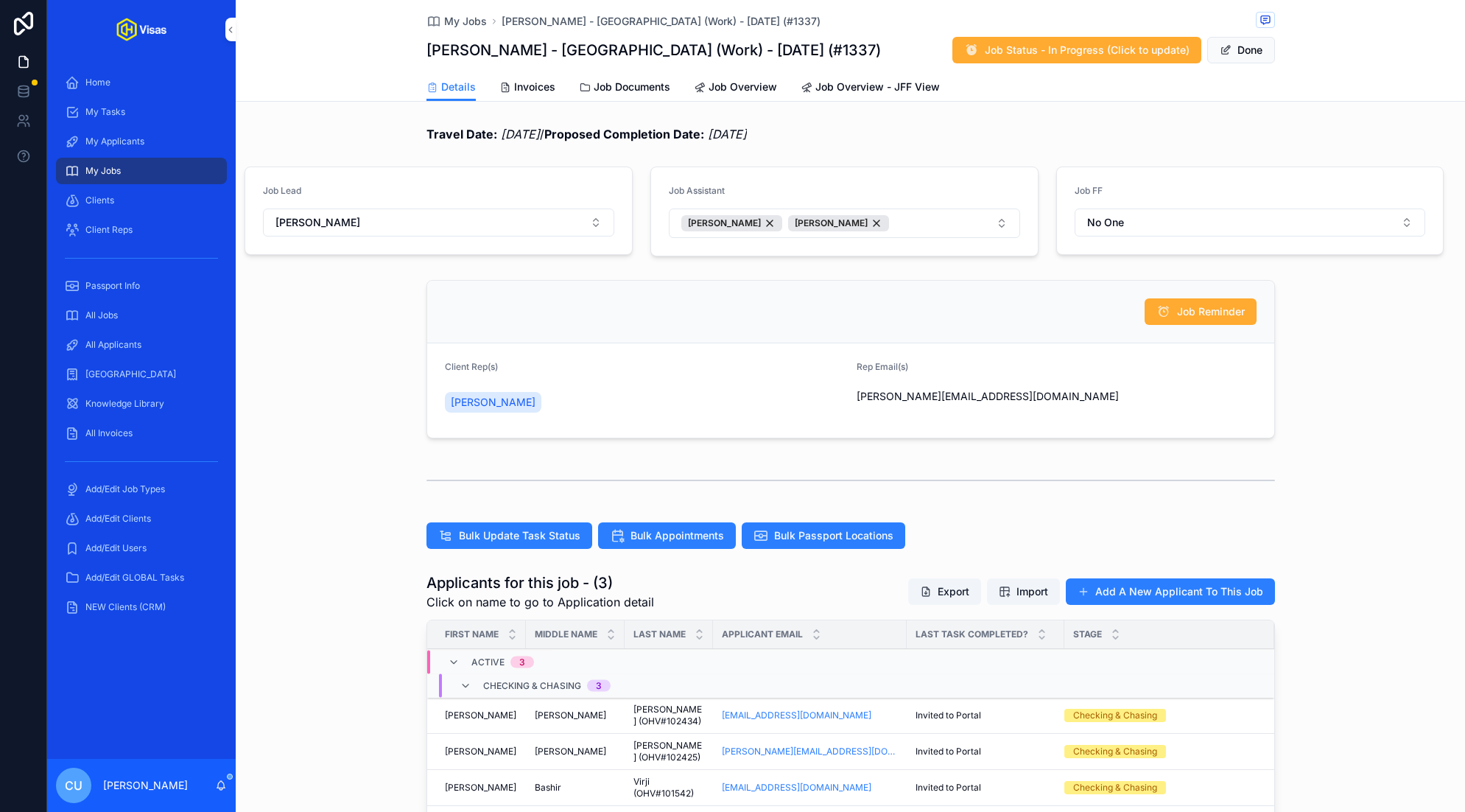
click at [1252, 50] on button "Done" at bounding box center [1241, 49] width 68 height 27
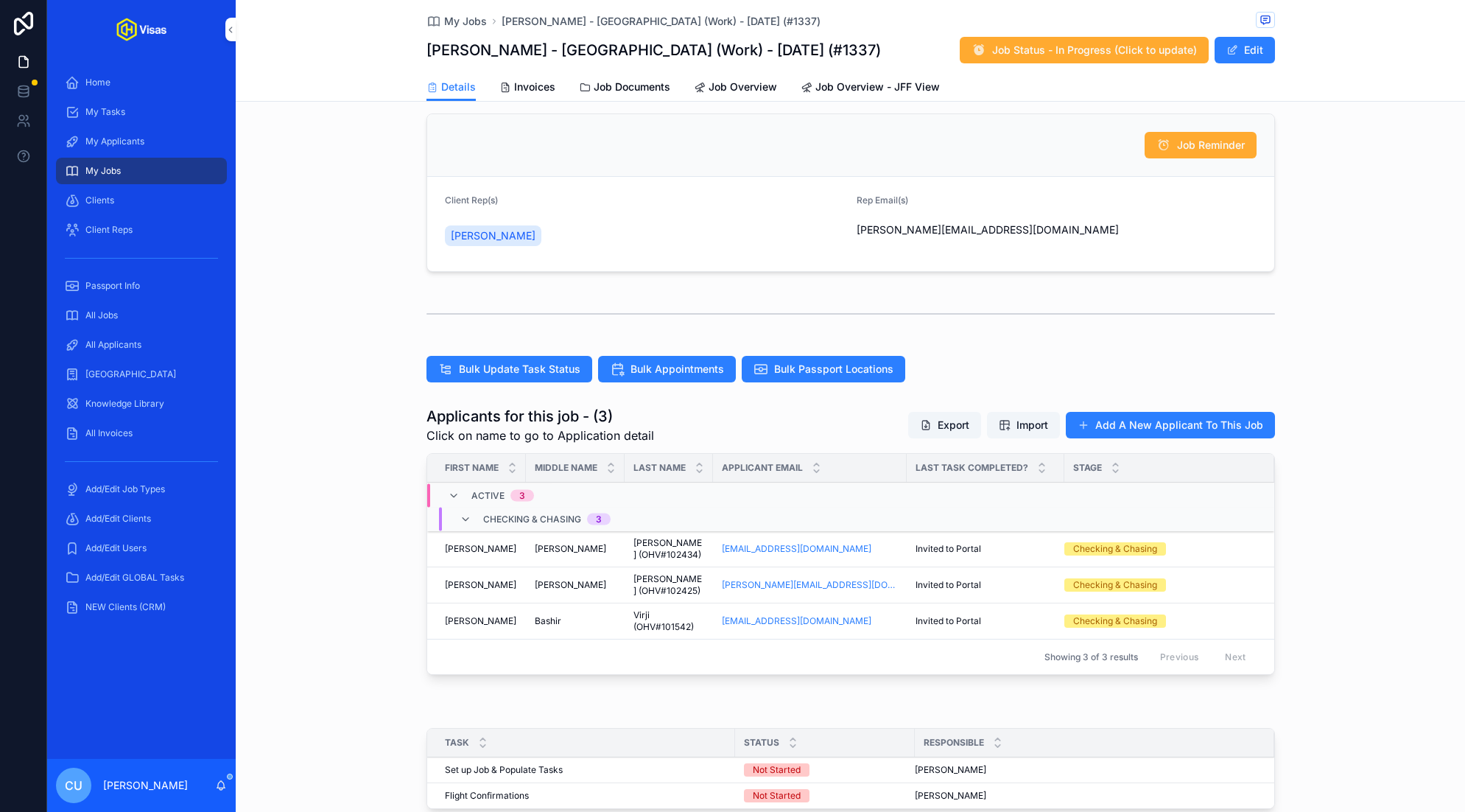
scroll to position [173, 0]
click at [511, 372] on span "Bulk Update Task Status" at bounding box center [520, 368] width 122 height 15
click at [135, 322] on div "All Jobs" at bounding box center [142, 316] width 153 height 24
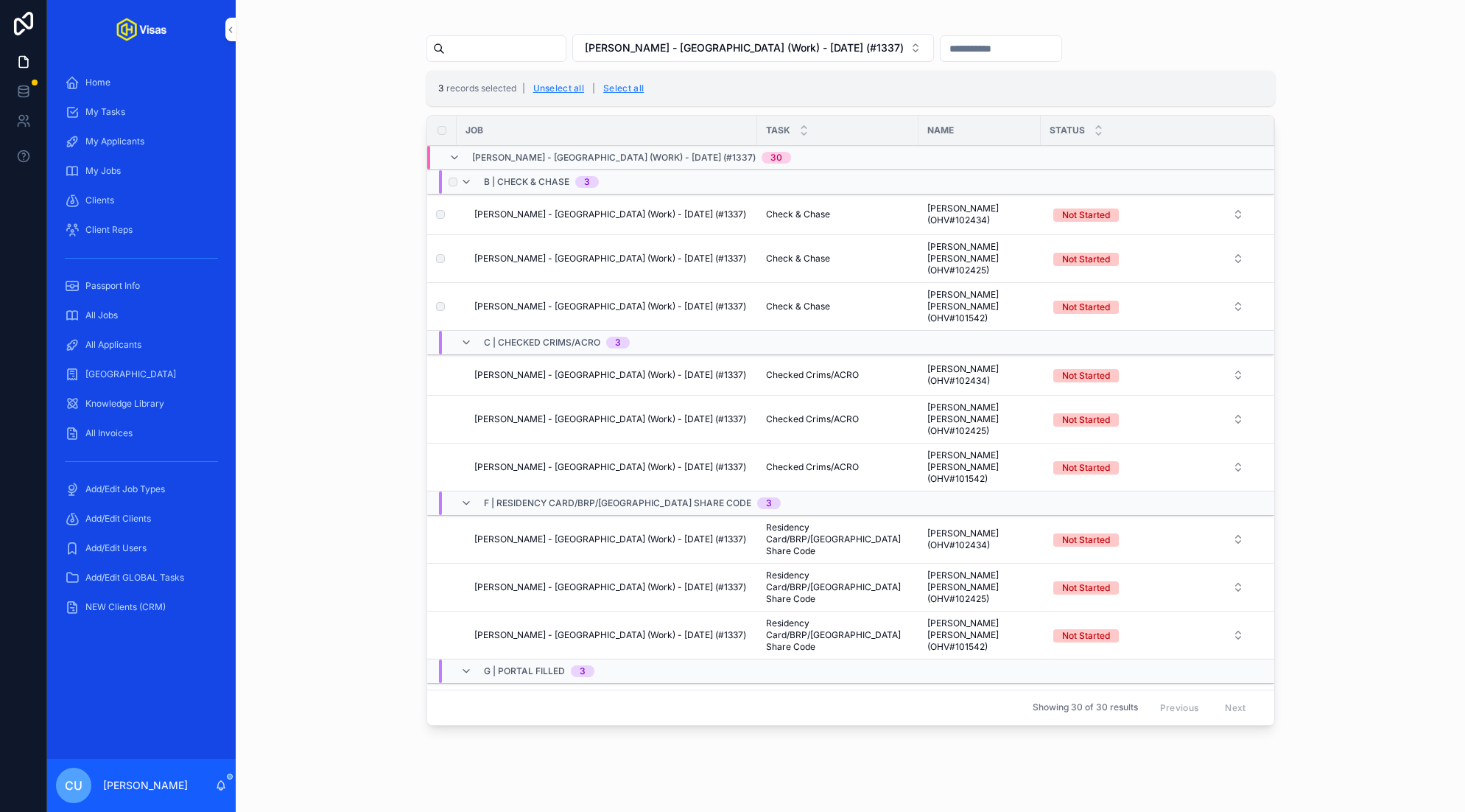
click at [1147, 210] on button "Not Started" at bounding box center [1148, 214] width 214 height 27
click at [1230, 361] on button "Use setting" at bounding box center [1236, 366] width 24 height 12
click at [1158, 307] on div "In Progress" at bounding box center [1148, 315] width 205 height 22
